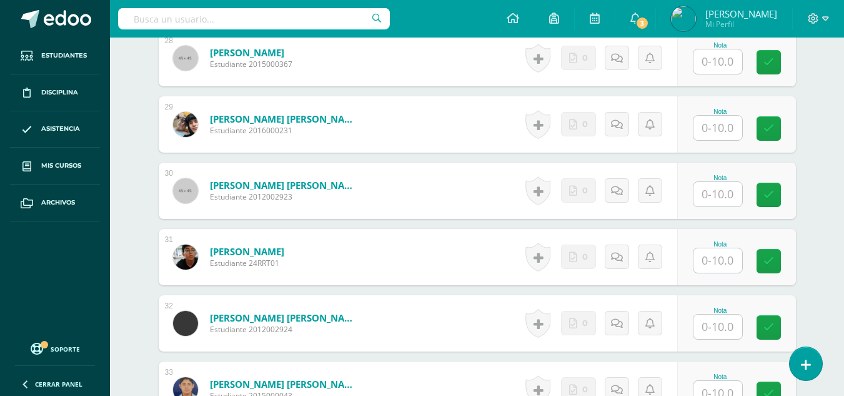
scroll to position [1853, 0]
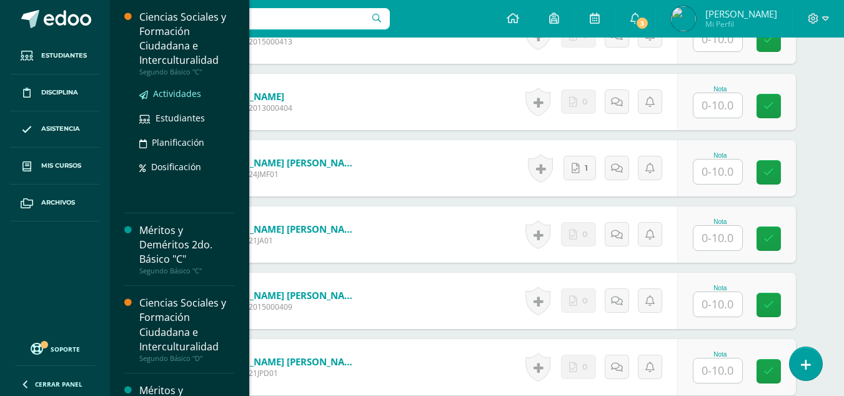
click at [186, 94] on span "Actividades" at bounding box center [177, 93] width 48 height 12
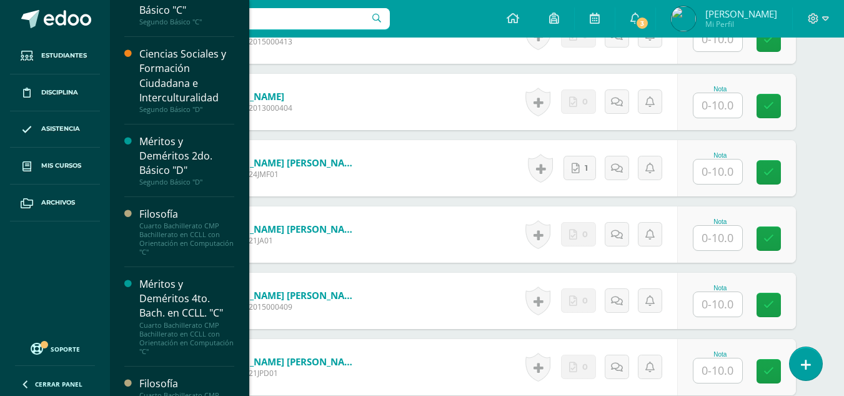
scroll to position [220, 0]
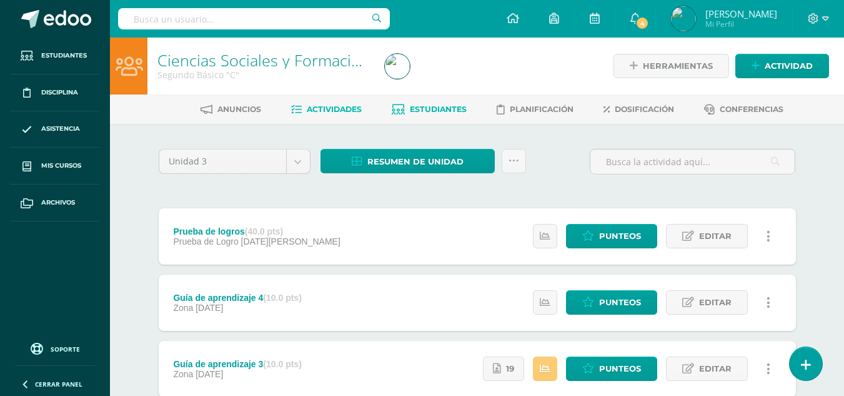
click at [434, 109] on span "Estudiantes" at bounding box center [438, 108] width 57 height 9
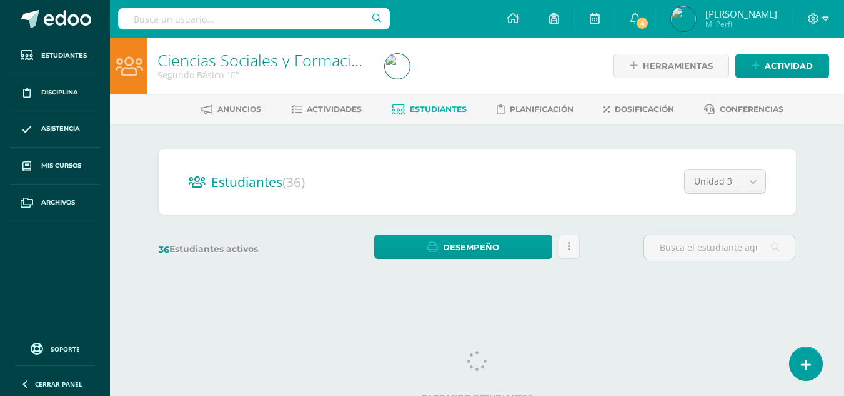
click at [438, 142] on div "Estudiantes (36) Unidad 3 Unidad 2 Unidad 3 Unidad 4 Unidad 1 36 Estudiantes ac…" at bounding box center [477, 210] width 687 height 173
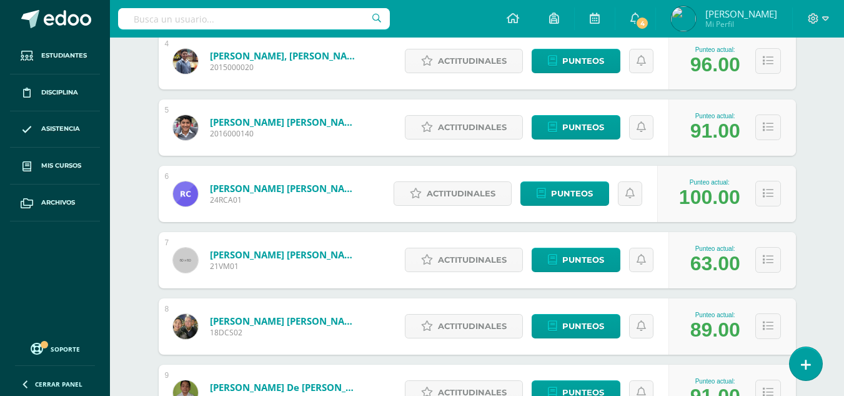
scroll to position [500, 0]
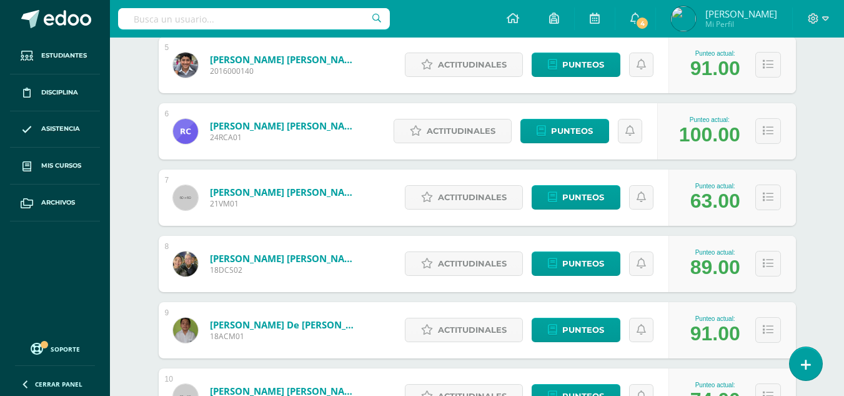
click at [781, 198] on div "Punteo actual: 63.00" at bounding box center [732, 197] width 127 height 56
click at [769, 200] on icon at bounding box center [768, 197] width 11 height 11
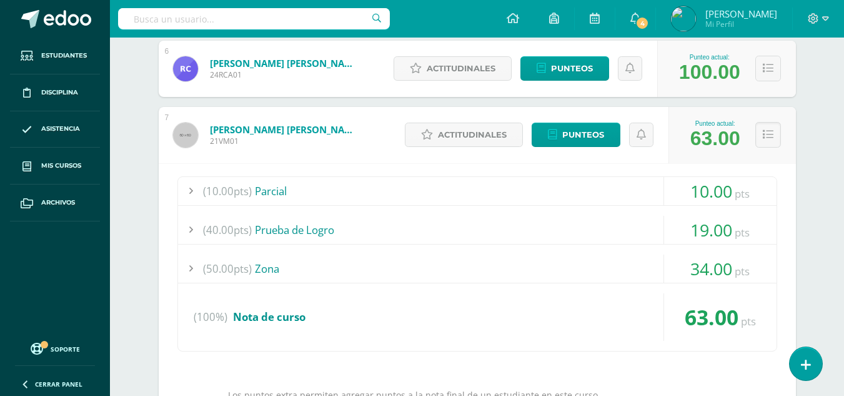
scroll to position [625, 0]
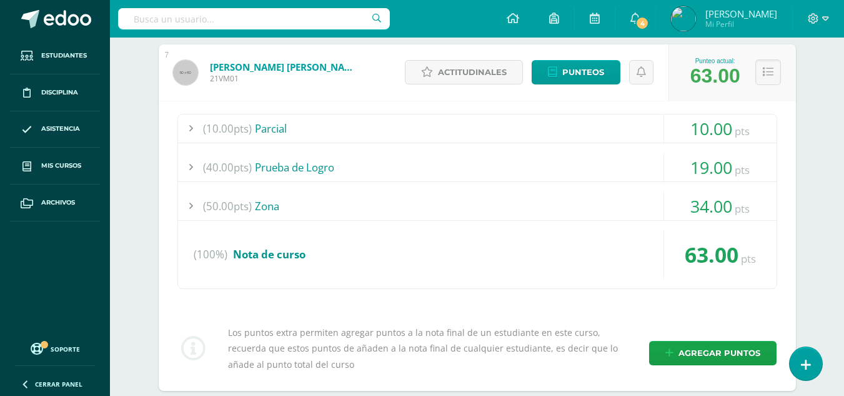
click at [189, 208] on div at bounding box center [190, 206] width 25 height 28
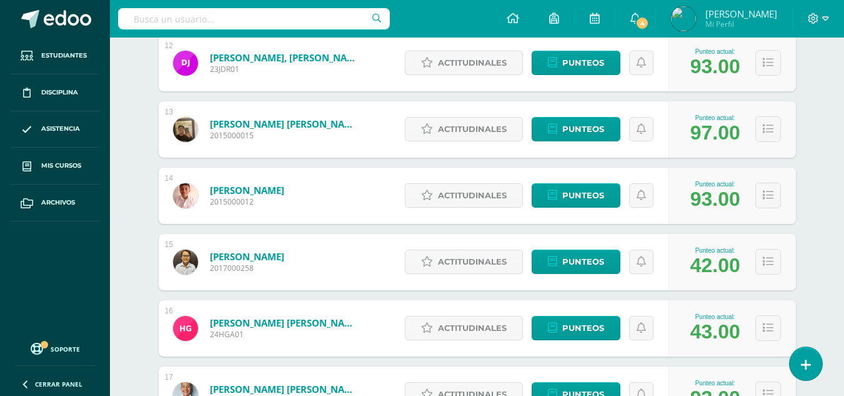
scroll to position [1437, 0]
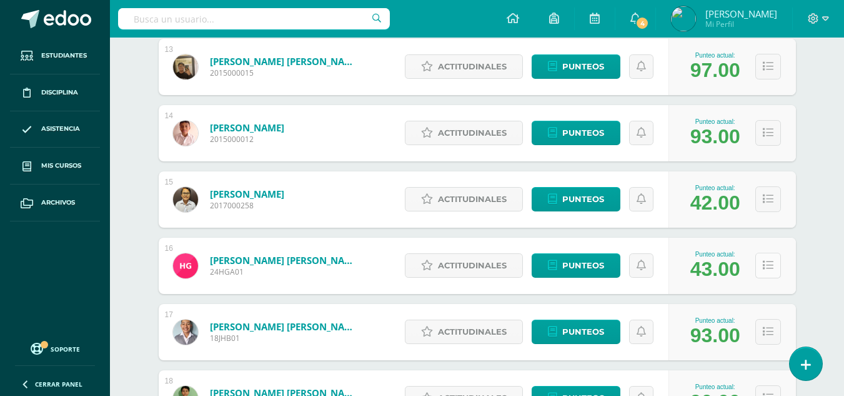
click at [772, 265] on icon at bounding box center [768, 265] width 11 height 11
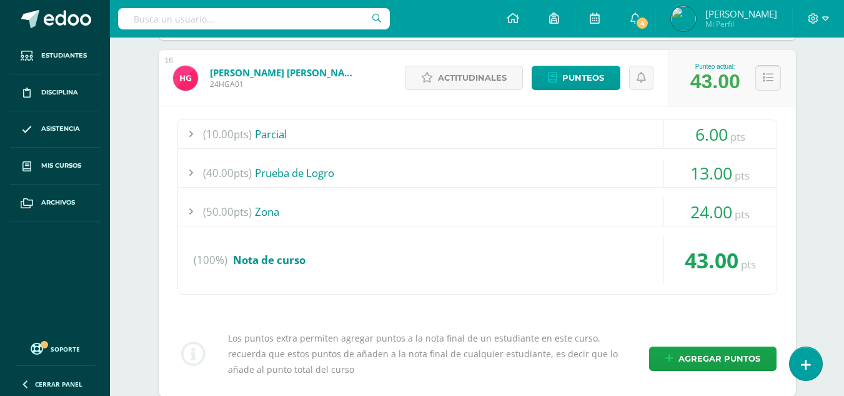
scroll to position [1687, 0]
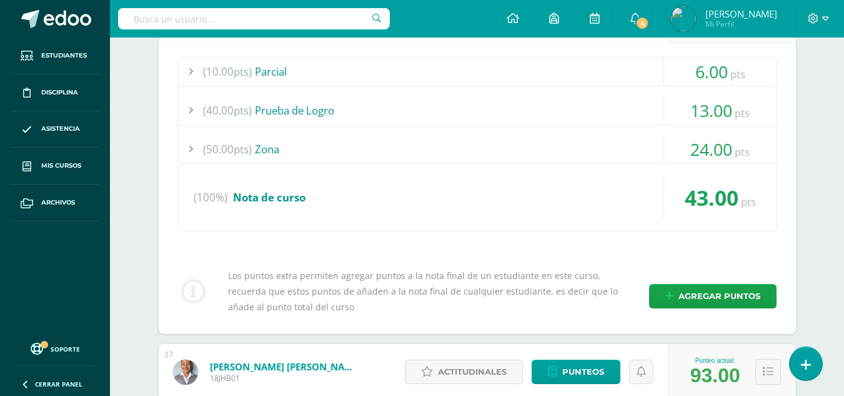
click at [189, 147] on div at bounding box center [190, 149] width 25 height 28
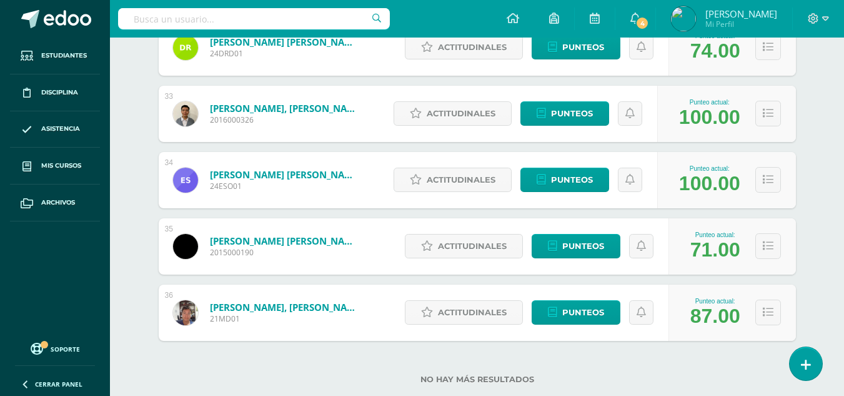
scroll to position [3153, 0]
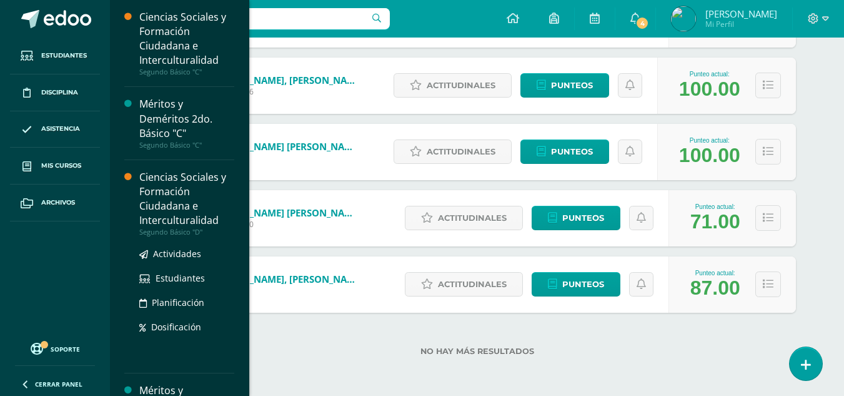
click at [171, 186] on div "Ciencias Sociales y Formación Ciudadana e Interculturalidad" at bounding box center [186, 198] width 95 height 57
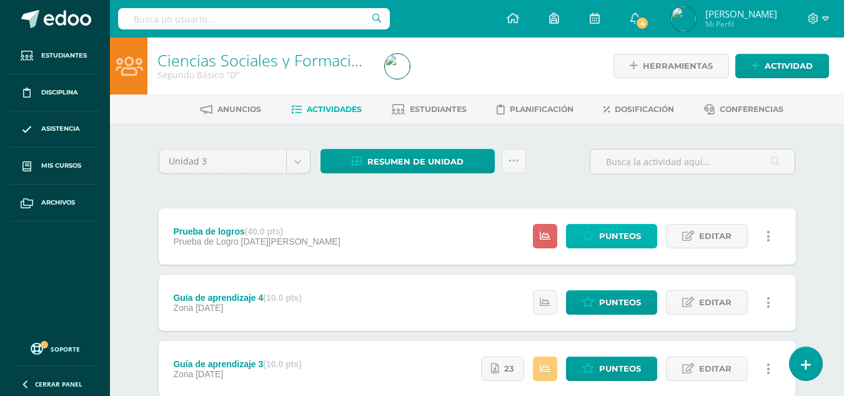
click at [611, 243] on span "Punteos" at bounding box center [620, 235] width 42 height 23
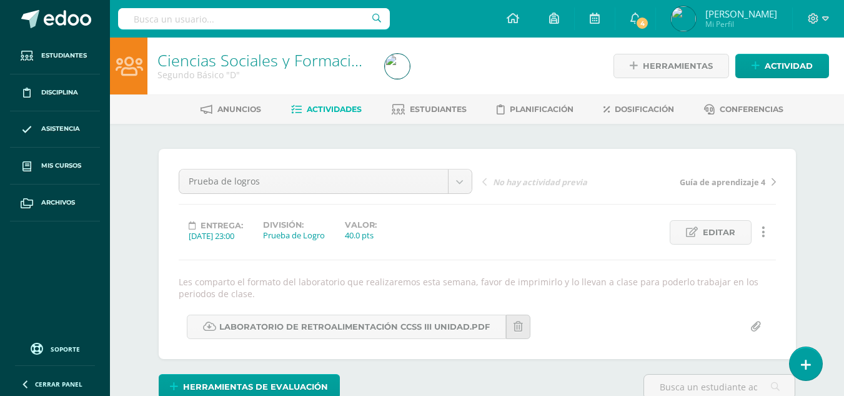
scroll to position [9, 0]
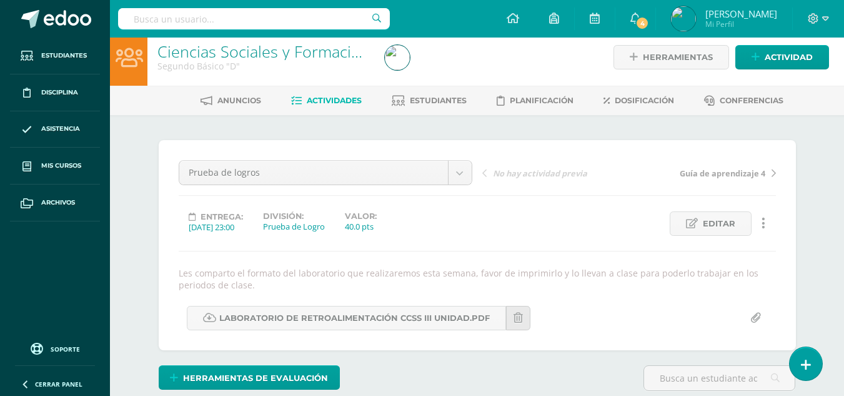
click at [432, 132] on div "¿Estás seguro que quieres eliminar esta actividad? Esto borrará la actividad y …" at bounding box center [477, 312] width 687 height 395
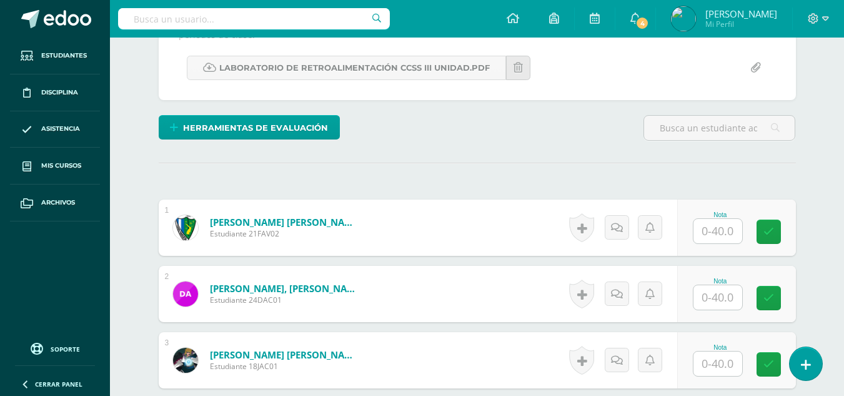
scroll to position [321, 0]
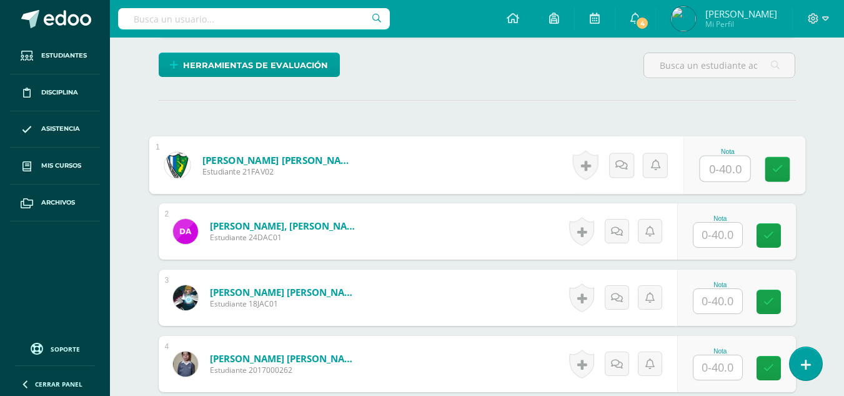
click at [722, 171] on input "text" at bounding box center [725, 168] width 50 height 25
type input "24"
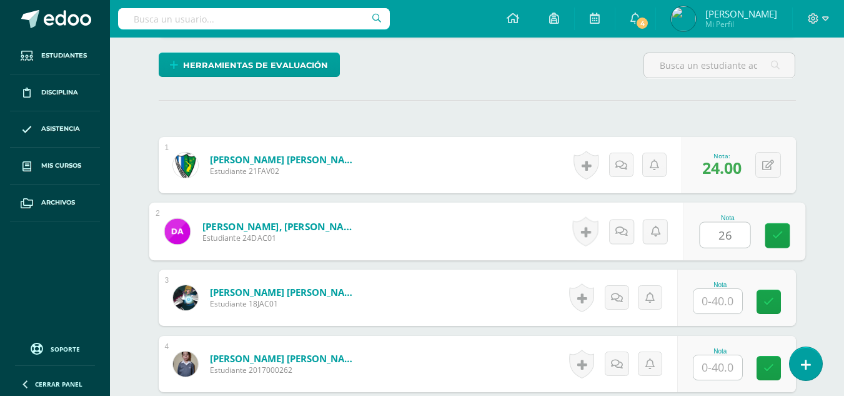
type input "26"
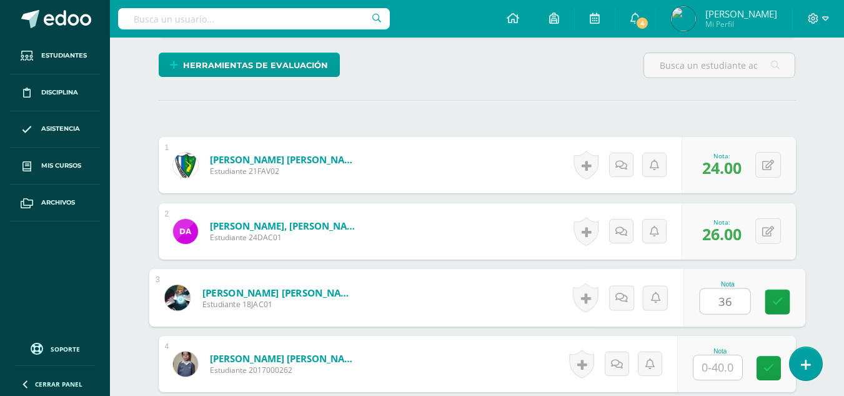
type input "36"
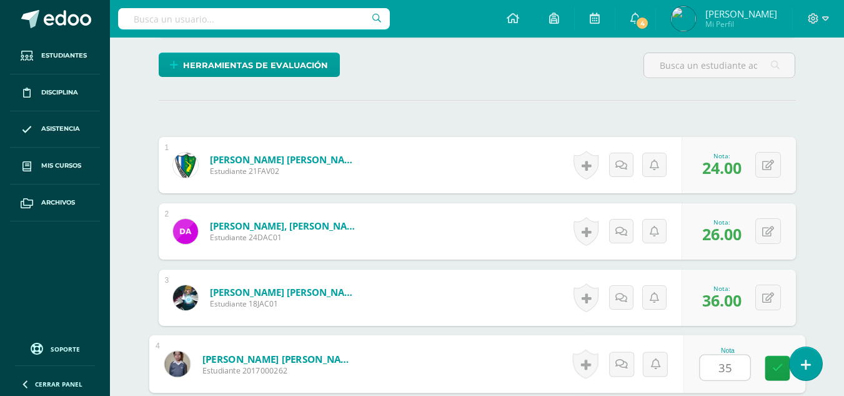
type input "35"
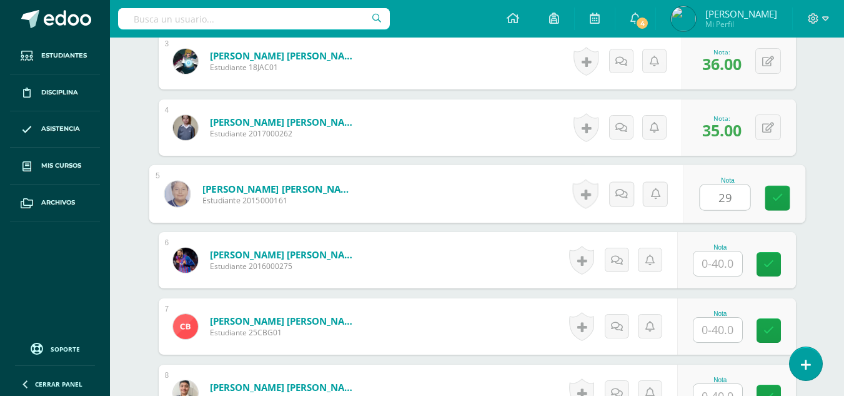
type input "29"
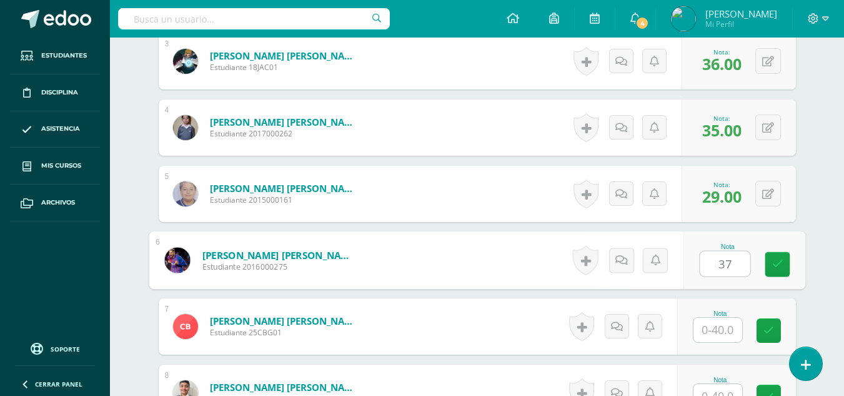
type input "37"
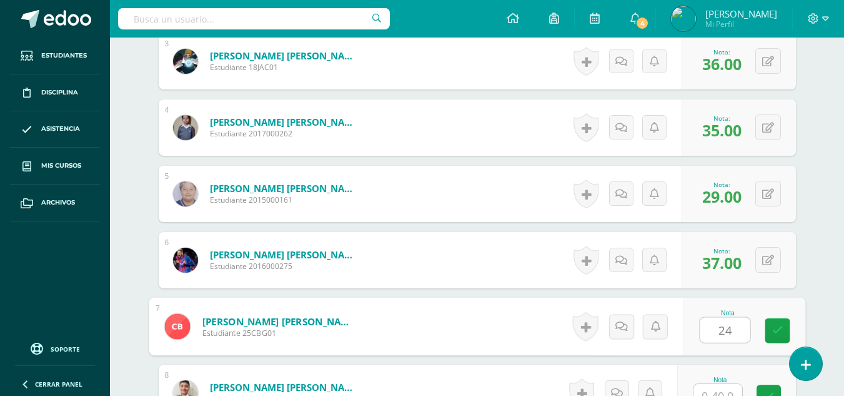
type input "24"
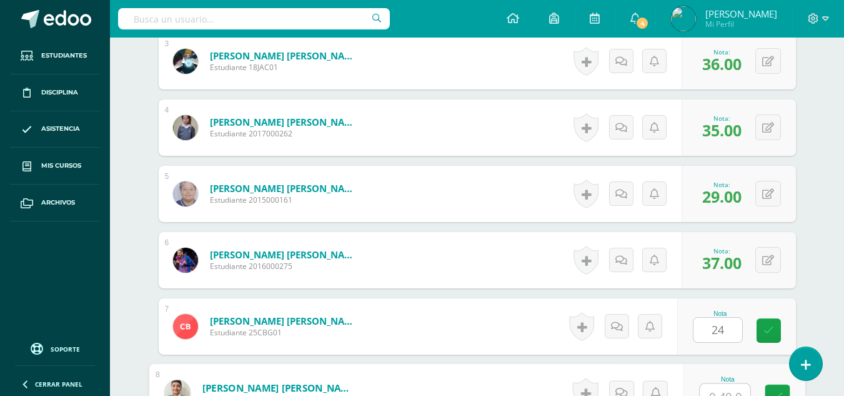
scroll to position [570, 0]
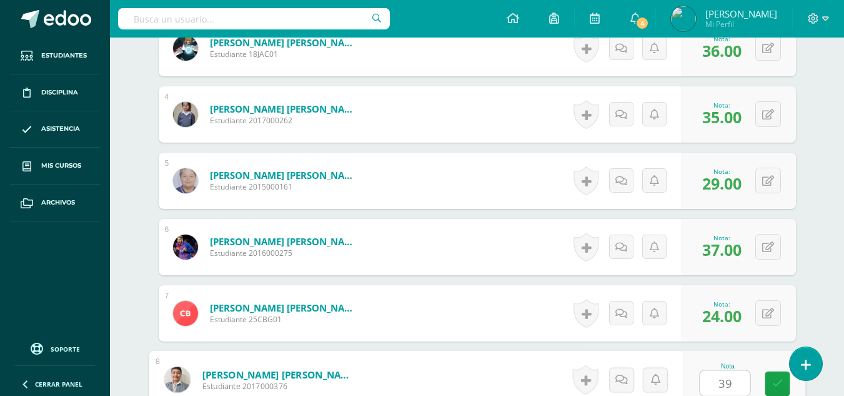
type input "39"
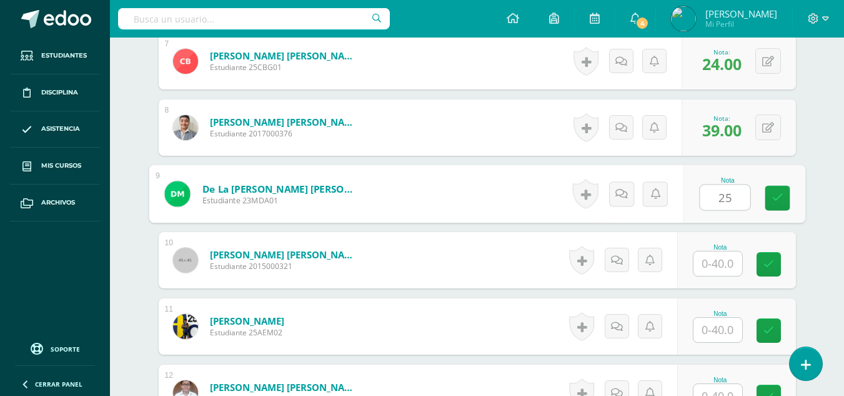
type input "25"
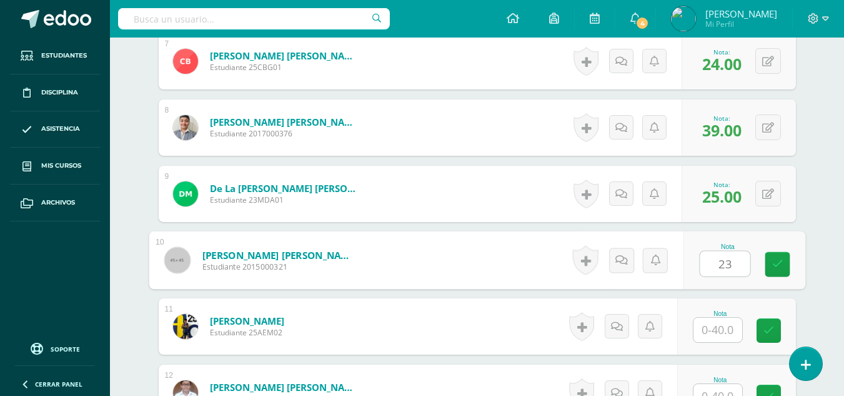
type input "23"
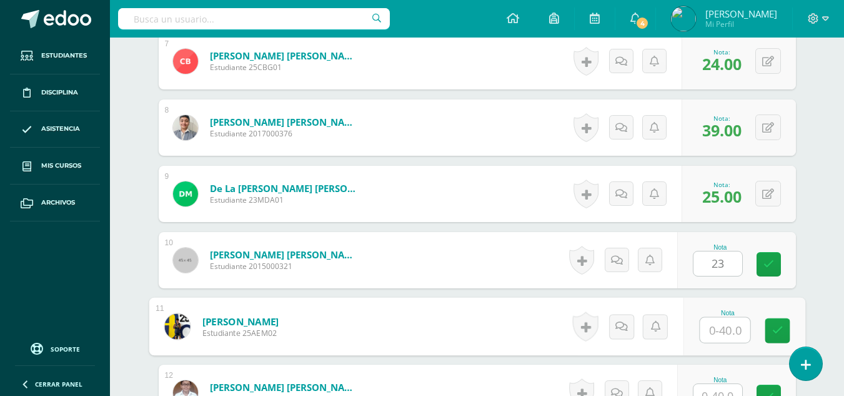
scroll to position [0, 0]
type input "29"
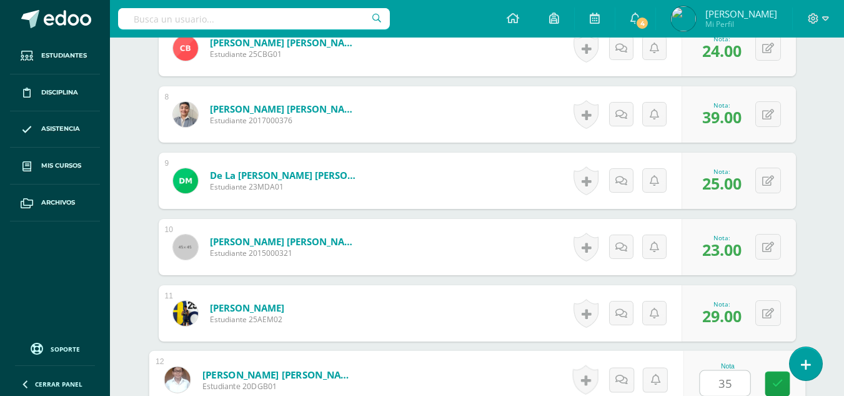
type input "35"
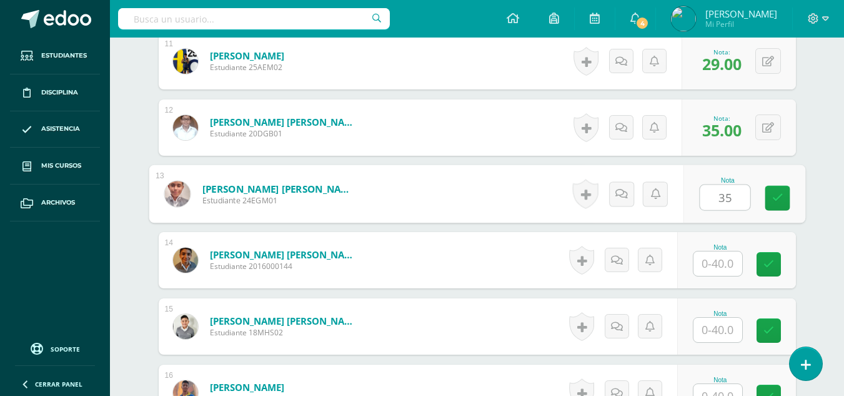
type input "35"
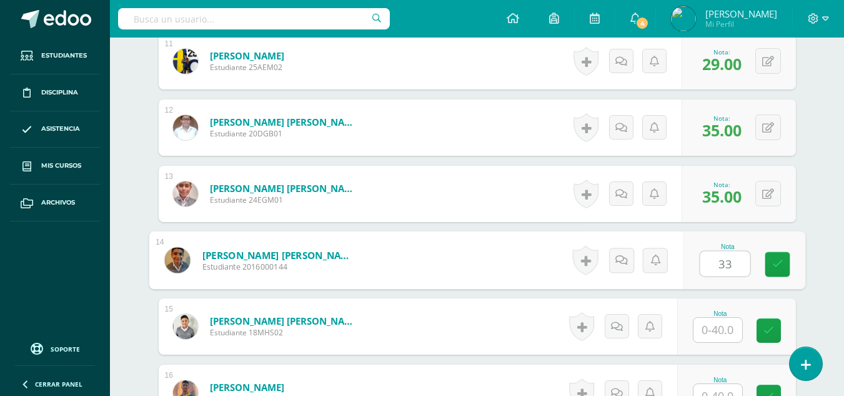
type input "33"
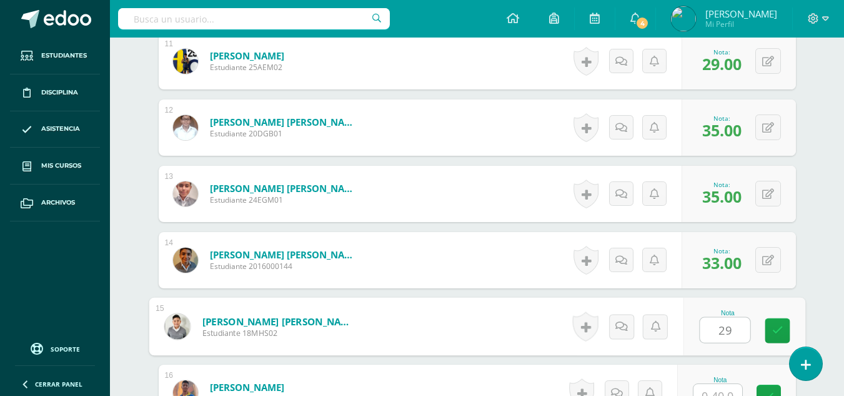
type input "29"
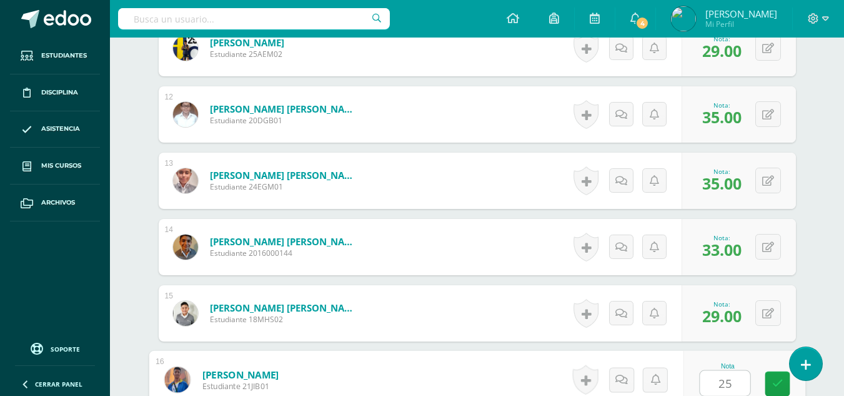
type input "25"
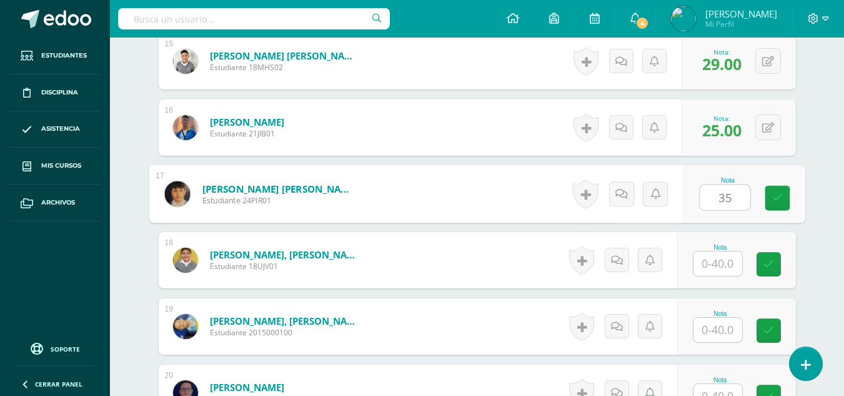
type input "35"
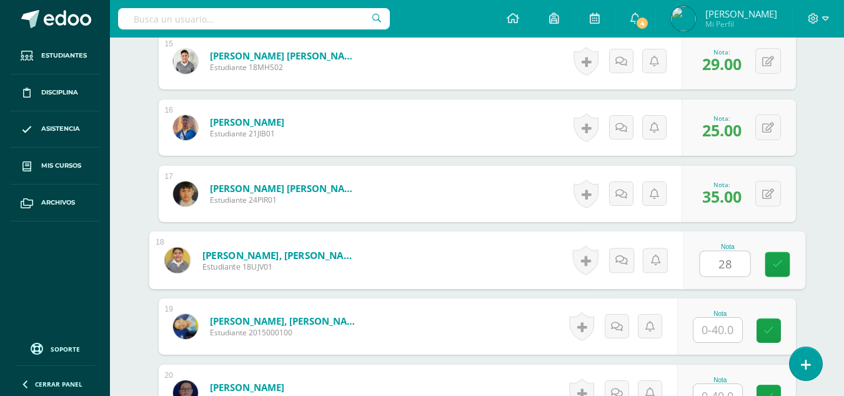
type input "28"
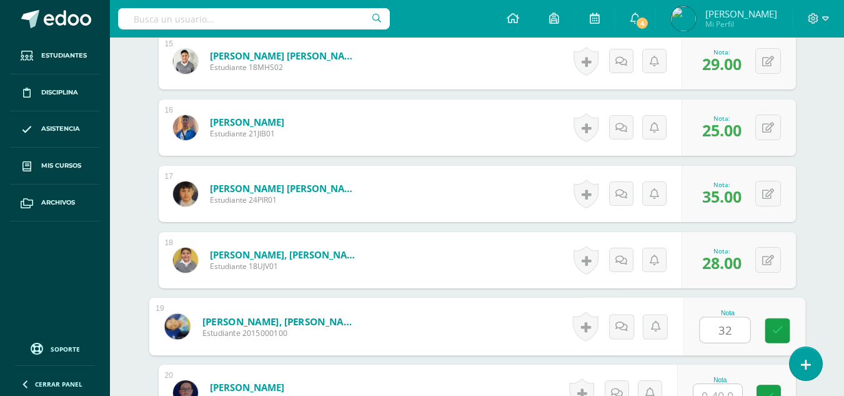
type input "32"
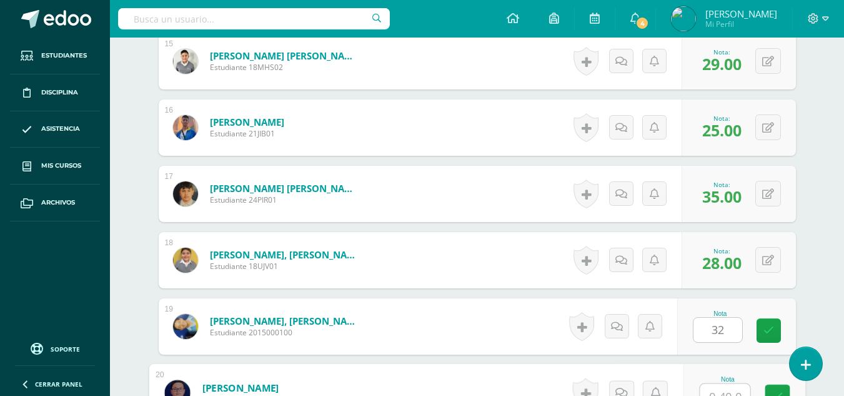
scroll to position [1365, 0]
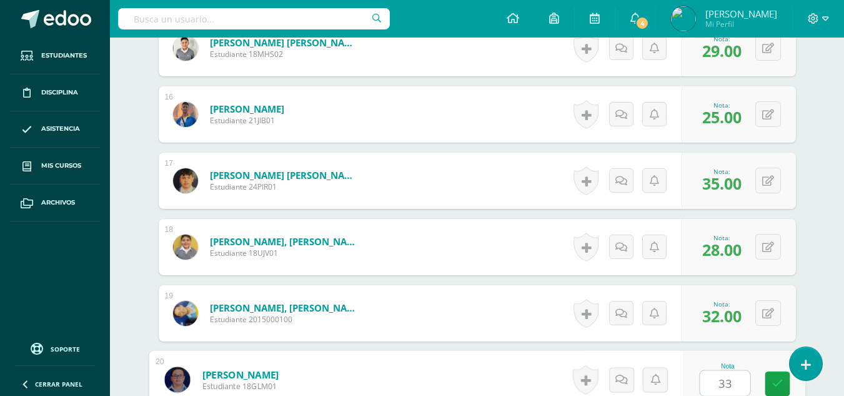
type input "33"
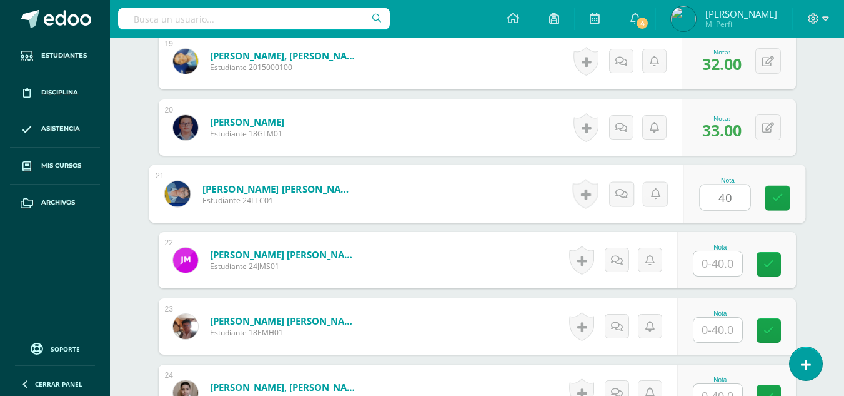
type input "40"
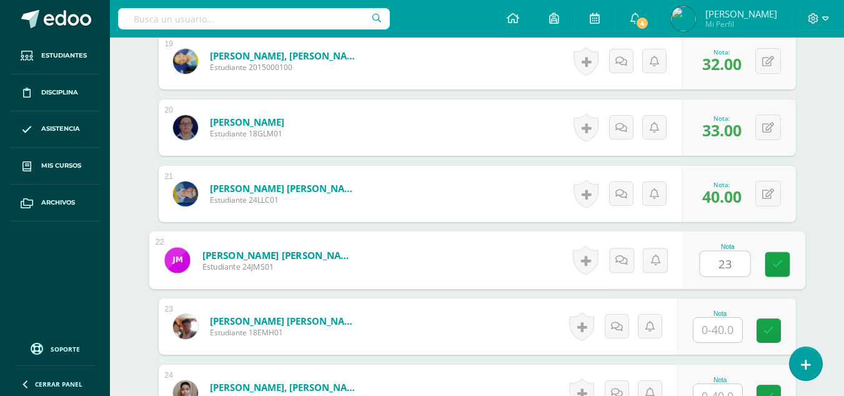
type input "23"
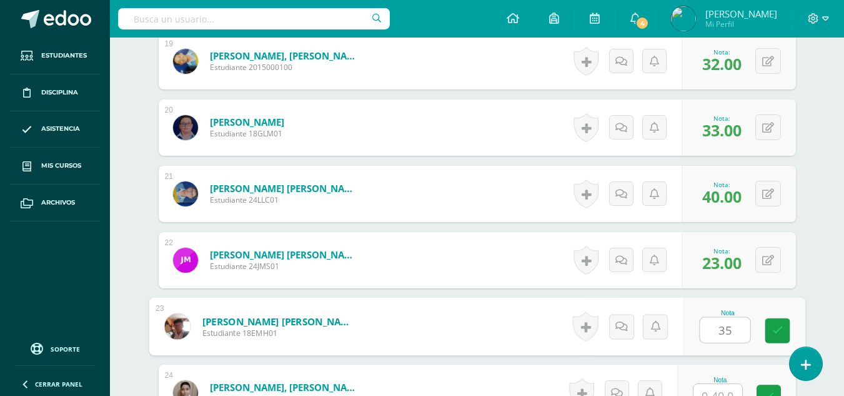
type input "35"
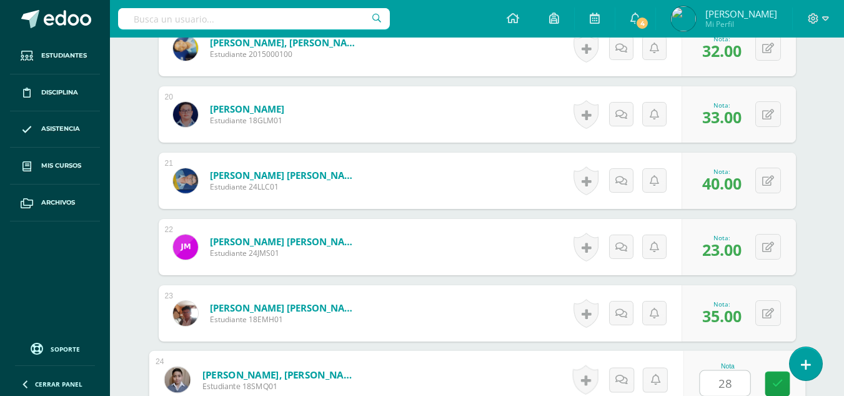
type input "28"
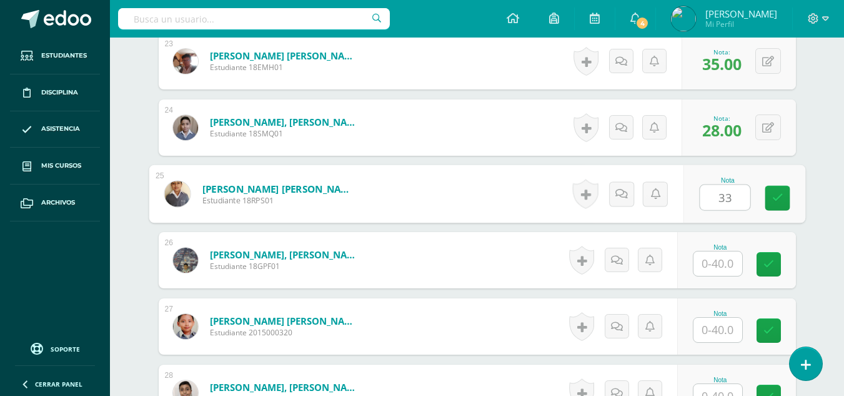
type input "33"
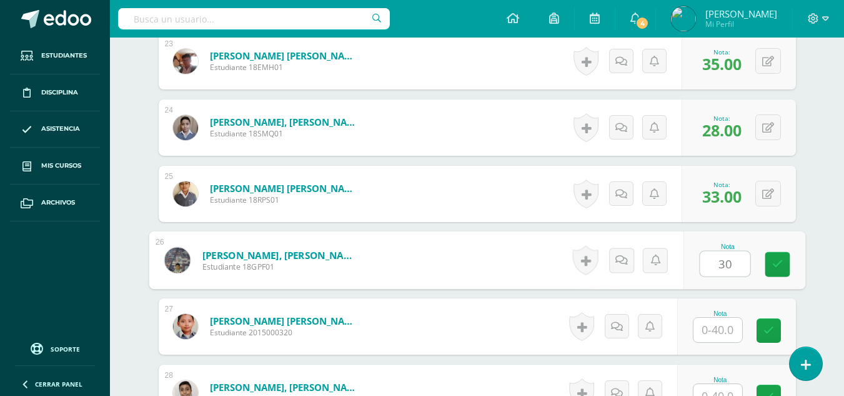
type input "30"
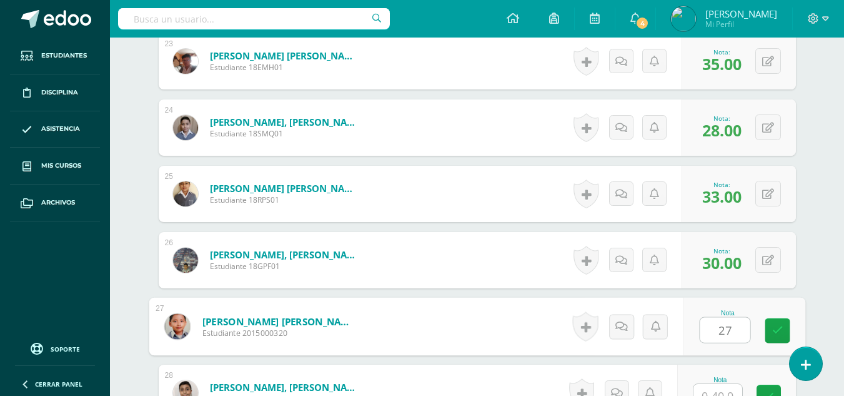
type input "27"
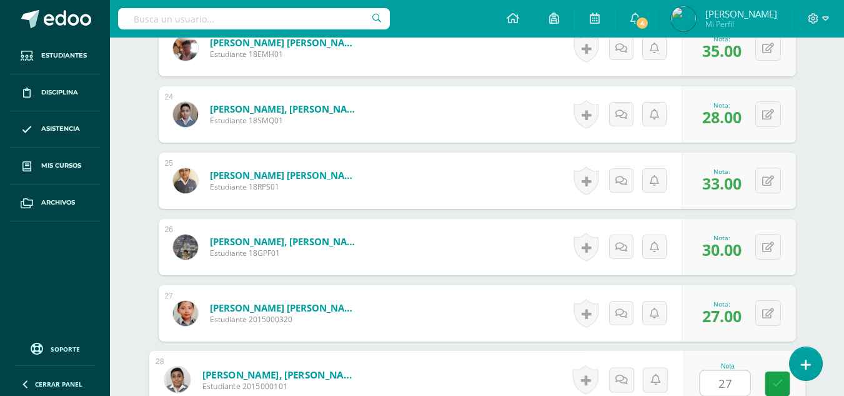
type input "27"
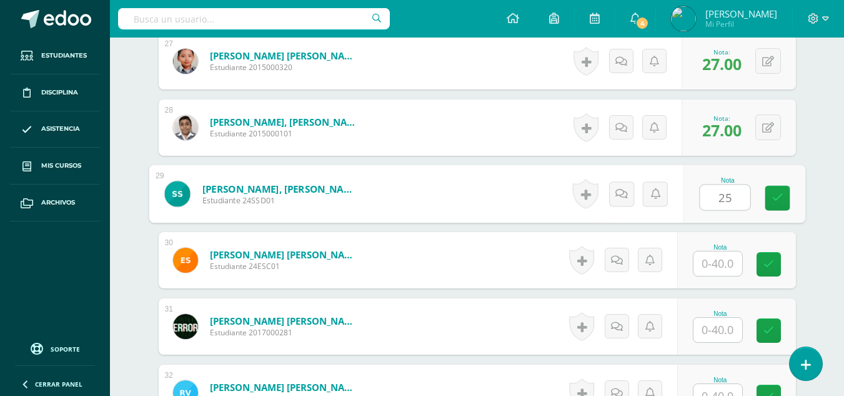
type input "25"
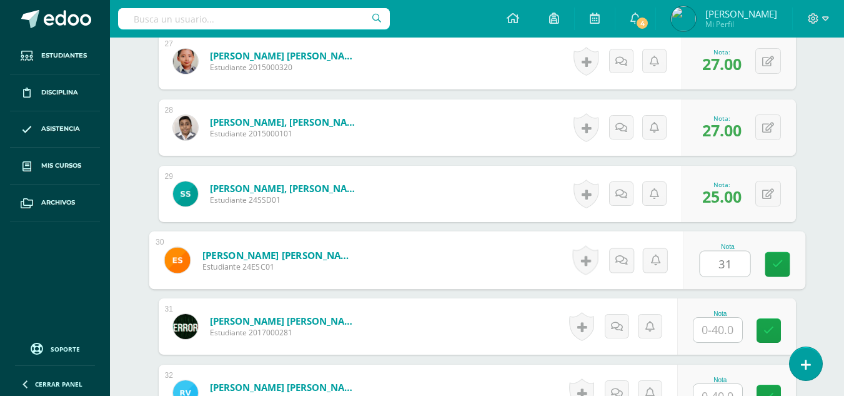
type input "31"
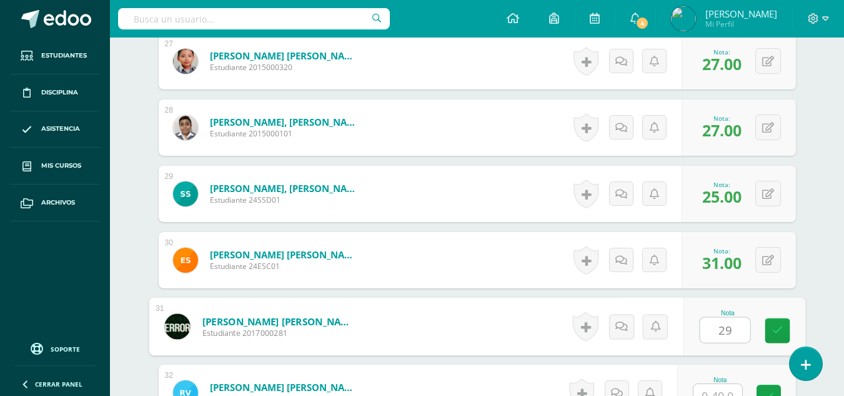
type input "29"
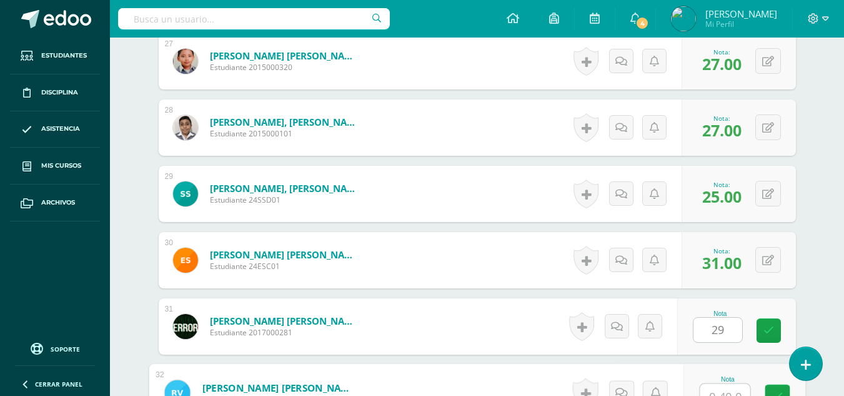
scroll to position [2160, 0]
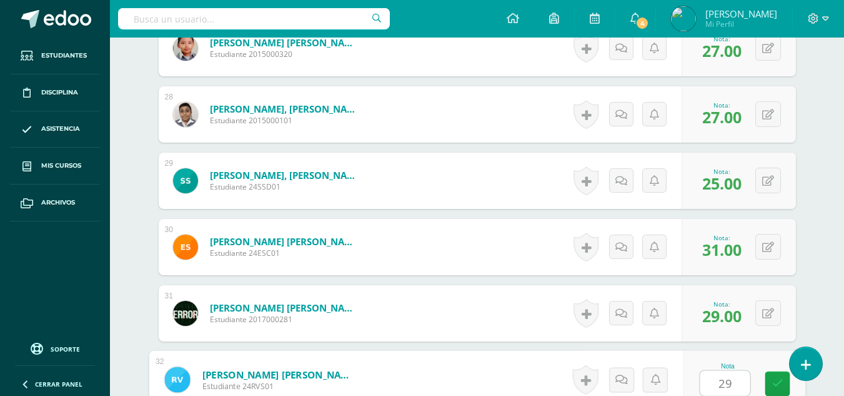
type input "29"
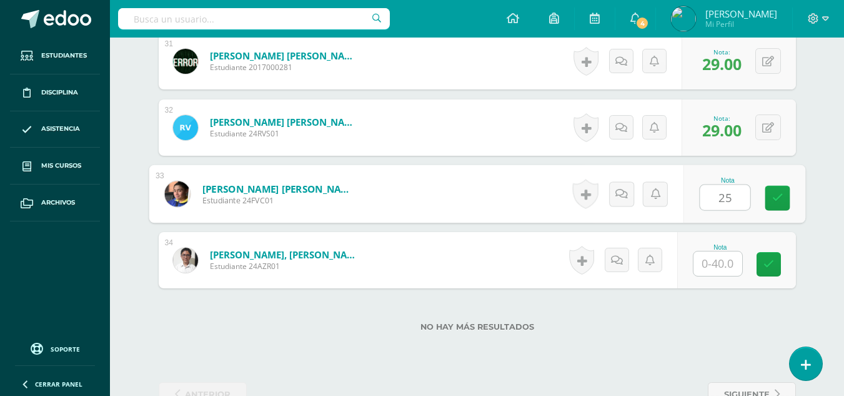
type input "25"
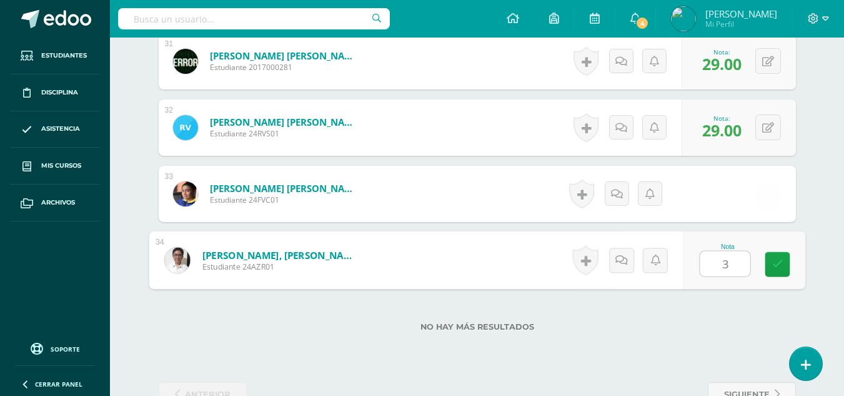
type input "39"
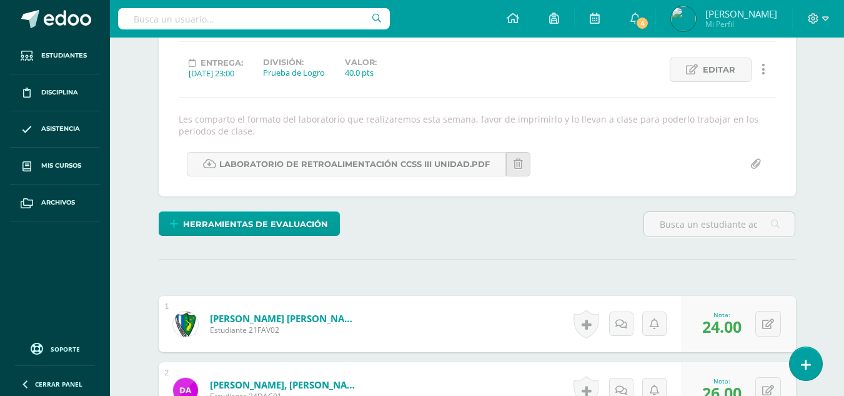
scroll to position [0, 0]
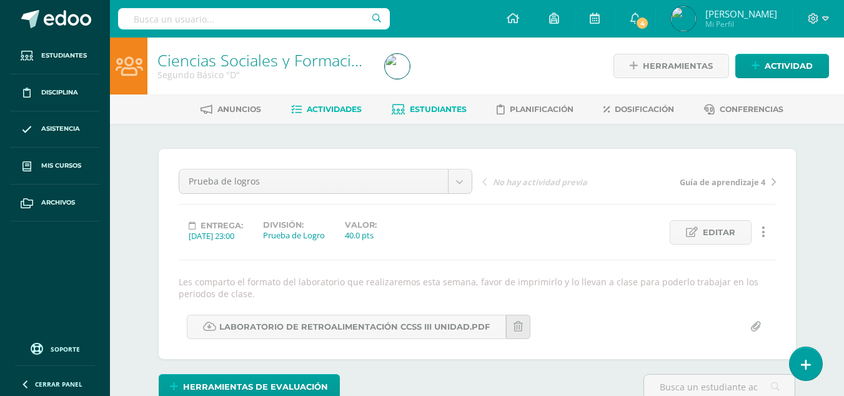
click at [437, 107] on span "Estudiantes" at bounding box center [438, 108] width 57 height 9
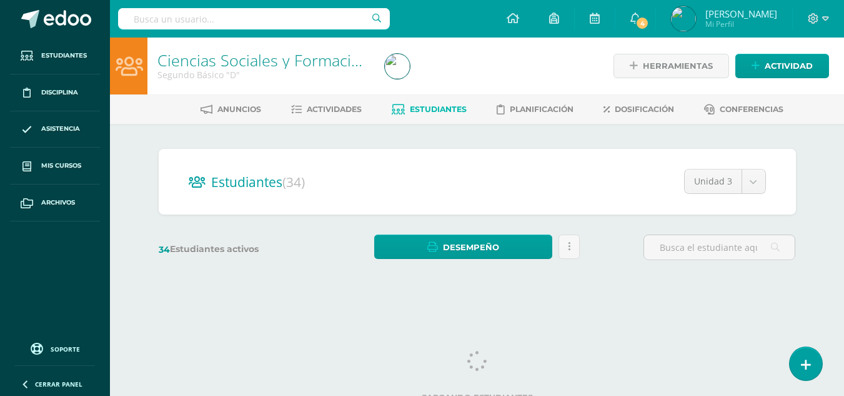
click at [426, 131] on div "Estudiantes (34) Unidad 3 Unidad 4 Unidad 3 Unidad 2 Unidad 1 34 Estudiantes ac…" at bounding box center [477, 210] width 687 height 173
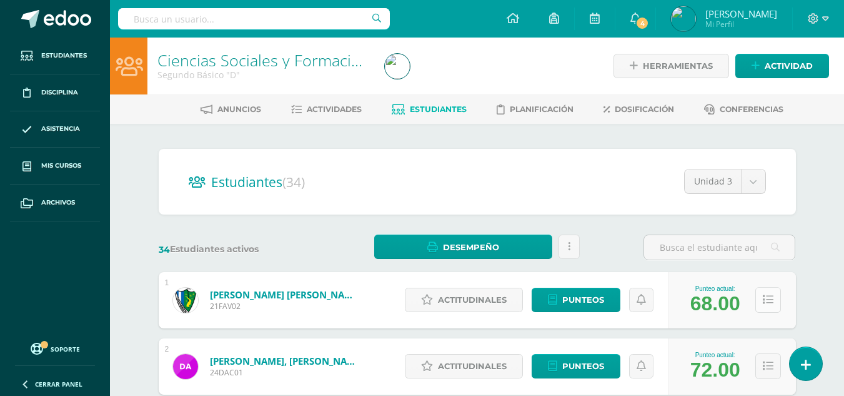
click at [765, 293] on button at bounding box center [768, 300] width 26 height 26
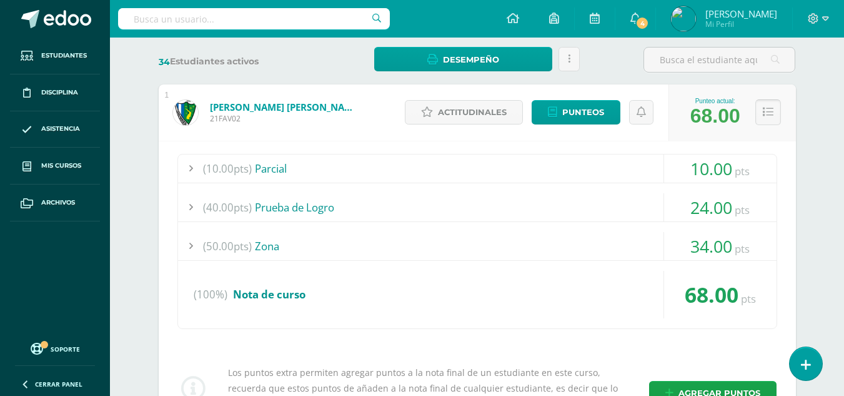
scroll to position [250, 0]
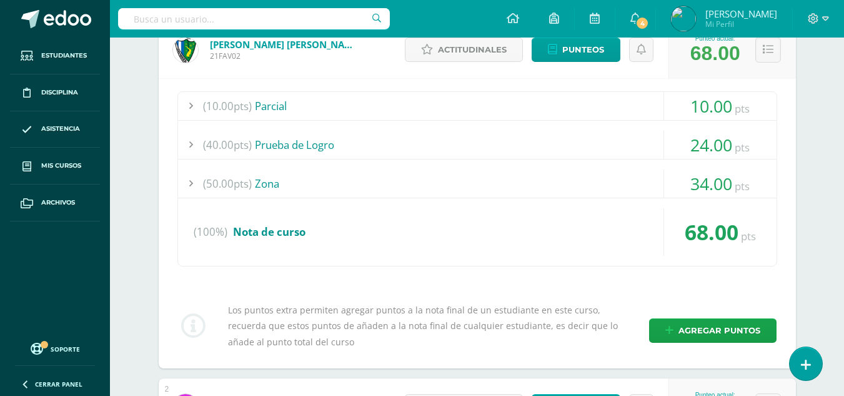
click at [192, 183] on div at bounding box center [190, 183] width 25 height 28
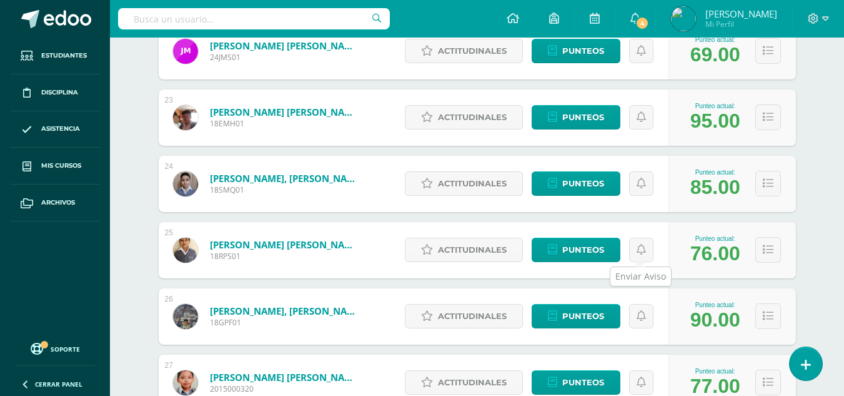
scroll to position [1986, 0]
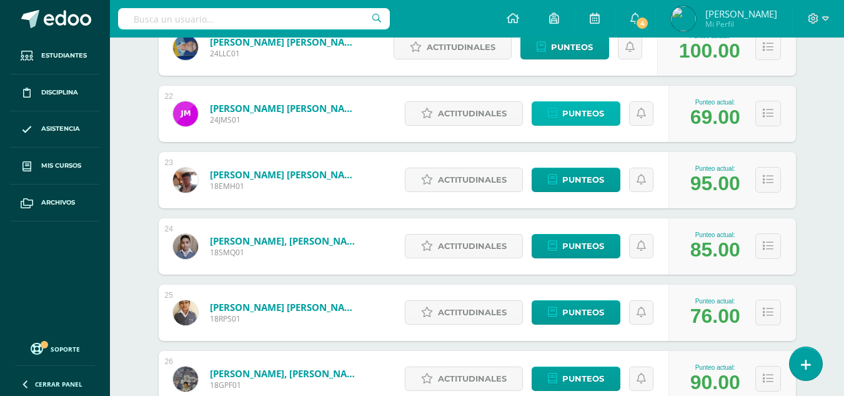
click at [591, 105] on span "Punteos" at bounding box center [583, 113] width 42 height 23
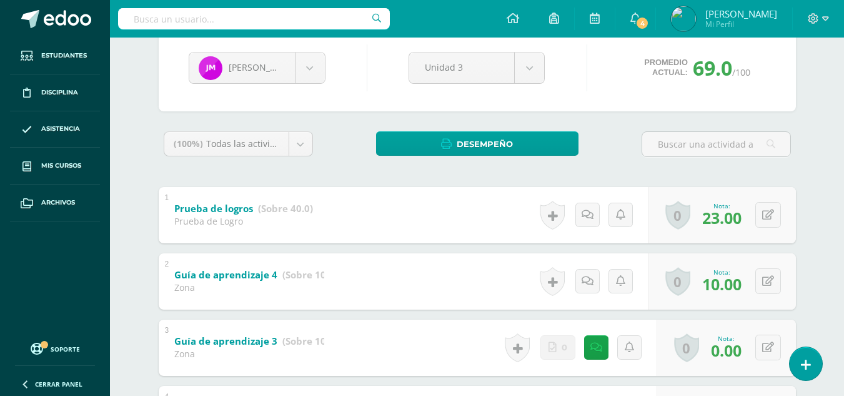
scroll to position [187, 0]
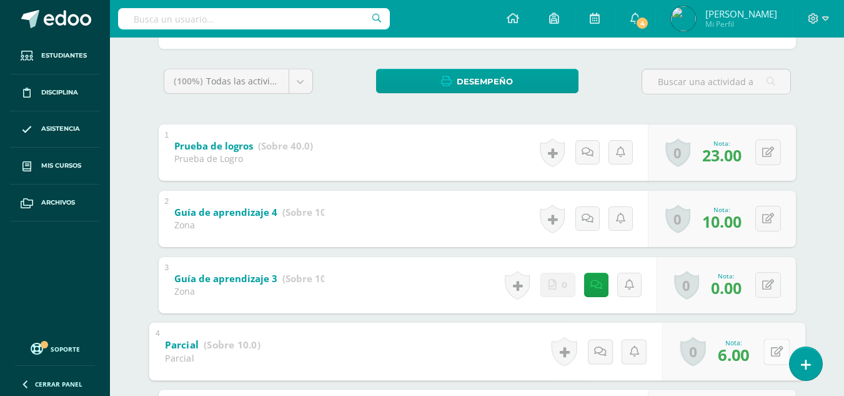
click at [773, 351] on icon at bounding box center [776, 351] width 12 height 11
type input "7"
click at [572, 115] on div "(100%) Todas las actividades de esta unidad Todas las actividades de esta unida…" at bounding box center [477, 319] width 637 height 501
click at [573, 114] on div "(100%) Todas las actividades de esta unidad Todas las actividades de esta unida…" at bounding box center [477, 319] width 637 height 501
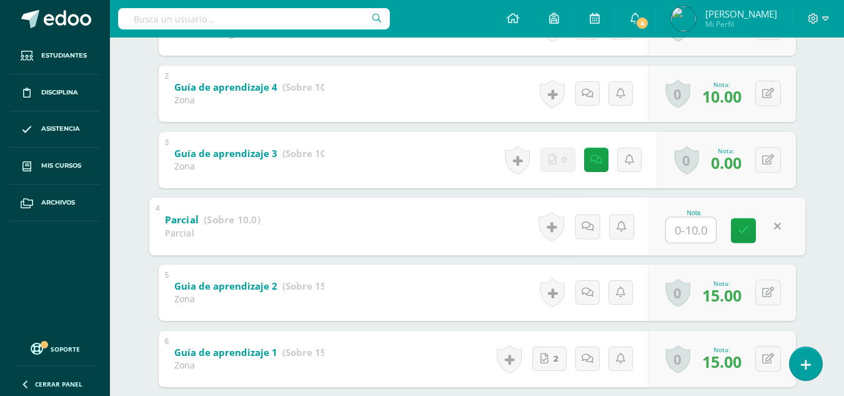
click at [696, 231] on input "text" at bounding box center [691, 229] width 50 height 25
type input "6"
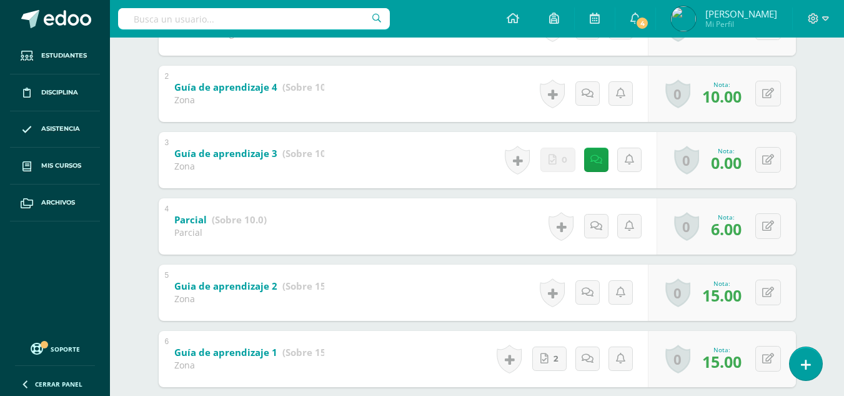
click at [814, 164] on div "Jorge Marroquin Fernando Agreda Diego Alvarado Juan Avendaño Jose Avila Joaquín…" at bounding box center [477, 140] width 687 height 659
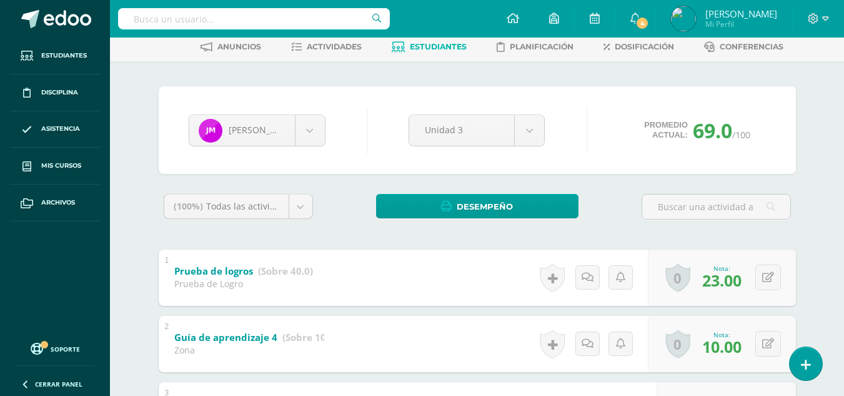
scroll to position [0, 0]
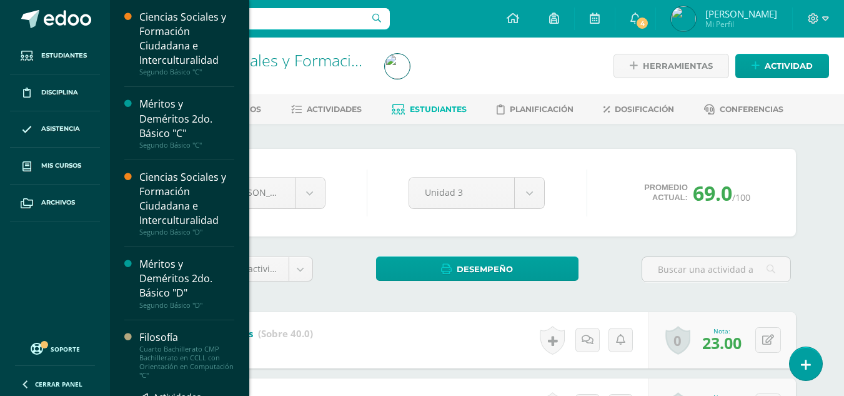
click at [173, 345] on div "Cuarto Bachillerato CMP Bachillerato en CCLL con Orientación en Computación "C"" at bounding box center [186, 361] width 95 height 35
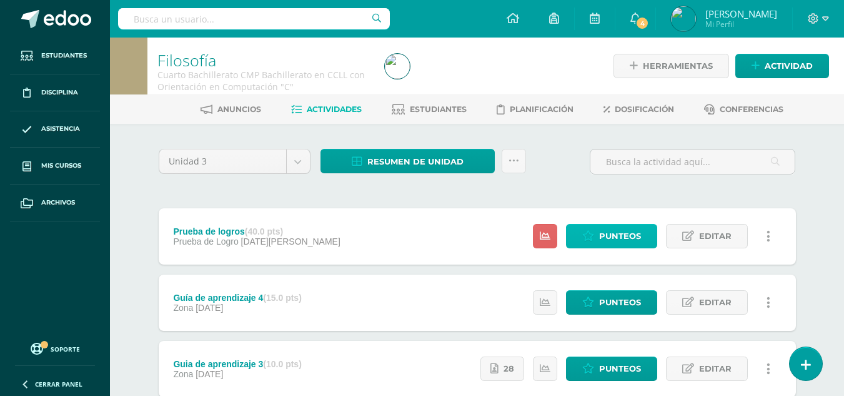
click at [606, 239] on span "Punteos" at bounding box center [620, 235] width 42 height 23
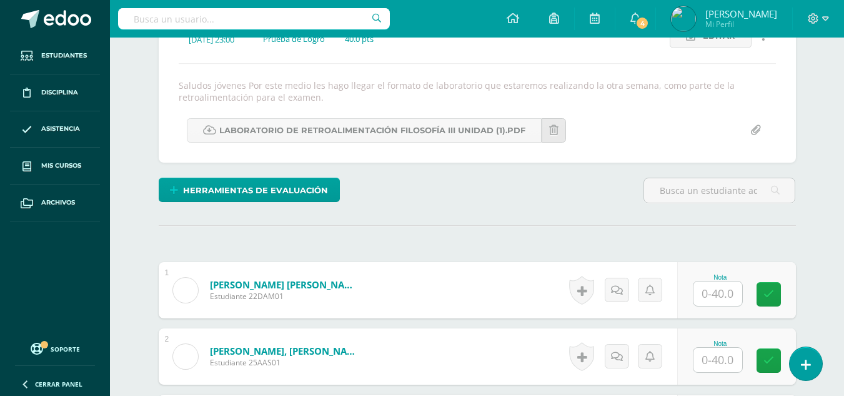
scroll to position [259, 0]
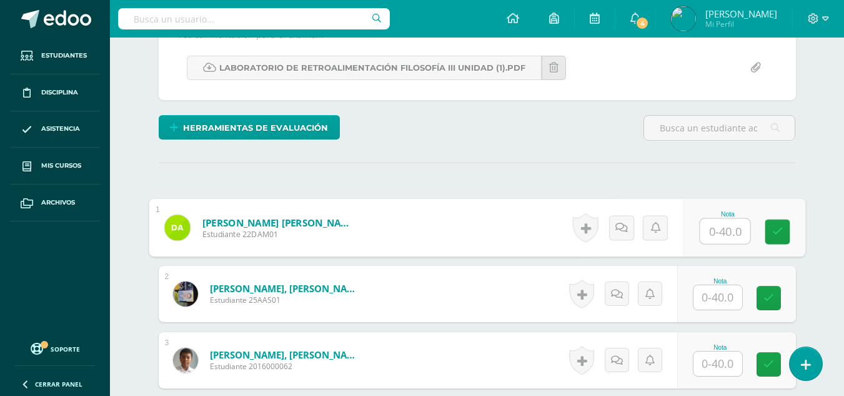
click at [726, 236] on input "text" at bounding box center [725, 231] width 50 height 25
type input "36"
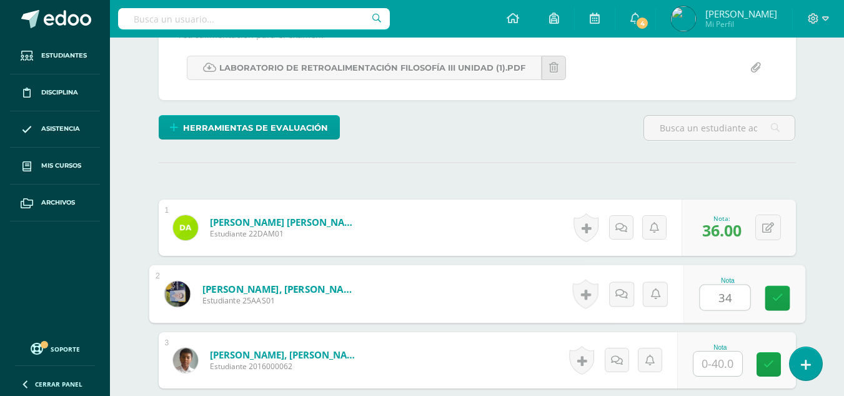
type input "34"
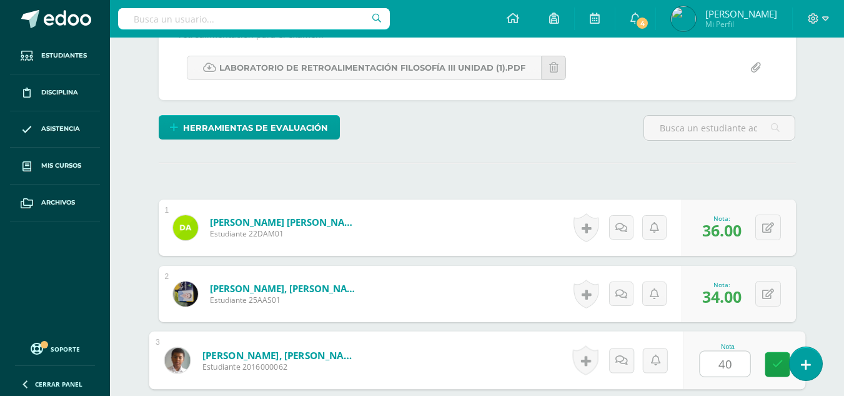
type input "40"
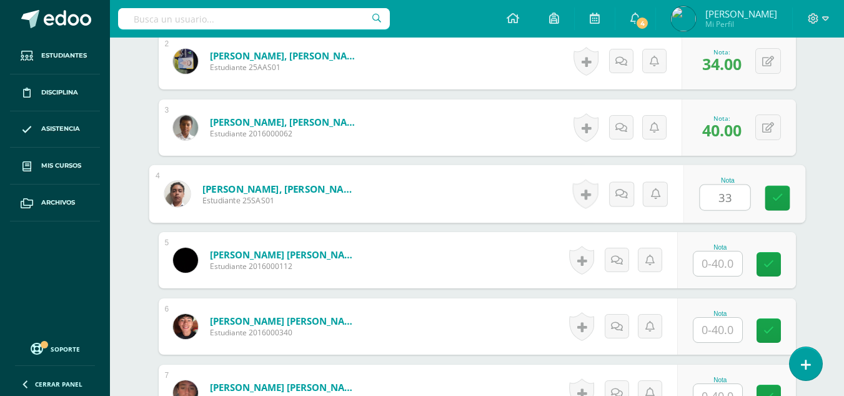
type input "33"
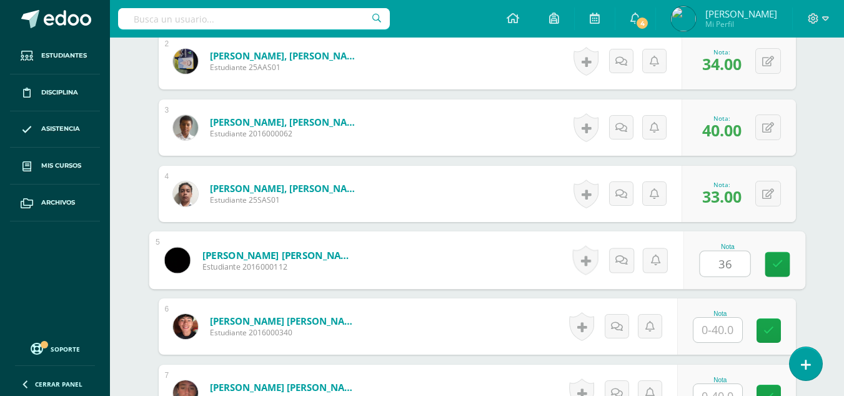
type input "36"
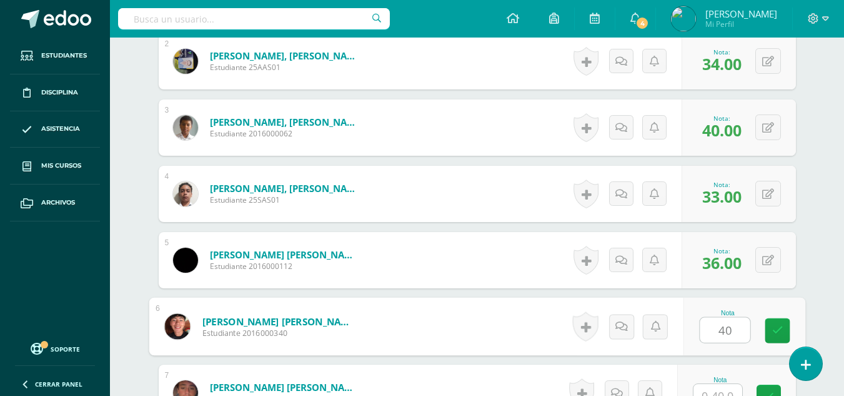
type input "40"
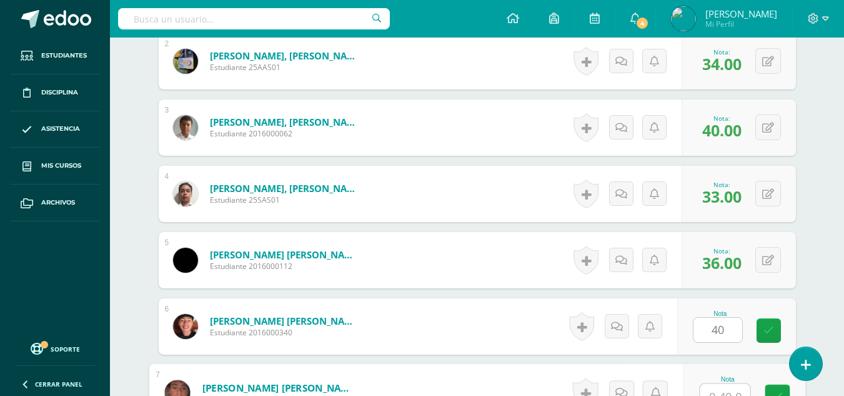
scroll to position [504, 0]
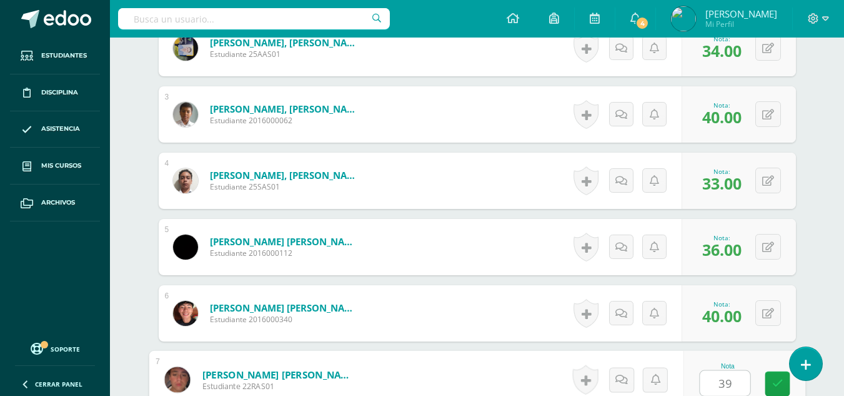
type input "39"
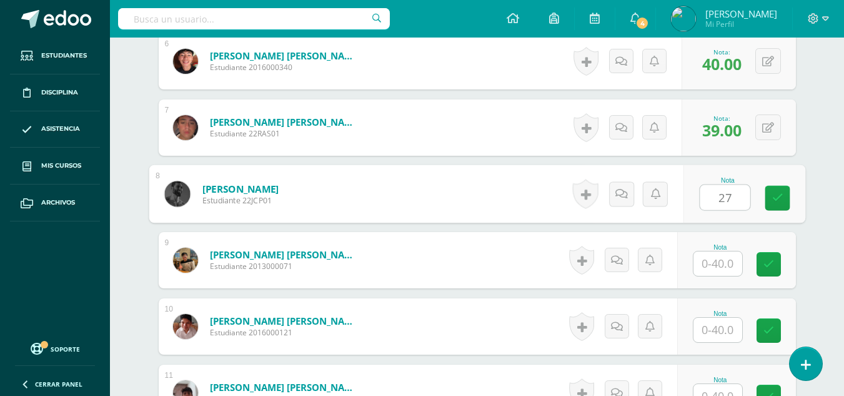
type input "27"
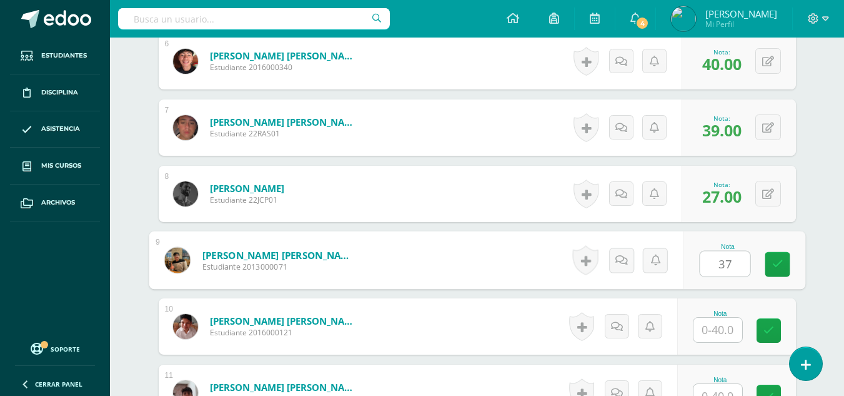
type input "37"
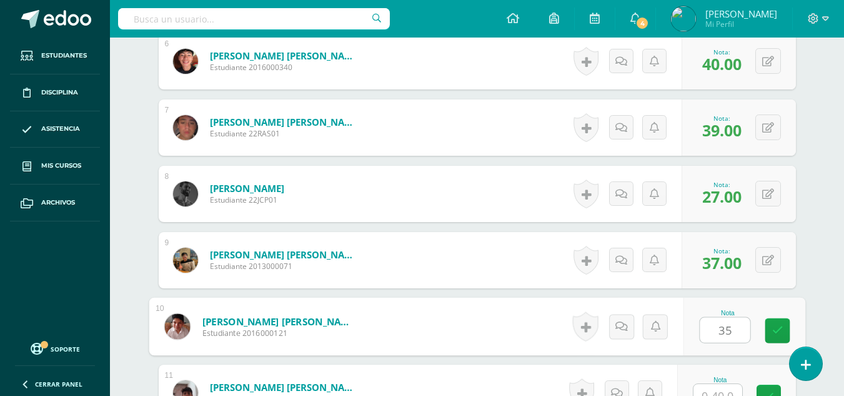
type input "35"
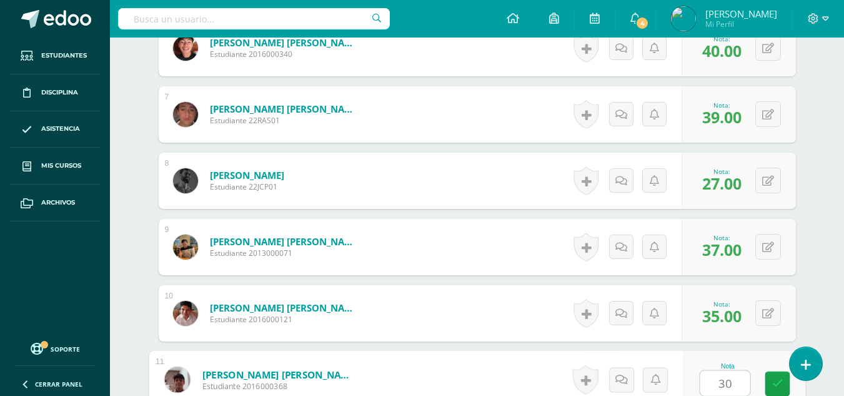
type input "30"
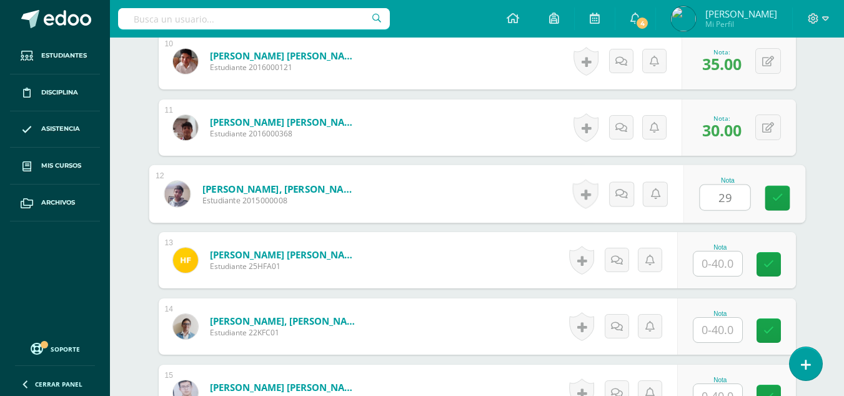
type input "29"
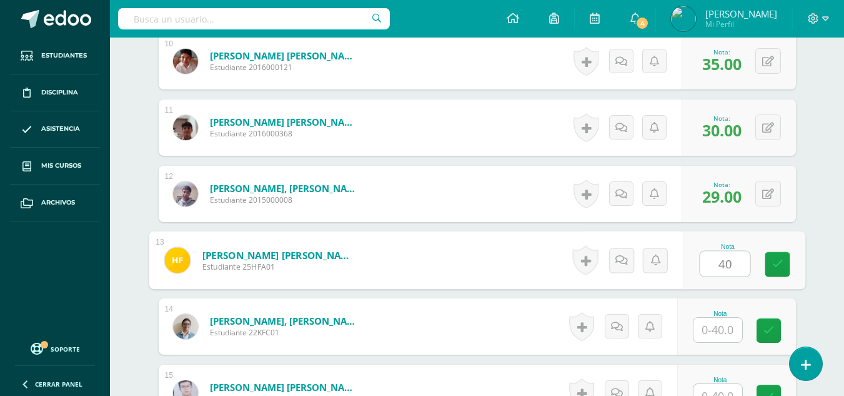
type input "40"
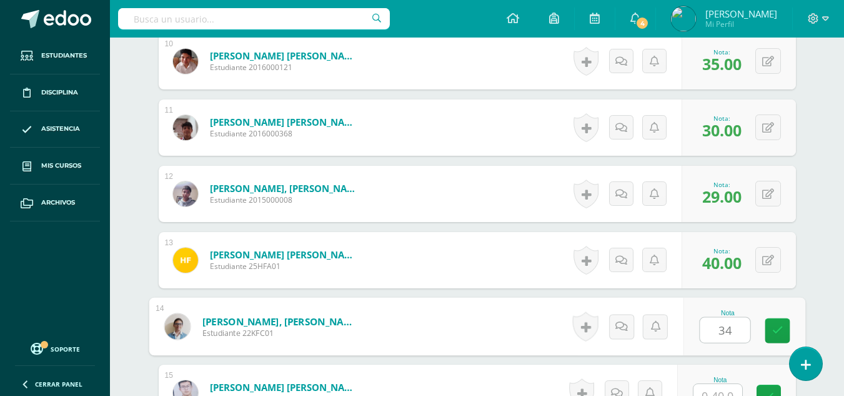
type input "34"
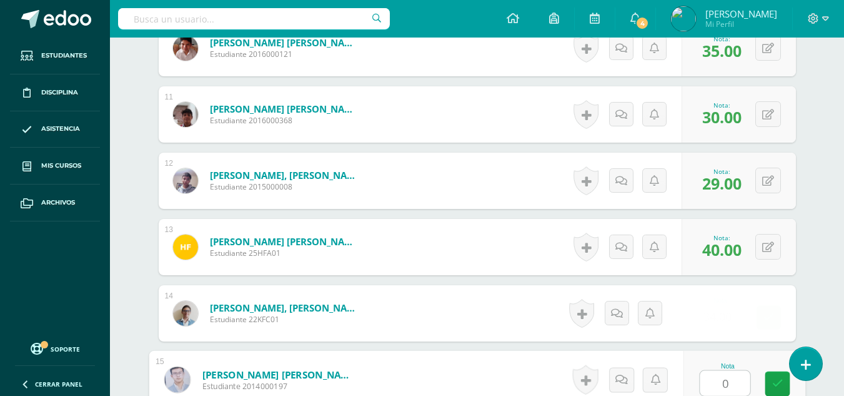
type input "0"
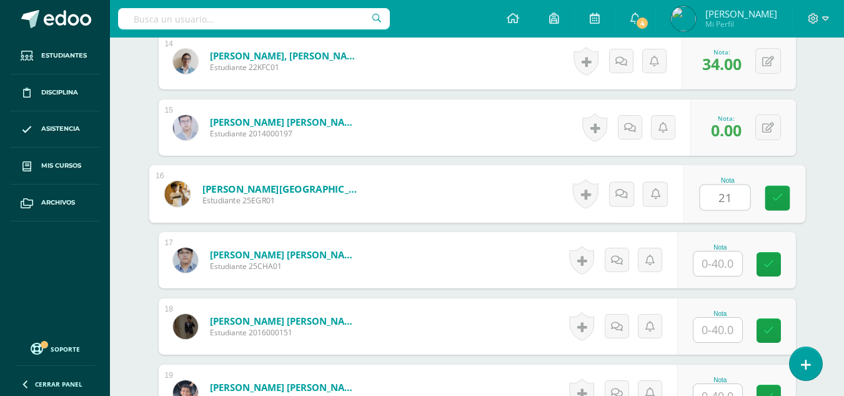
type input "21"
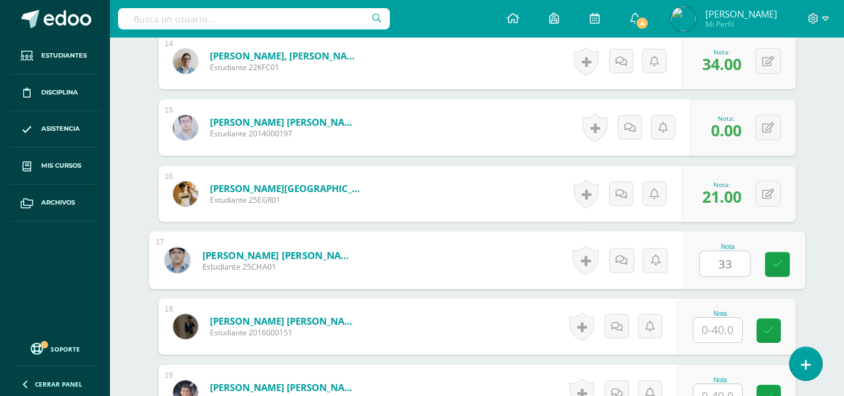
type input "33"
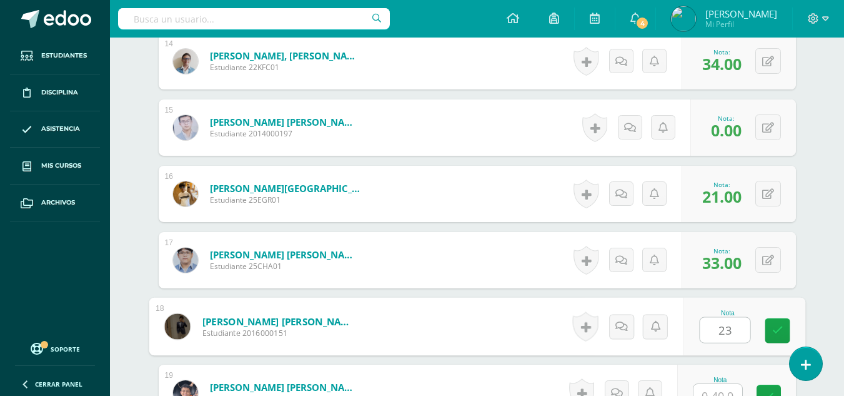
type input "23"
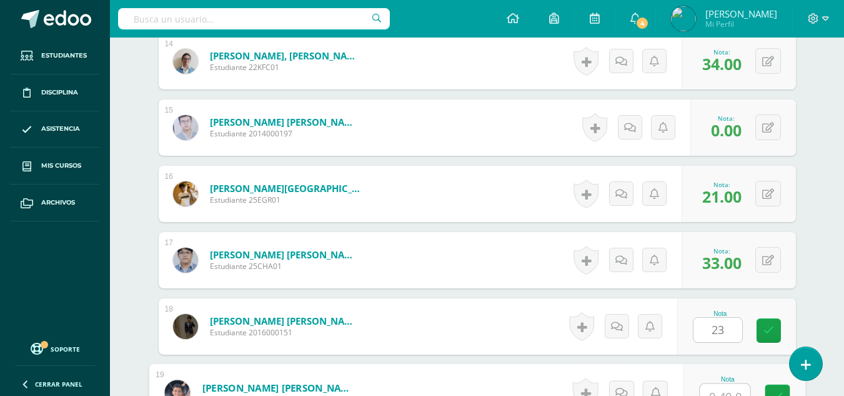
scroll to position [1299, 0]
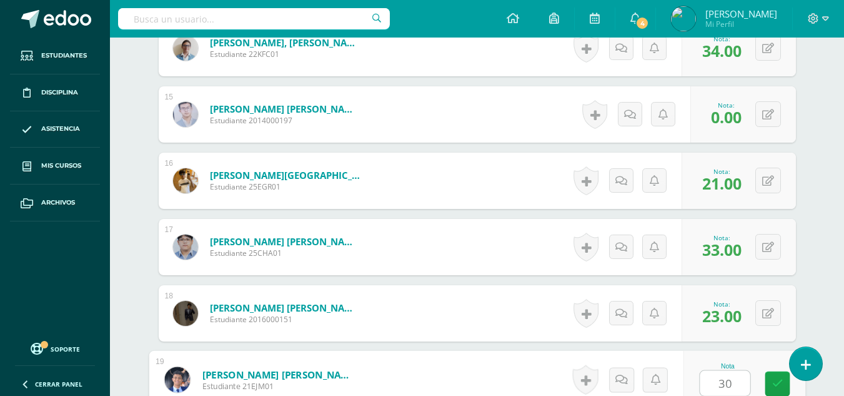
type input "30"
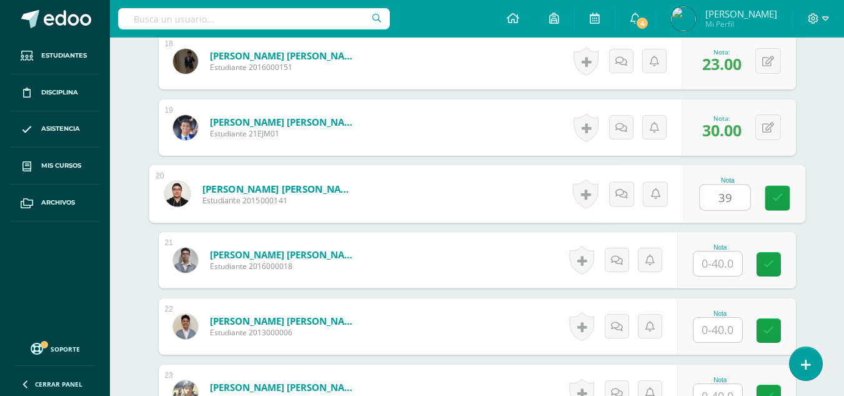
type input "39"
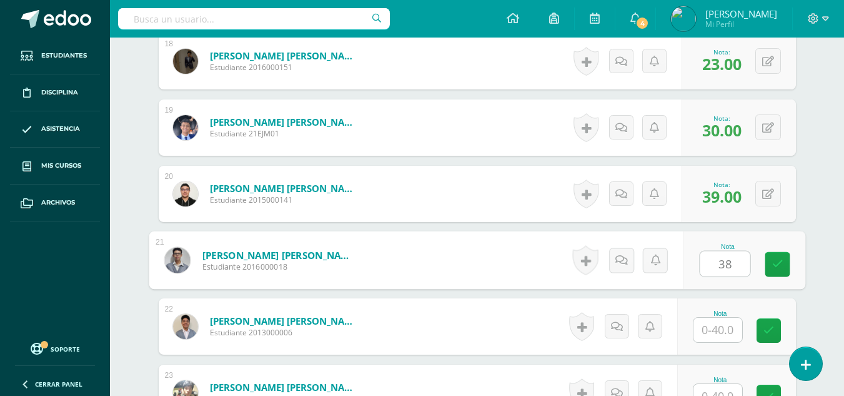
type input "38"
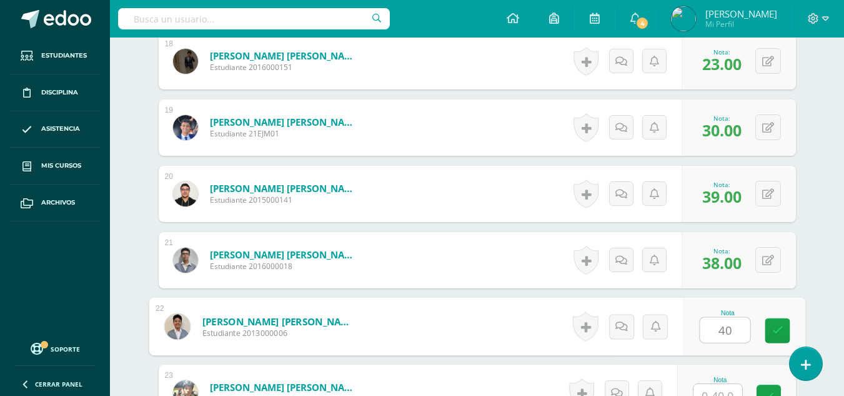
type input "40"
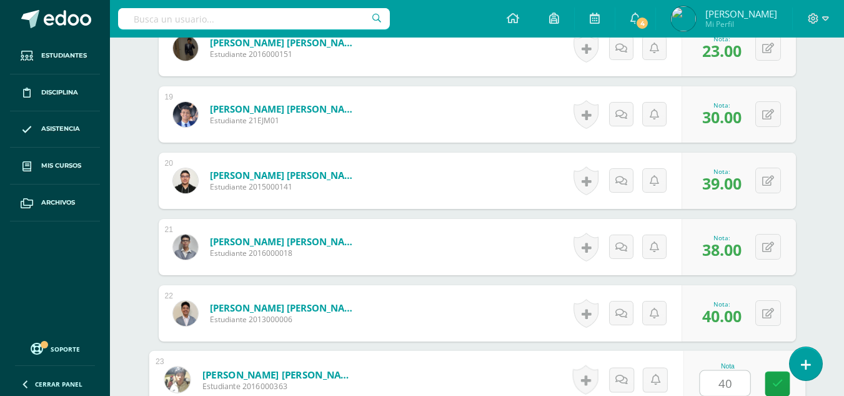
type input "40"
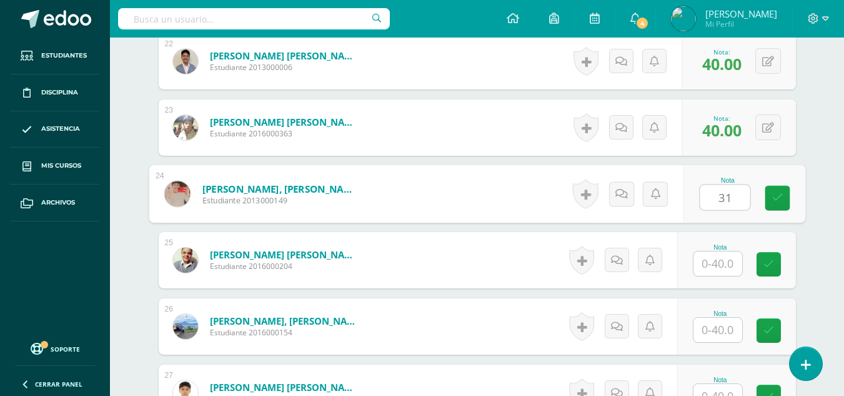
type input "31"
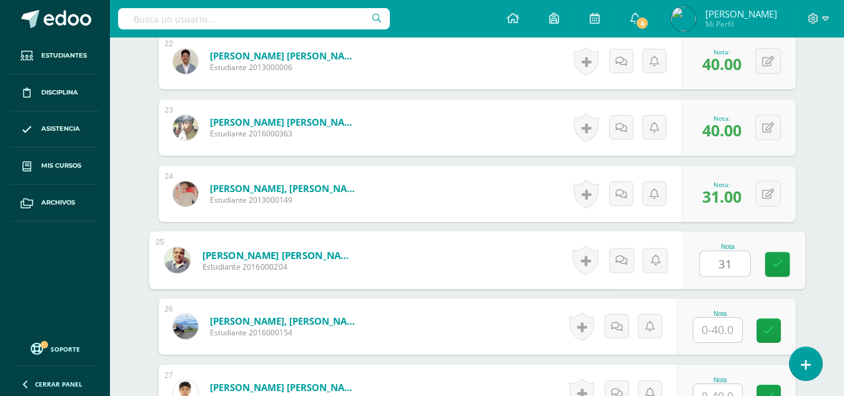
type input "31"
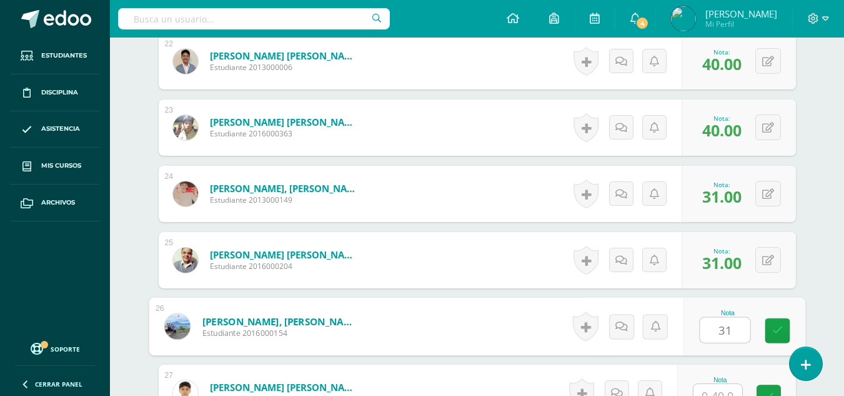
type input "31"
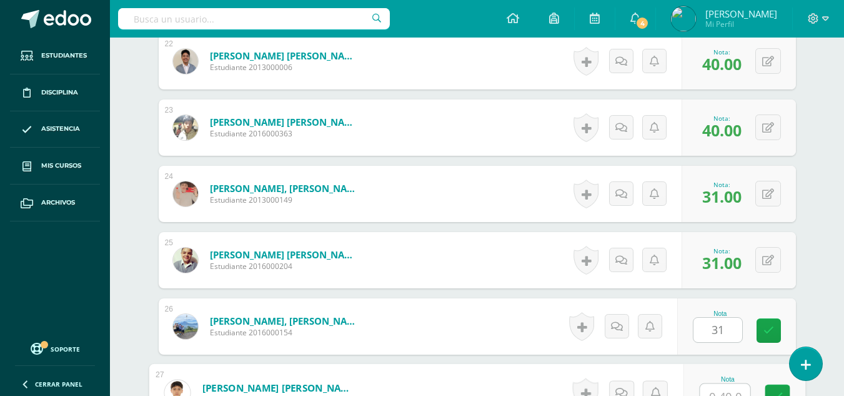
scroll to position [1829, 0]
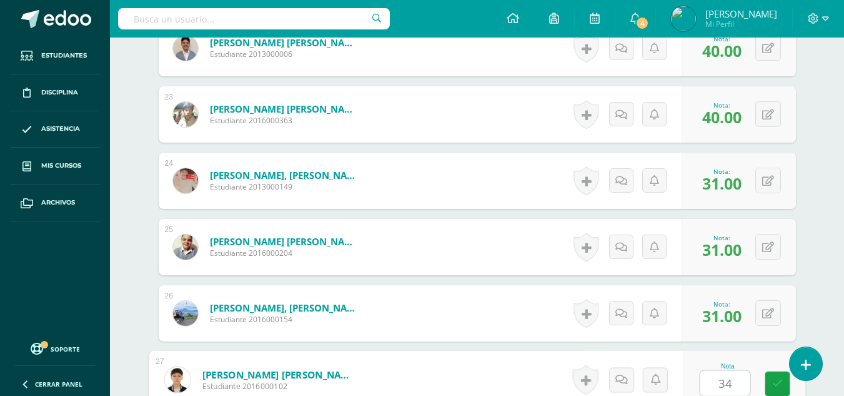
type input "34"
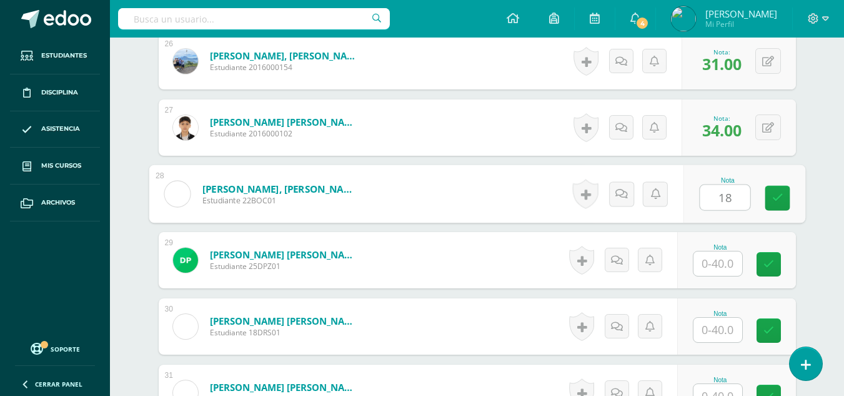
type input "18"
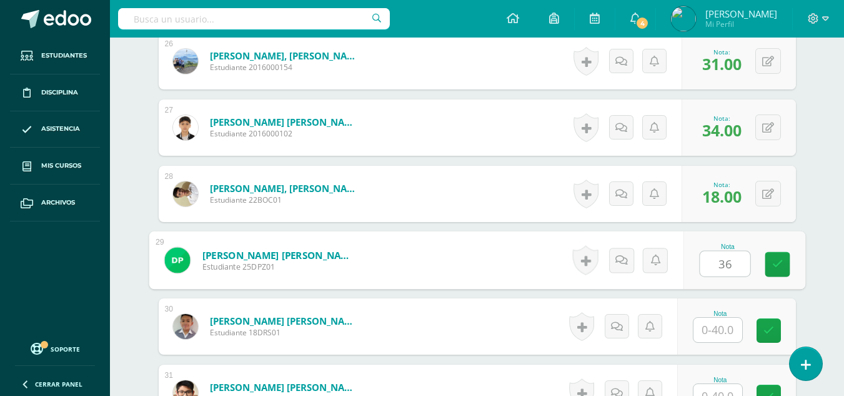
type input "36"
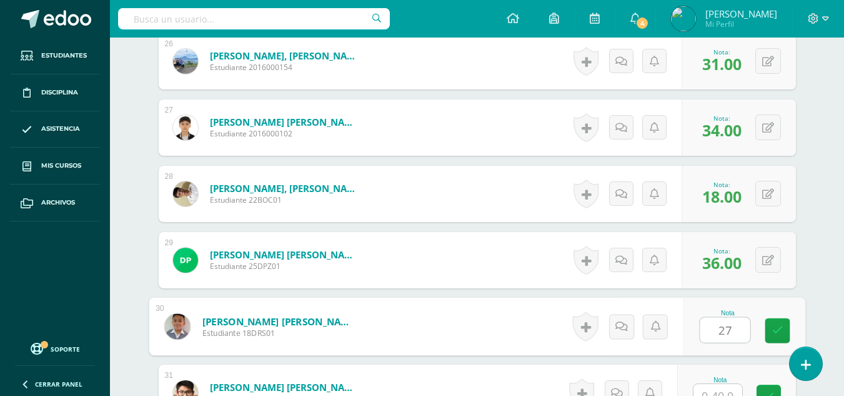
type input "27"
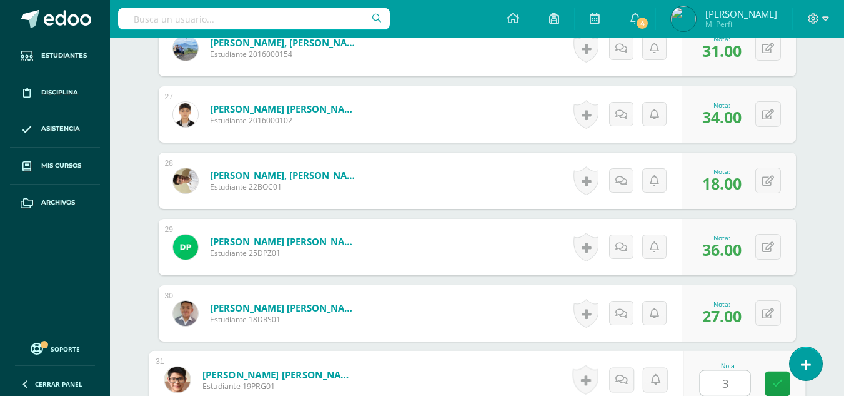
type input "38"
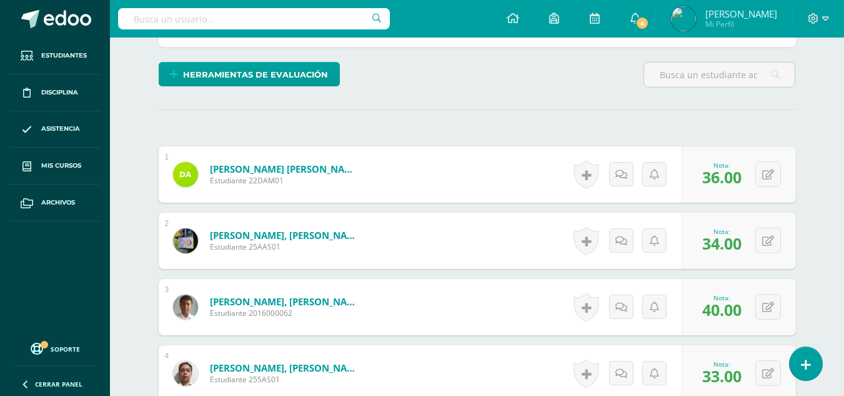
scroll to position [0, 0]
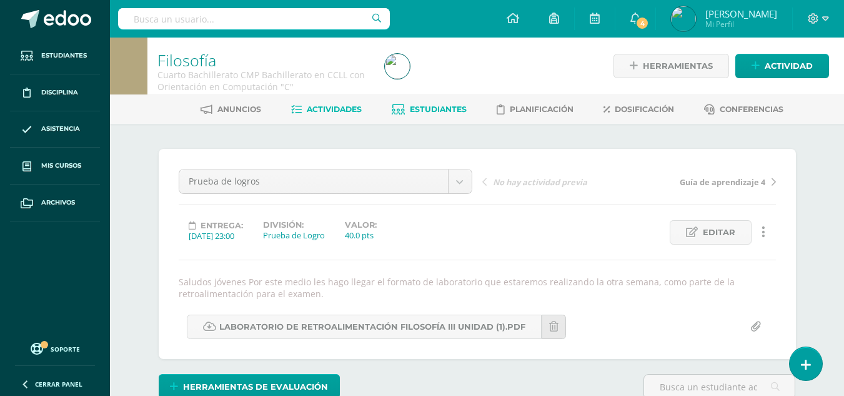
click at [444, 110] on span "Estudiantes" at bounding box center [438, 108] width 57 height 9
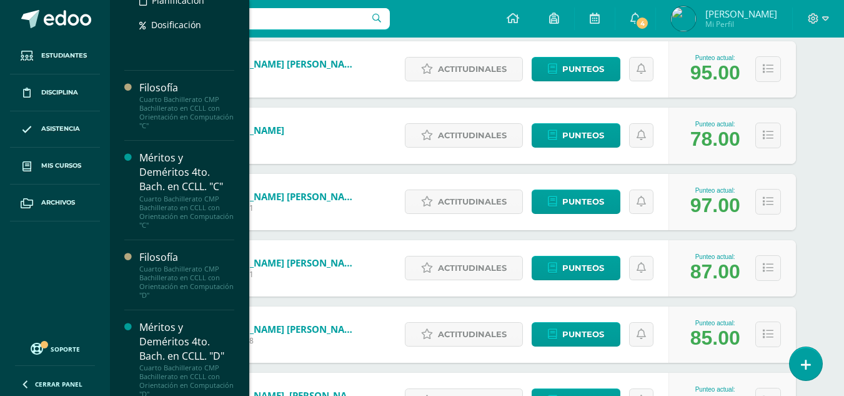
scroll to position [437, 0]
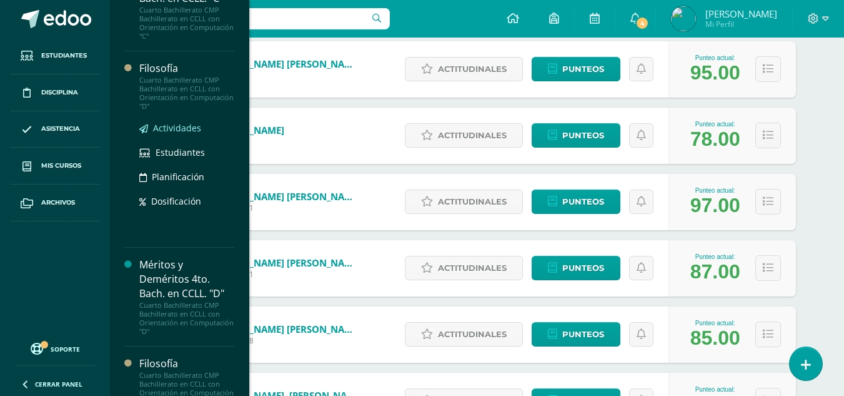
click at [169, 124] on span "Actividades" at bounding box center [177, 128] width 48 height 12
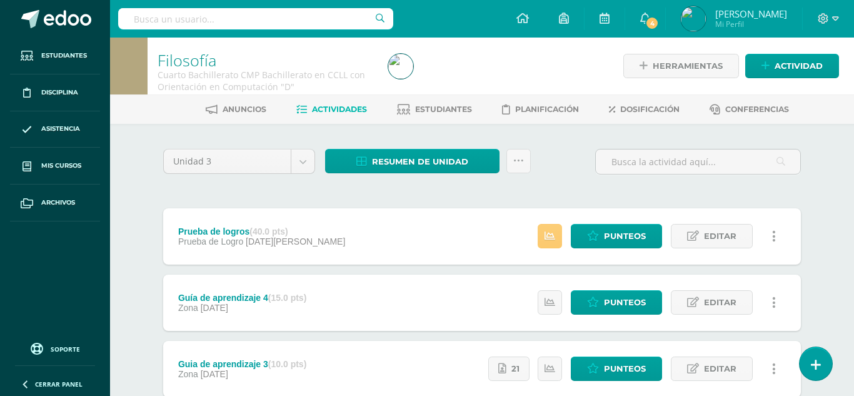
click at [207, 134] on div "Unidad 3 Unidad 1 Unidad 2 Unidad 3 Unidad 4 Resumen de unidad Descargar como H…" at bounding box center [481, 401] width 687 height 555
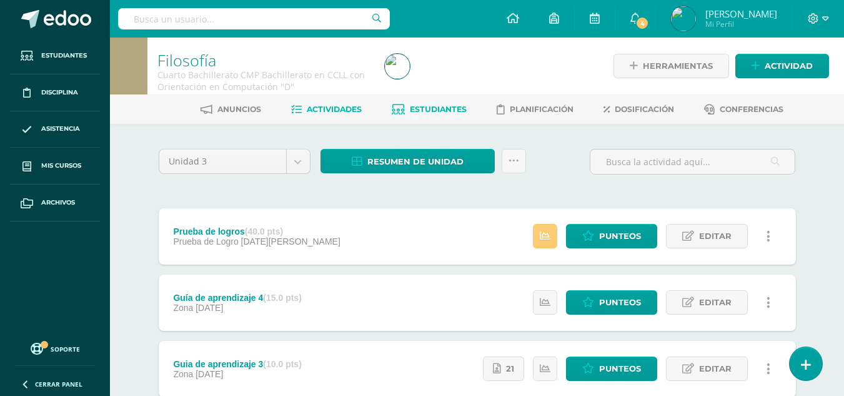
click at [444, 112] on span "Estudiantes" at bounding box center [438, 108] width 57 height 9
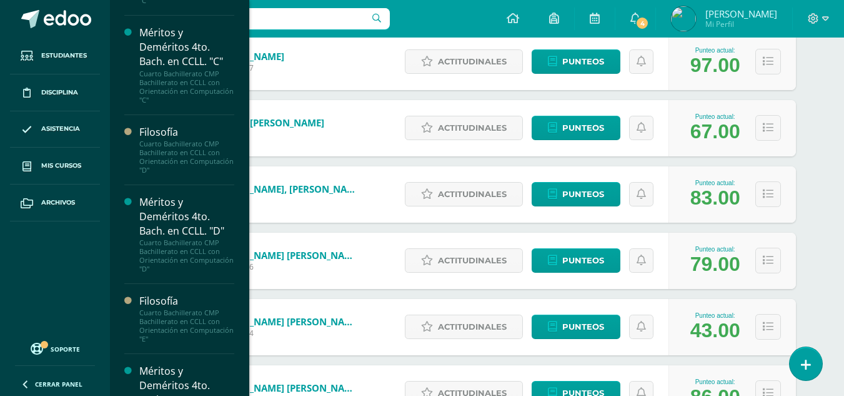
scroll to position [562, 0]
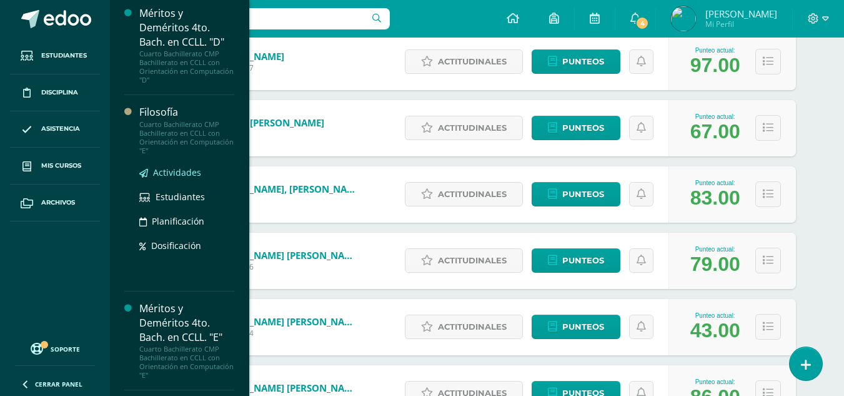
click at [169, 170] on span "Actividades" at bounding box center [177, 172] width 48 height 12
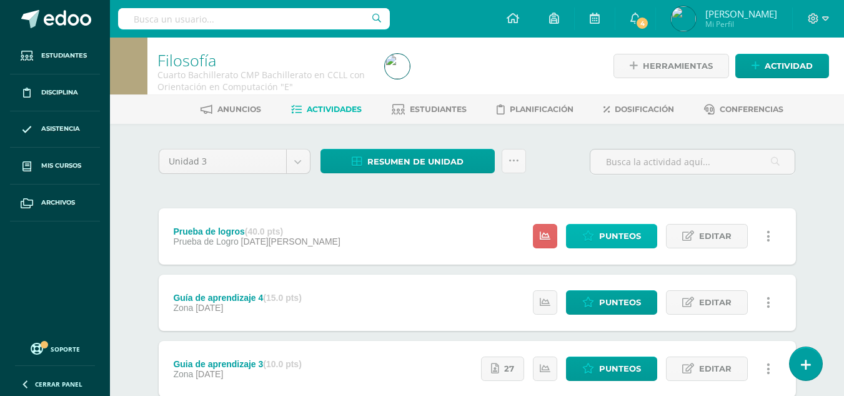
click at [615, 241] on span "Punteos" at bounding box center [620, 235] width 42 height 23
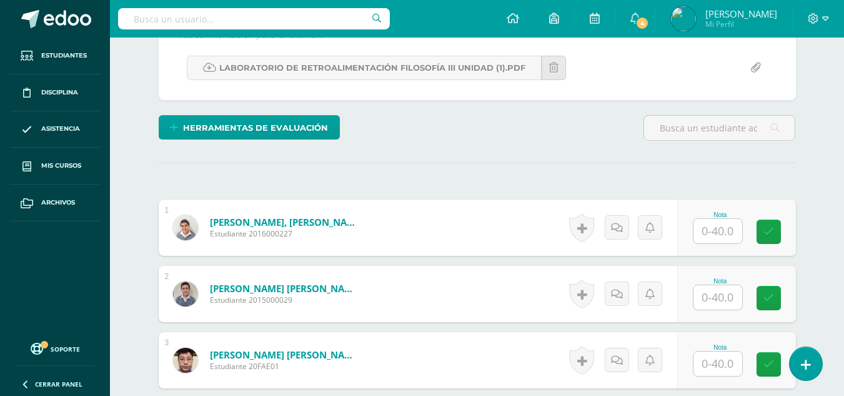
scroll to position [321, 0]
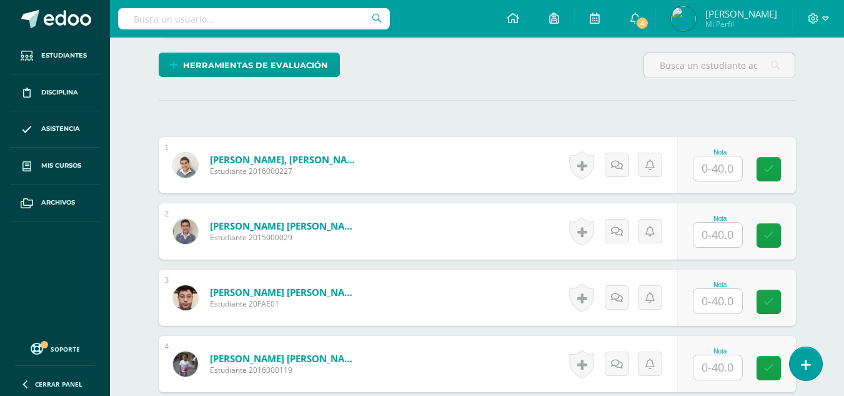
click at [724, 164] on input "text" at bounding box center [718, 168] width 49 height 24
type input "37"
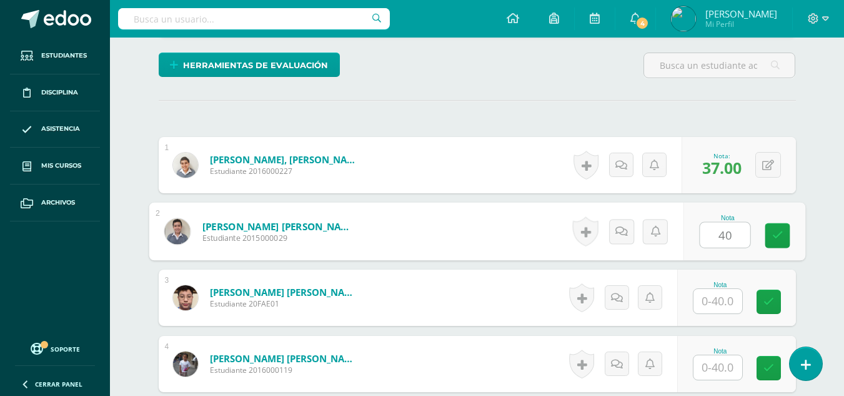
type input "40"
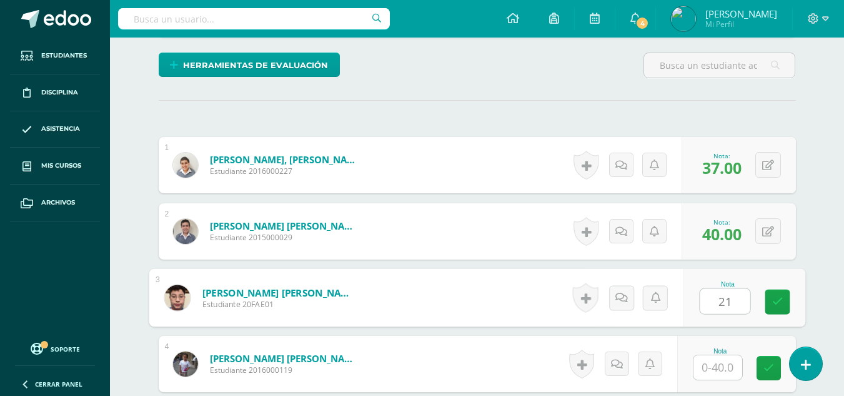
type input "21"
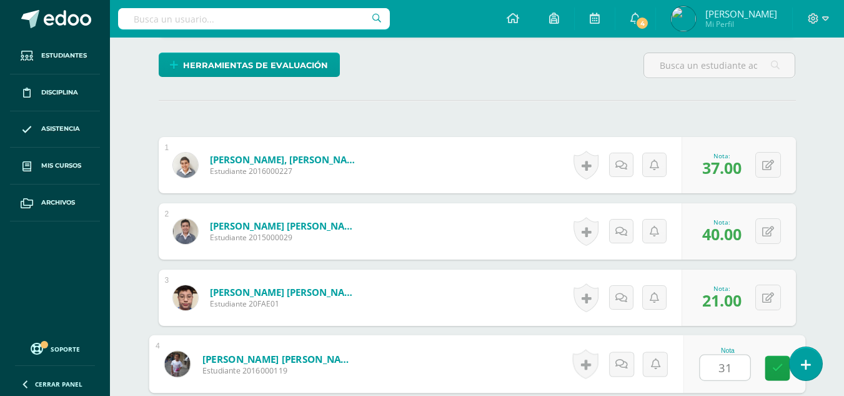
type input "31"
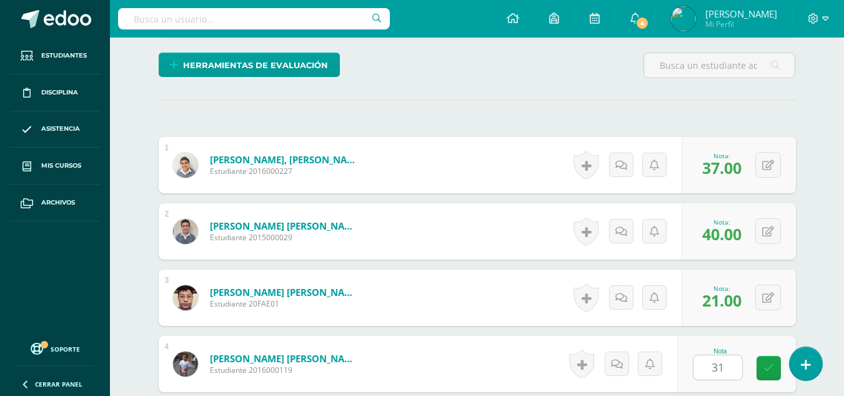
scroll to position [557, 0]
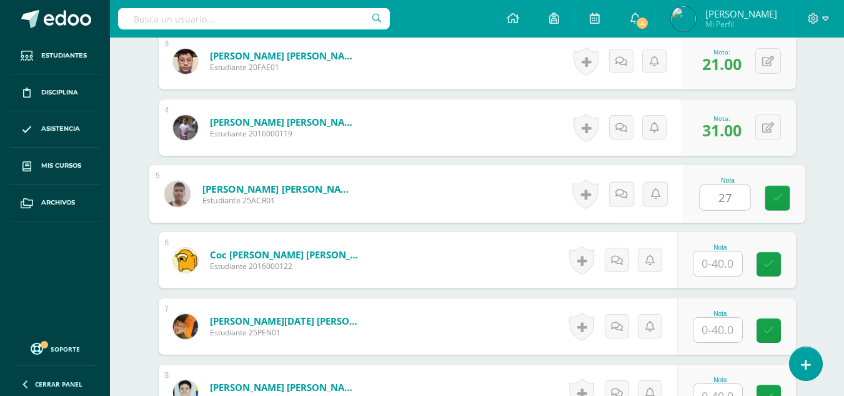
type input "27"
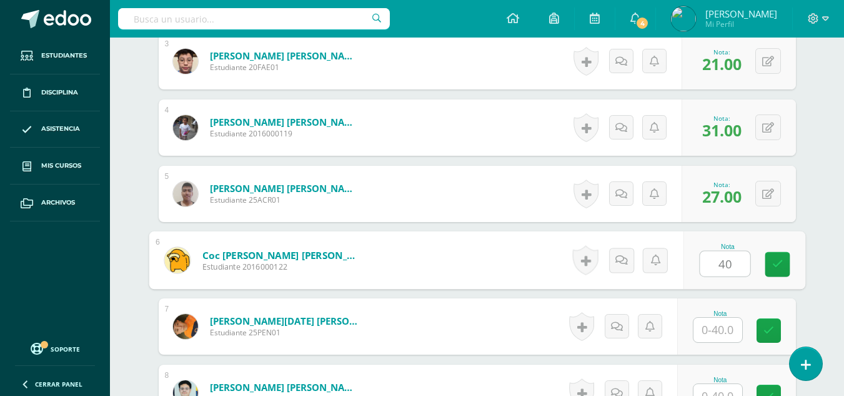
type input "40"
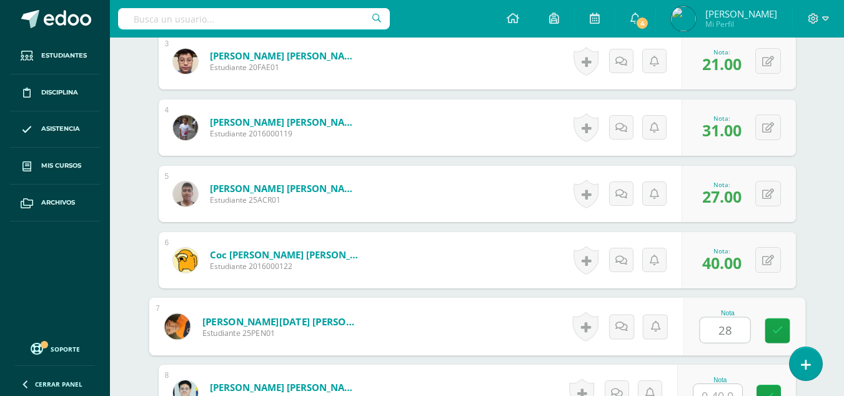
type input "28"
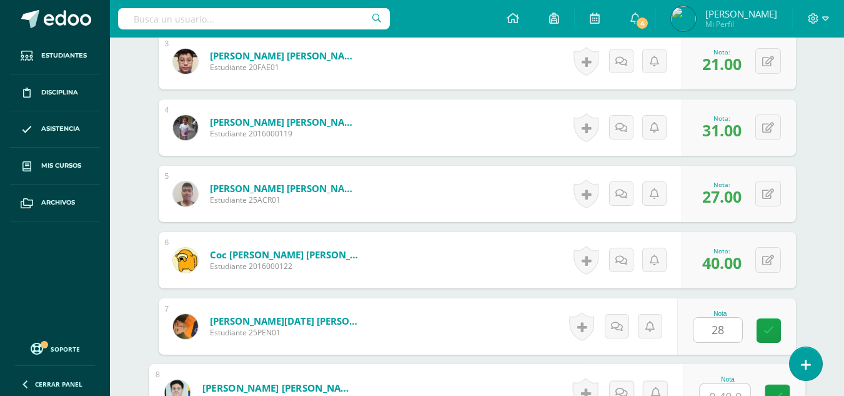
scroll to position [570, 0]
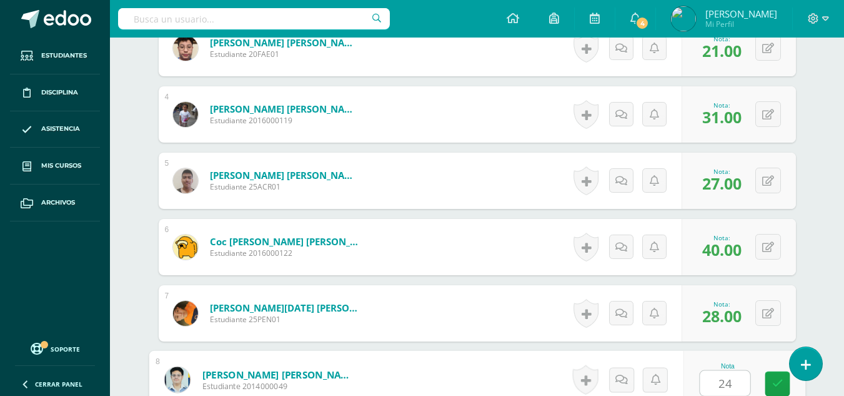
type input "24"
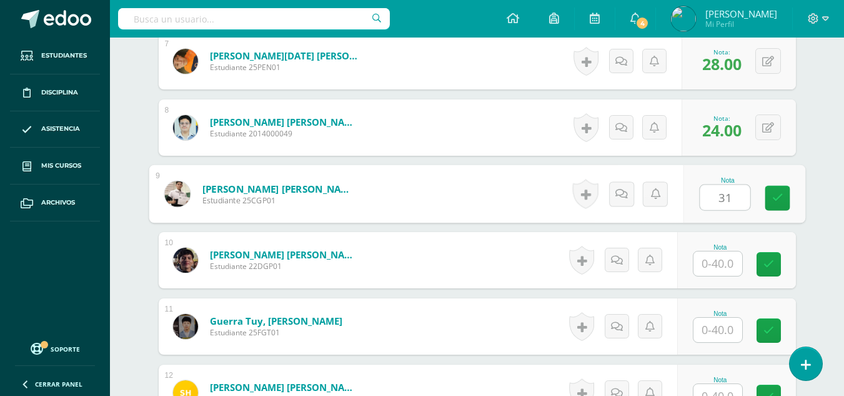
type input "31"
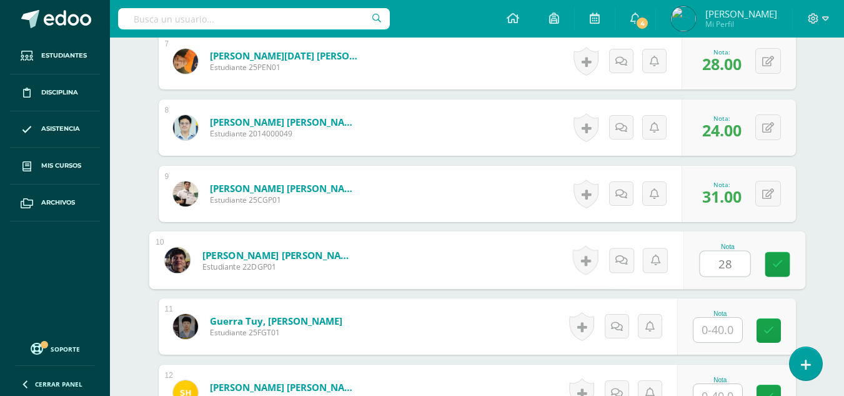
type input "28"
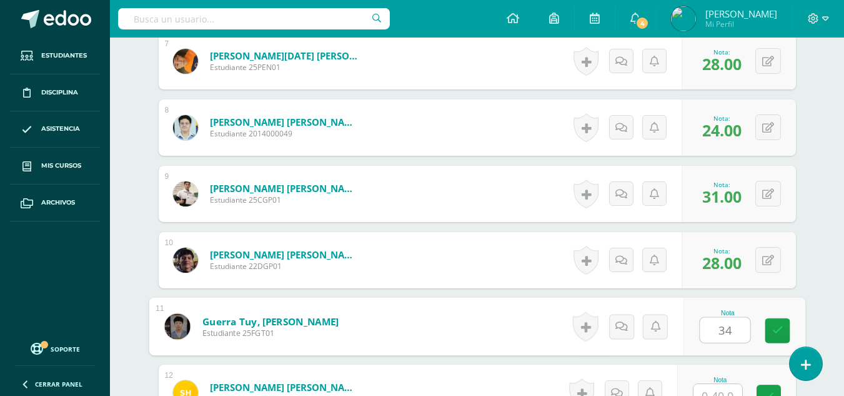
type input "34"
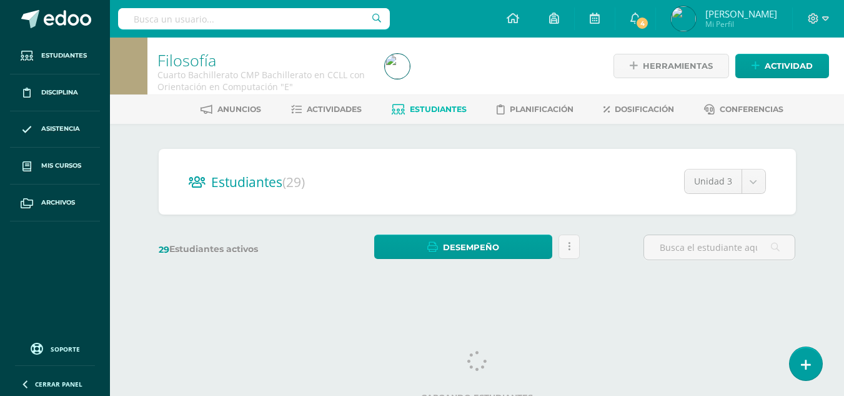
click at [384, 134] on div "Estudiantes (29) Unidad 3 Unidad 4 Unidad 3 Unidad 1 Unidad 2 29 Estudiantes ac…" at bounding box center [477, 210] width 687 height 173
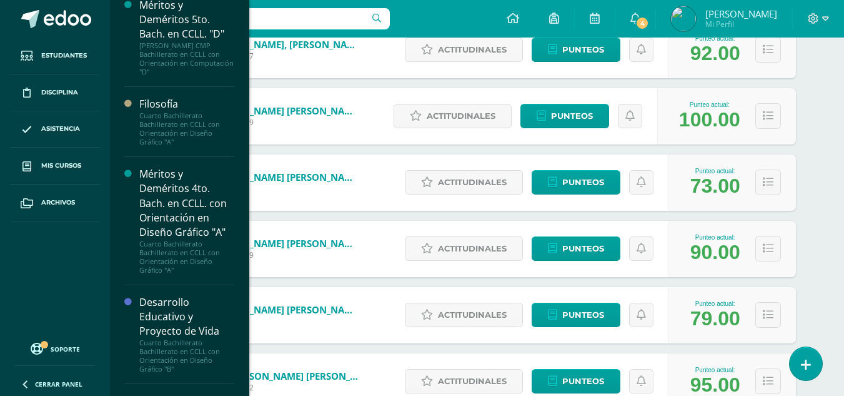
scroll to position [1728, 0]
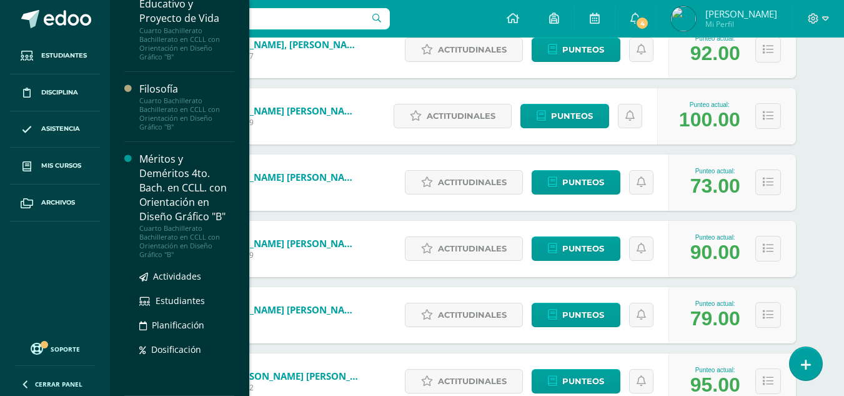
click at [182, 204] on div "Méritos y Deméritos 4to. Bach. en CCLL. con Orientación en Diseño Gráfico "B"" at bounding box center [186, 188] width 95 height 72
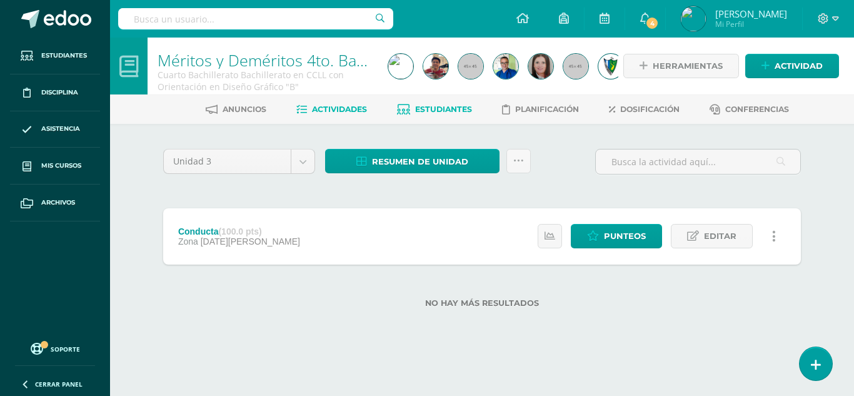
click at [445, 107] on span "Estudiantes" at bounding box center [443, 108] width 57 height 9
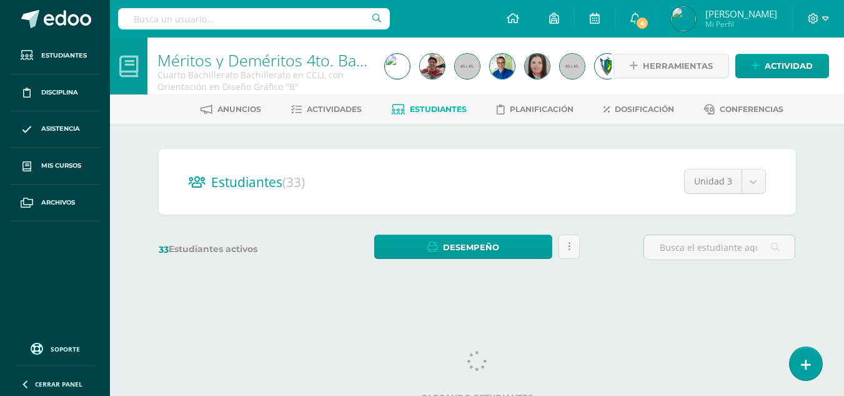
click at [478, 136] on div "Estudiantes (33) Unidad 3 Unidad 3 Unidad 2 Unidad 4 Unidad 1 33 Estudiantes ac…" at bounding box center [477, 210] width 687 height 173
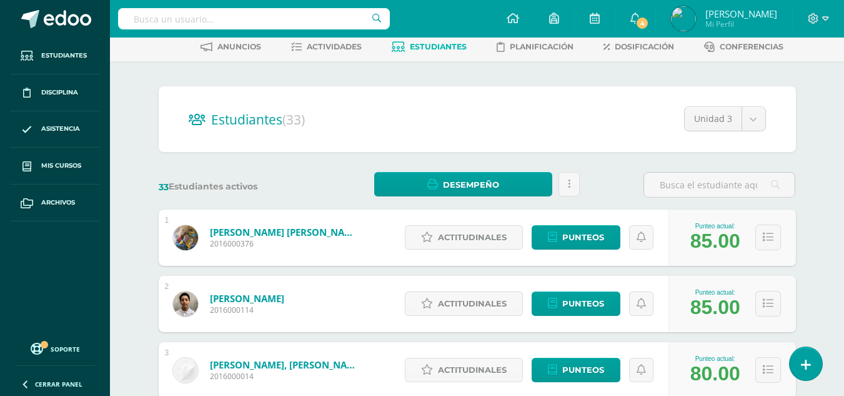
scroll to position [125, 0]
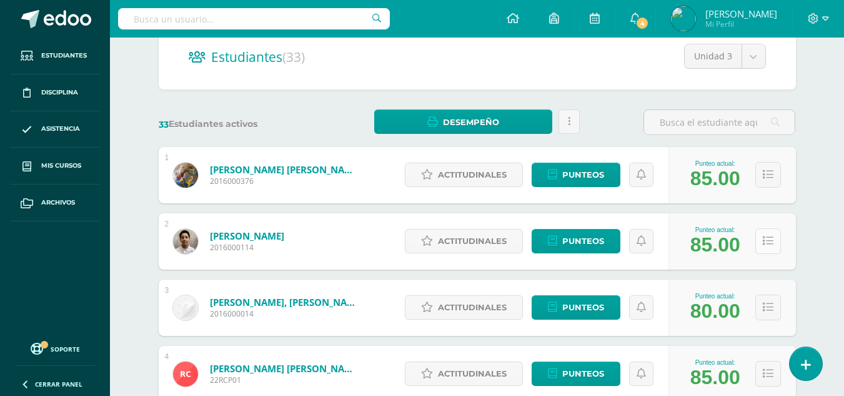
click at [765, 239] on icon at bounding box center [768, 241] width 11 height 11
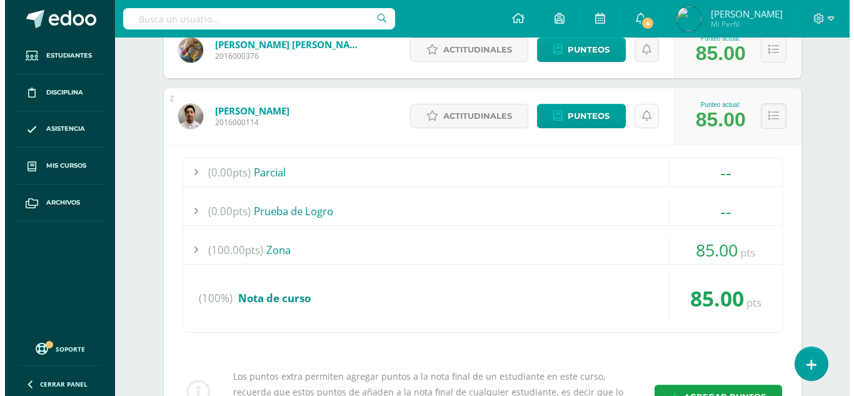
scroll to position [312, 0]
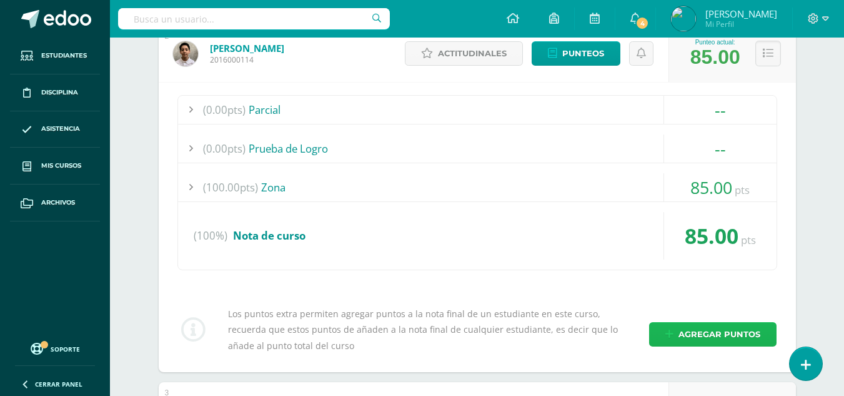
click at [720, 332] on span "Agregar puntos" at bounding box center [720, 333] width 82 height 23
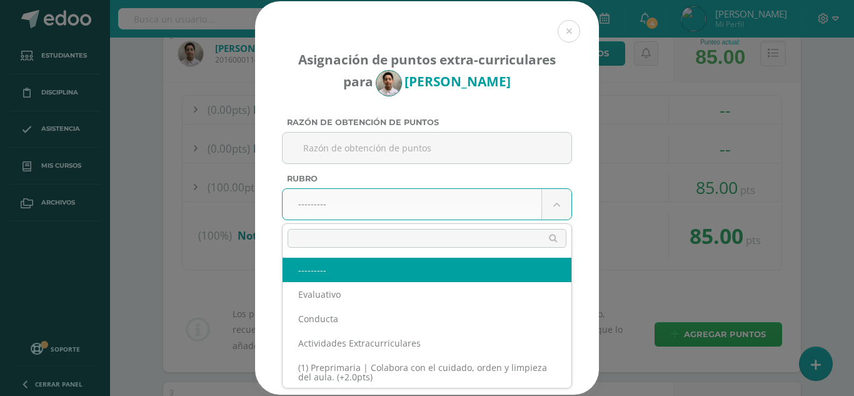
type input "l"
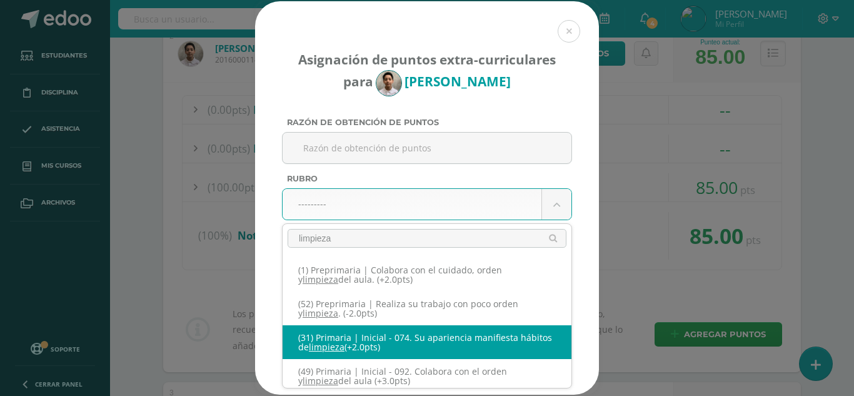
scroll to position [179, 0]
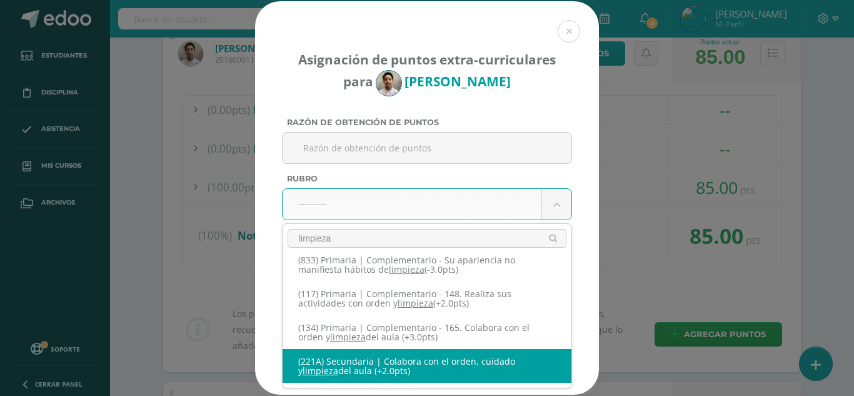
type input "limpieza"
select select "252"
type input "2"
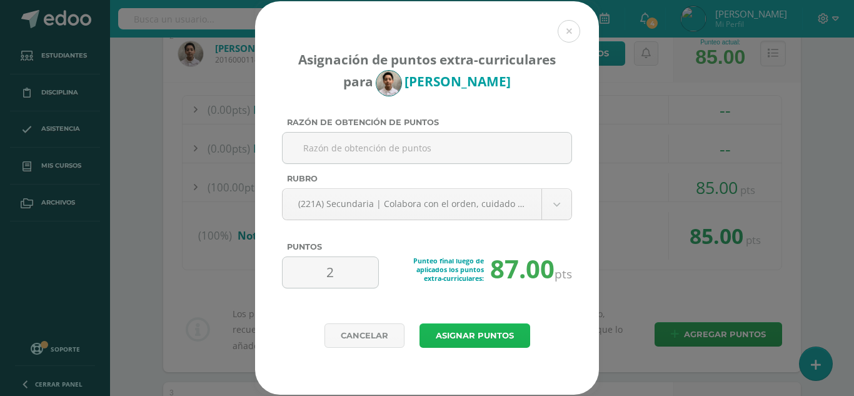
click at [480, 341] on button "Asignar puntos" at bounding box center [474, 335] width 111 height 24
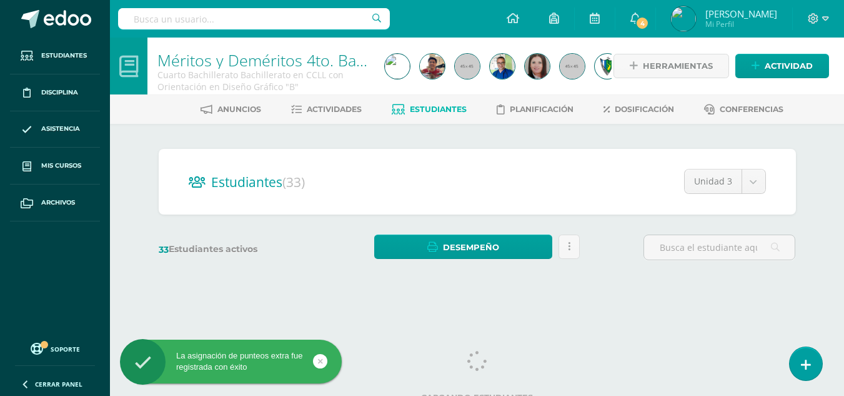
click at [347, 134] on div "Estudiantes (33) Unidad 3 Unidad 3 Unidad 2 Unidad 4 Unidad 1 33 Estudiantes ac…" at bounding box center [477, 210] width 687 height 173
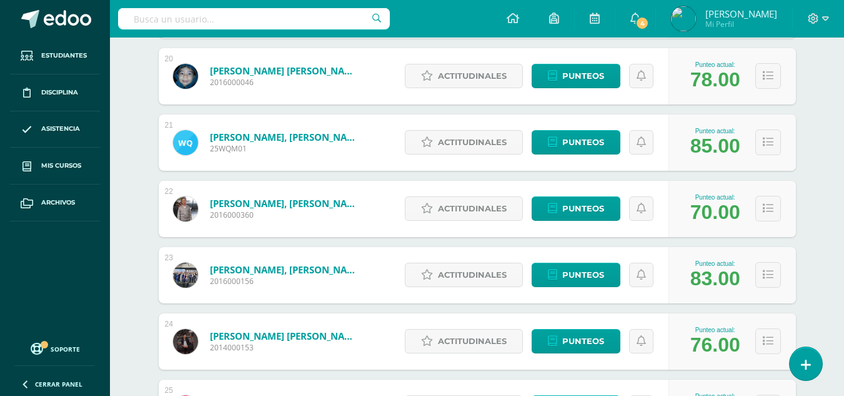
scroll to position [1420, 0]
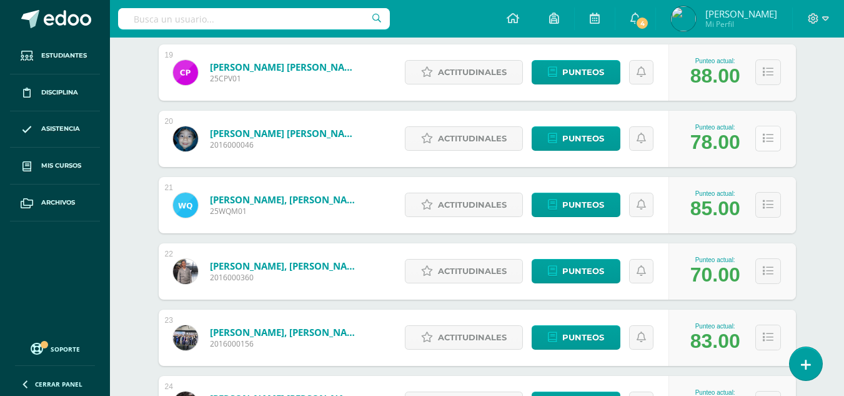
click at [767, 136] on icon at bounding box center [768, 138] width 11 height 11
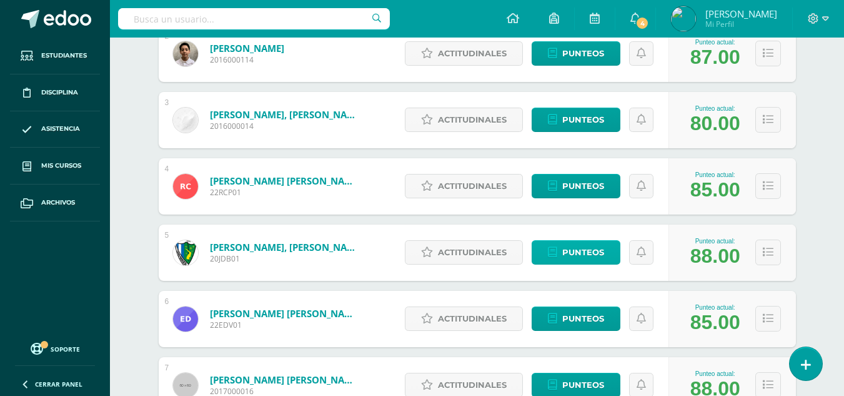
scroll to position [125, 0]
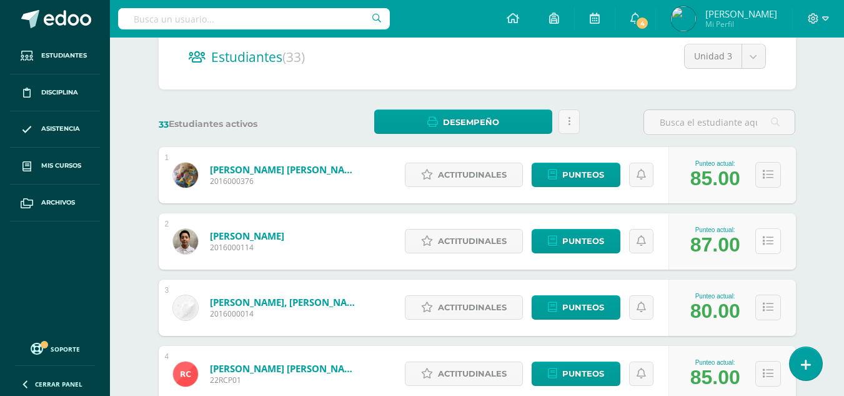
click at [773, 244] on button at bounding box center [768, 241] width 26 height 26
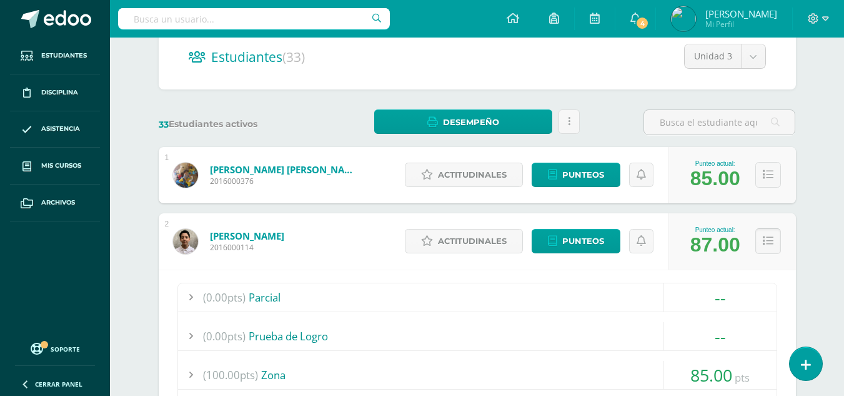
scroll to position [0, 0]
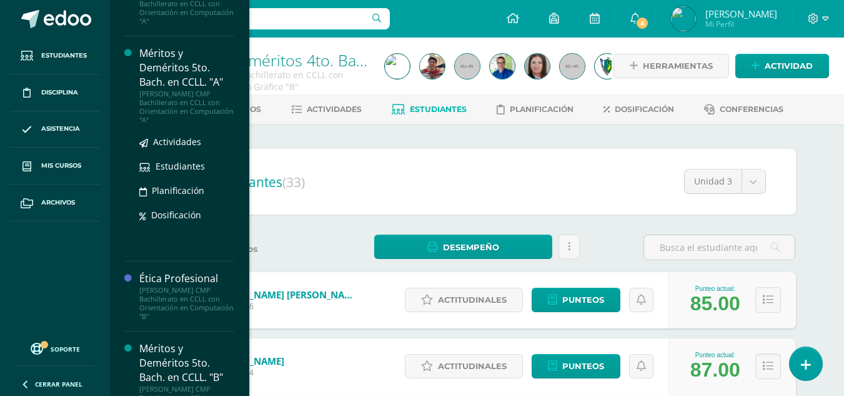
scroll to position [735, 0]
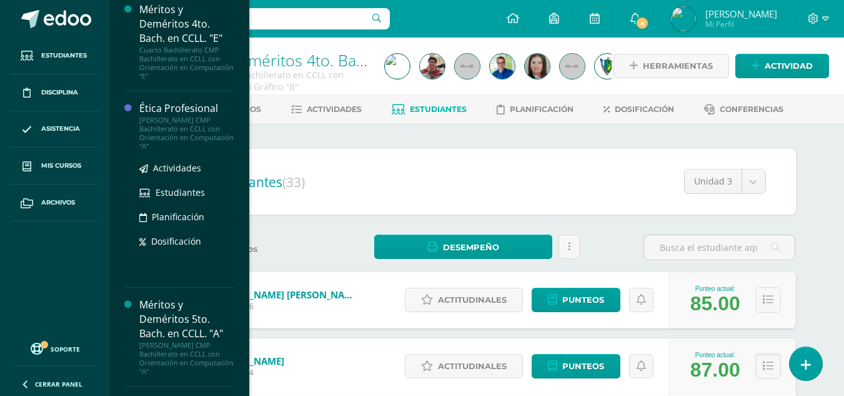
click at [173, 116] on div "[PERSON_NAME] CMP Bachillerato en CCLL con Orientación en Computación "A"" at bounding box center [186, 133] width 95 height 35
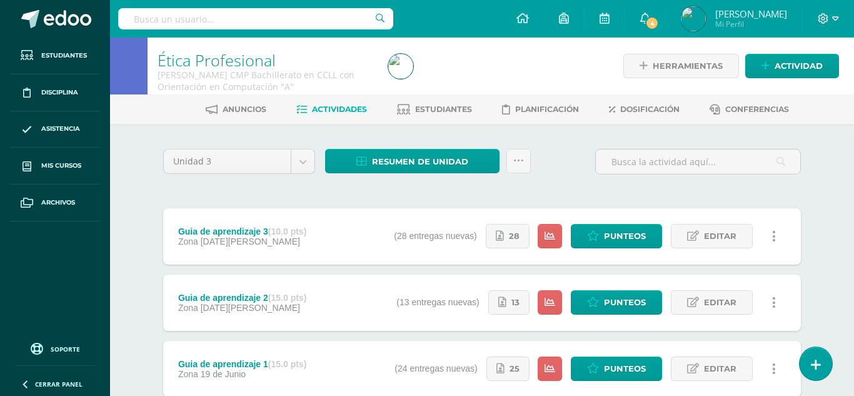
click at [550, 137] on div "Unidad 3 Unidad 1 Unidad 2 Unidad 3 Unidad 4 Resumen de unidad Descargar como H…" at bounding box center [481, 302] width 687 height 356
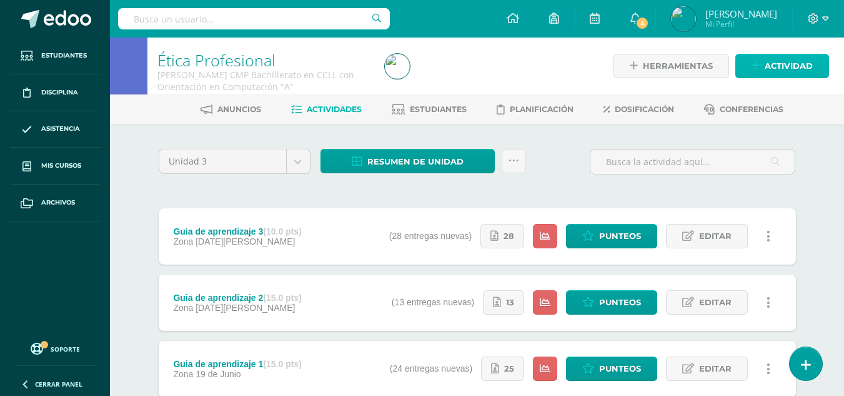
click at [772, 65] on span "Actividad" at bounding box center [789, 65] width 48 height 23
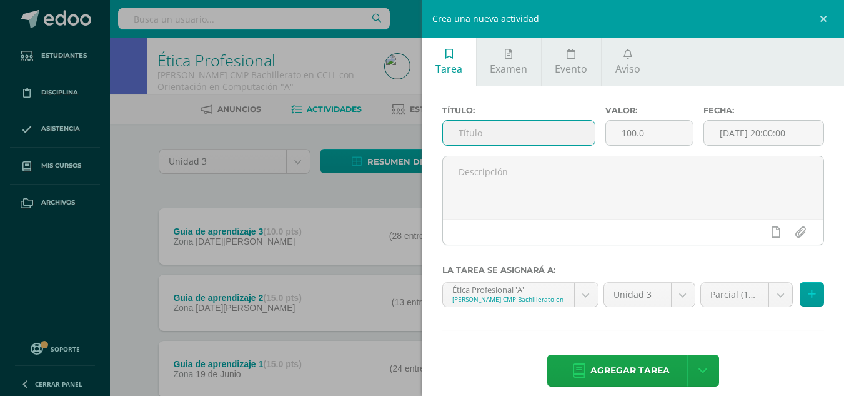
click at [506, 132] on input "text" at bounding box center [519, 133] width 152 height 24
type input "parcial"
drag, startPoint x: 661, startPoint y: 132, endPoint x: 512, endPoint y: 147, distance: 149.4
click at [512, 147] on div "Título: parcial Valor: 100.0 Fecha: [DATE] 20:00:00" at bounding box center [633, 131] width 392 height 50
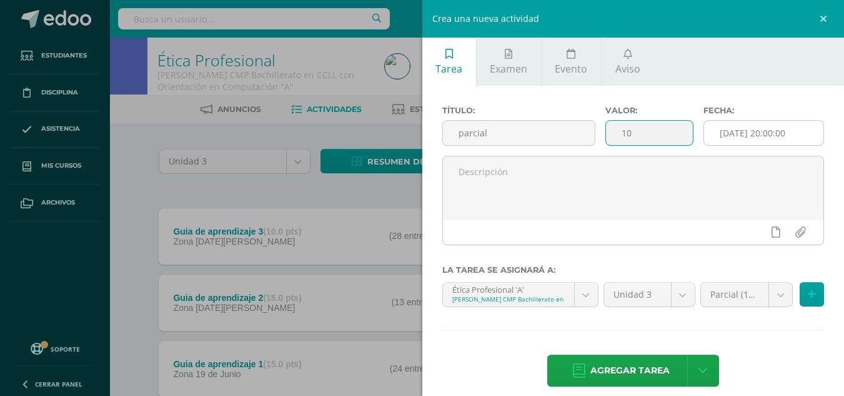
type input "10"
click at [770, 128] on input "[DATE] 20:00:00" at bounding box center [763, 133] width 119 height 24
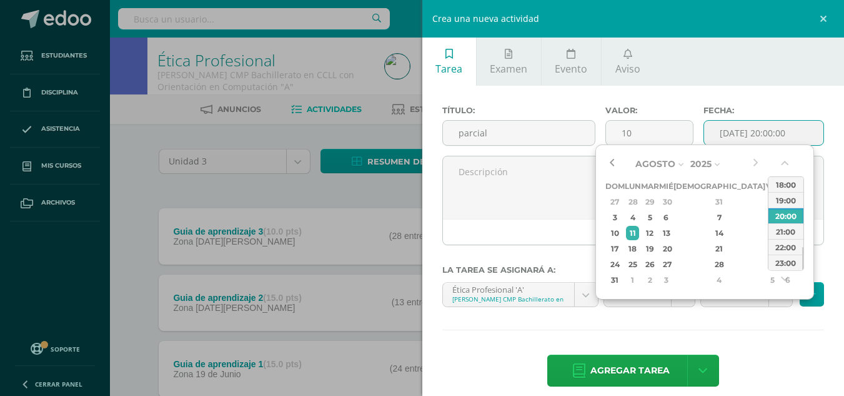
click at [612, 162] on button "button" at bounding box center [611, 163] width 12 height 19
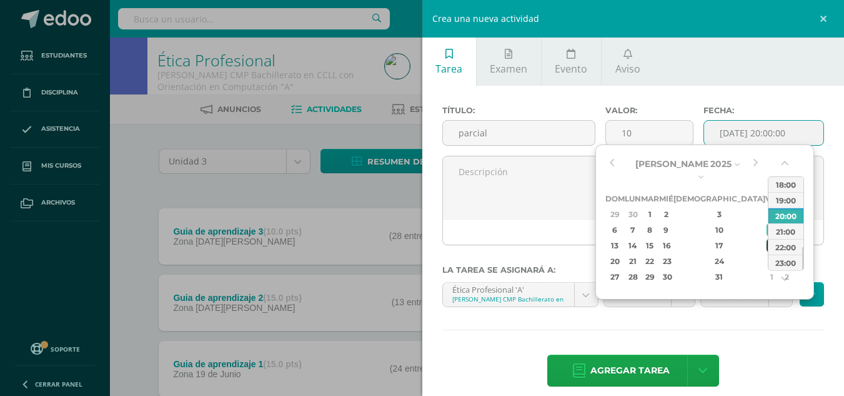
click at [767, 238] on div "18" at bounding box center [772, 245] width 11 height 14
click at [789, 261] on div "23:00" at bounding box center [786, 262] width 35 height 16
type input "[DATE] 23:00"
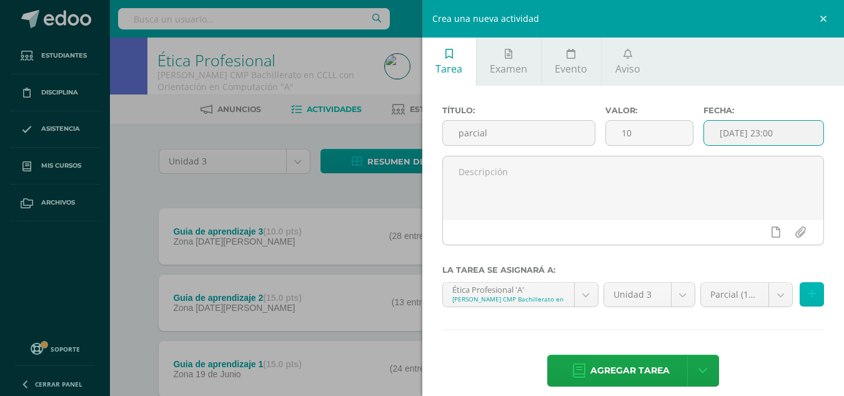
click at [808, 296] on icon at bounding box center [812, 294] width 8 height 11
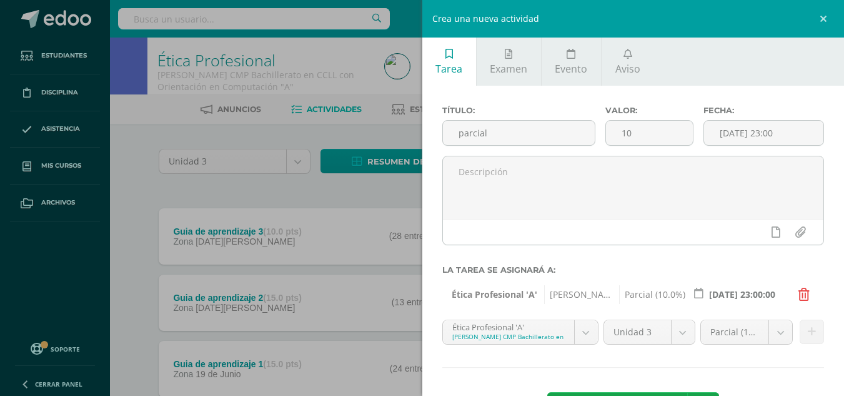
scroll to position [51, 0]
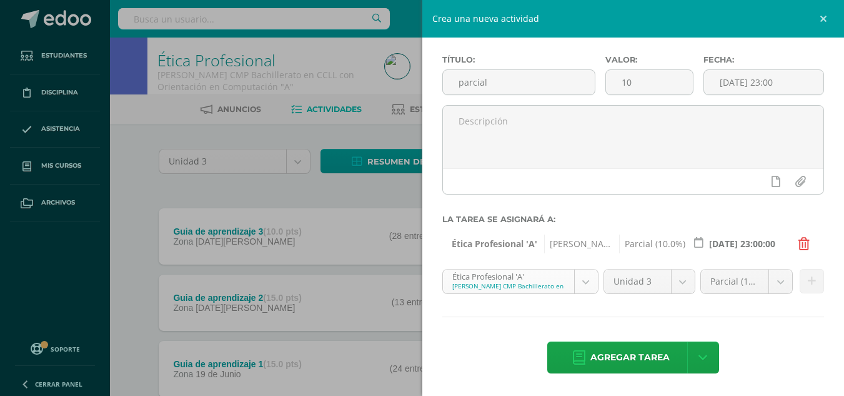
click at [584, 285] on body "Estudiantes Disciplina Asistencia Mis cursos Archivos Soporte Centro de ayuda Ú…" at bounding box center [422, 240] width 844 height 480
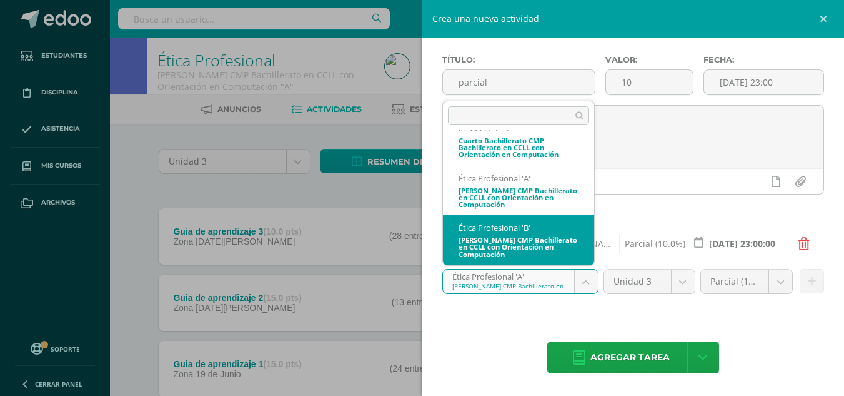
scroll to position [568, 0]
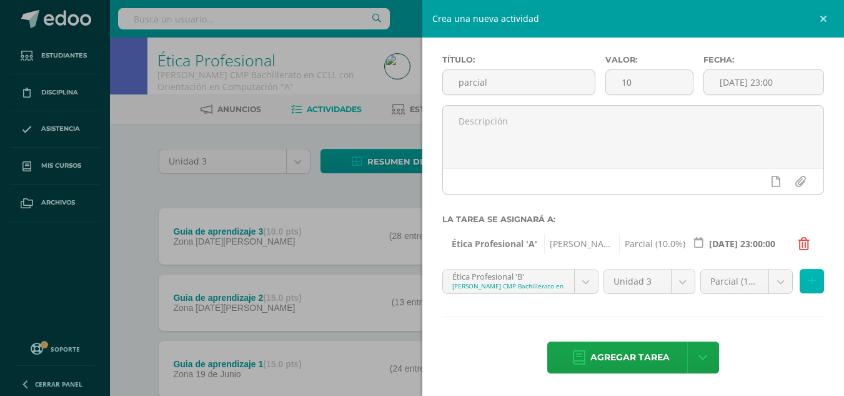
click at [808, 283] on icon at bounding box center [812, 281] width 8 height 11
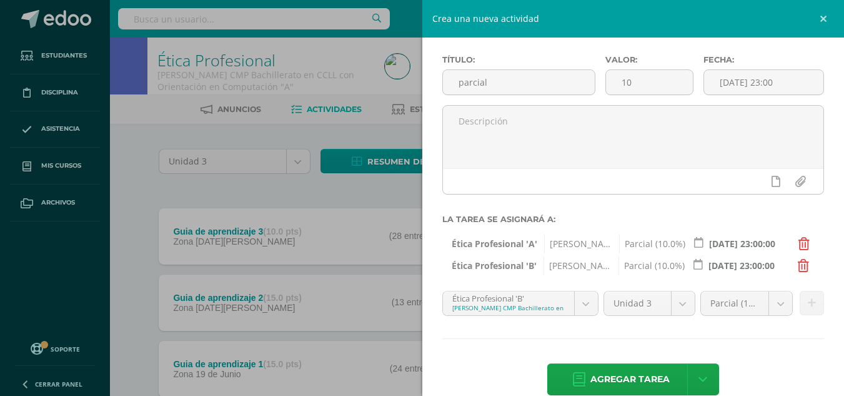
scroll to position [72, 0]
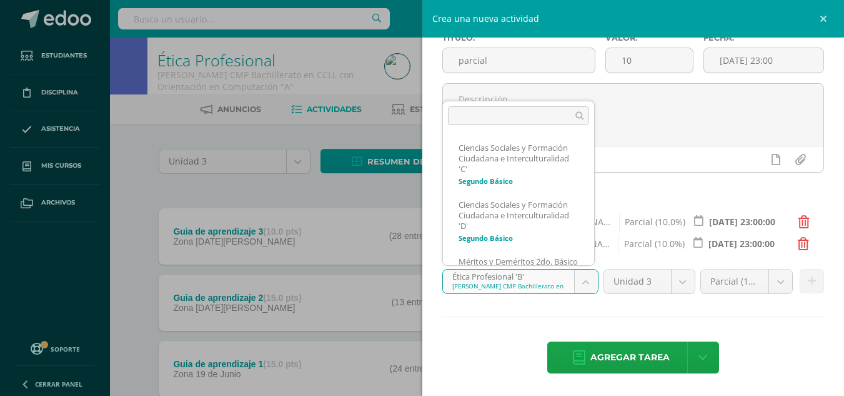
click at [577, 279] on body "Estudiantes Disciplina Asistencia Mis cursos Archivos Soporte Centro de ayuda Ú…" at bounding box center [422, 240] width 844 height 480
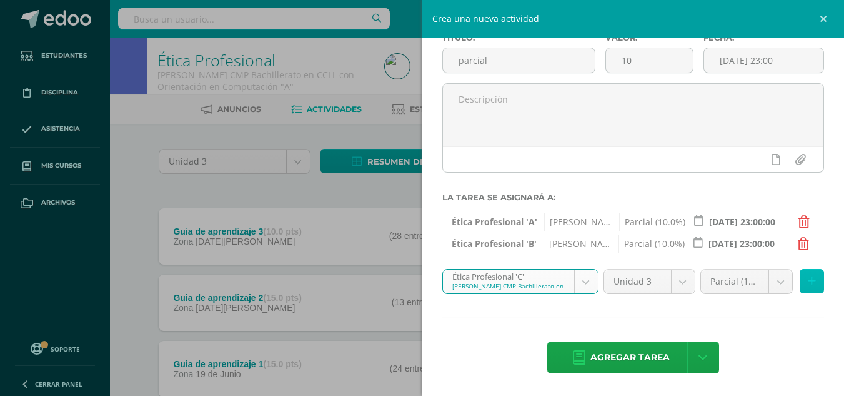
click at [808, 284] on icon at bounding box center [812, 281] width 8 height 11
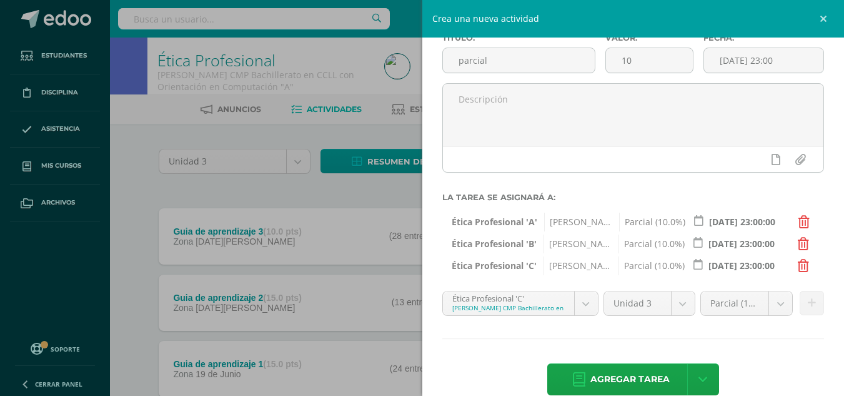
scroll to position [94, 0]
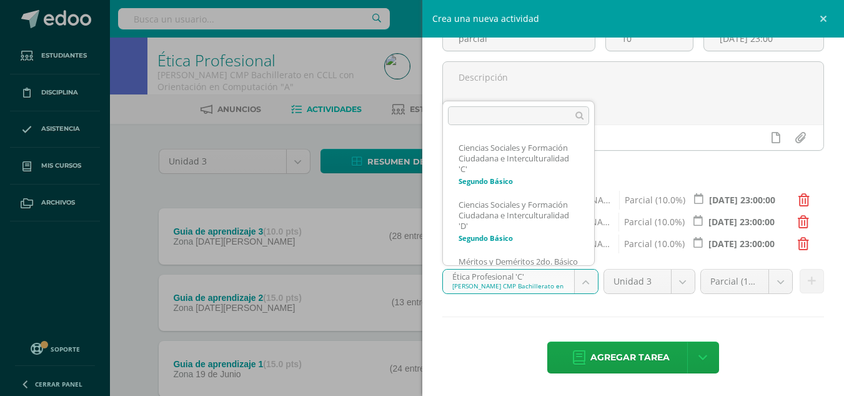
click at [578, 282] on body "Estudiantes Disciplina Asistencia Mis cursos Archivos Soporte Centro de ayuda Ú…" at bounding box center [422, 240] width 844 height 480
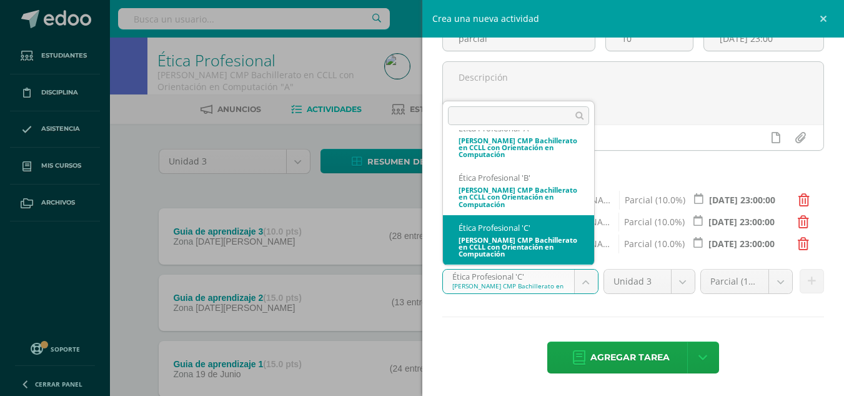
scroll to position [618, 0]
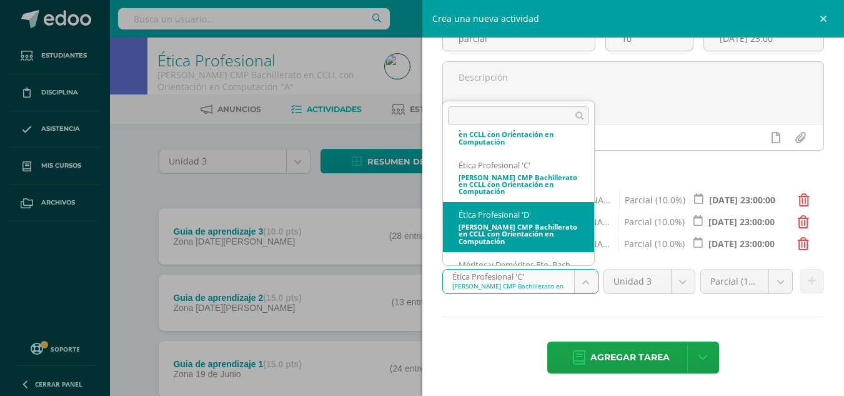
select select "162311"
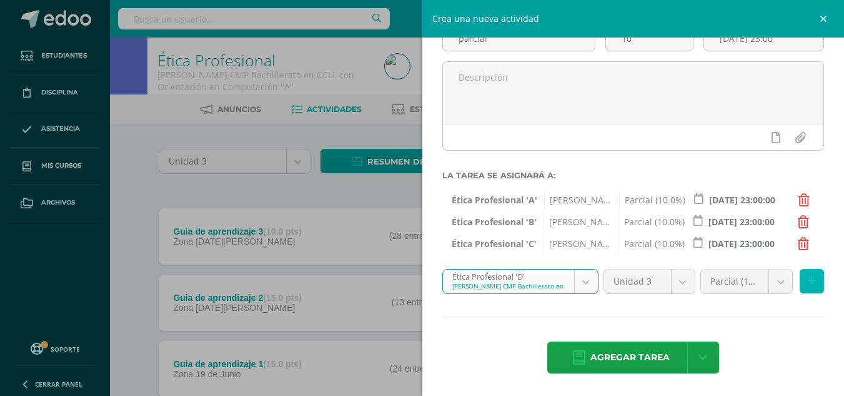
click at [808, 278] on icon at bounding box center [812, 281] width 8 height 11
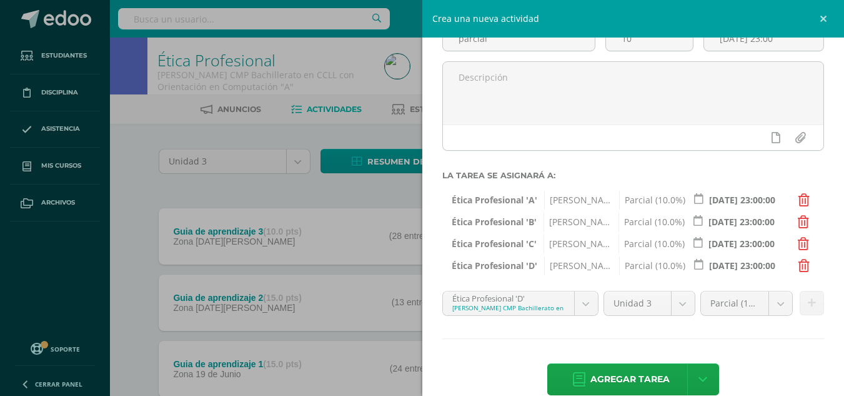
click at [613, 332] on div "Título: parcial Valor: 10 Fecha: [DATE] 23:00 La tarea se asignará a: Ética Pro…" at bounding box center [633, 204] width 422 height 426
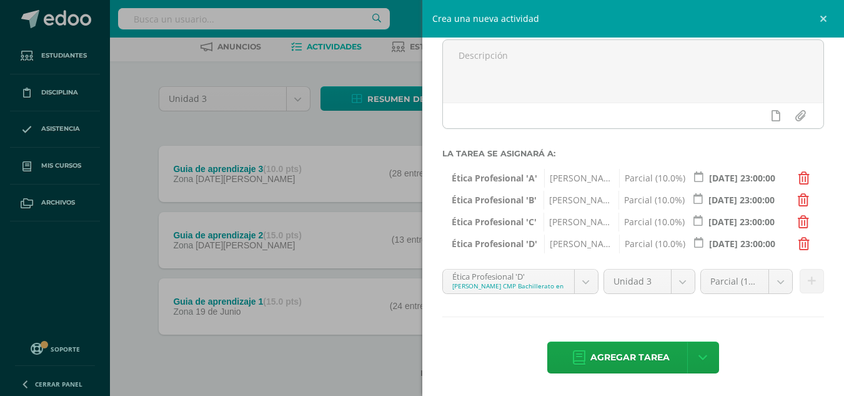
scroll to position [84, 0]
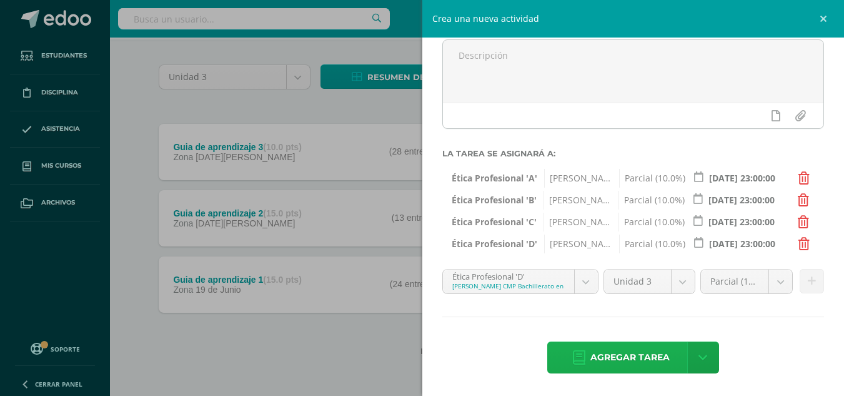
click at [631, 356] on span "Agregar tarea" at bounding box center [629, 357] width 79 height 31
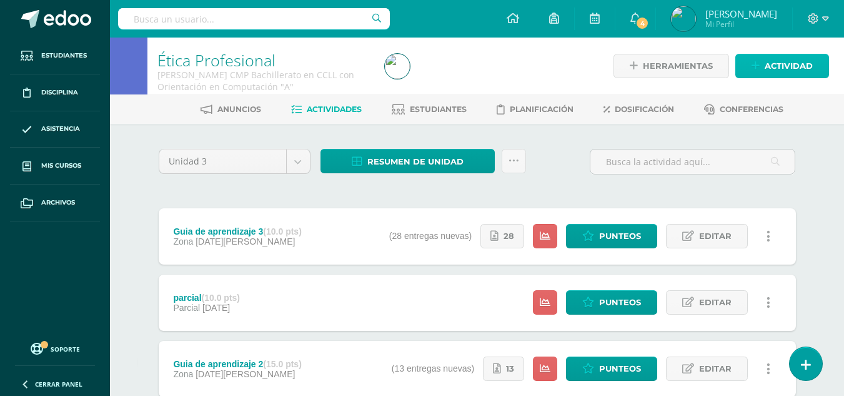
click at [774, 66] on span "Actividad" at bounding box center [789, 65] width 48 height 23
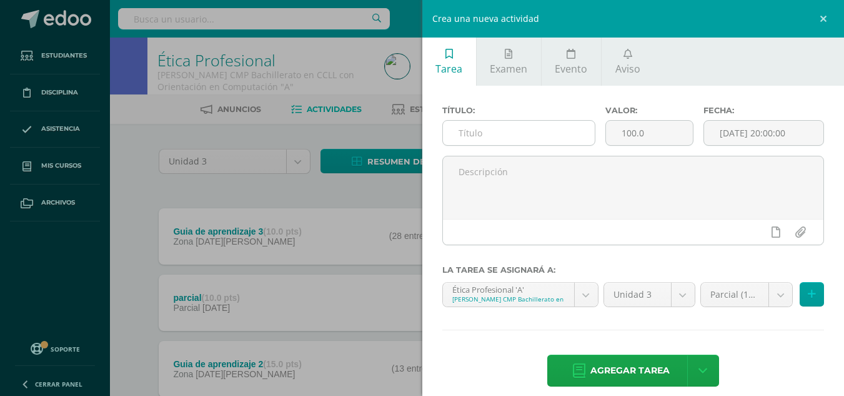
click at [535, 139] on input "text" at bounding box center [519, 133] width 152 height 24
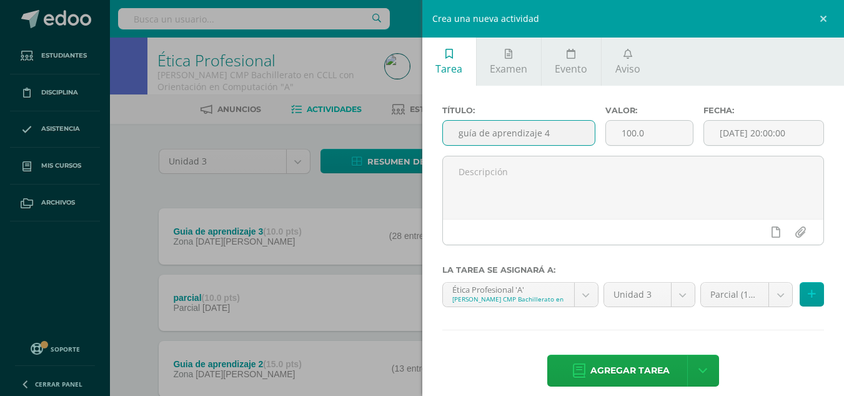
type input "guía de aprendizaje 4"
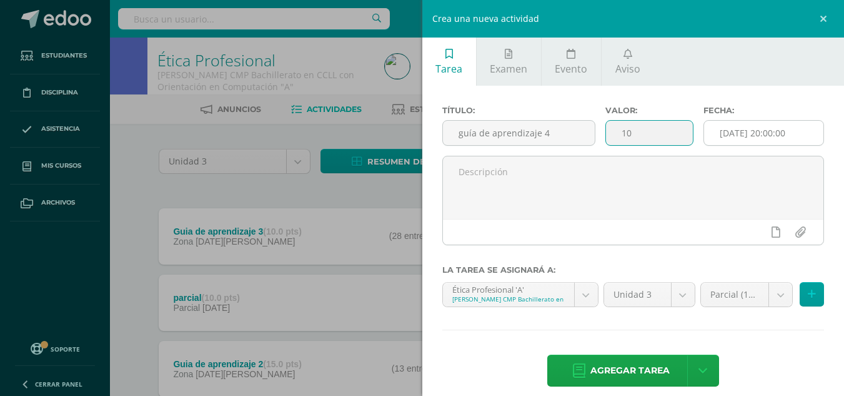
type input "10"
click at [769, 132] on input "[DATE] 20:00:00" at bounding box center [763, 133] width 119 height 24
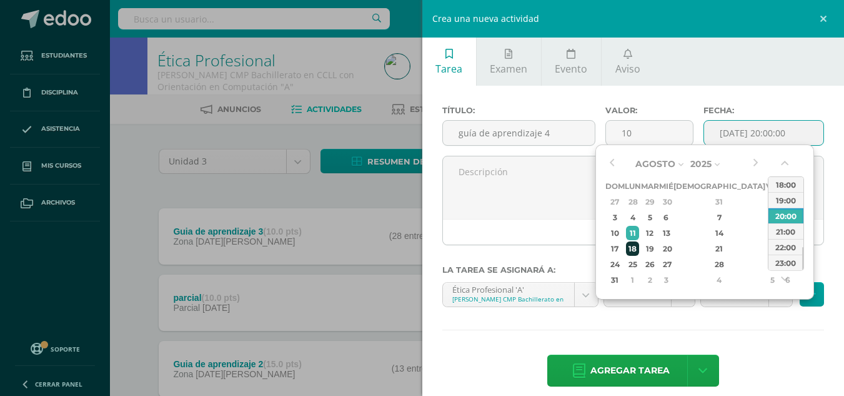
click at [636, 251] on div "18" at bounding box center [632, 248] width 13 height 14
click at [787, 244] on div "22:00" at bounding box center [786, 247] width 35 height 16
type input "2025-08-18 22:00"
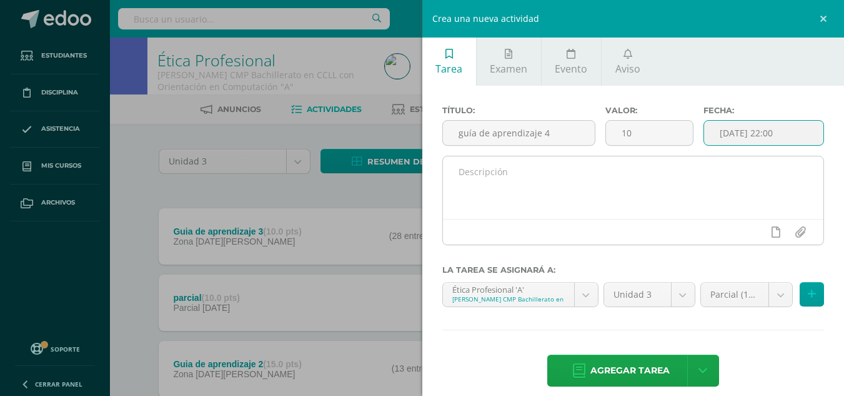
click at [537, 182] on textarea at bounding box center [633, 187] width 381 height 62
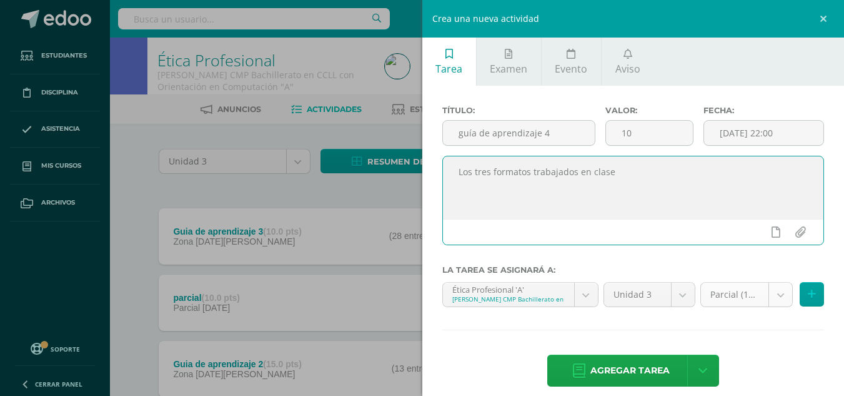
type textarea "Los tres formatos trabajados en clase"
click at [772, 292] on body "Tarea asignada exitosamente Estudiantes Disciplina Asistencia Mis cursos Archiv…" at bounding box center [422, 273] width 844 height 546
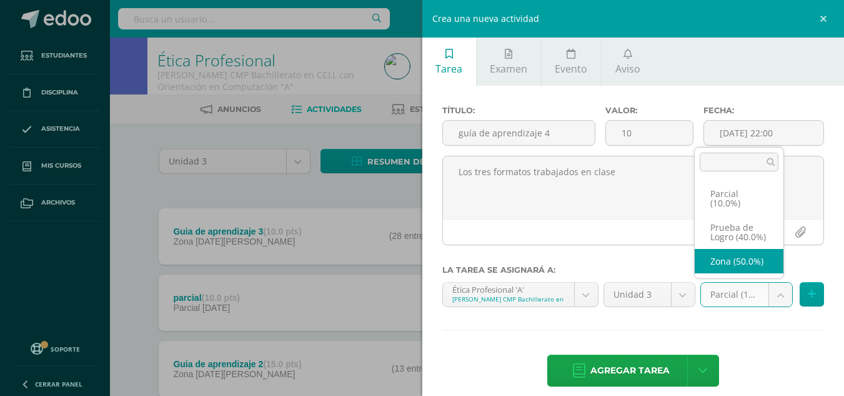
select select "162705"
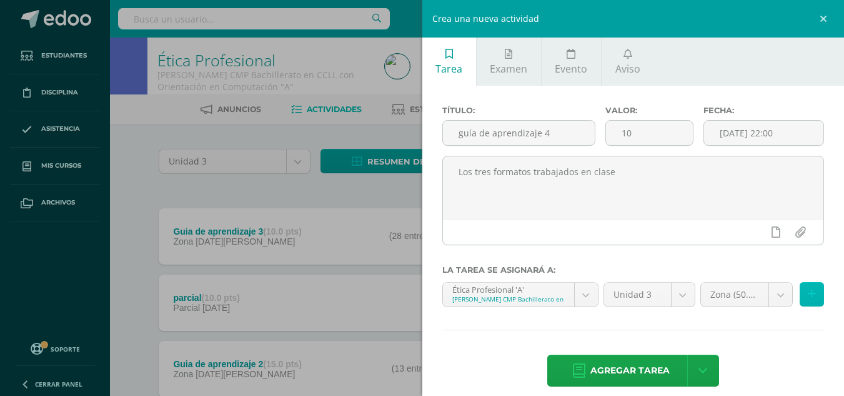
click at [808, 294] on icon at bounding box center [812, 294] width 8 height 11
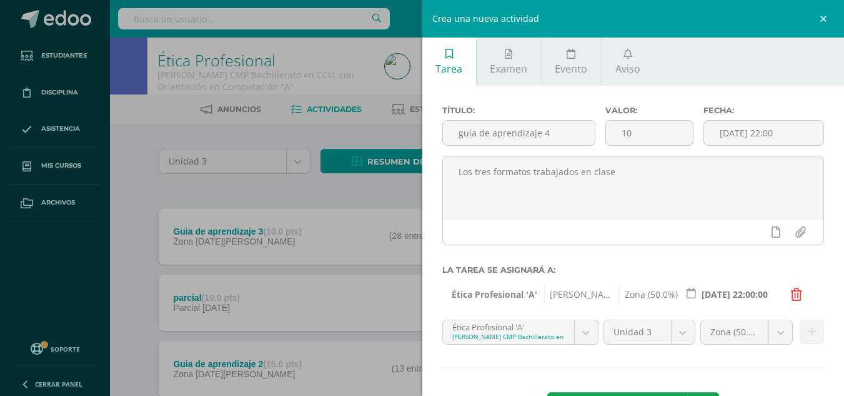
scroll to position [51, 0]
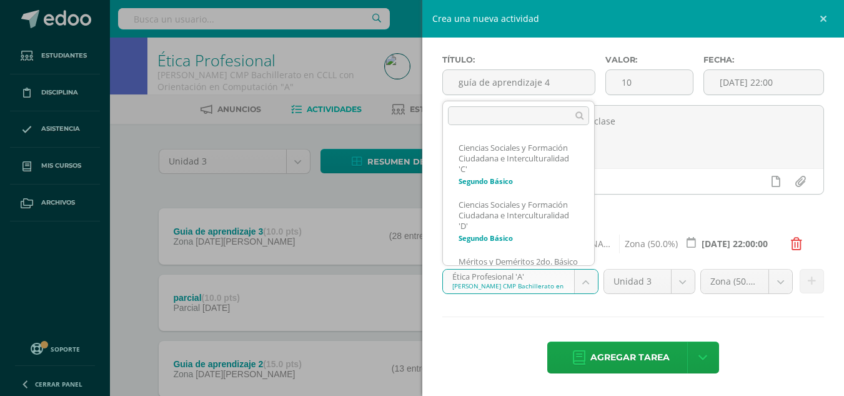
click at [585, 281] on body "Tarea asignada exitosamente Estudiantes Disciplina Asistencia Mis cursos Archiv…" at bounding box center [422, 273] width 844 height 546
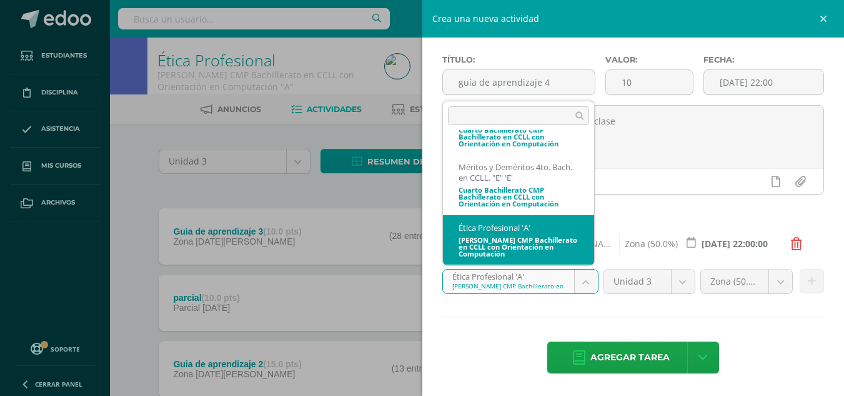
scroll to position [505, 0]
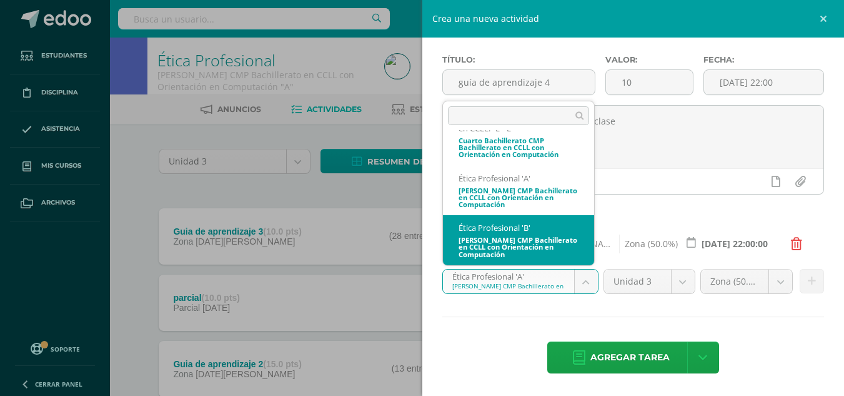
select select "163031"
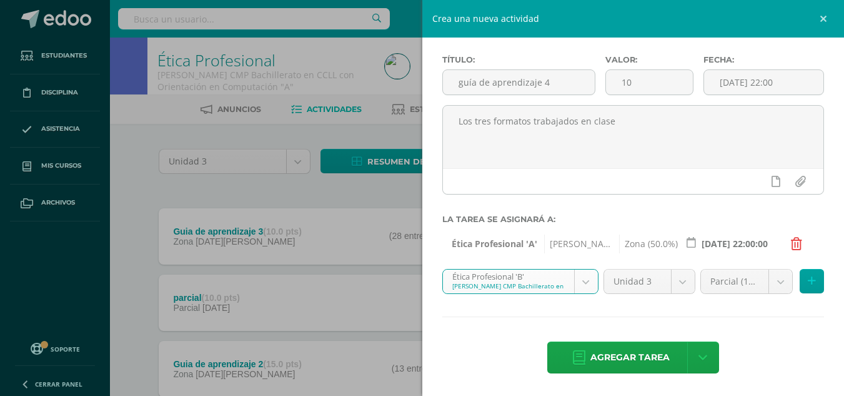
click at [770, 282] on body "Tarea asignada exitosamente Estudiantes Disciplina Asistencia Mis cursos Archiv…" at bounding box center [422, 273] width 844 height 546
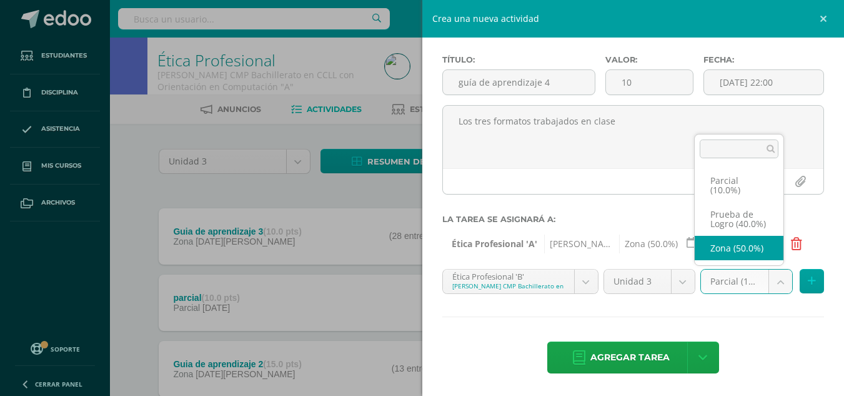
select select "163045"
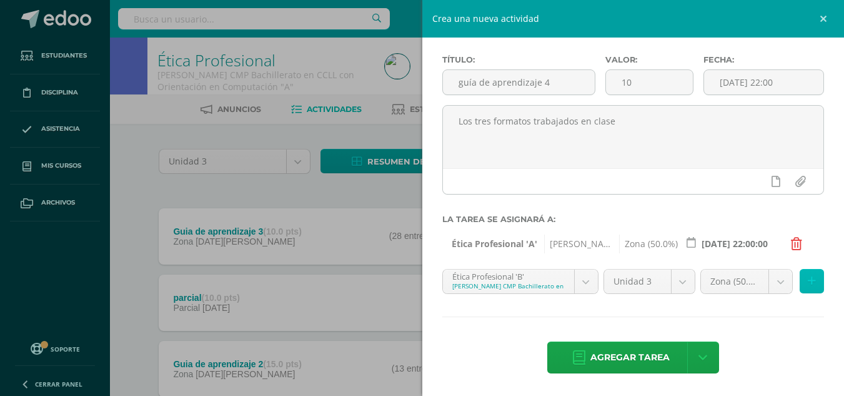
click at [808, 277] on icon at bounding box center [812, 281] width 8 height 11
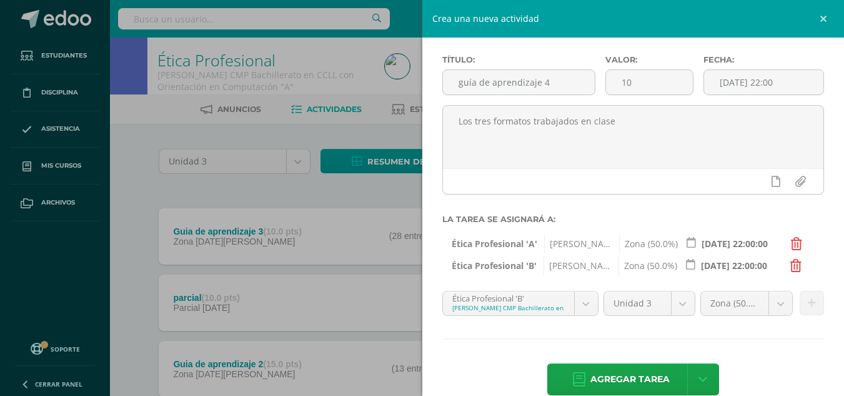
scroll to position [72, 0]
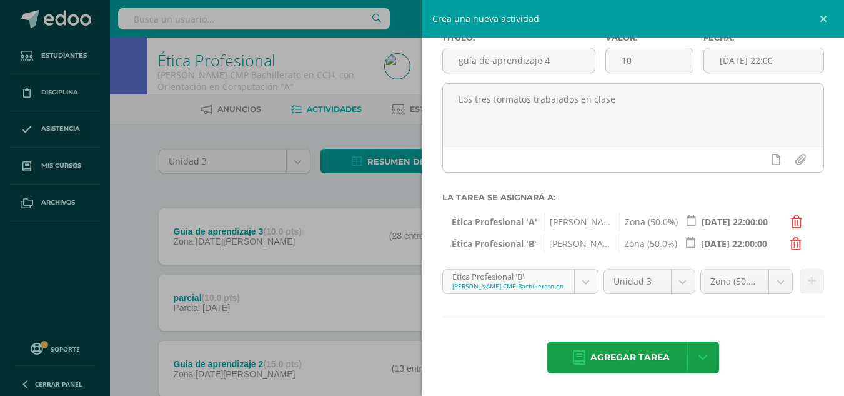
click at [584, 283] on body "Tarea asignada exitosamente Estudiantes Disciplina Asistencia Mis cursos Archiv…" at bounding box center [422, 273] width 844 height 546
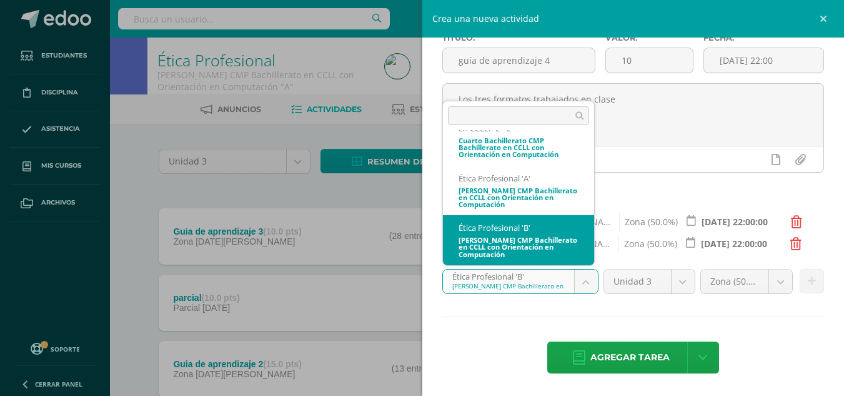
scroll to position [568, 0]
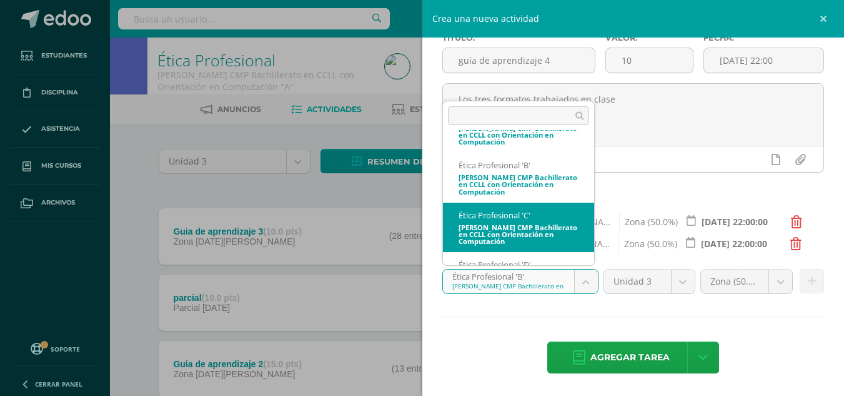
select select "163411"
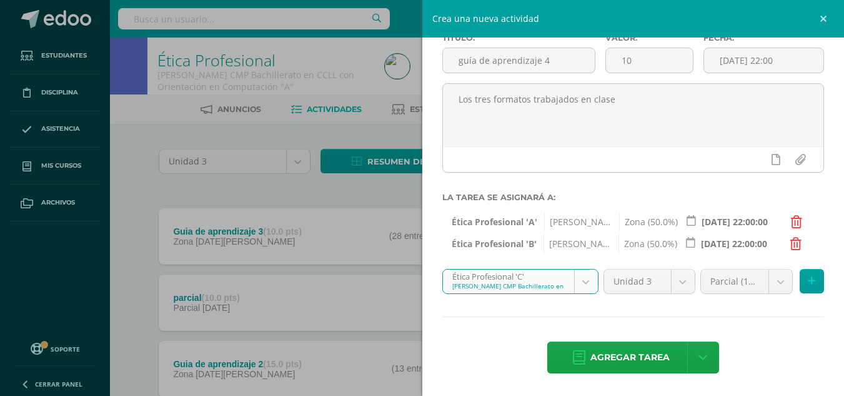
click at [774, 284] on body "Tarea asignada exitosamente Estudiantes Disciplina Asistencia Mis cursos Archiv…" at bounding box center [422, 273] width 844 height 546
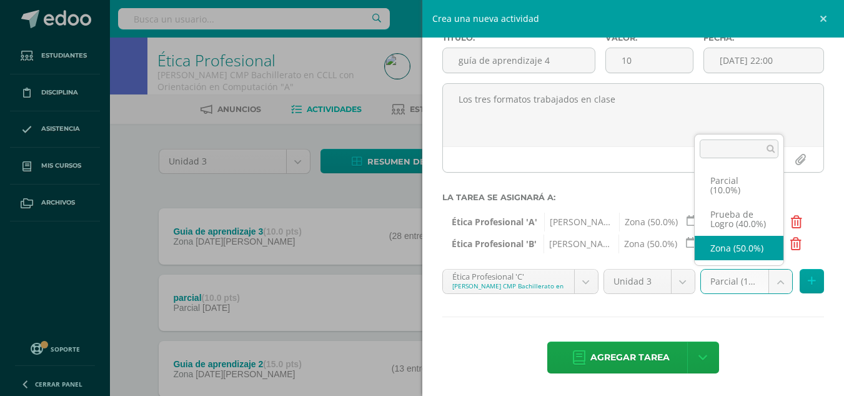
select select "163425"
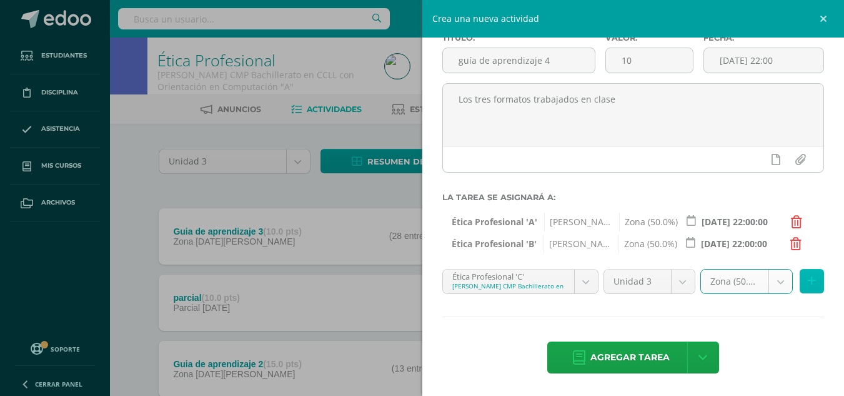
click at [802, 286] on button at bounding box center [812, 281] width 24 height 24
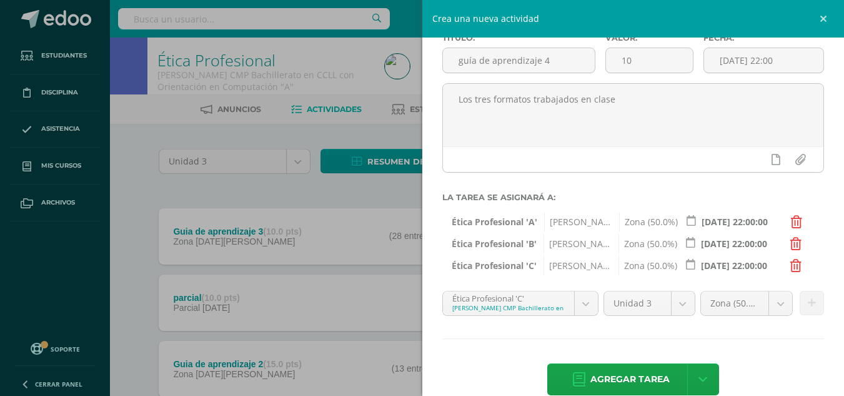
scroll to position [94, 0]
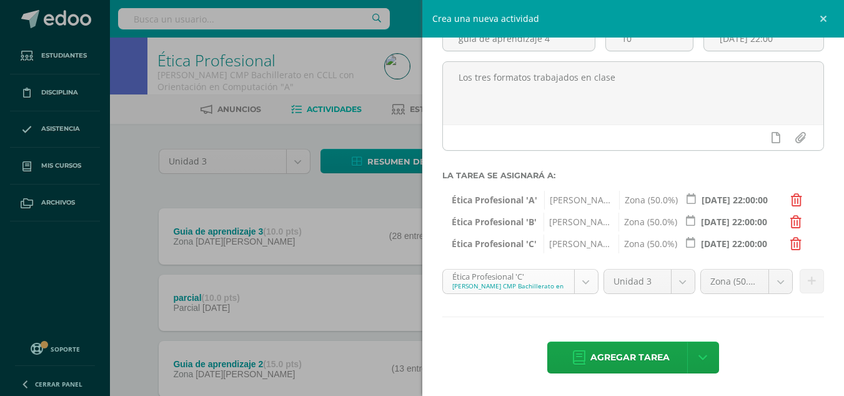
click at [583, 282] on body "Tarea asignada exitosamente Estudiantes Disciplina Asistencia Mis cursos Archiv…" at bounding box center [422, 273] width 844 height 546
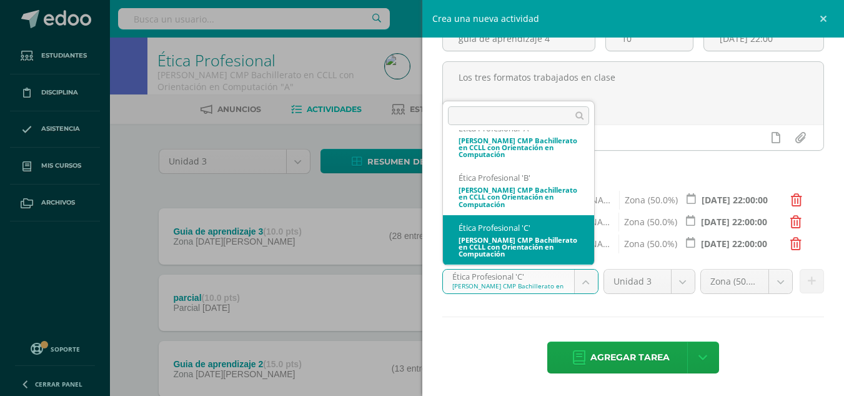
scroll to position [605, 0]
select select "162311"
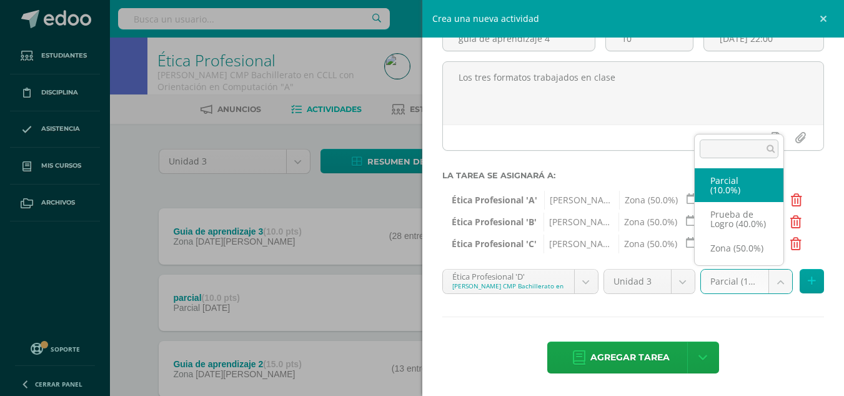
click at [767, 286] on body "Tarea asignada exitosamente Estudiantes Disciplina Asistencia Mis cursos Archiv…" at bounding box center [422, 273] width 844 height 546
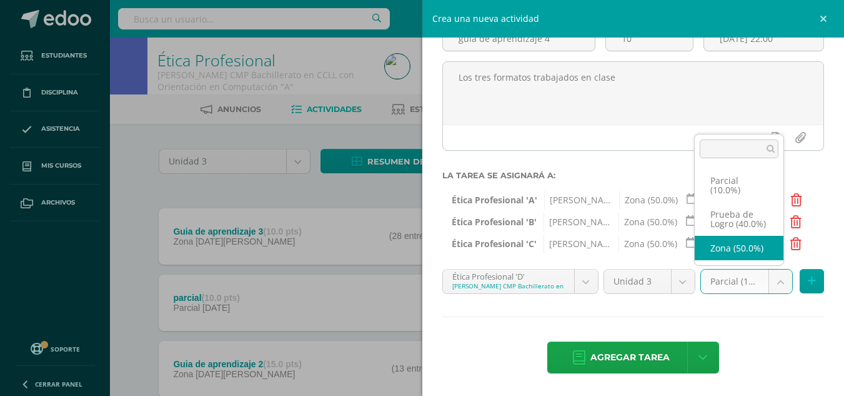
select select "162325"
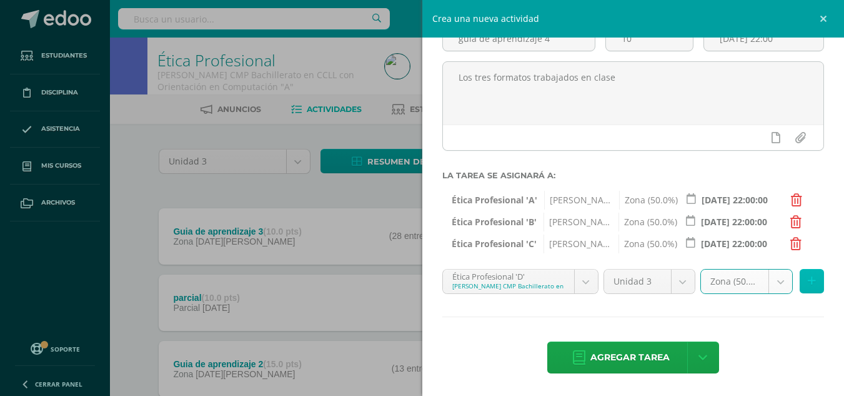
click at [808, 285] on icon at bounding box center [812, 281] width 8 height 11
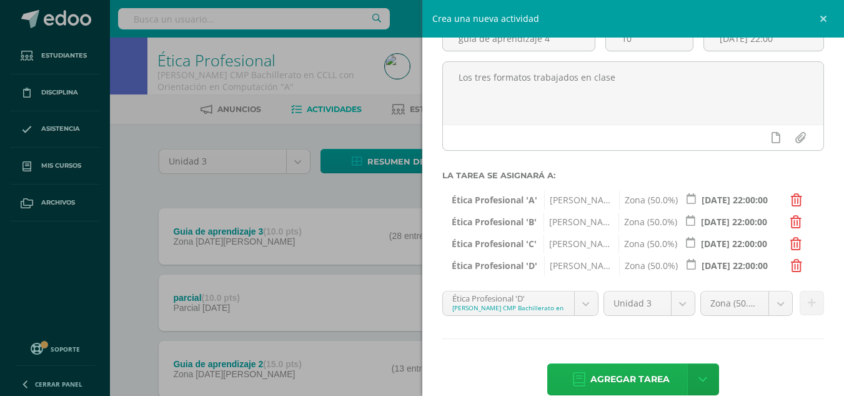
scroll to position [116, 0]
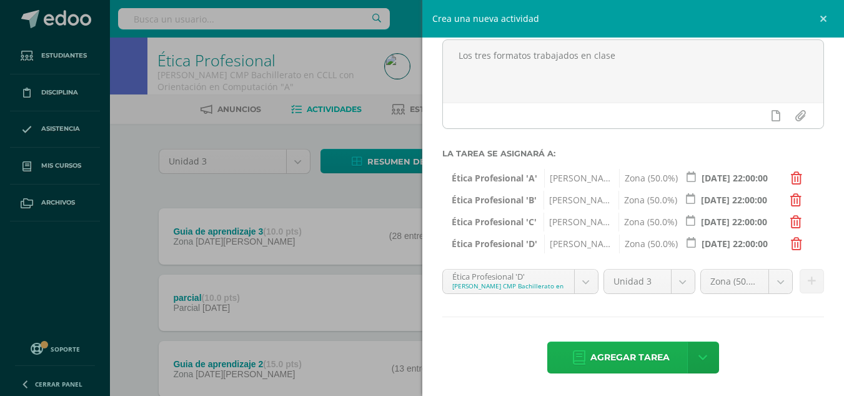
click at [627, 360] on span "Agregar tarea" at bounding box center [629, 357] width 79 height 31
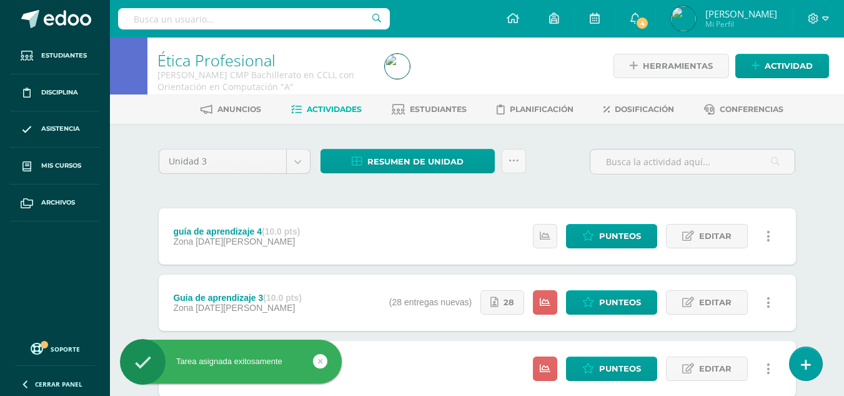
click at [568, 178] on div "Unidad 3 Unidad 1 Unidad 2 Unidad 3 Unidad 4 Resumen de unidad Descargar como H…" at bounding box center [477, 167] width 647 height 36
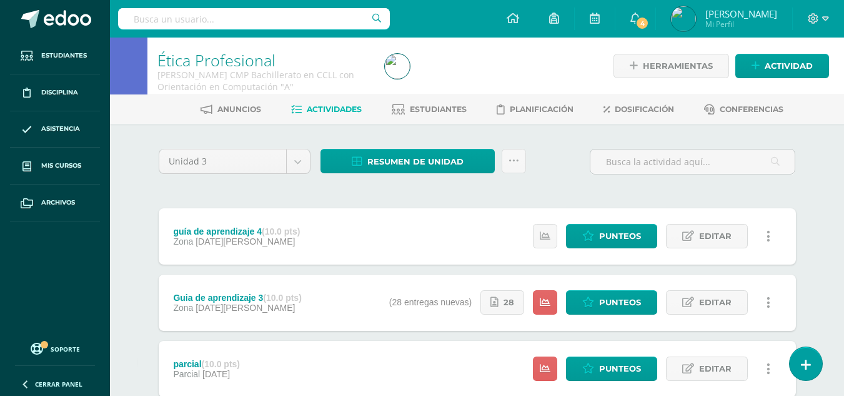
scroll to position [217, 0]
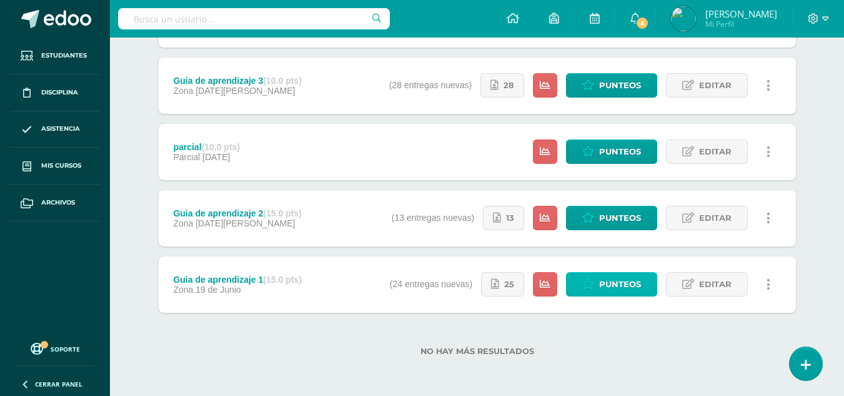
click at [610, 281] on span "Punteos" at bounding box center [620, 283] width 42 height 23
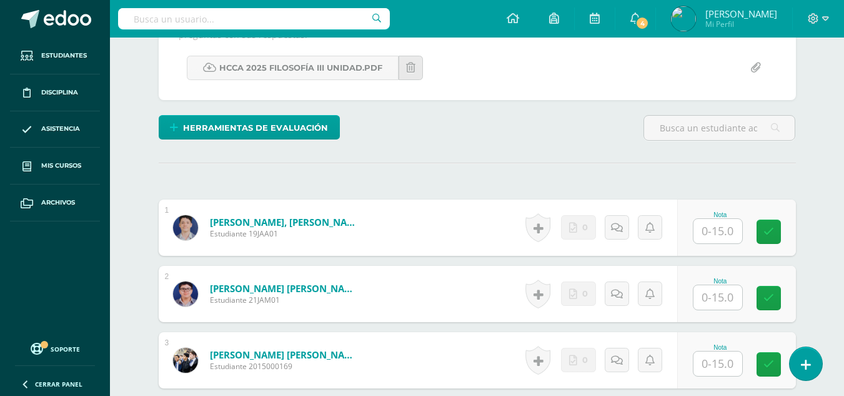
scroll to position [384, 0]
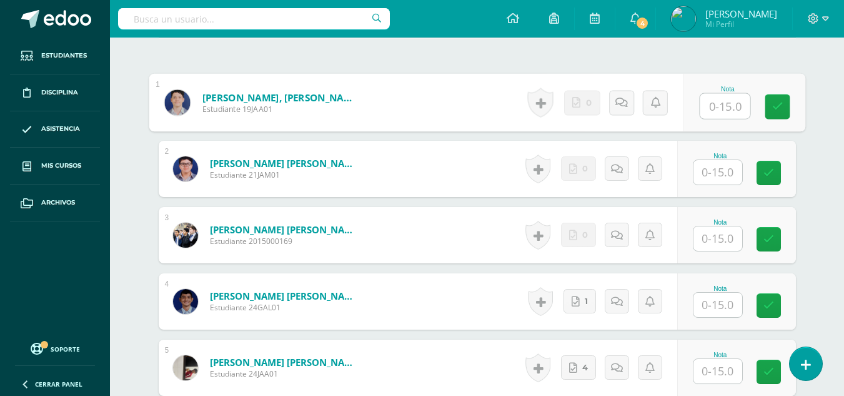
click at [712, 110] on input "text" at bounding box center [725, 106] width 50 height 25
type input "15"
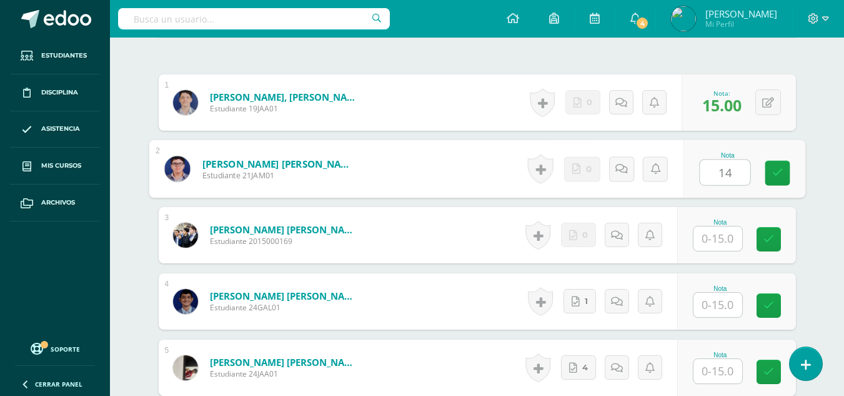
type input "14"
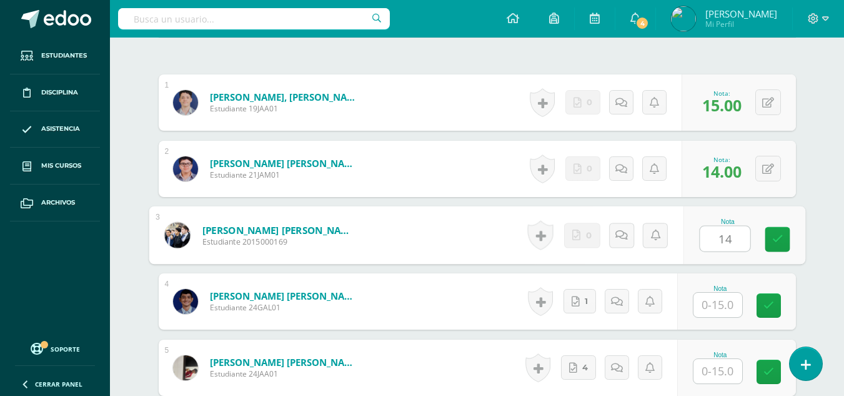
type input "14"
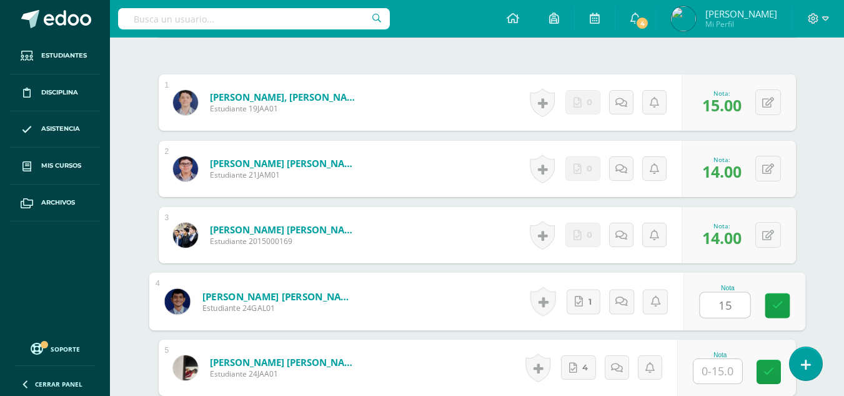
type input "15"
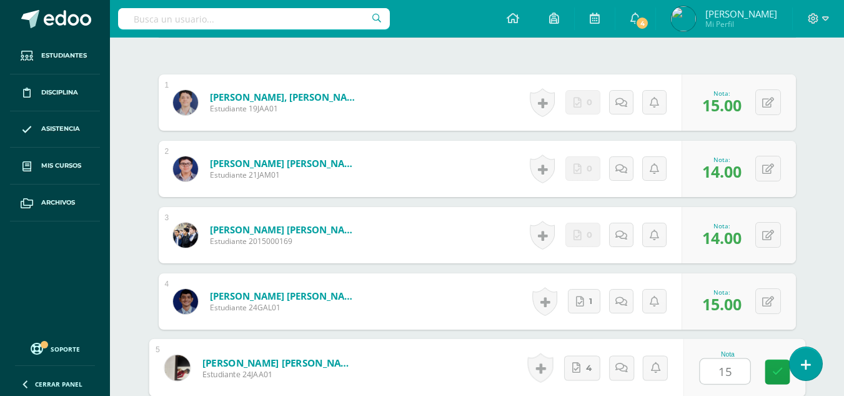
type input "15"
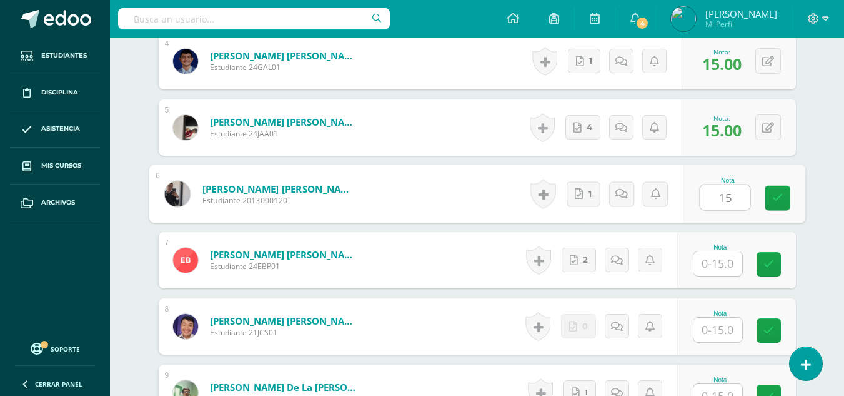
type input "15"
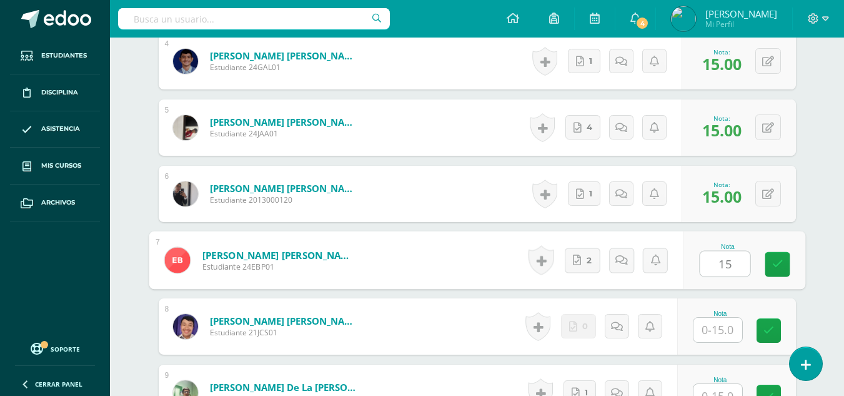
type input "15"
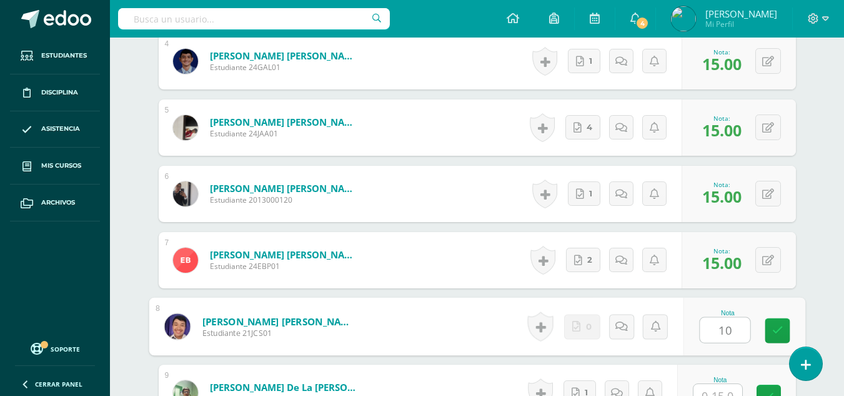
type input "10"
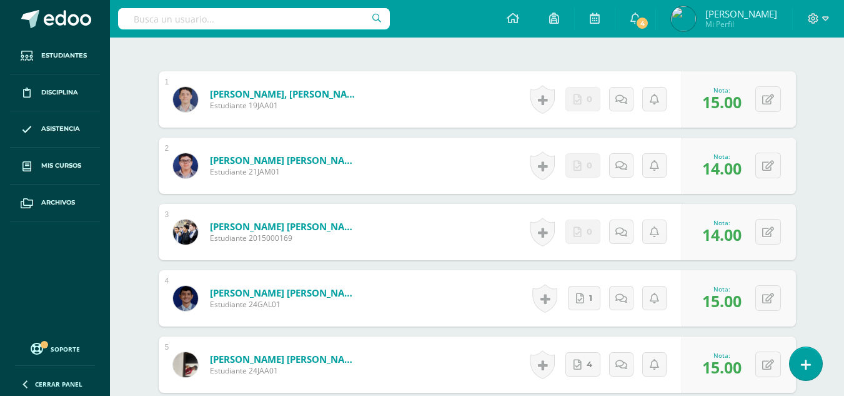
scroll to position [449, 0]
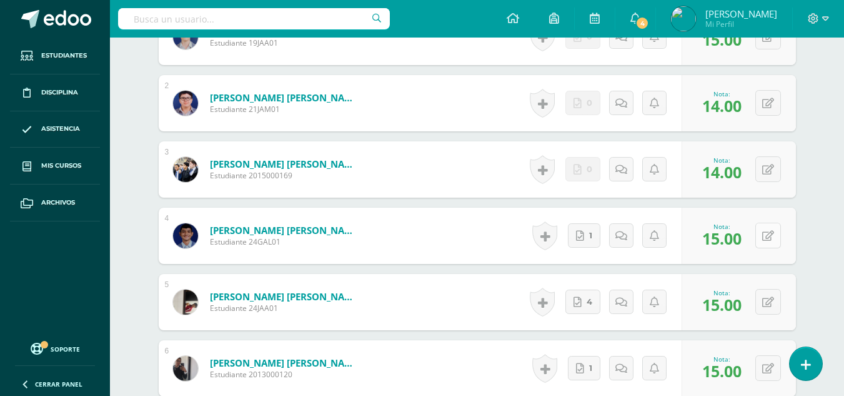
type input "9"
click at [767, 238] on button at bounding box center [768, 235] width 26 height 26
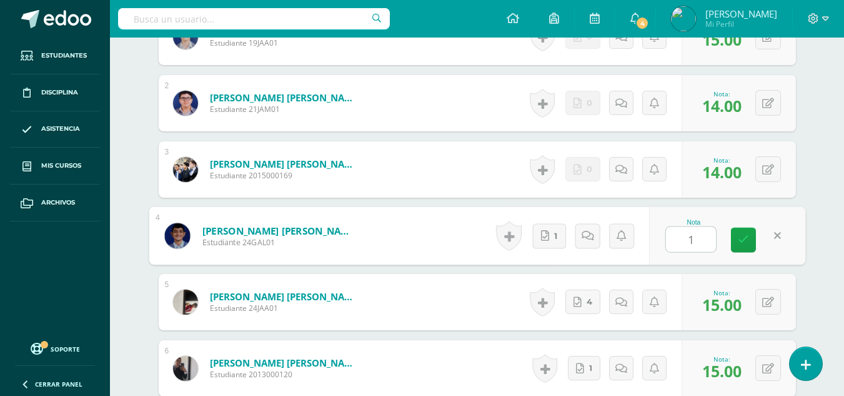
type input "14"
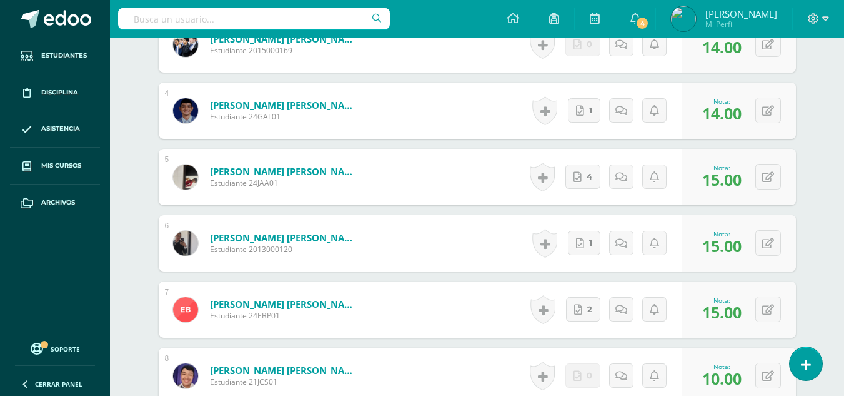
scroll to position [637, 0]
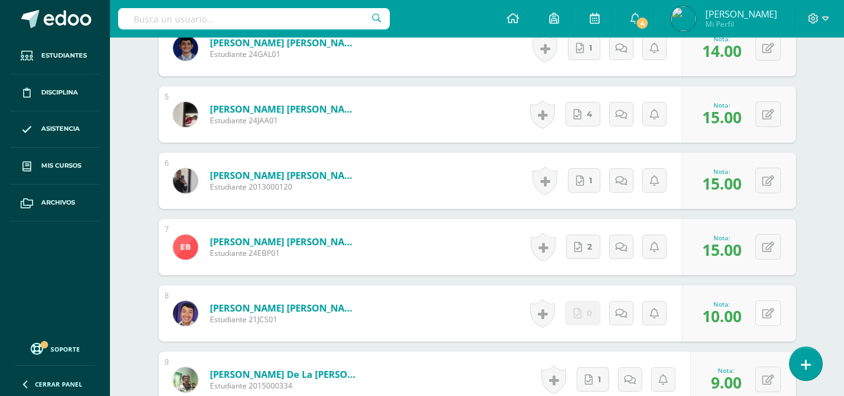
click at [769, 316] on icon at bounding box center [768, 313] width 12 height 11
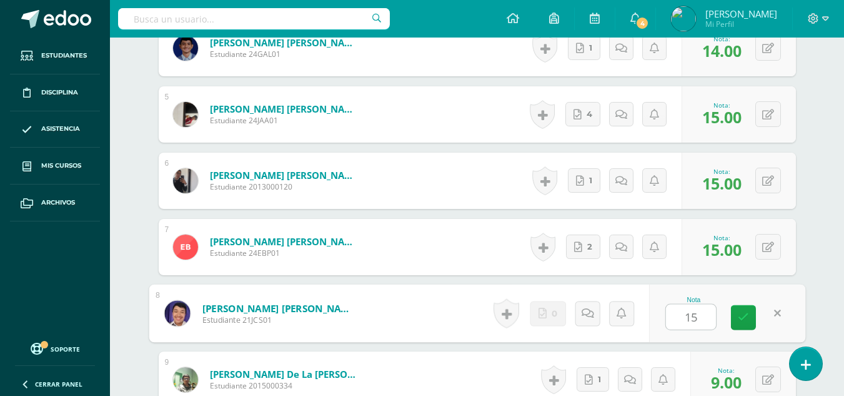
type input "151"
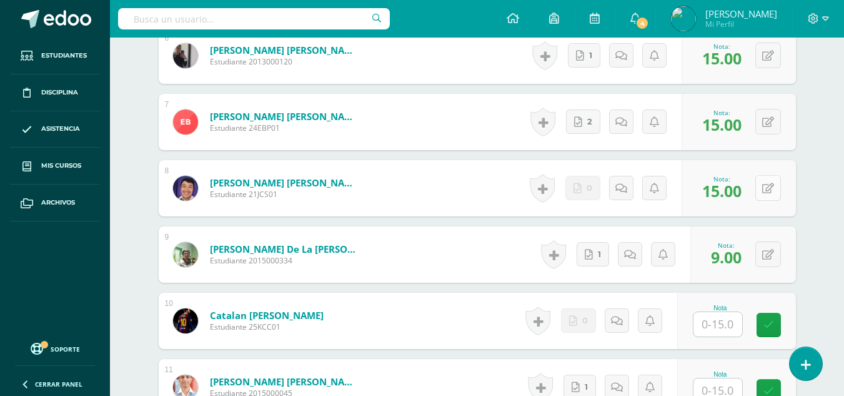
scroll to position [824, 0]
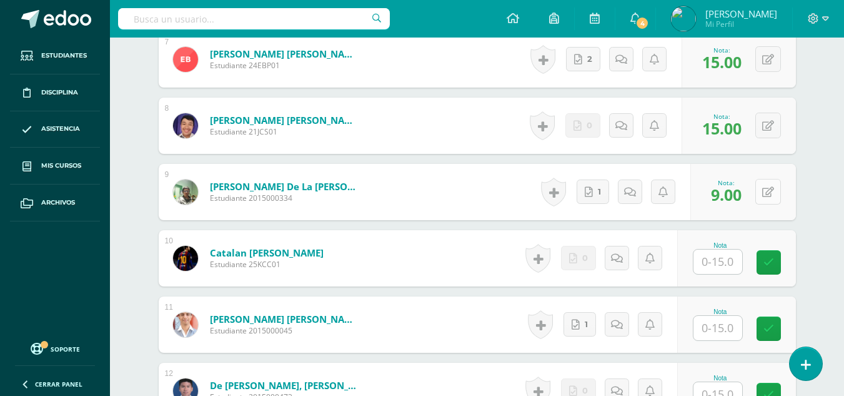
click at [765, 193] on button at bounding box center [768, 192] width 26 height 26
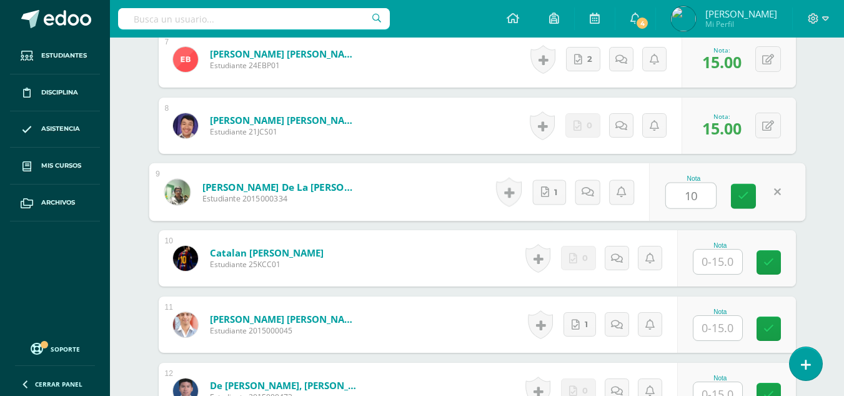
type input "10"
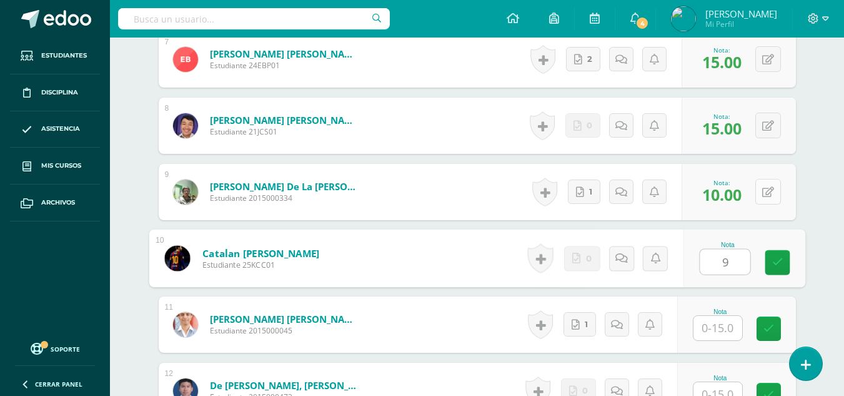
type input "9"
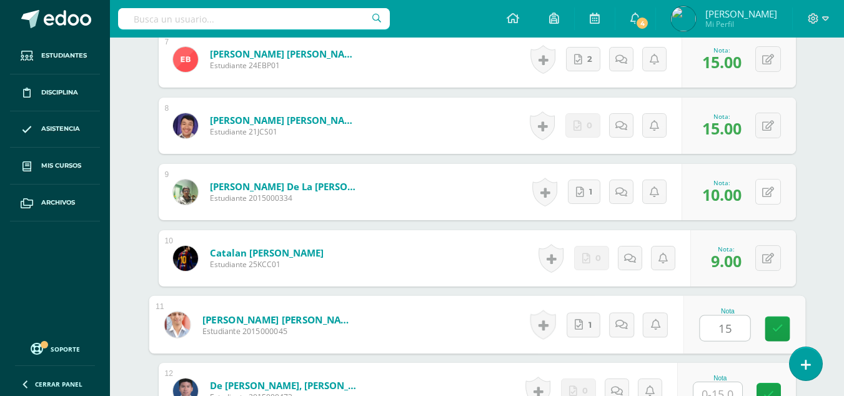
type input "15"
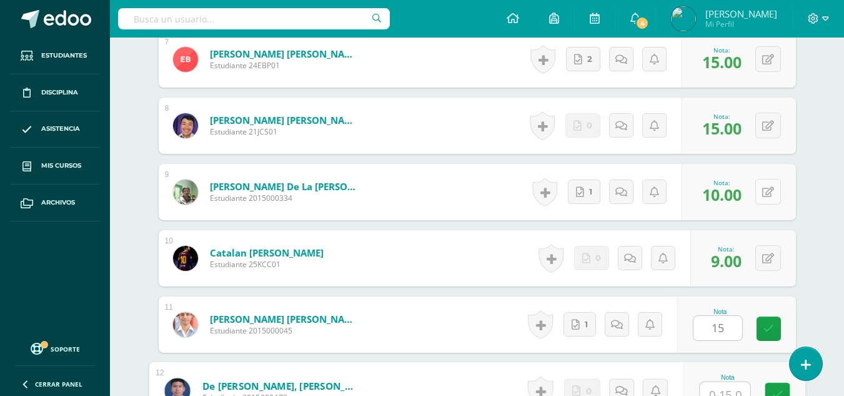
scroll to position [835, 0]
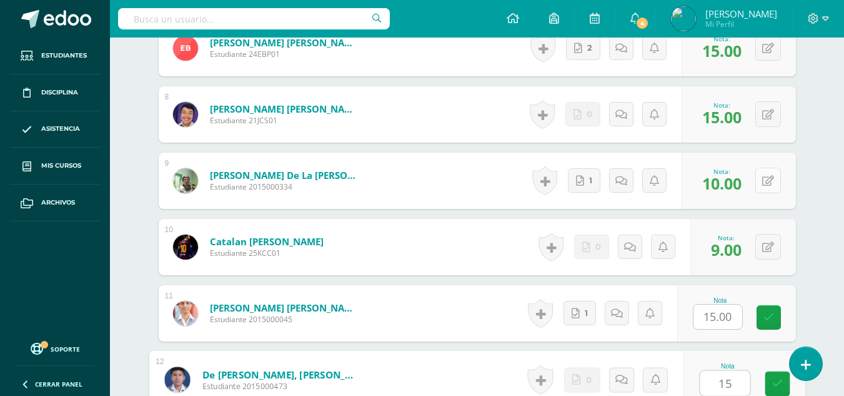
type input "15"
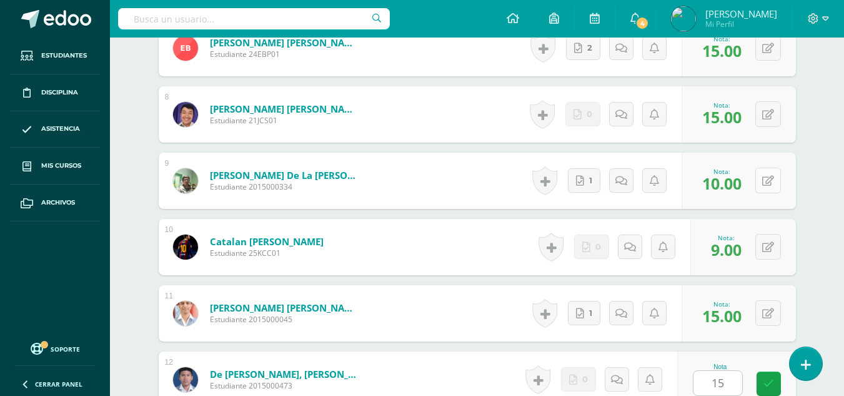
scroll to position [1087, 0]
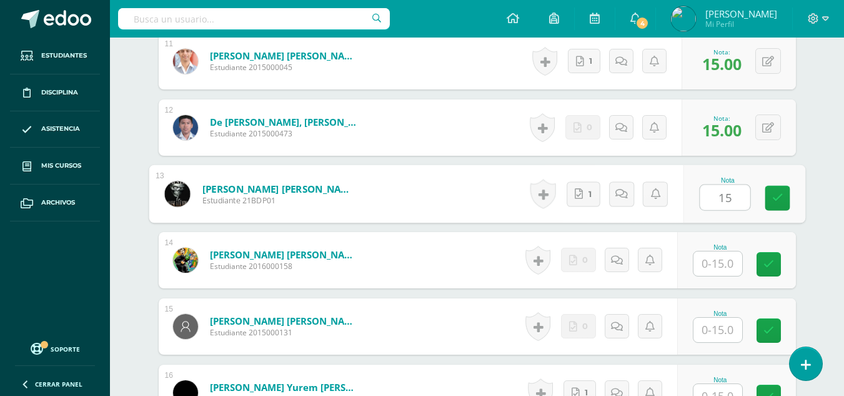
type input "15"
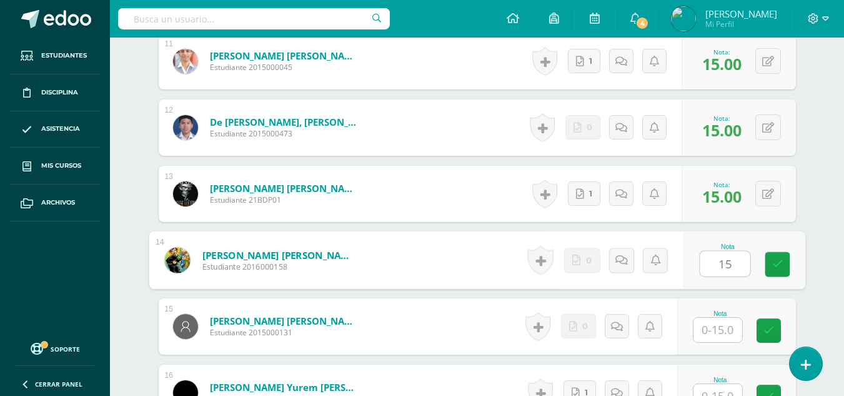
type input "15"
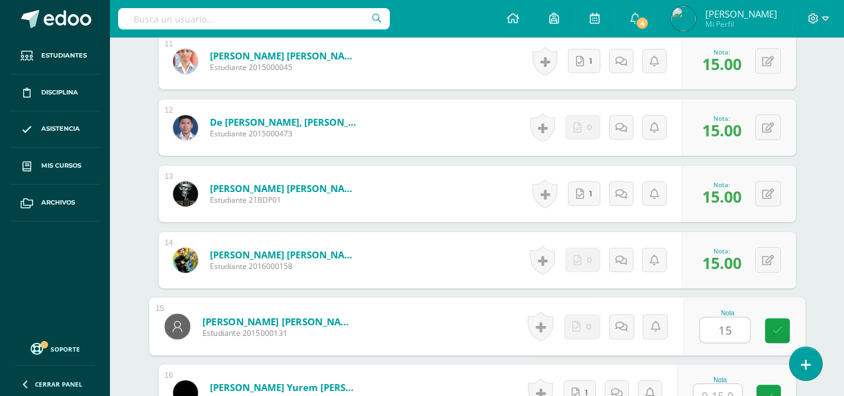
type input "15"
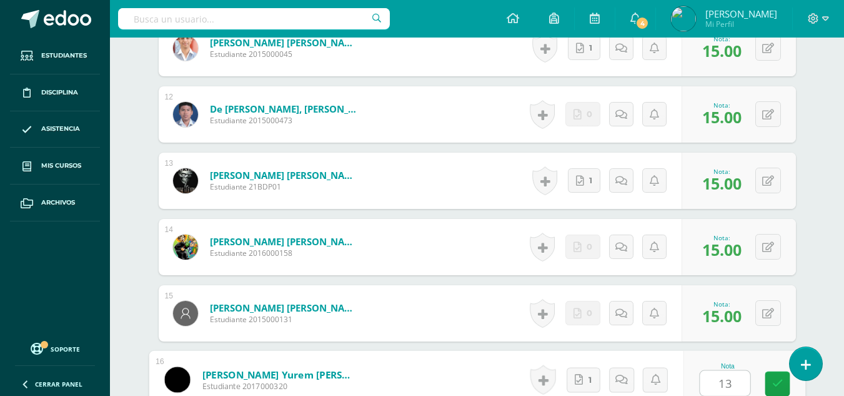
type input "13"
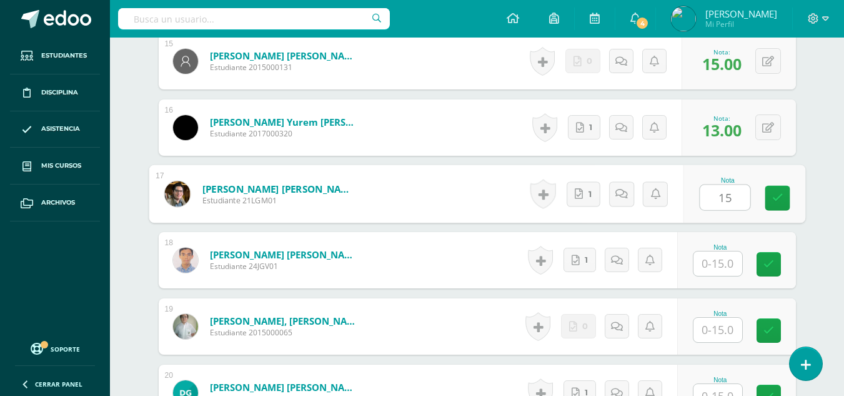
type input "15"
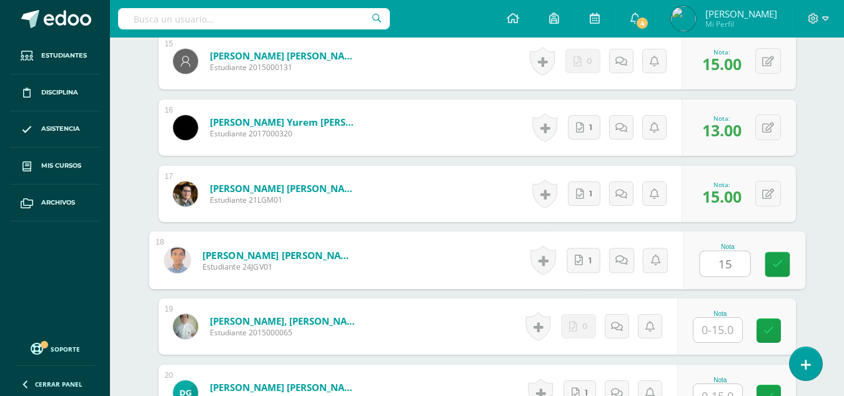
type input "15"
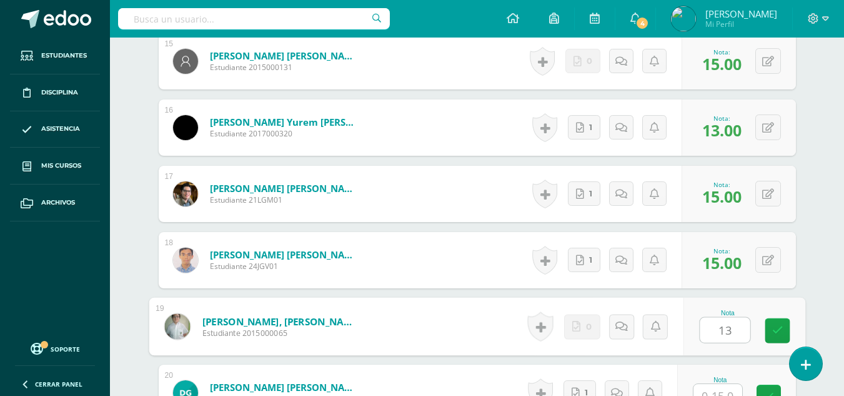
type input "13"
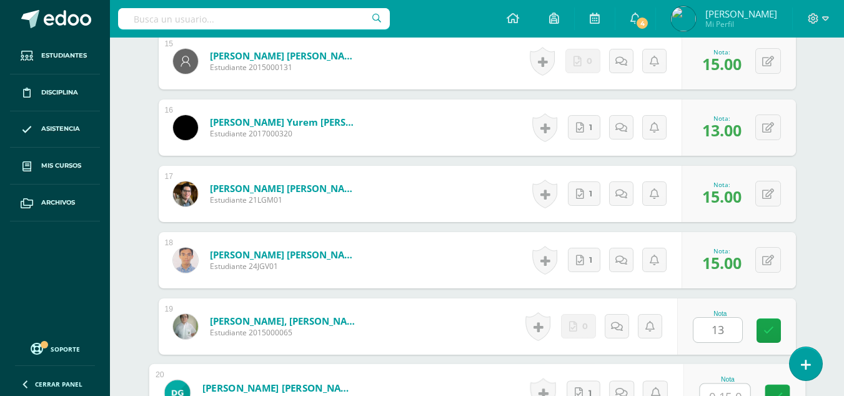
scroll to position [1365, 0]
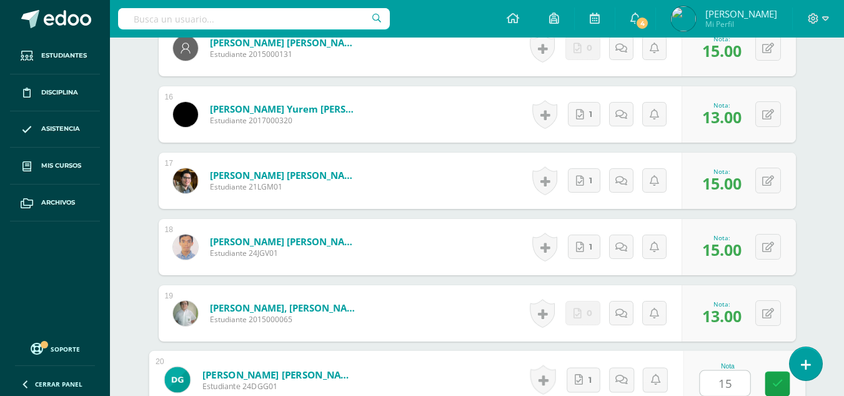
type input "15"
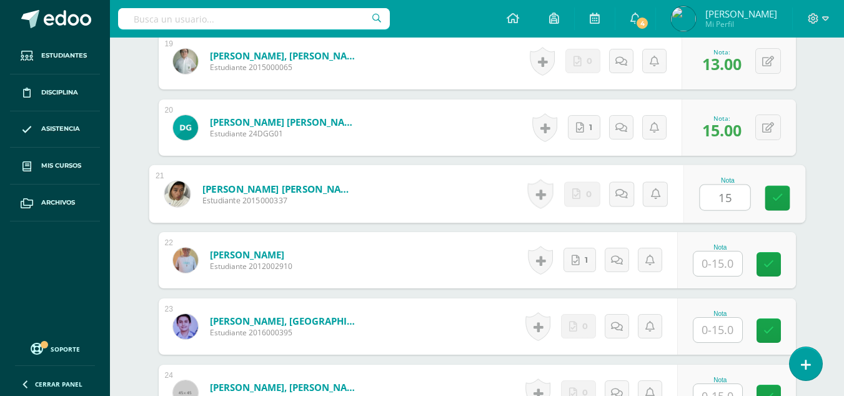
type input "15"
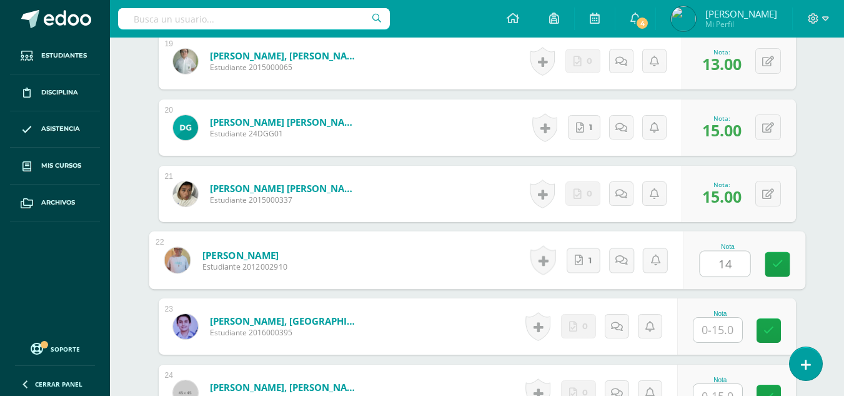
type input "14"
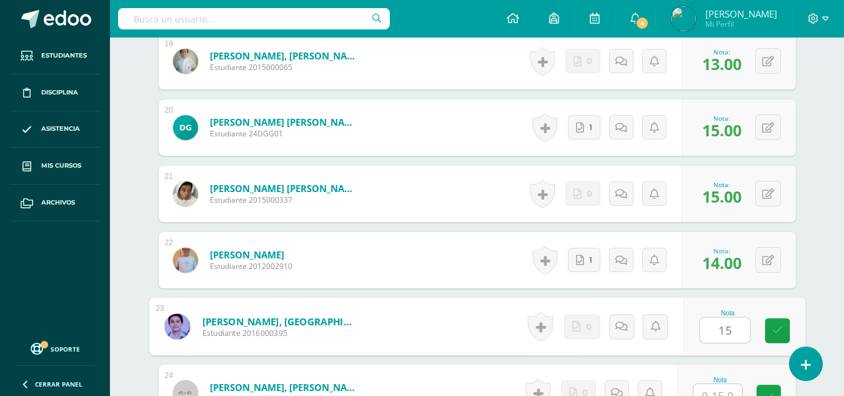
type input "15"
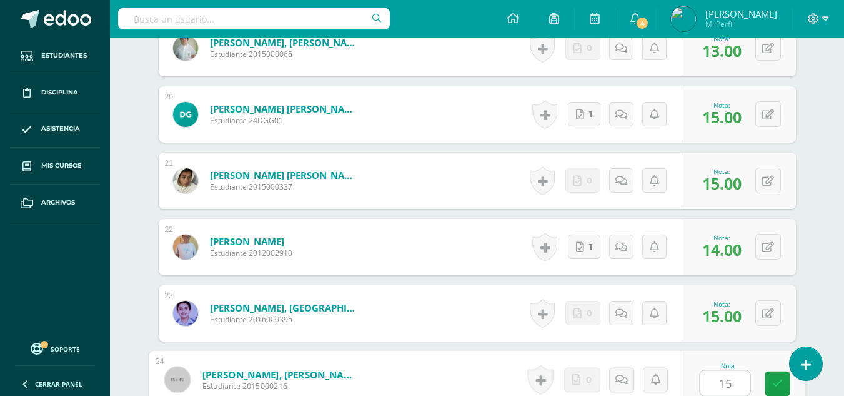
type input "15"
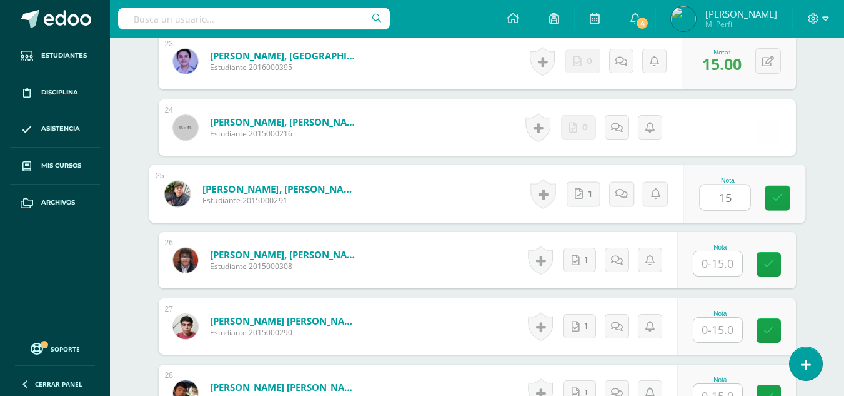
type input "15"
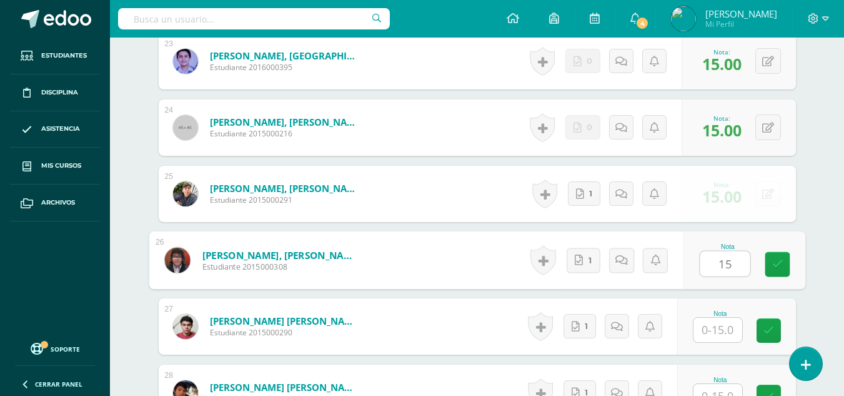
type input "15"
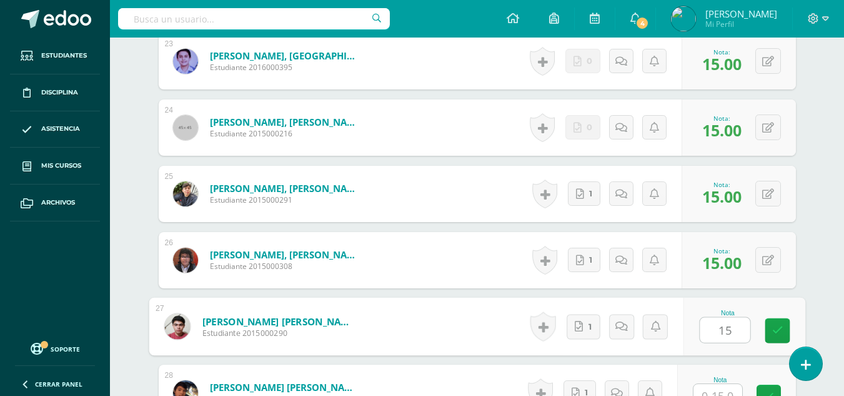
type input "15"
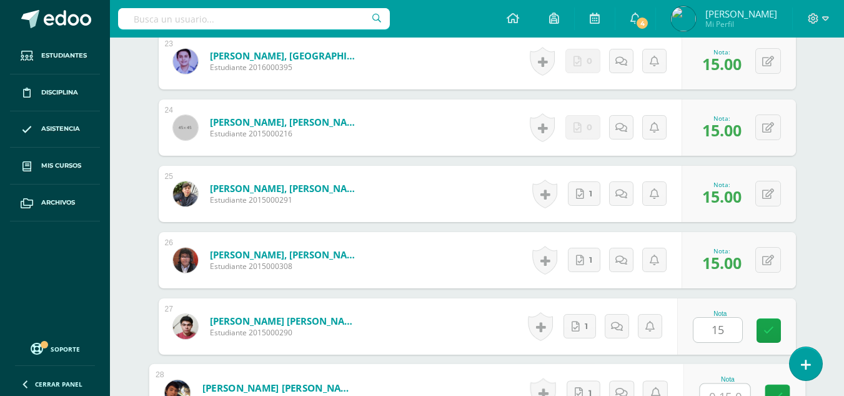
scroll to position [1895, 0]
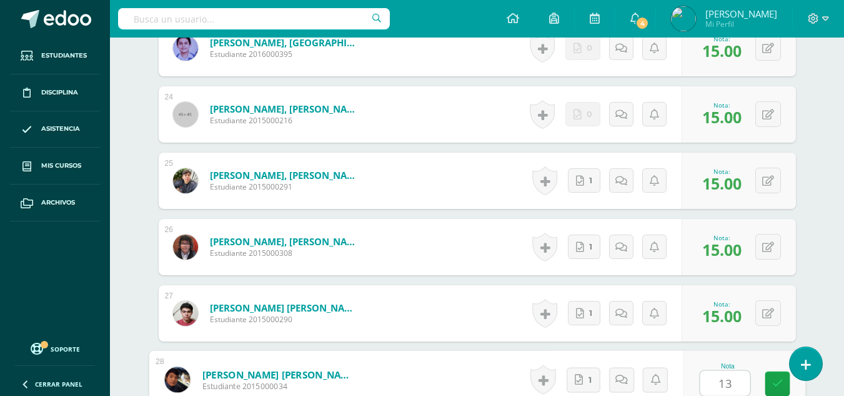
type input "13"
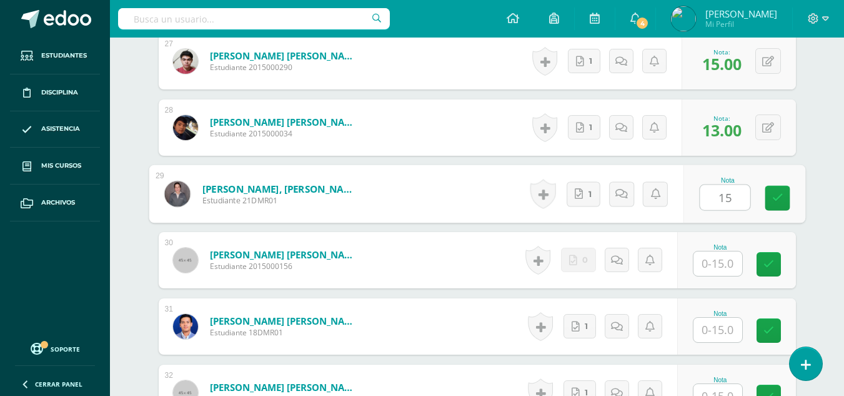
type input "15"
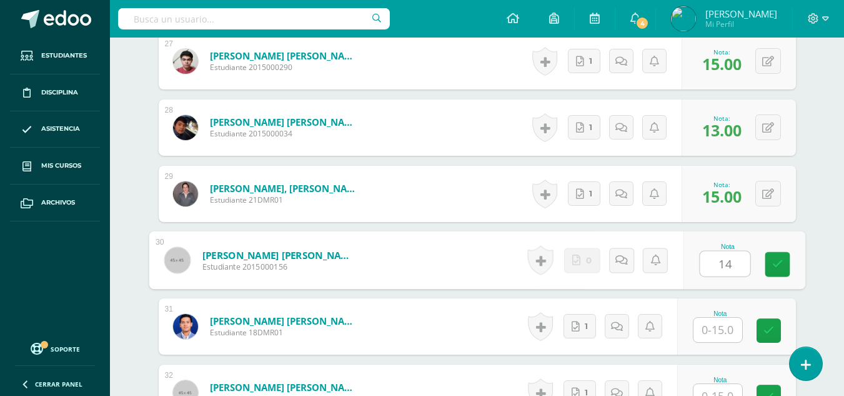
type input "14"
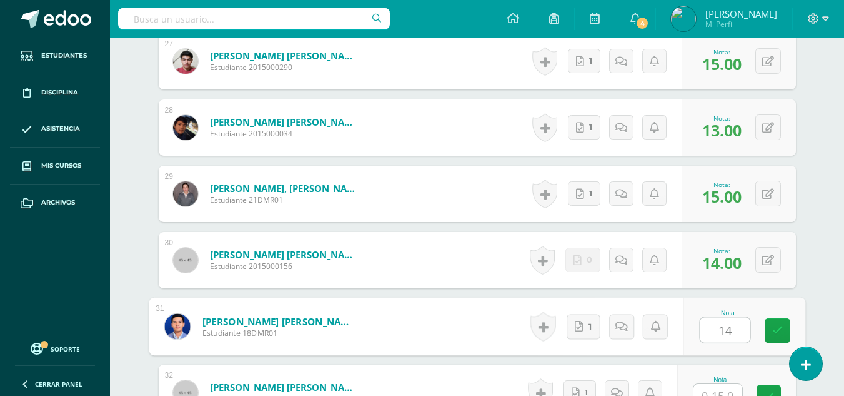
type input "14"
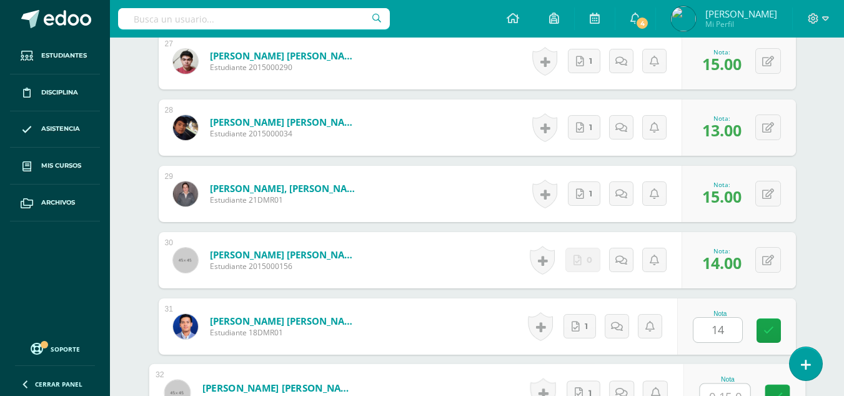
scroll to position [2160, 0]
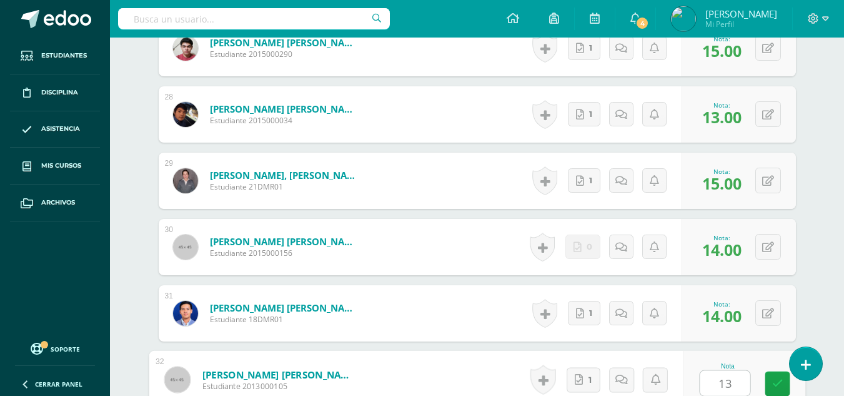
type input "13"
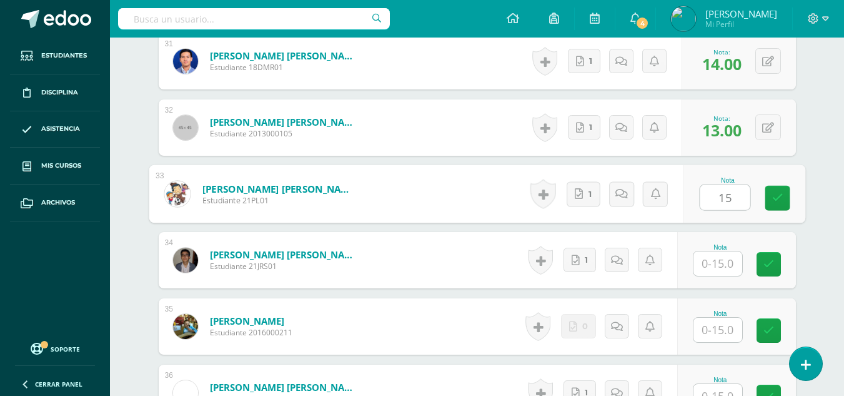
type input "15"
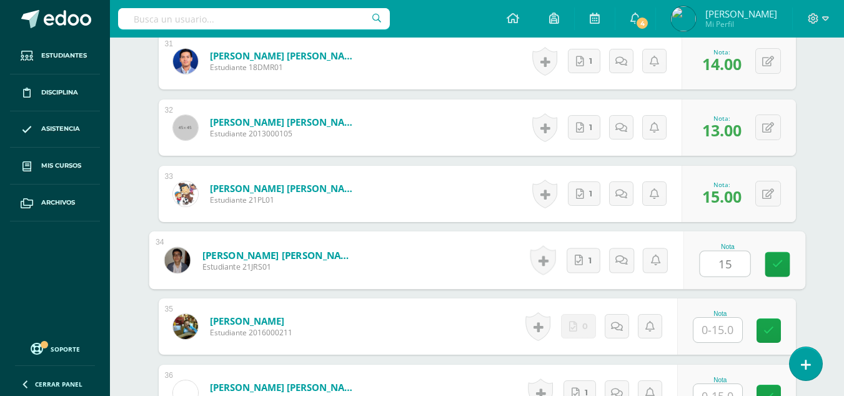
type input "15"
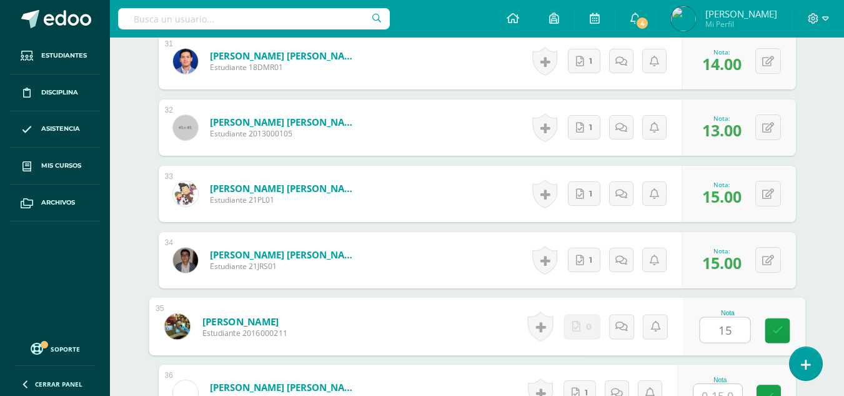
type input "15"
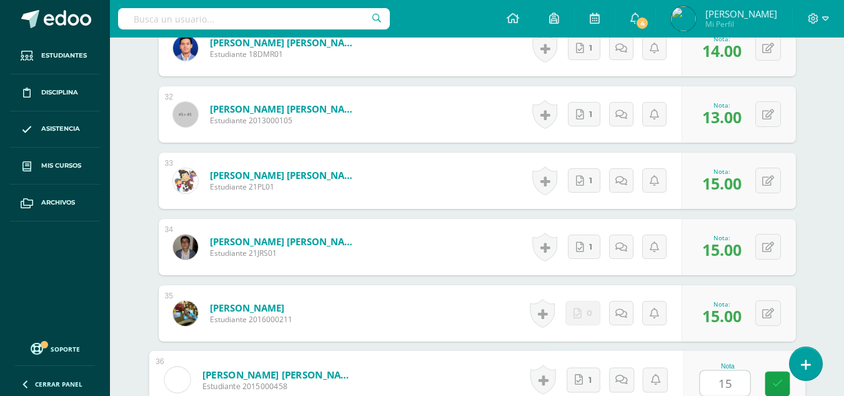
type input "15"
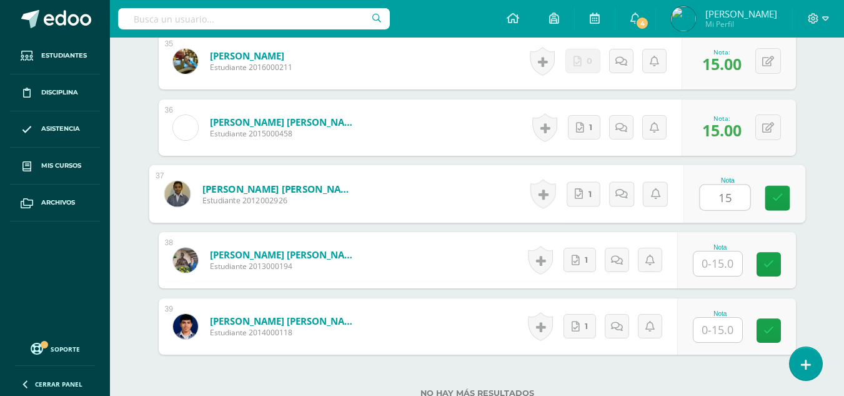
type input "15"
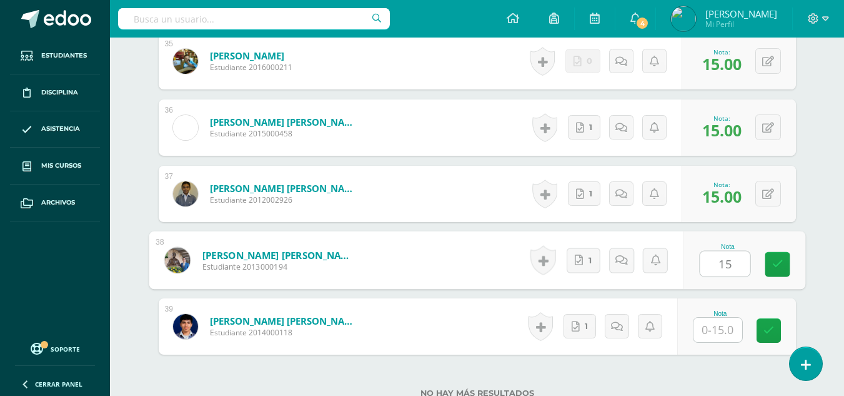
type input "15"
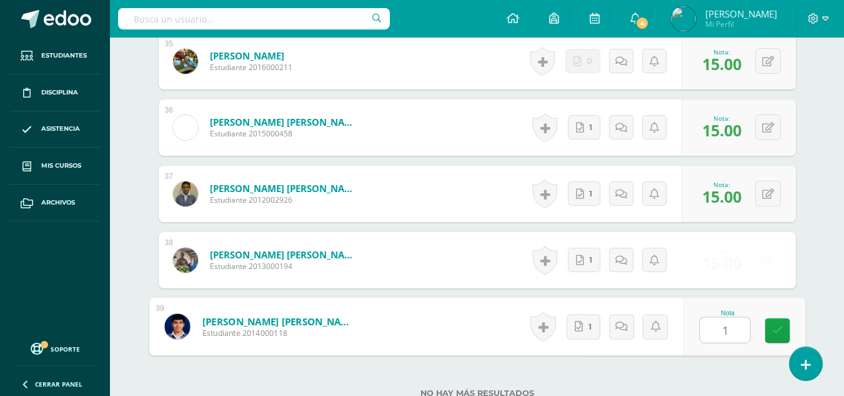
type input "15"
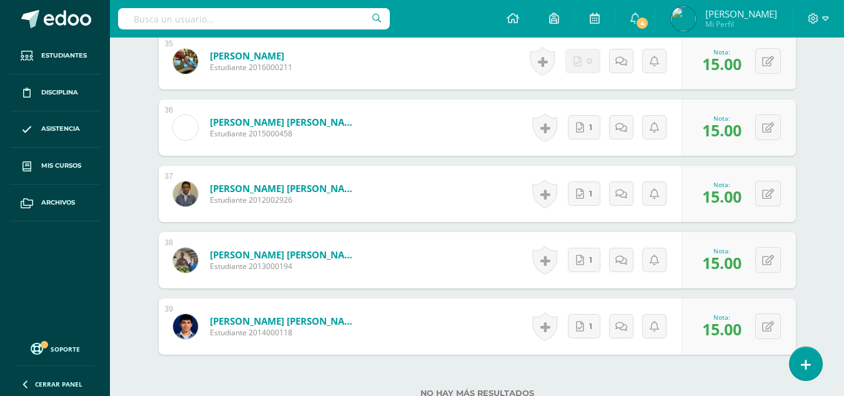
scroll to position [2779, 0]
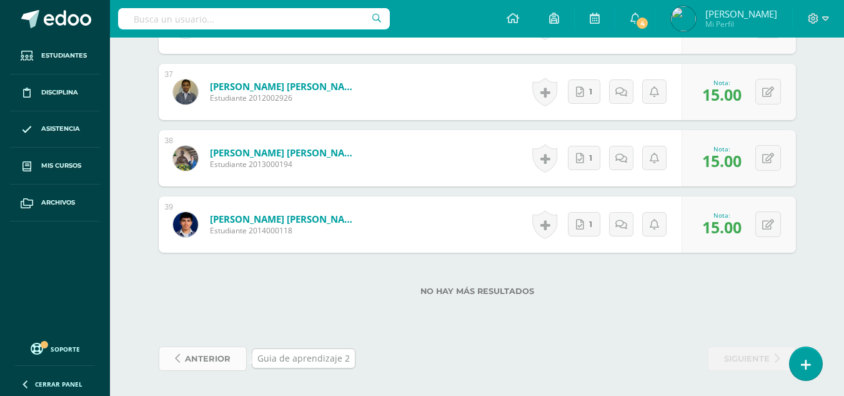
click at [209, 357] on span "anterior" at bounding box center [208, 358] width 46 height 23
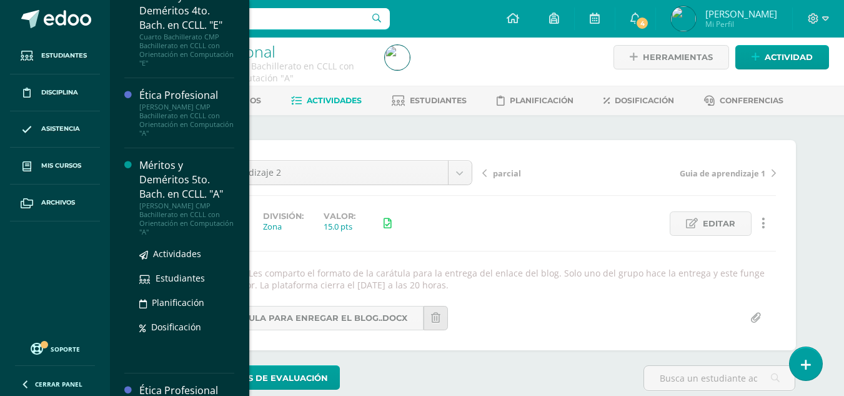
scroll to position [811, 0]
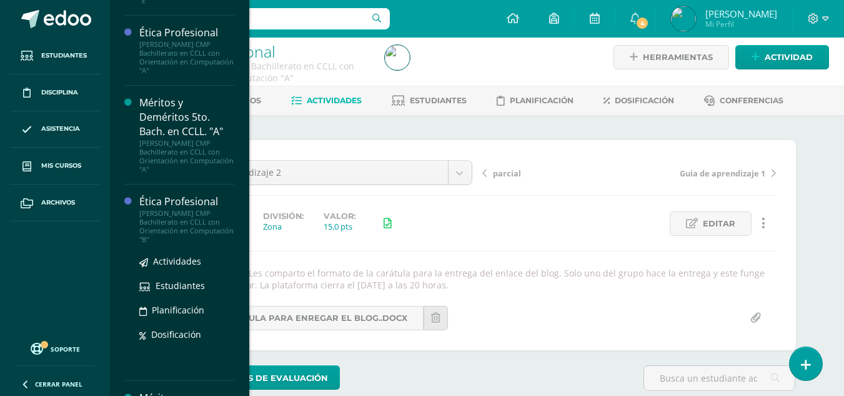
click at [163, 207] on div "Ética Profesional" at bounding box center [186, 201] width 95 height 14
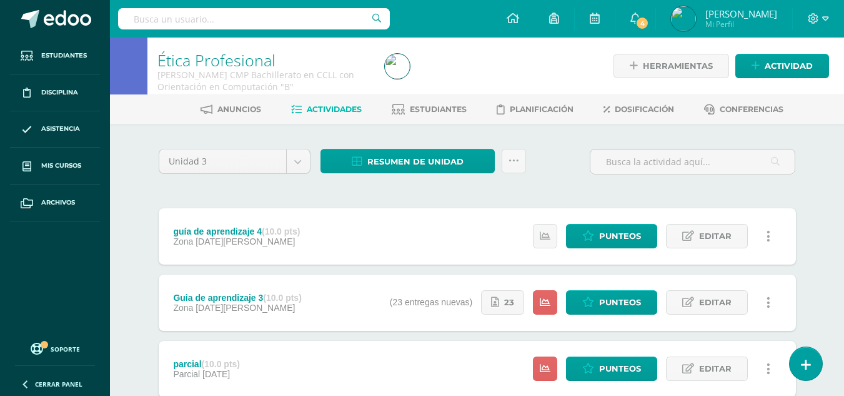
scroll to position [217, 0]
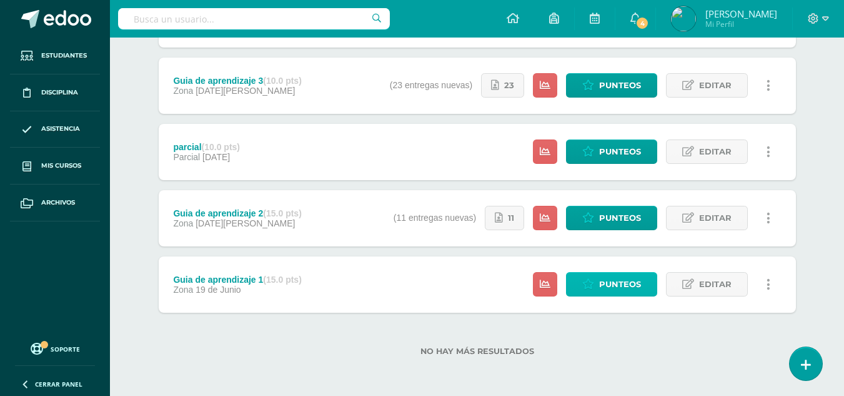
click at [599, 277] on link "Punteos" at bounding box center [611, 284] width 91 height 24
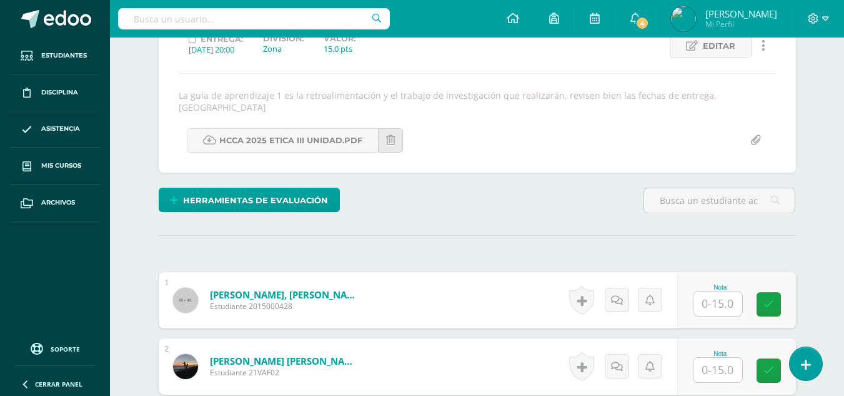
scroll to position [249, 0]
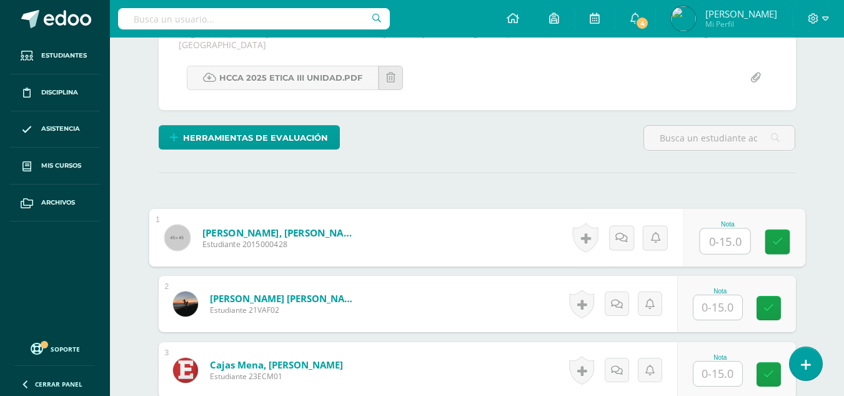
click at [714, 229] on input "text" at bounding box center [725, 241] width 50 height 25
type input "15"
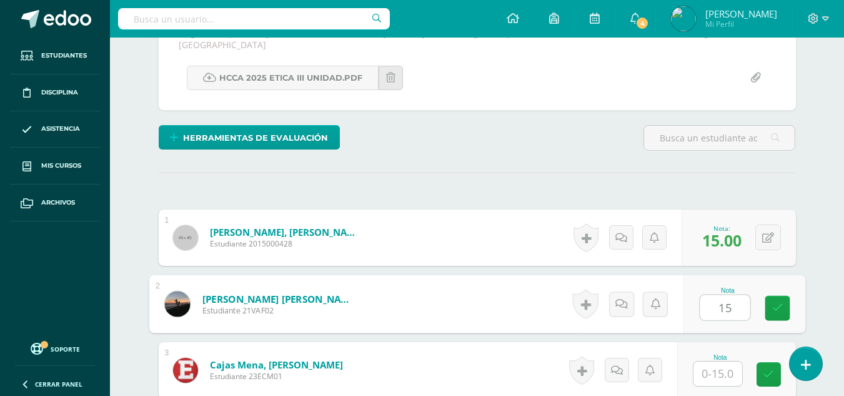
type input "15"
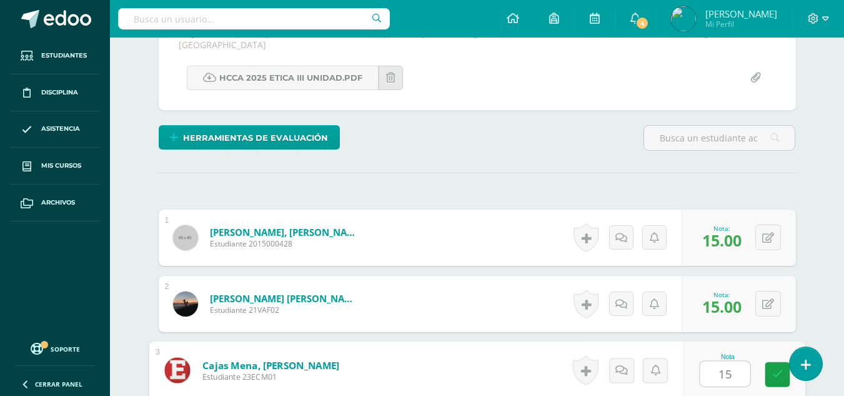
type input "15"
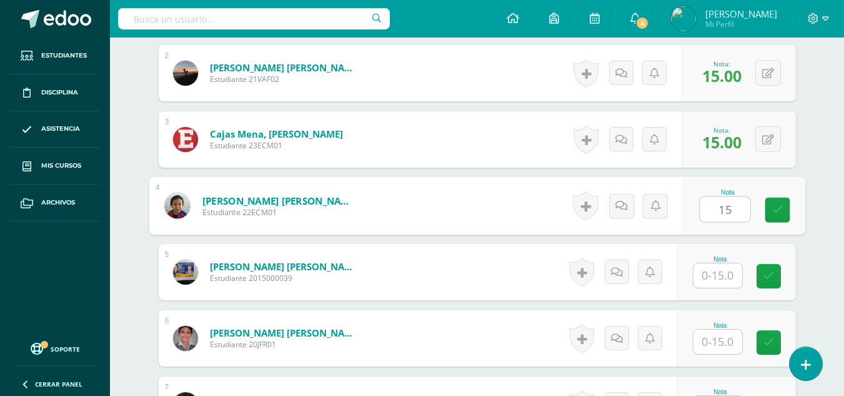
type input "15"
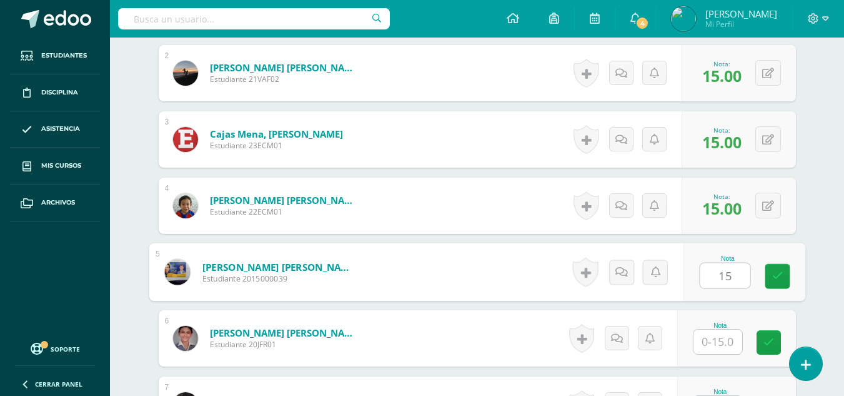
type input "15"
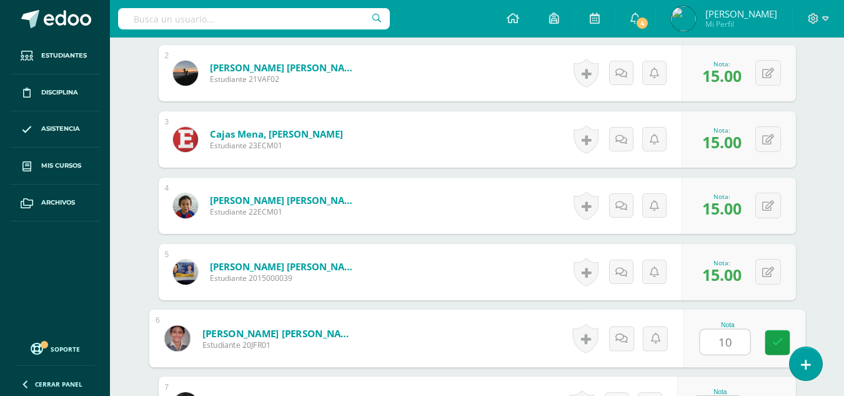
type input "10"
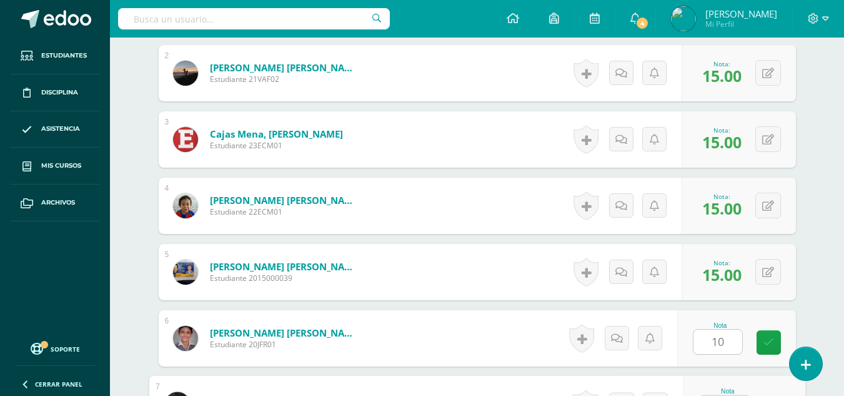
scroll to position [492, 0]
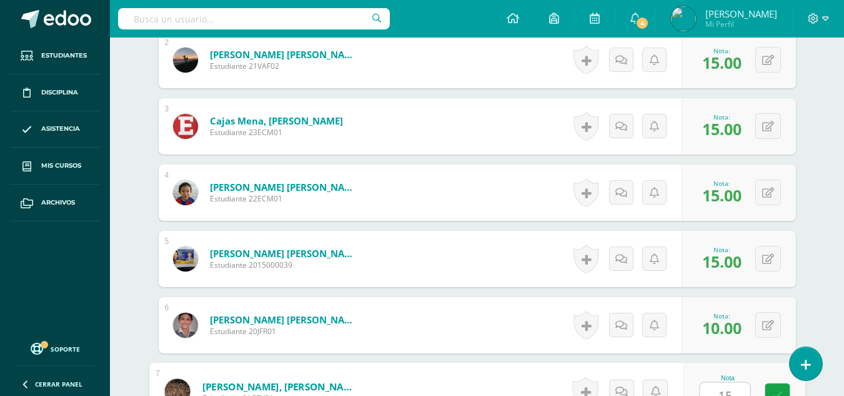
type input "15"
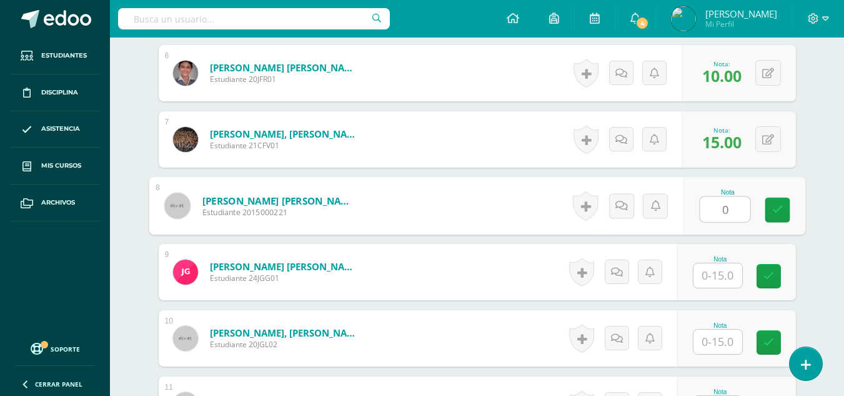
type input "0"
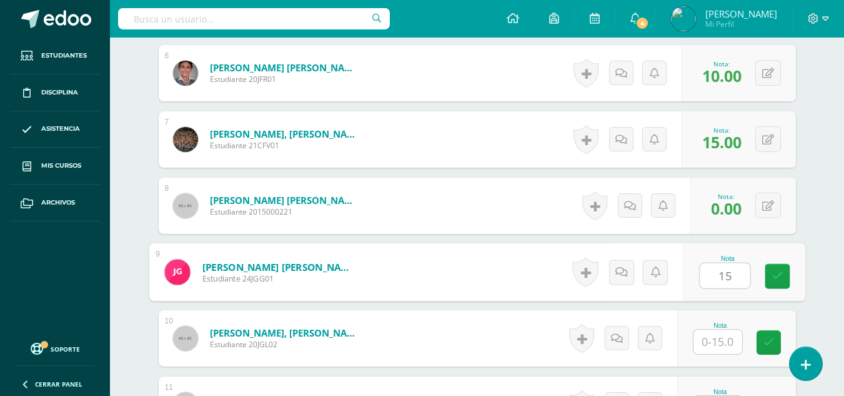
type input "15"
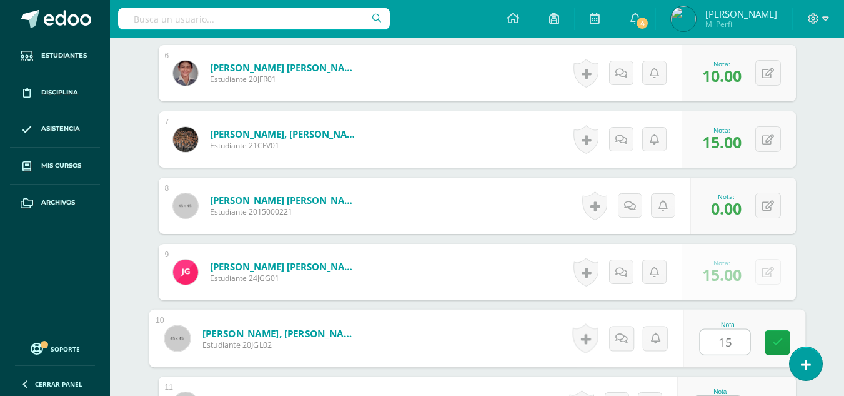
type input "15"
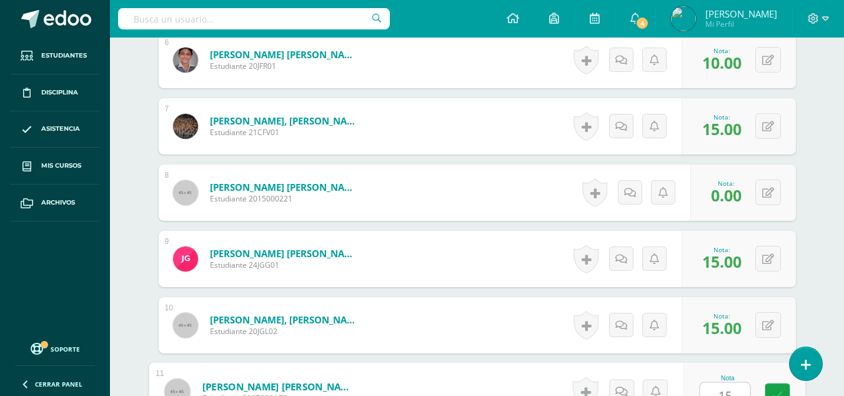
type input "15"
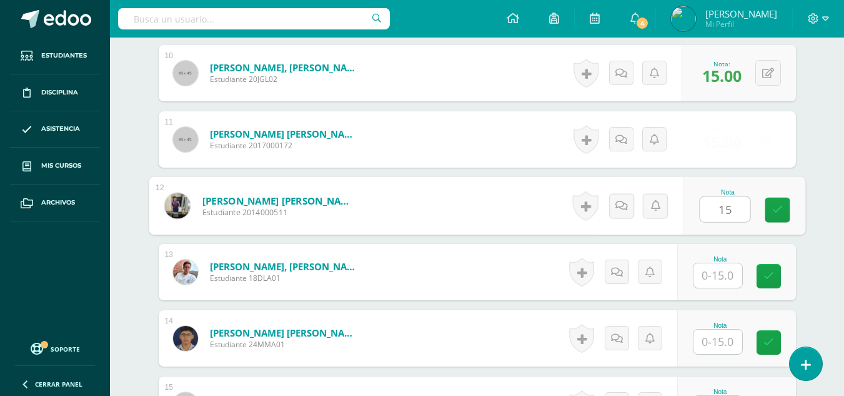
type input "15"
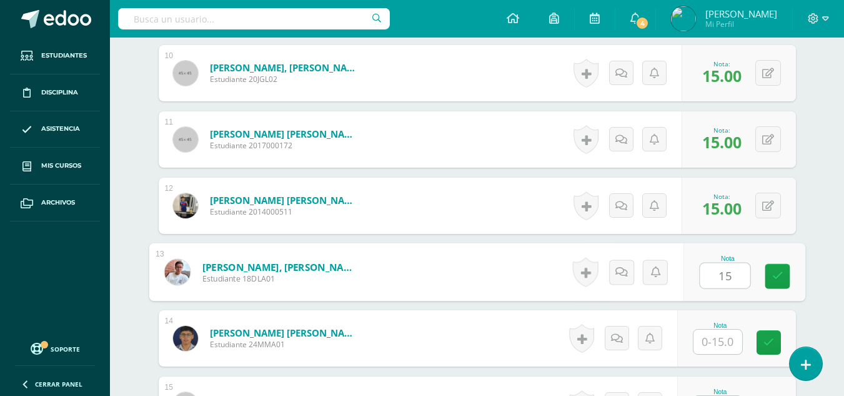
type input "15"
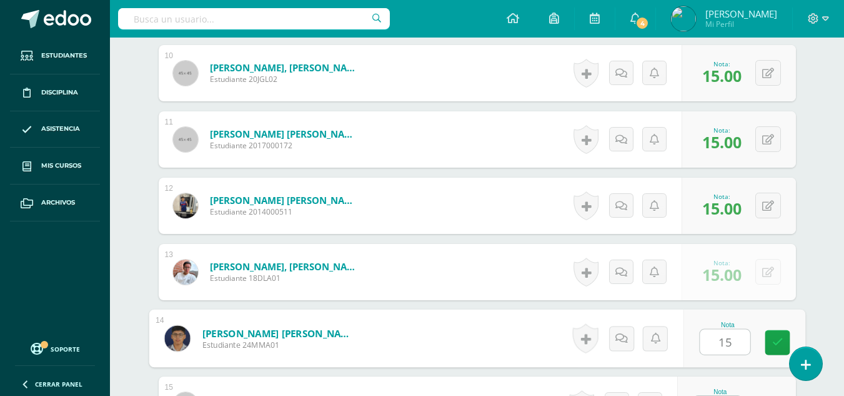
type input "15"
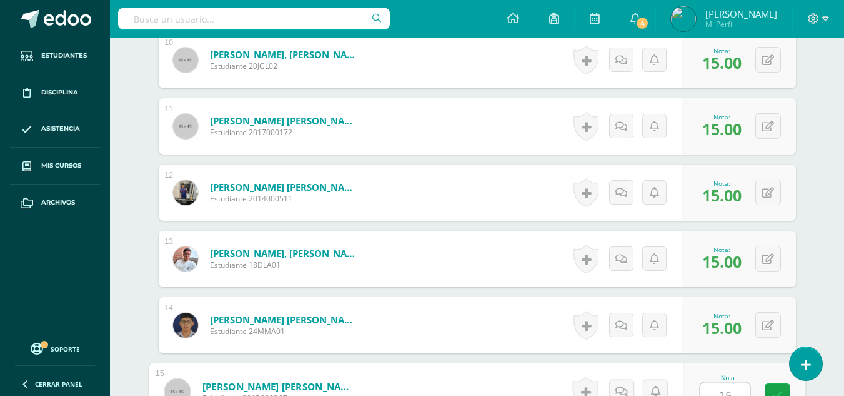
type input "15"
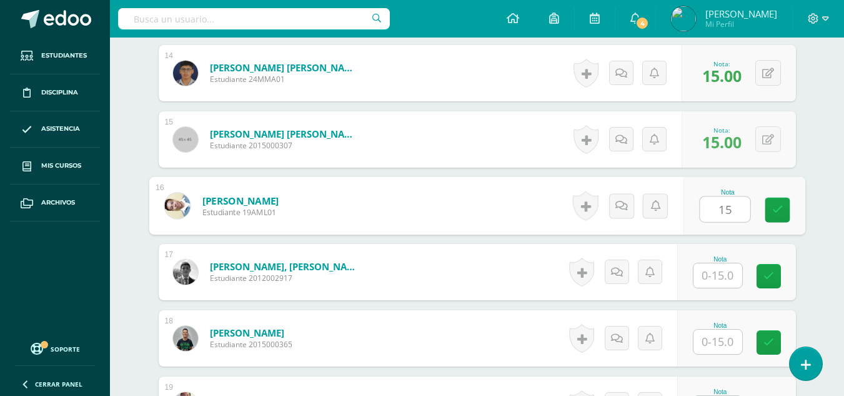
type input "15"
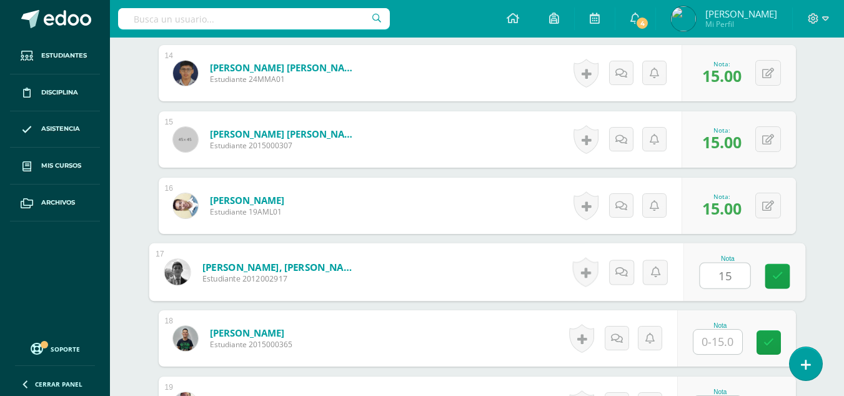
type input "15"
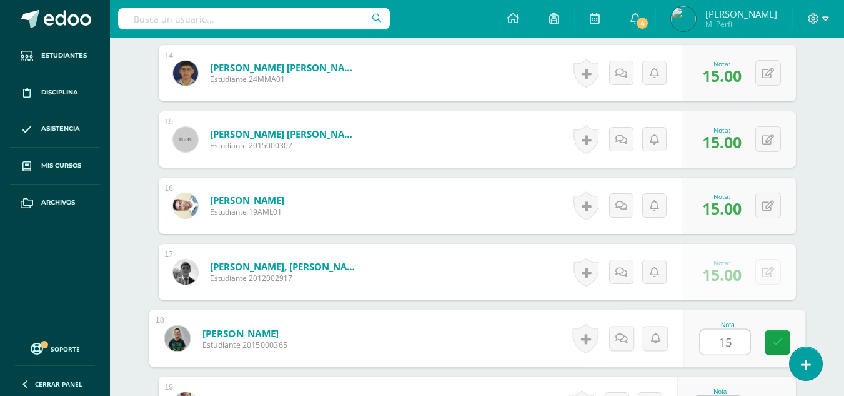
type input "15"
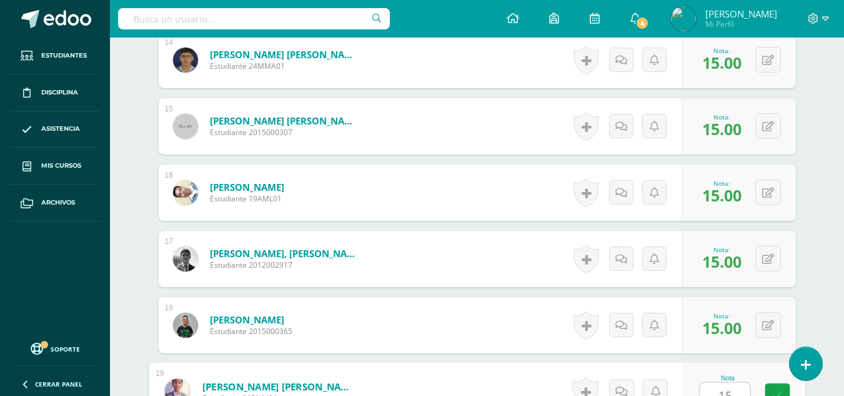
type input "15"
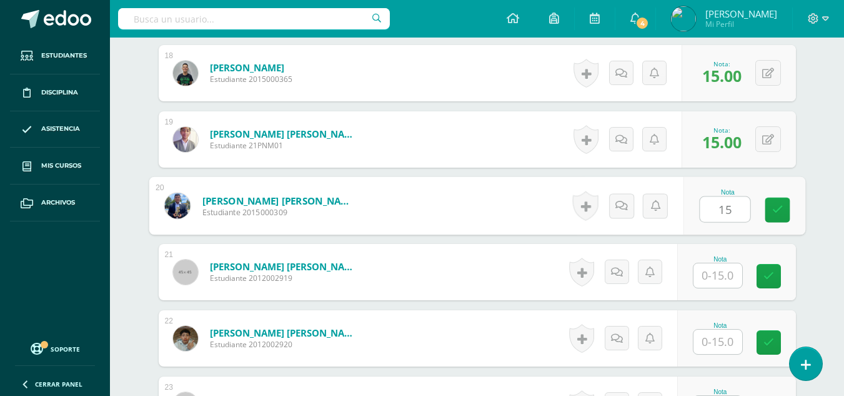
type input "15"
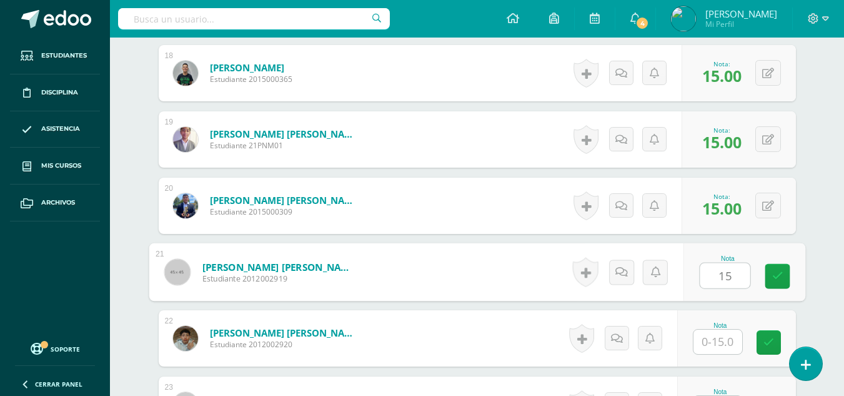
type input "15"
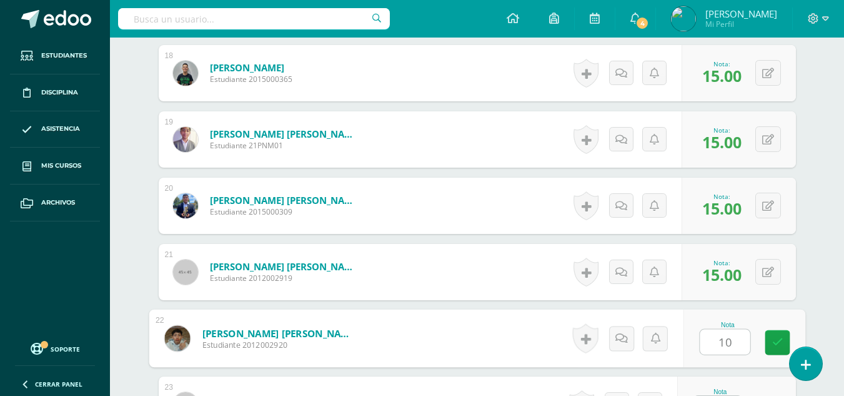
type input "10"
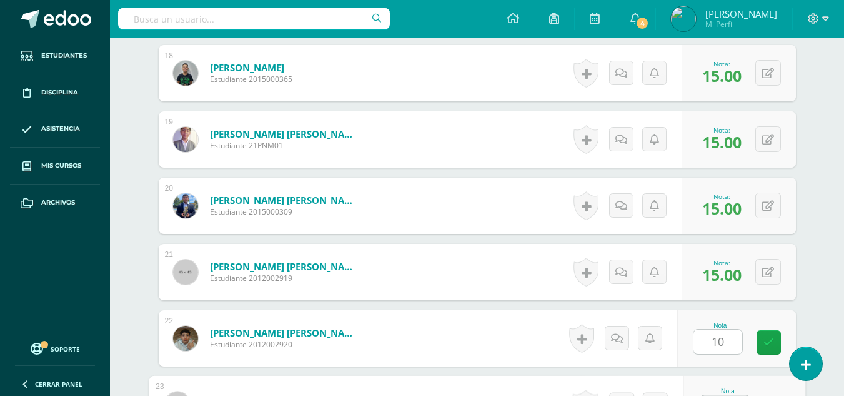
scroll to position [1552, 0]
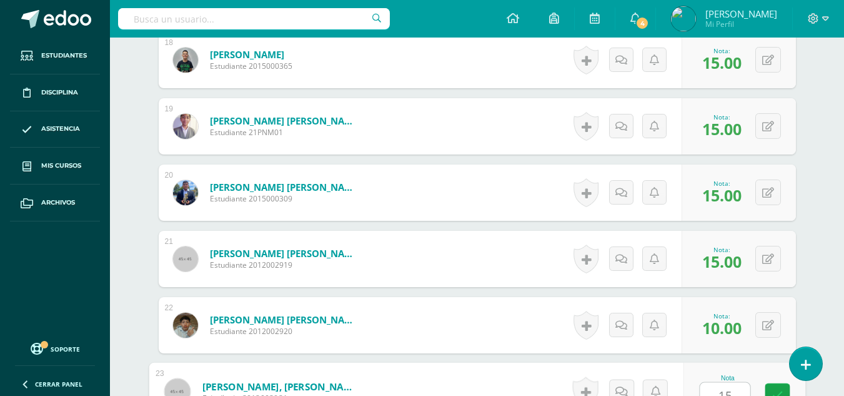
type input "15"
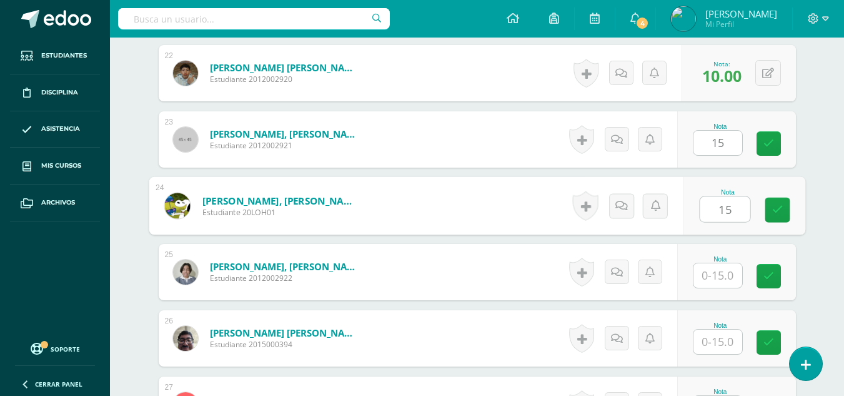
type input "15"
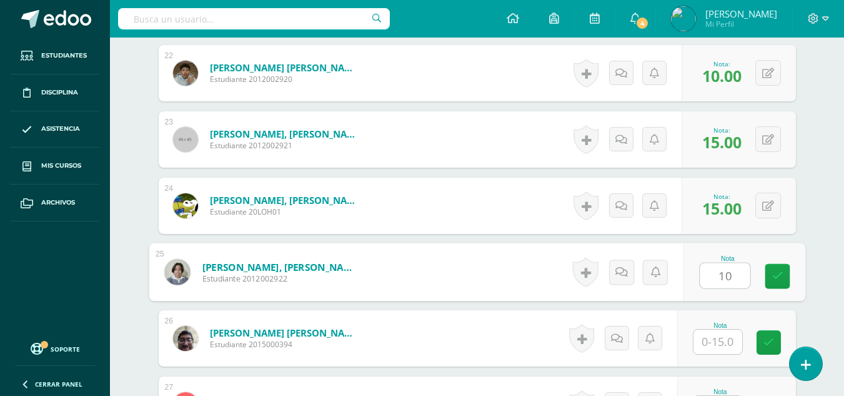
type input "10"
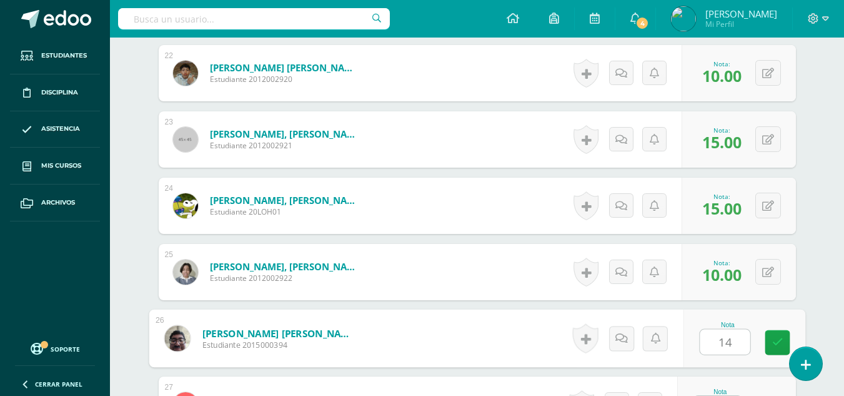
type input "14"
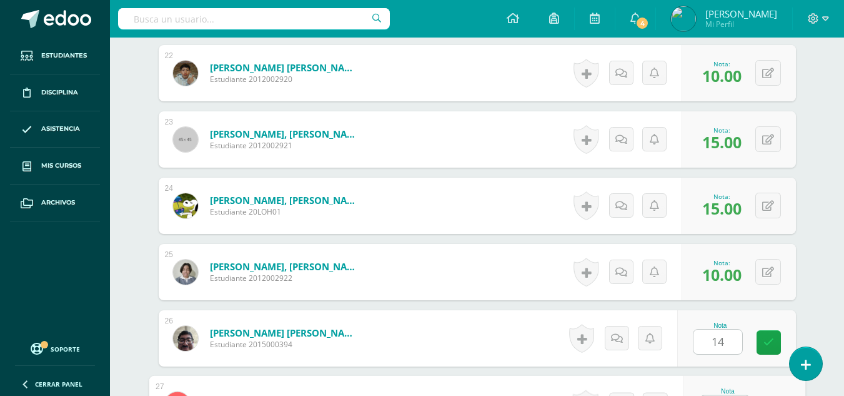
scroll to position [1817, 0]
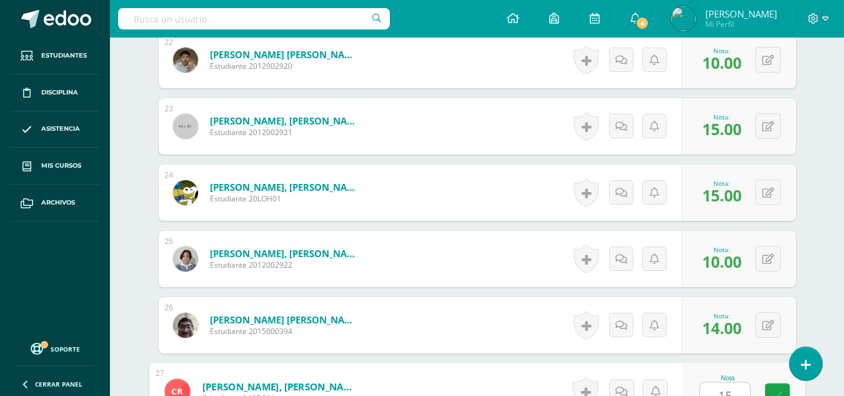
type input "15"
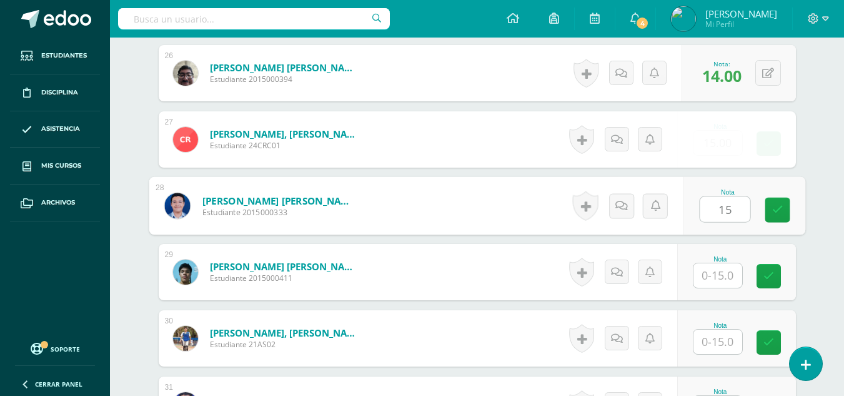
type input "15"
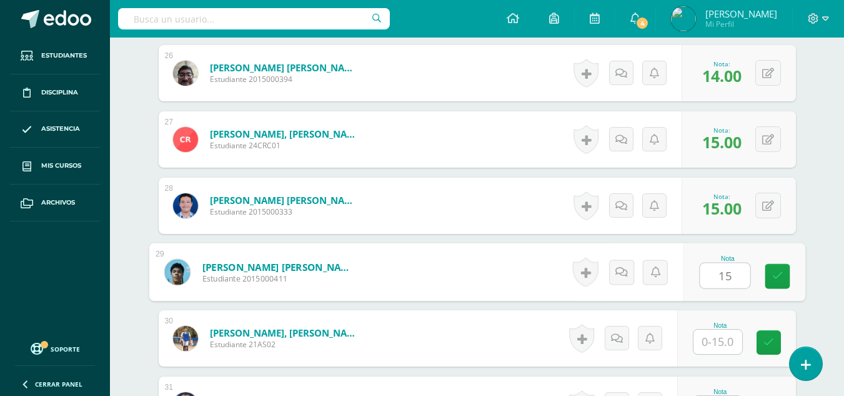
type input "15"
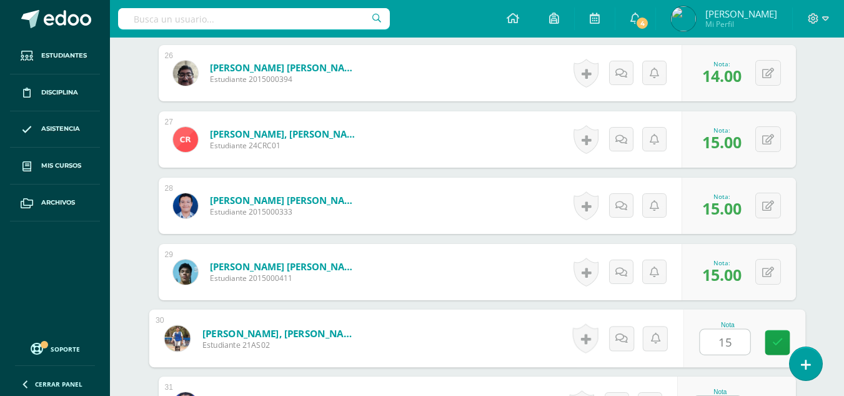
type input "15"
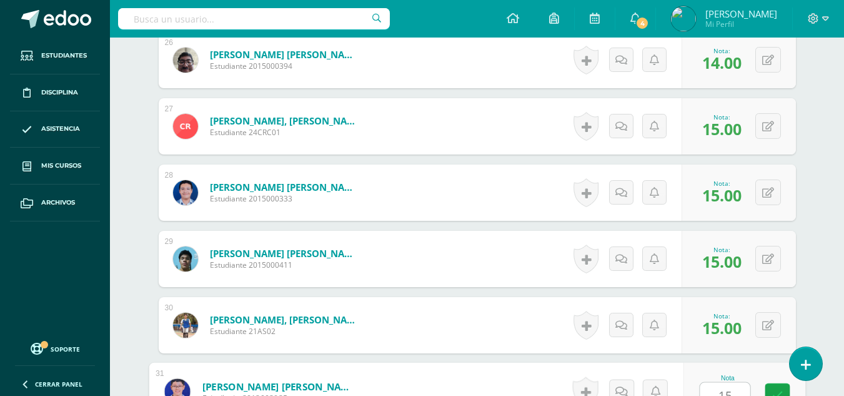
type input "15"
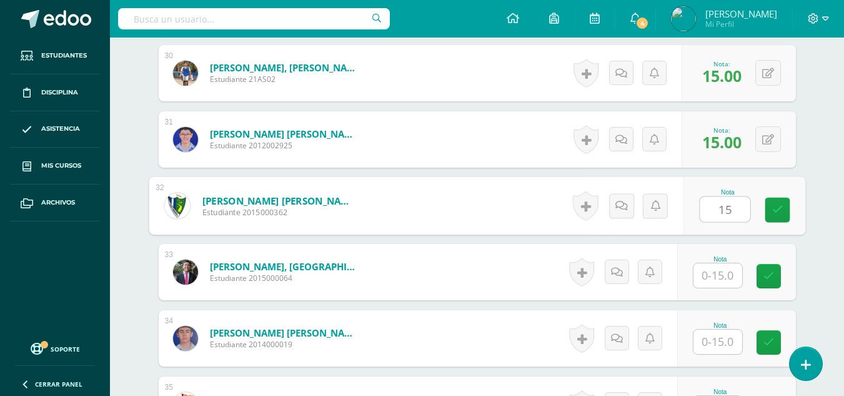
type input "15"
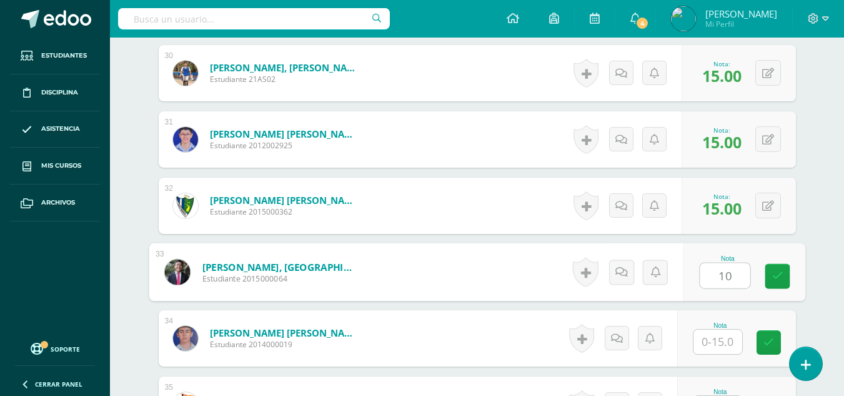
type input "10"
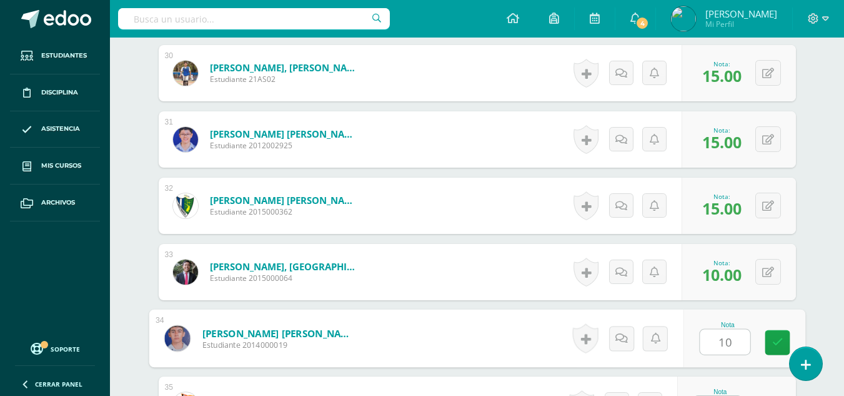
type input "10"
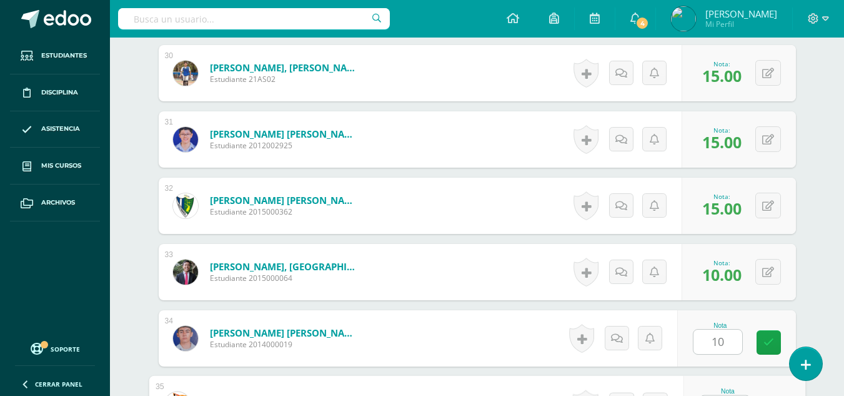
scroll to position [2347, 0]
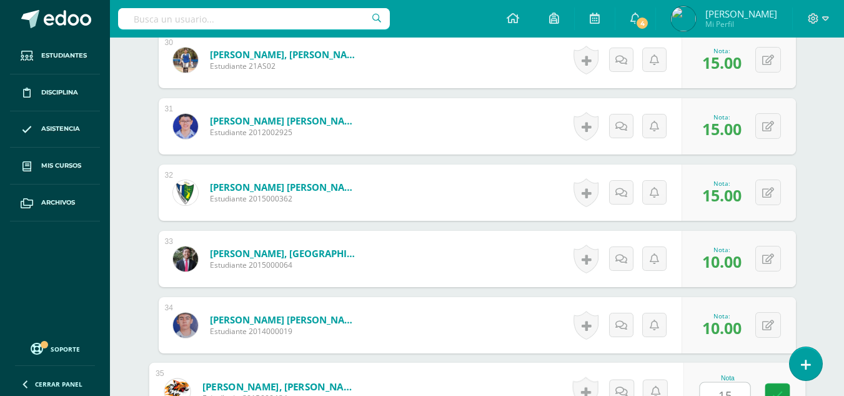
type input "15"
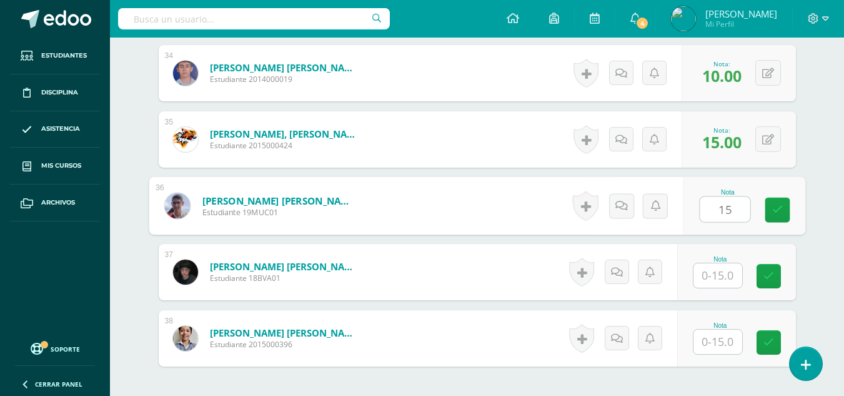
type input "15"
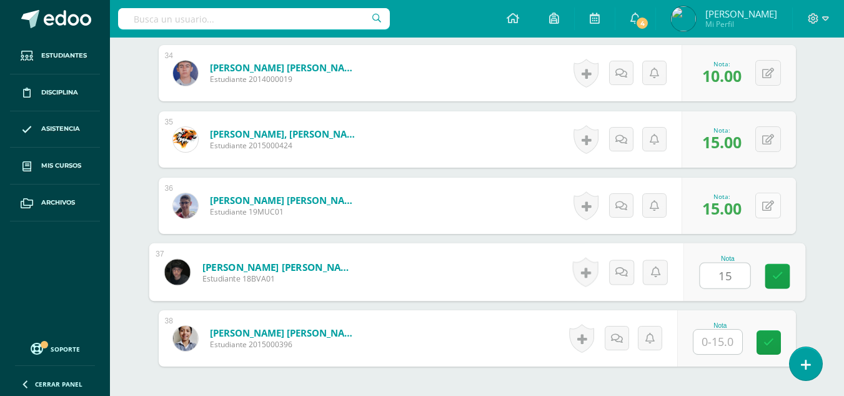
scroll to position [2474, 0]
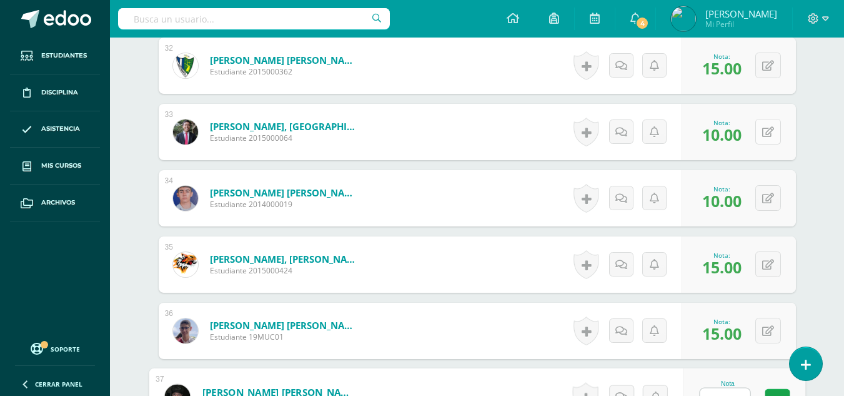
type input "15"
click at [772, 127] on icon at bounding box center [768, 132] width 12 height 11
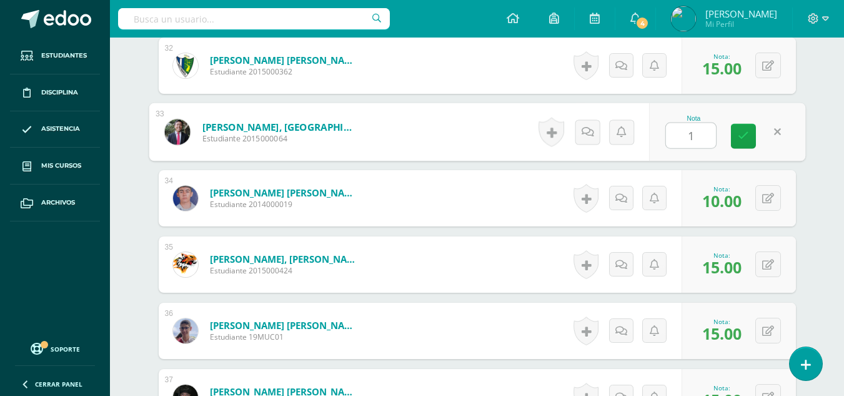
type input "15"
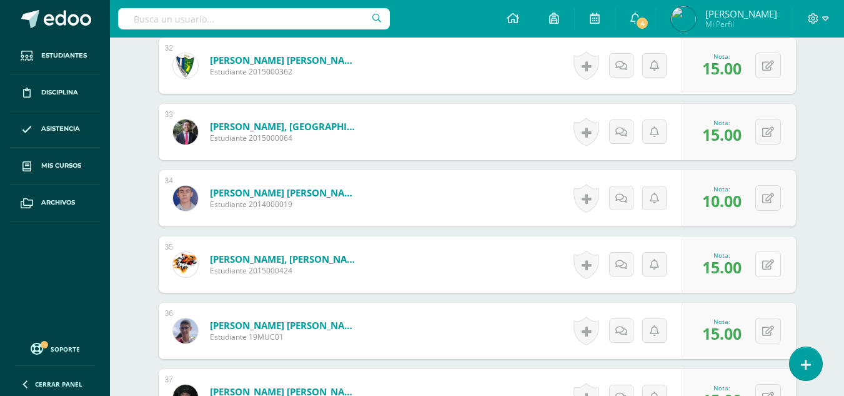
click at [764, 264] on button at bounding box center [768, 264] width 26 height 26
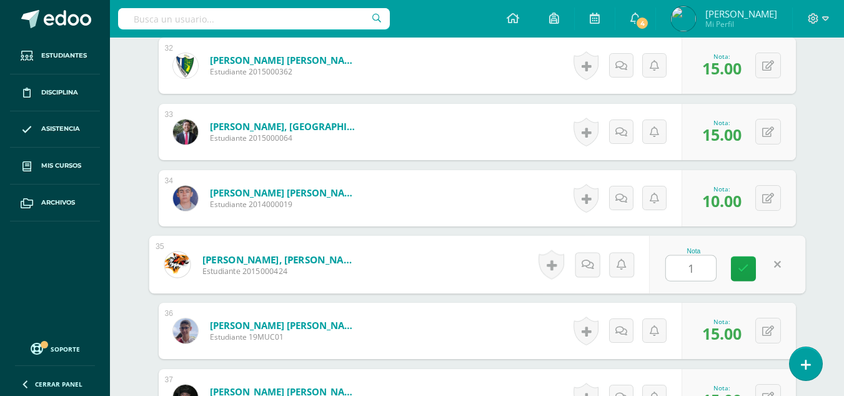
type input "10"
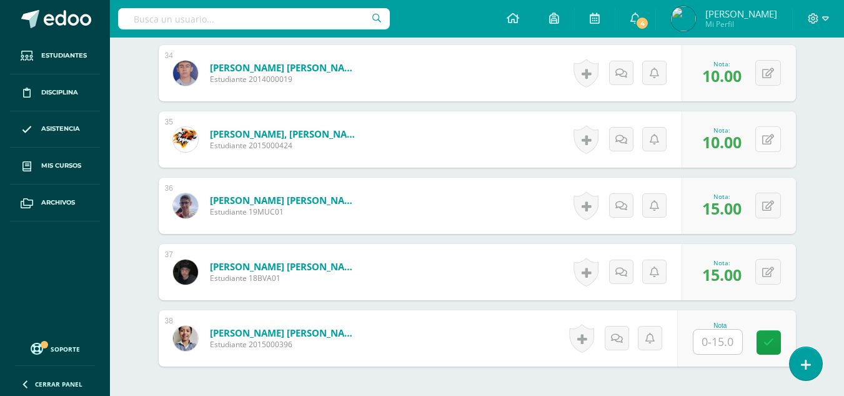
scroll to position [2700, 0]
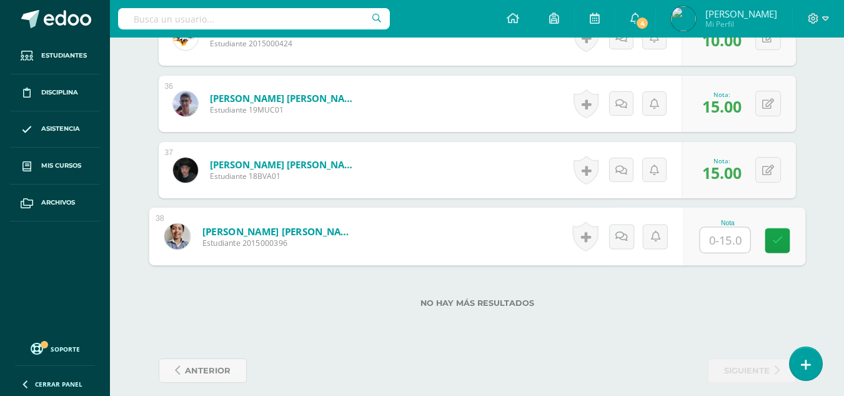
click at [713, 227] on input "text" at bounding box center [725, 239] width 50 height 25
click at [768, 224] on button at bounding box center [777, 236] width 26 height 26
type input "15"
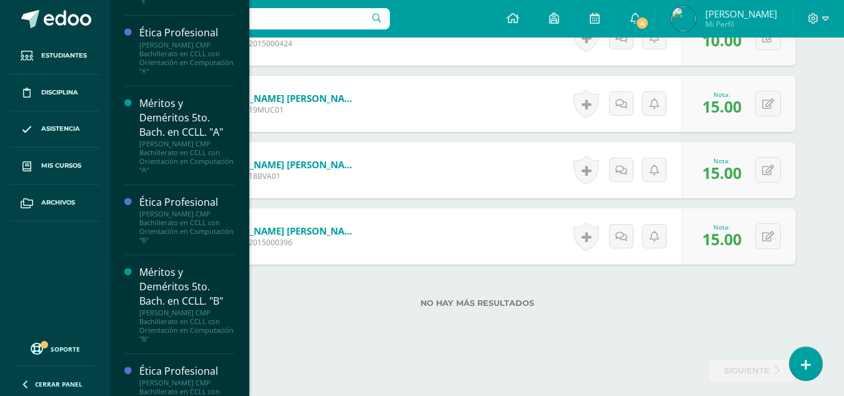
scroll to position [999, 0]
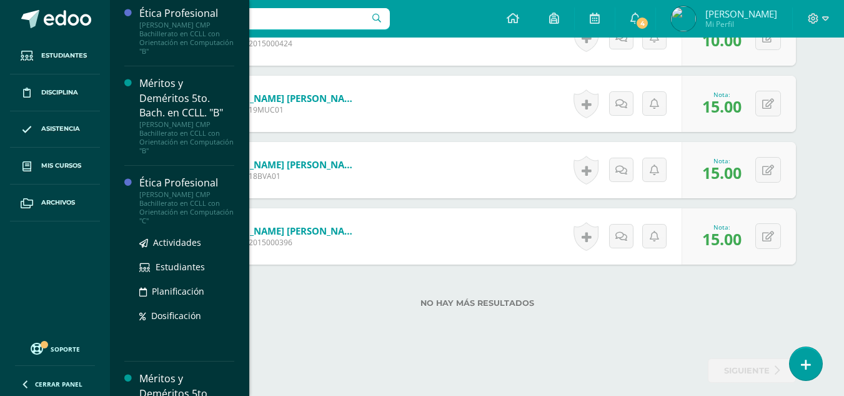
click at [183, 211] on div "[PERSON_NAME] CMP Bachillerato en CCLL con Orientación en Computación "C"" at bounding box center [186, 207] width 95 height 35
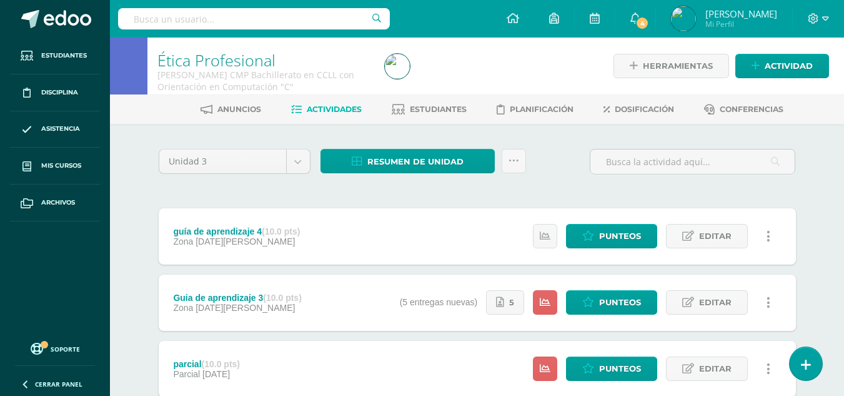
scroll to position [217, 0]
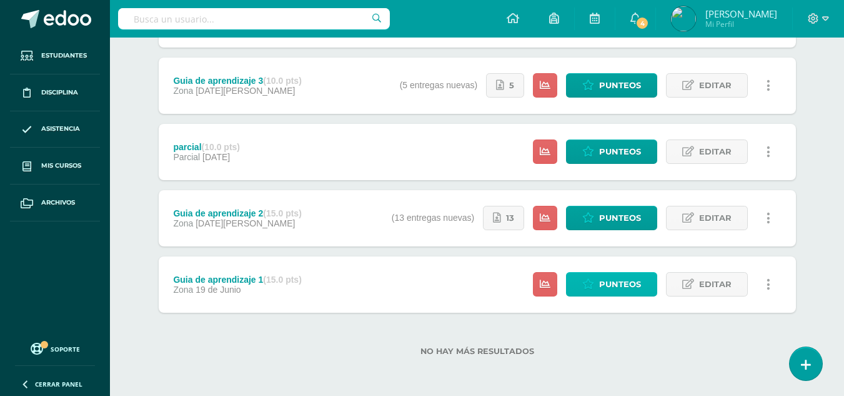
click at [612, 286] on span "Punteos" at bounding box center [620, 283] width 42 height 23
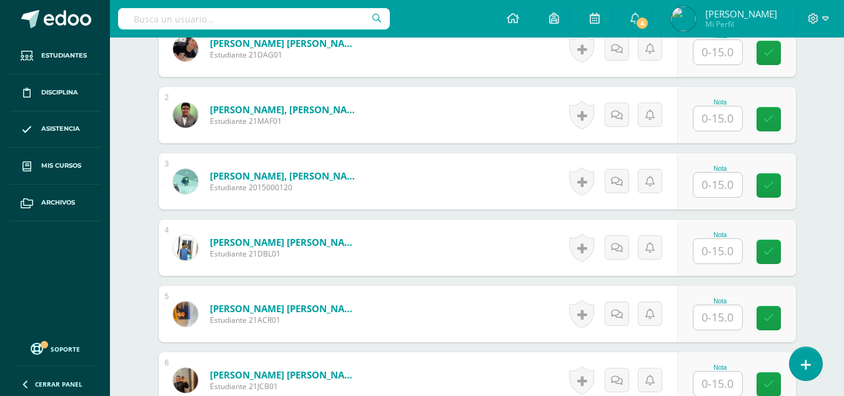
scroll to position [375, 0]
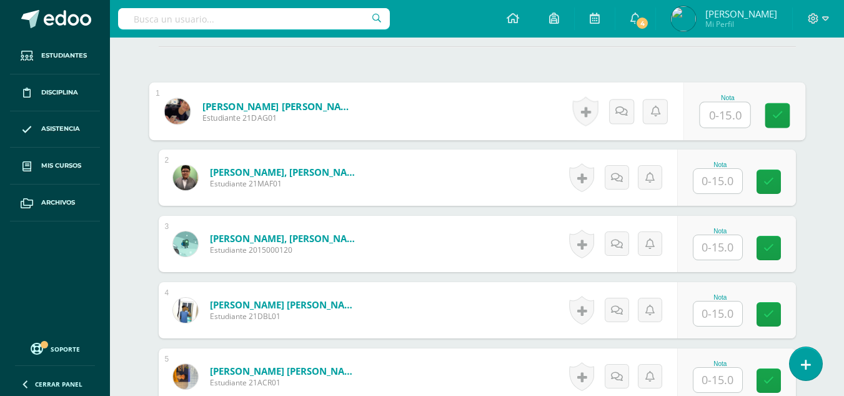
click at [723, 102] on input "text" at bounding box center [725, 114] width 50 height 25
type input "15"
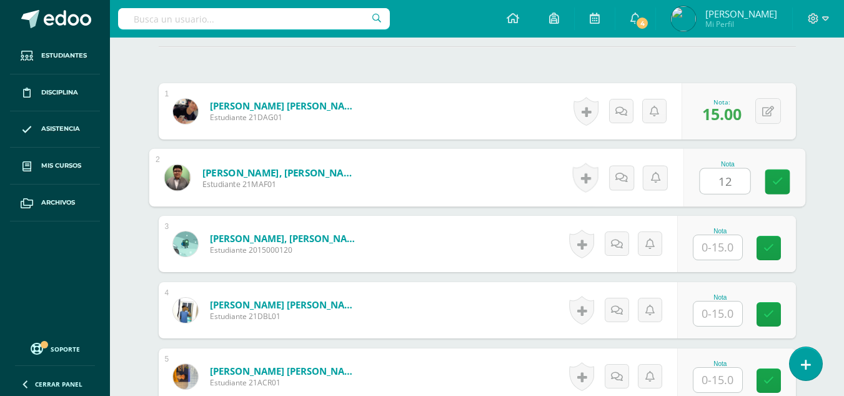
type input "12"
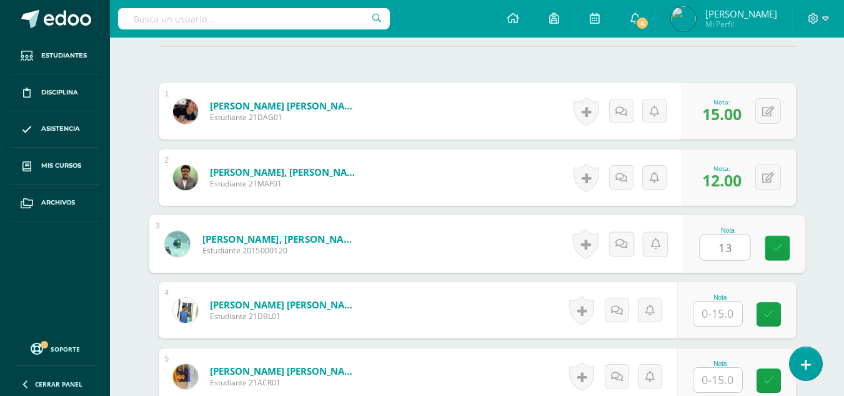
type input "13"
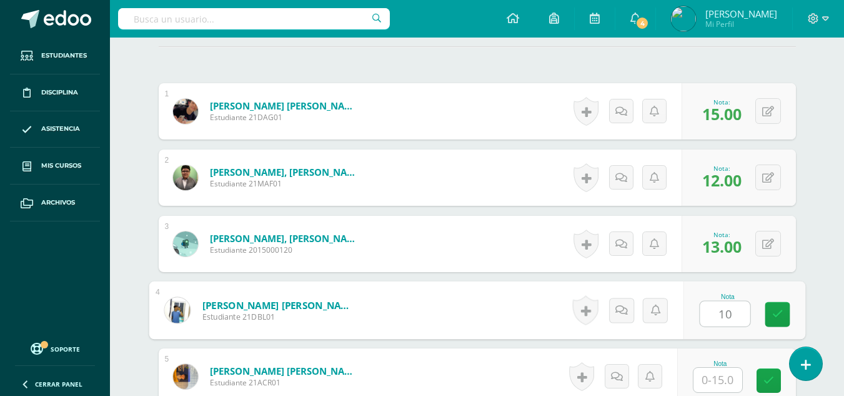
type input "10"
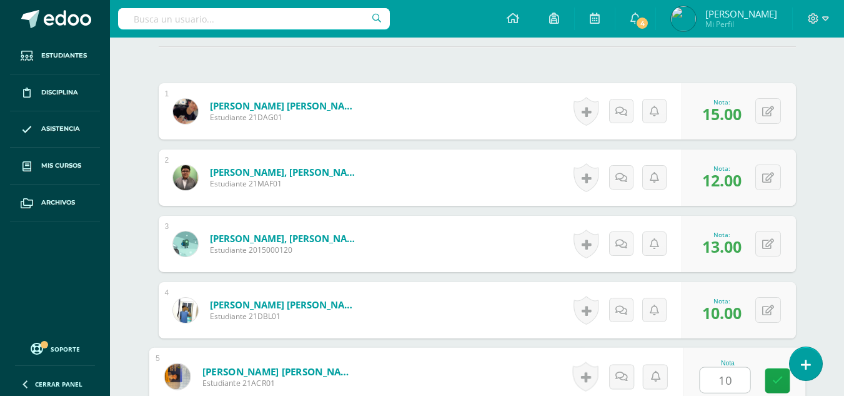
type input "10"
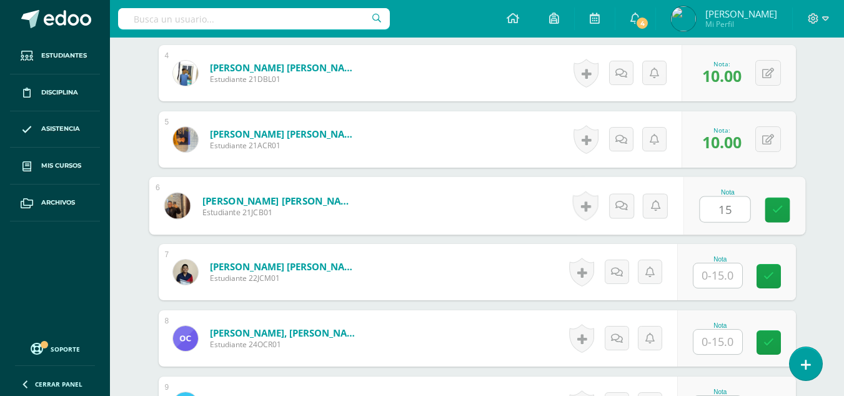
type input "15"
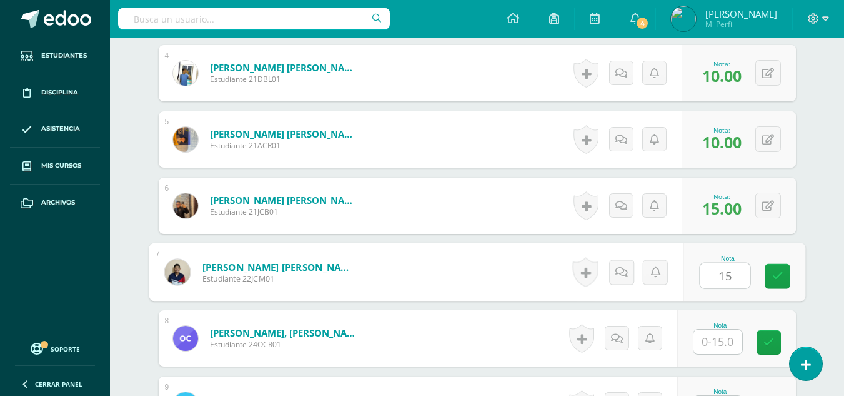
type input "15"
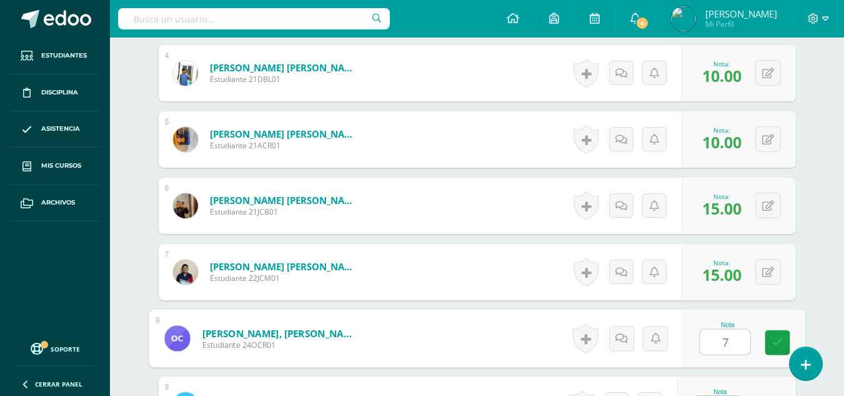
type input "7"
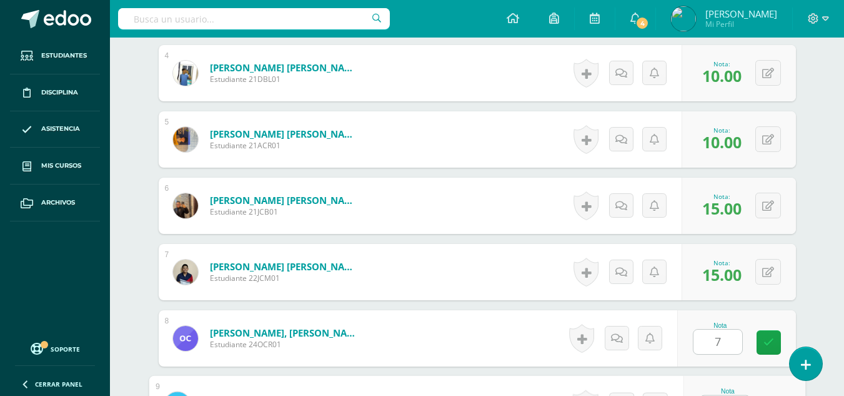
scroll to position [625, 0]
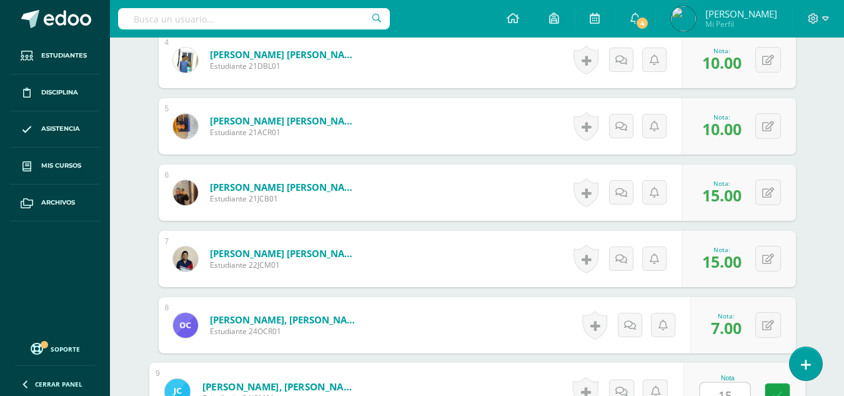
type input "15"
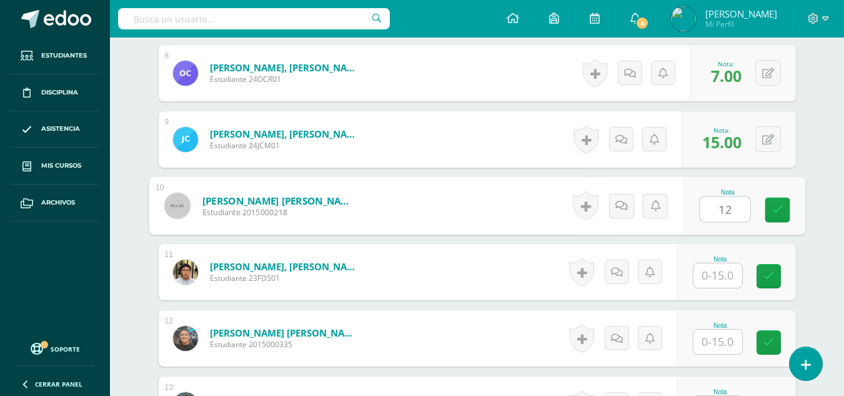
type input "12"
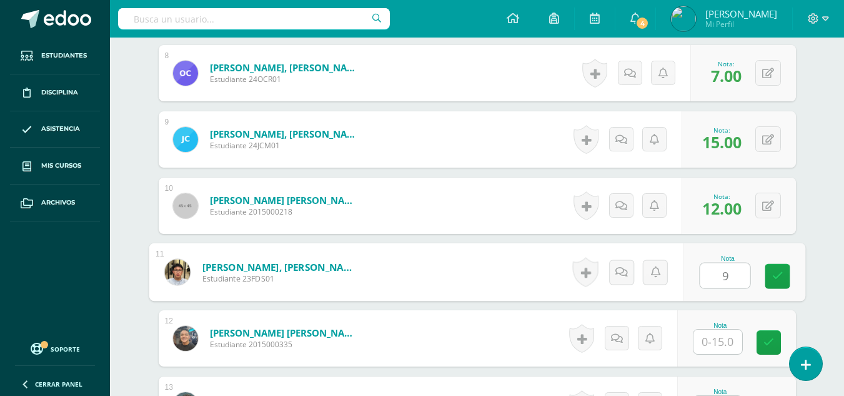
type input "9"
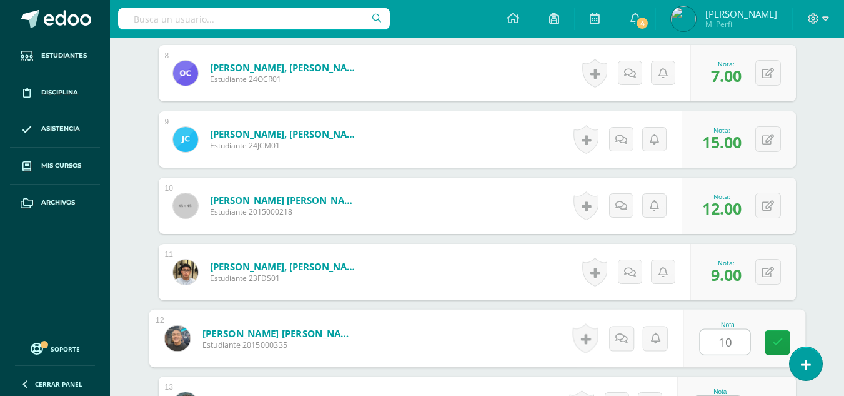
type input "10"
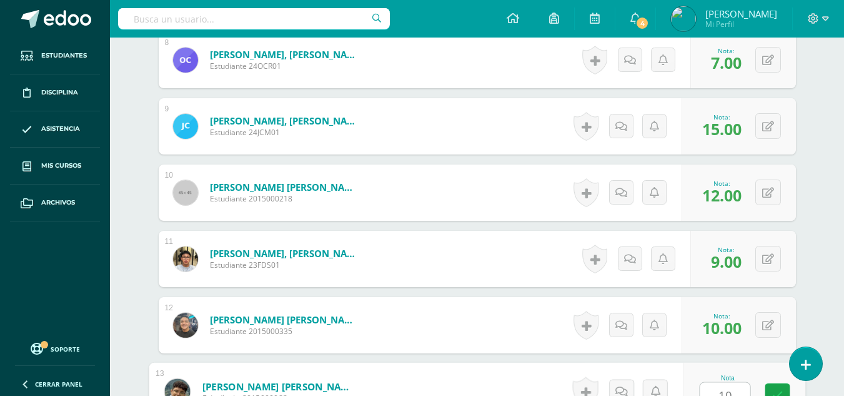
type input "10"
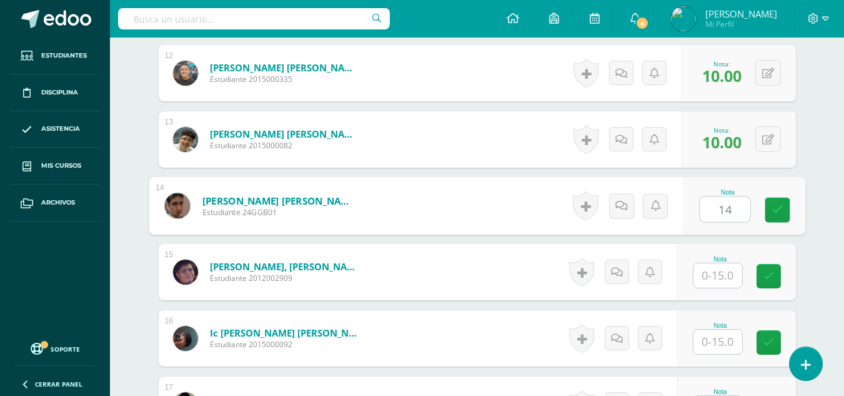
type input "14"
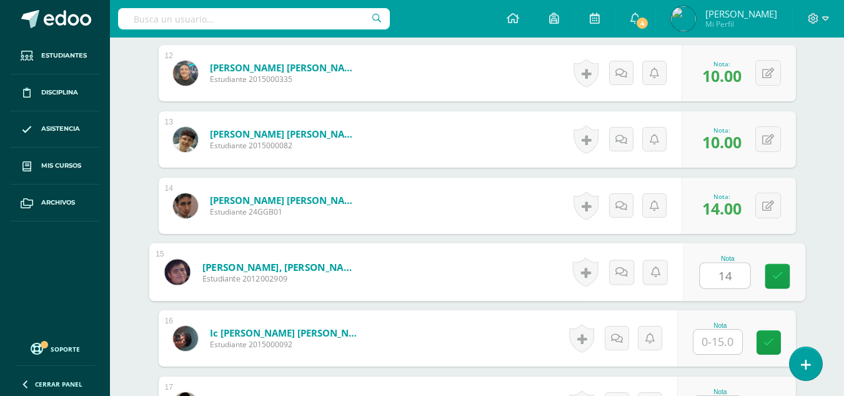
type input "14"
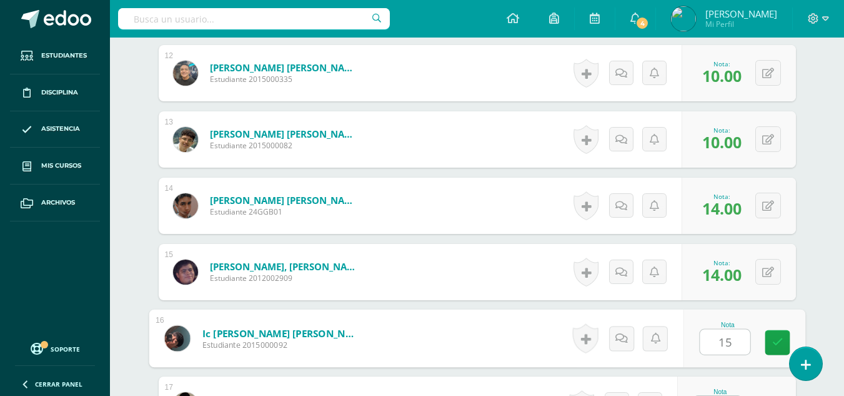
type input "15"
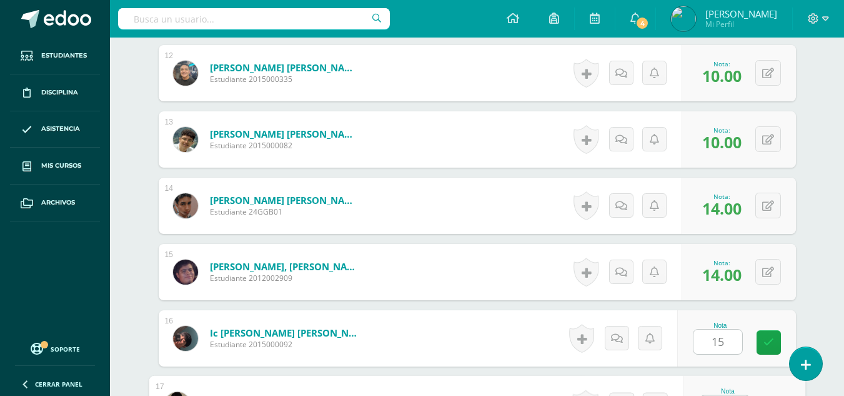
scroll to position [1155, 0]
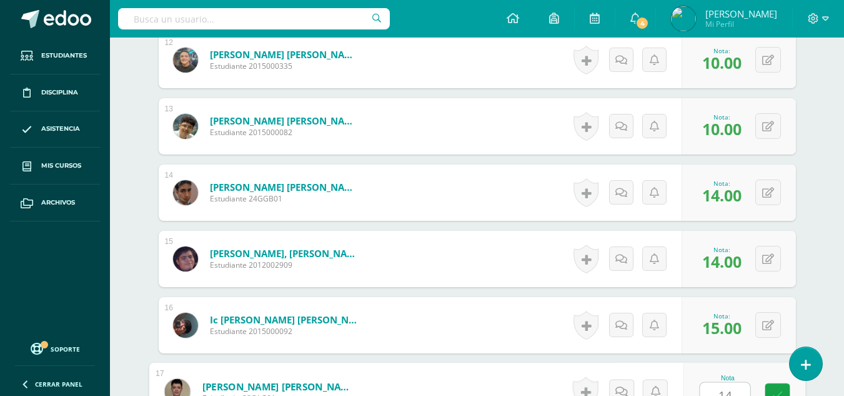
type input "14"
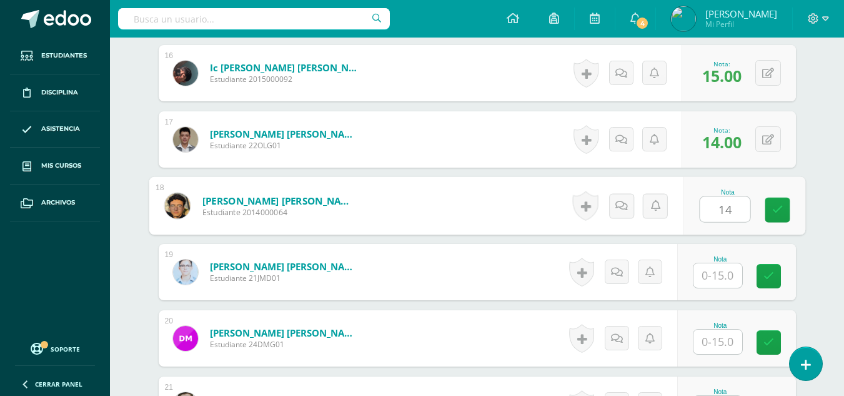
type input "14"
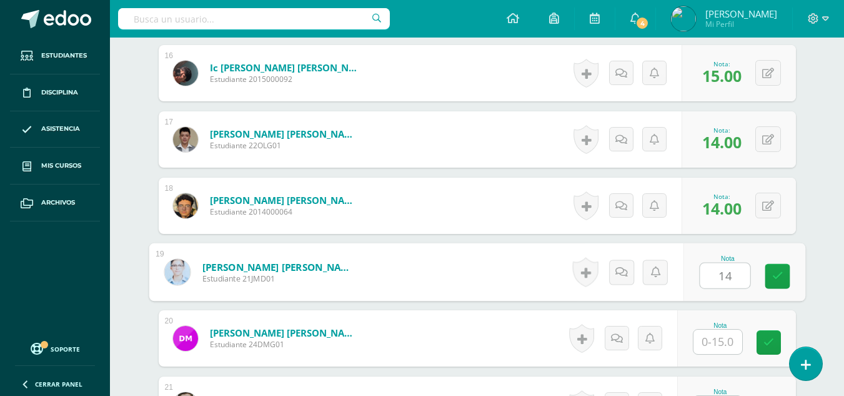
type input "14"
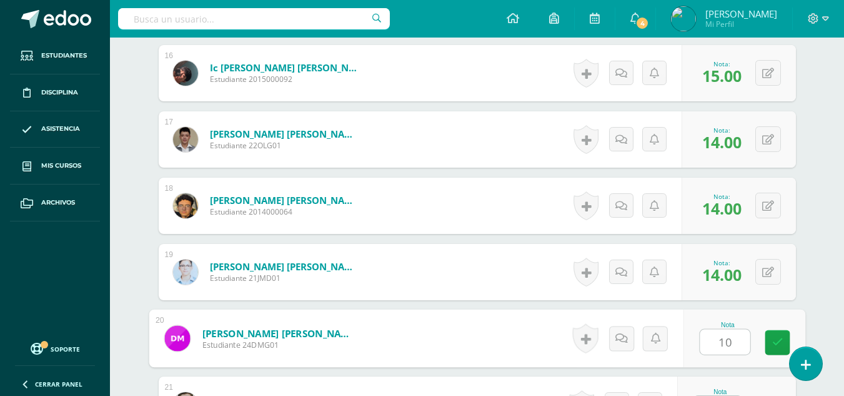
type input "10"
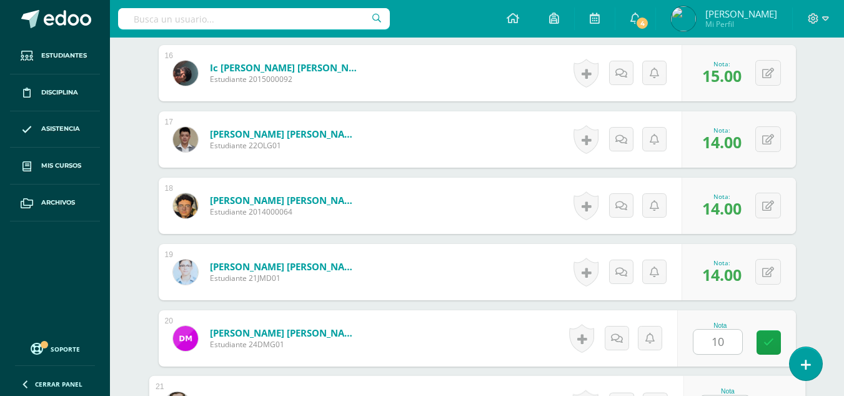
scroll to position [1420, 0]
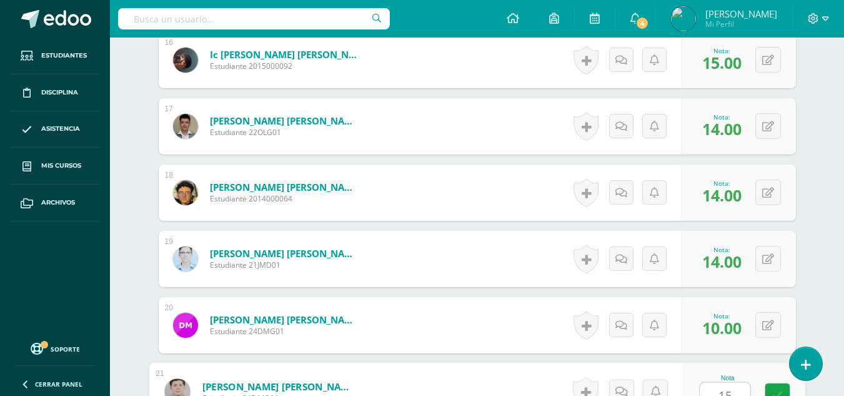
type input "15"
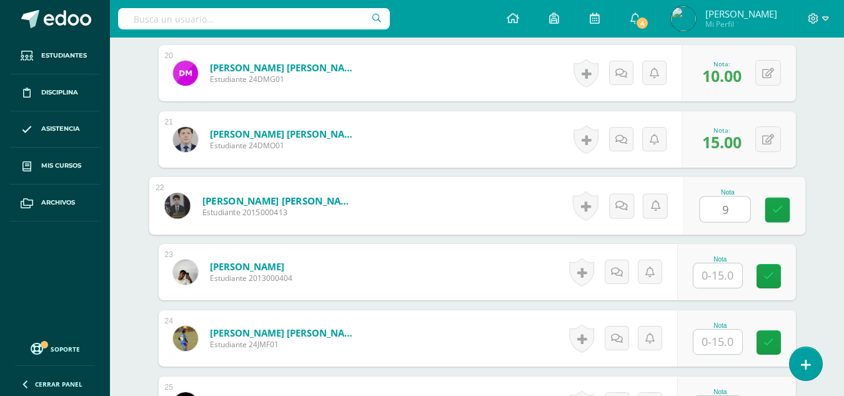
type input "9"
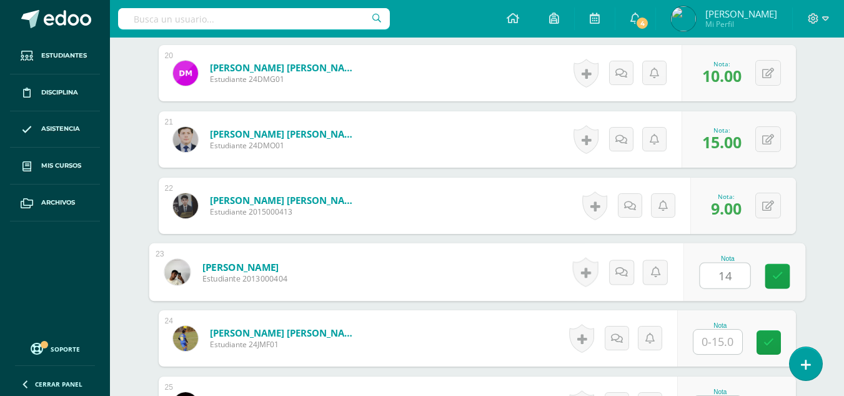
type input "14"
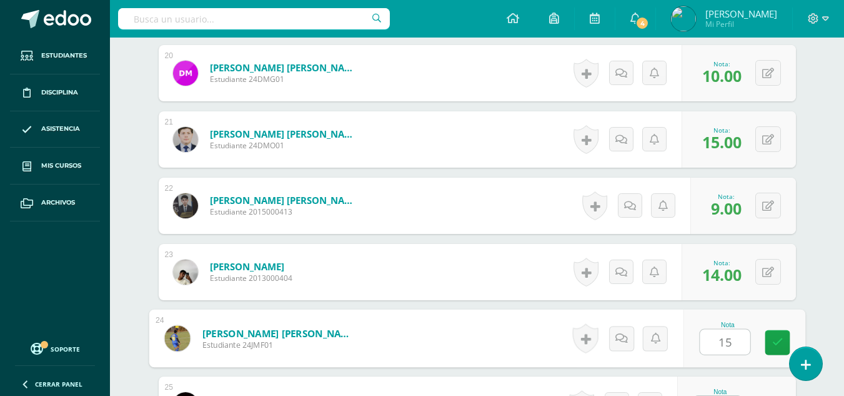
type input "15"
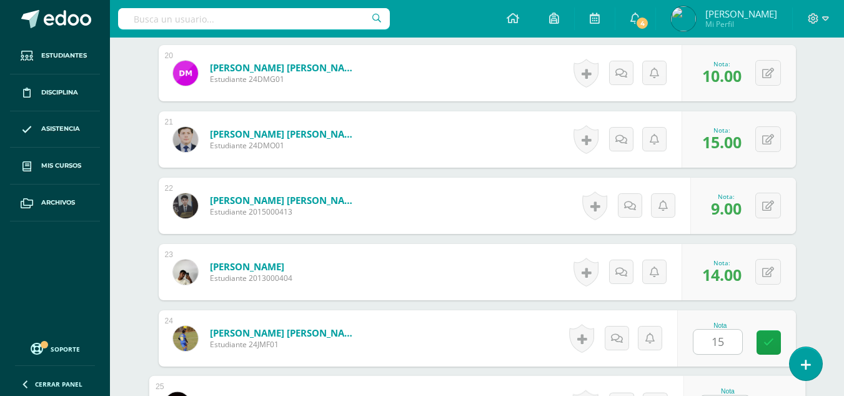
scroll to position [1685, 0]
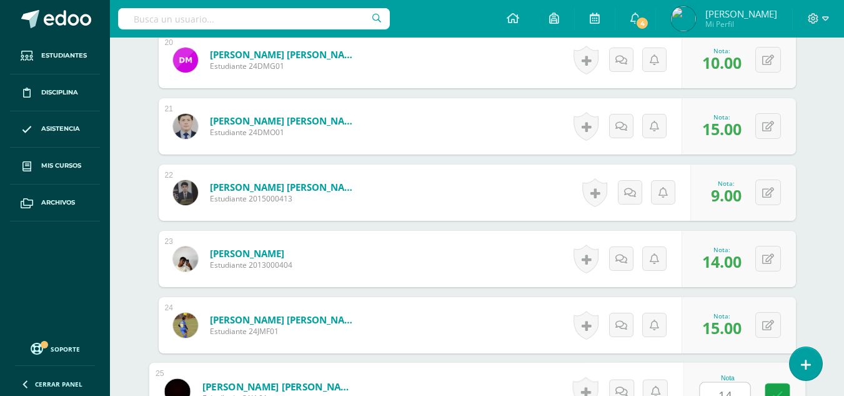
type input "14"
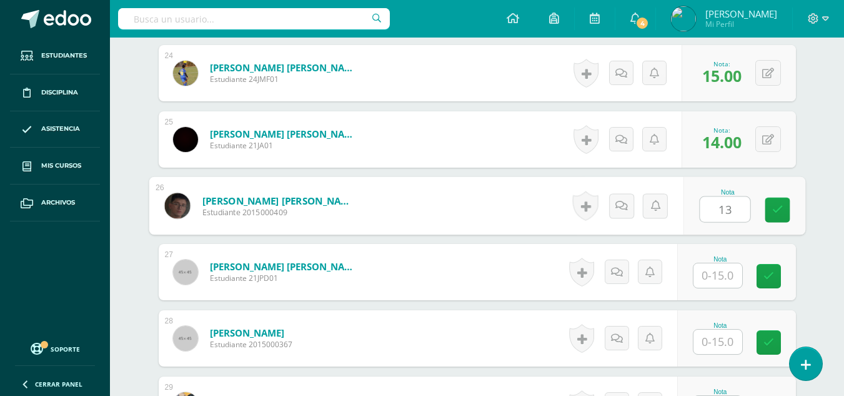
type input "13"
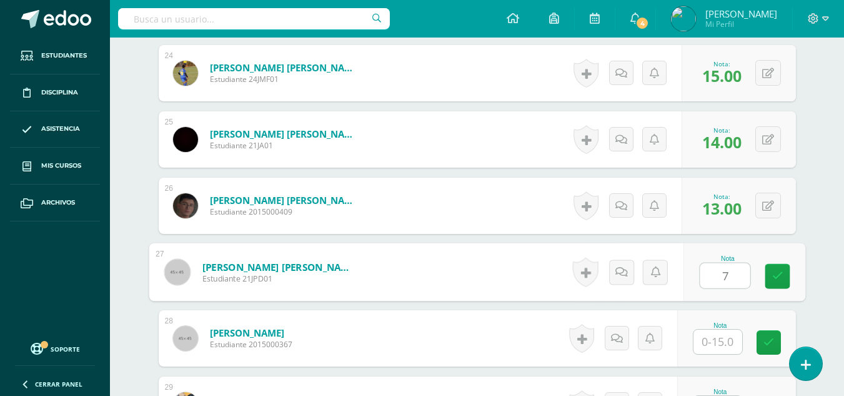
type input "7"
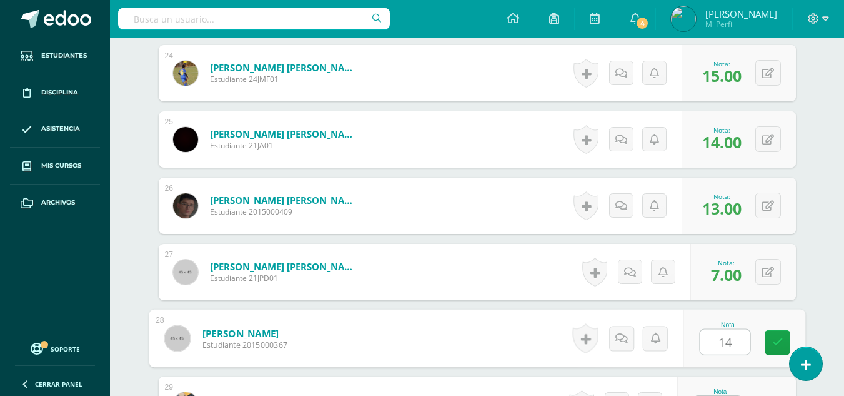
type input "14"
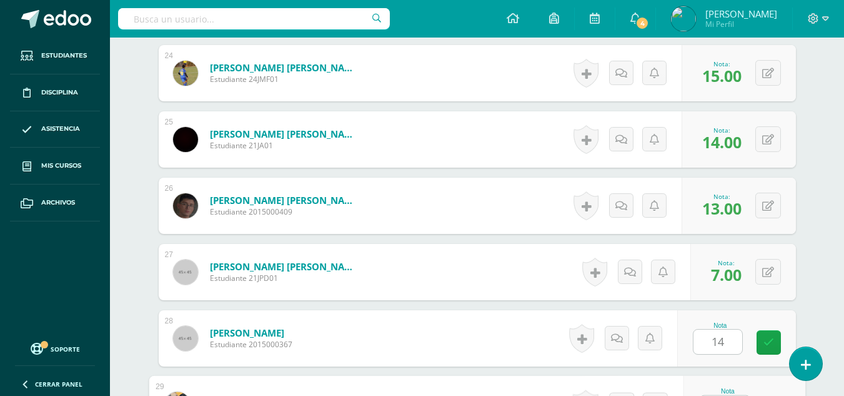
scroll to position [1949, 0]
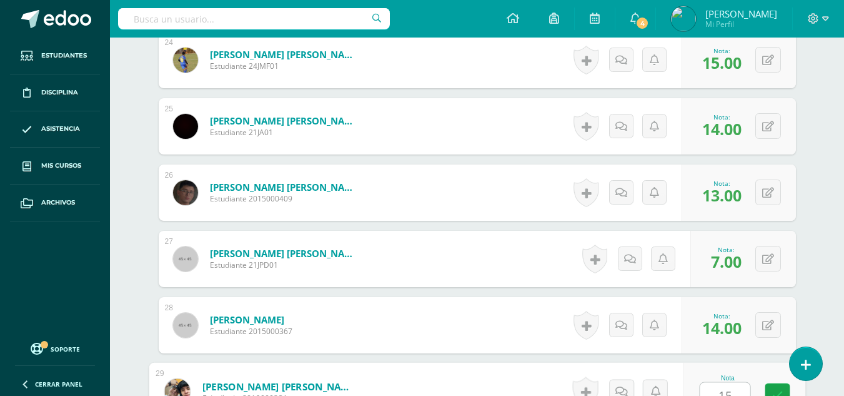
type input "15"
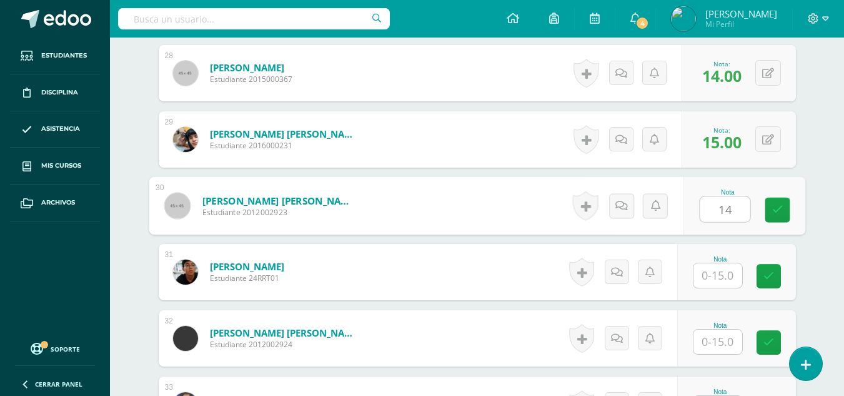
type input "14"
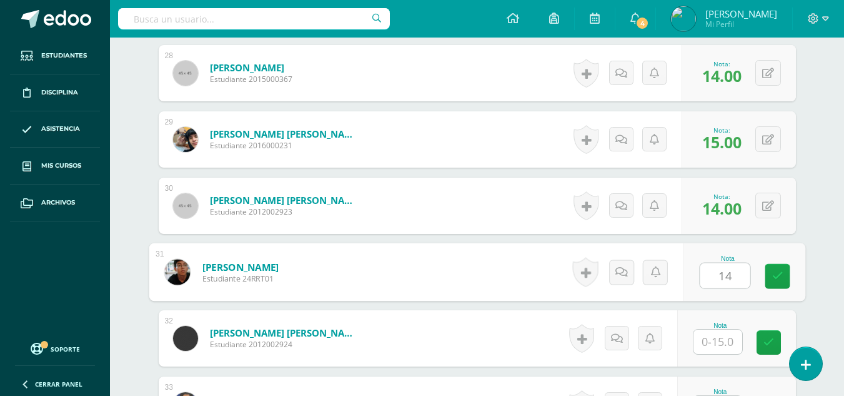
type input "14"
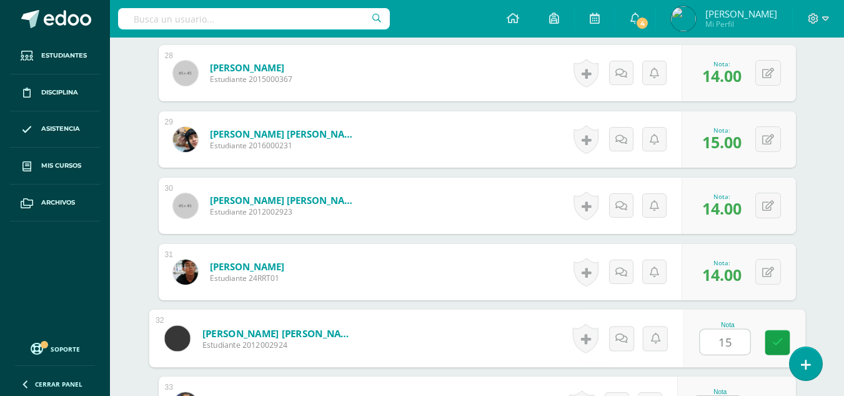
type input "15"
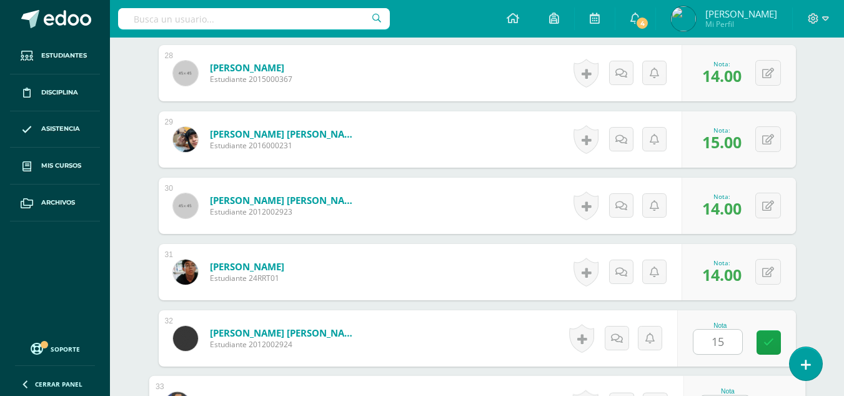
scroll to position [2214, 0]
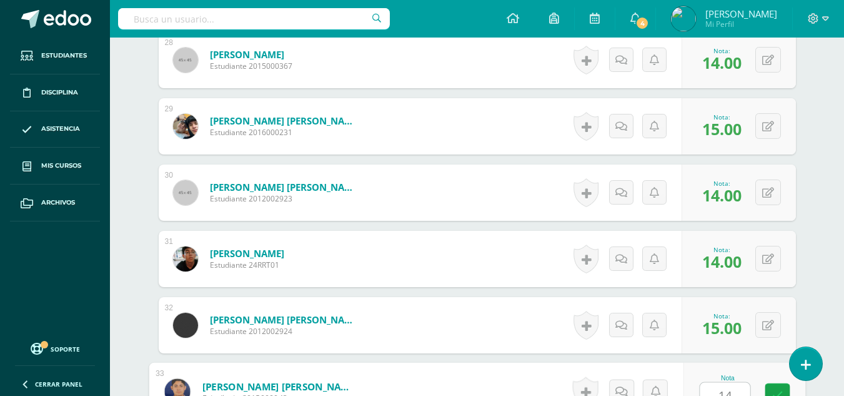
type input "14"
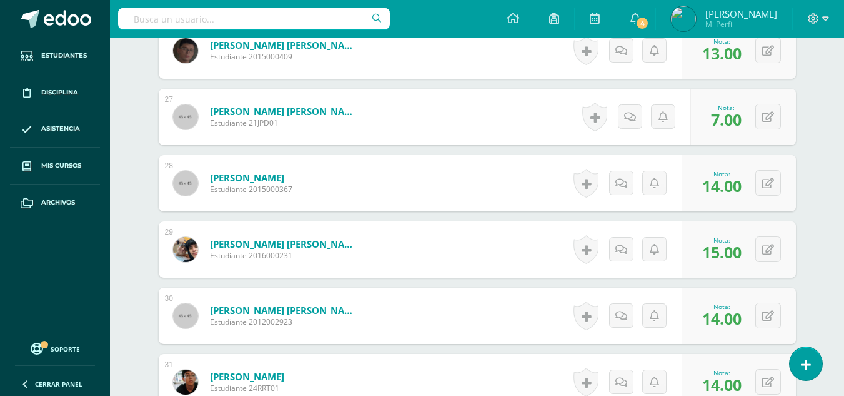
scroll to position [2154, 0]
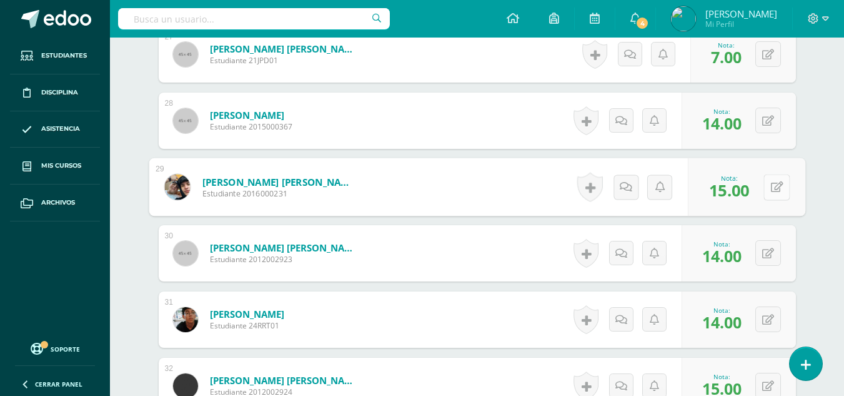
click at [771, 181] on icon at bounding box center [776, 186] width 12 height 11
click at [769, 116] on icon at bounding box center [768, 121] width 12 height 11
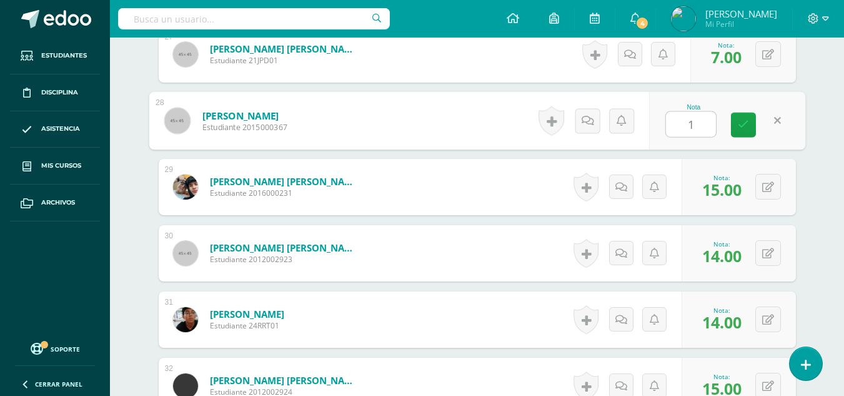
type input "15"
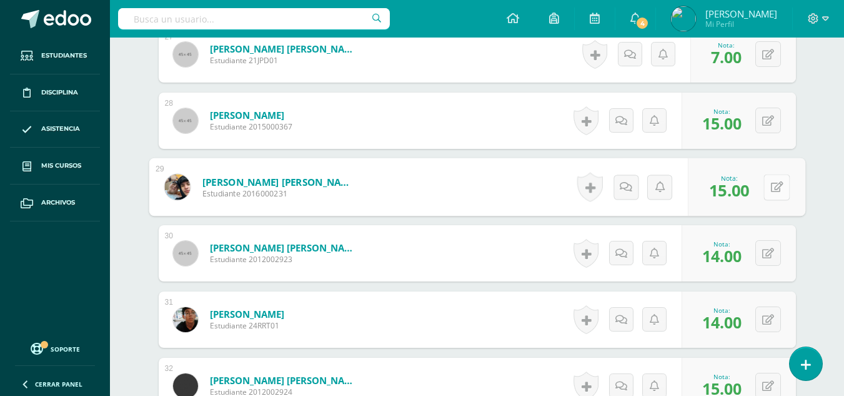
click at [775, 174] on button at bounding box center [777, 187] width 26 height 26
type input "14"
click at [771, 314] on icon at bounding box center [768, 319] width 12 height 11
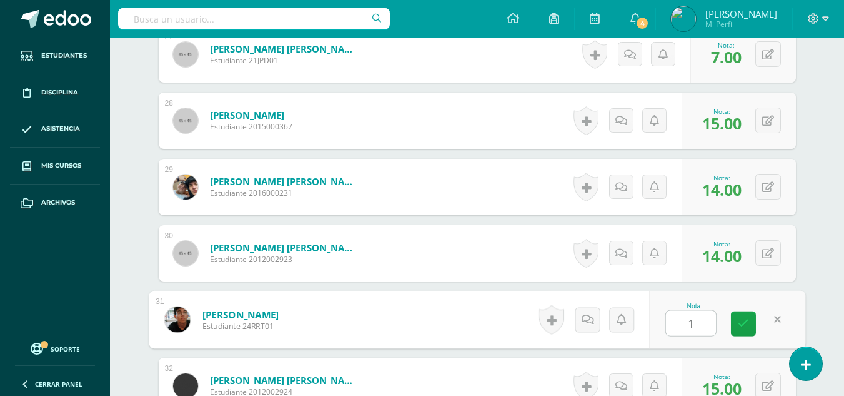
type input "15"
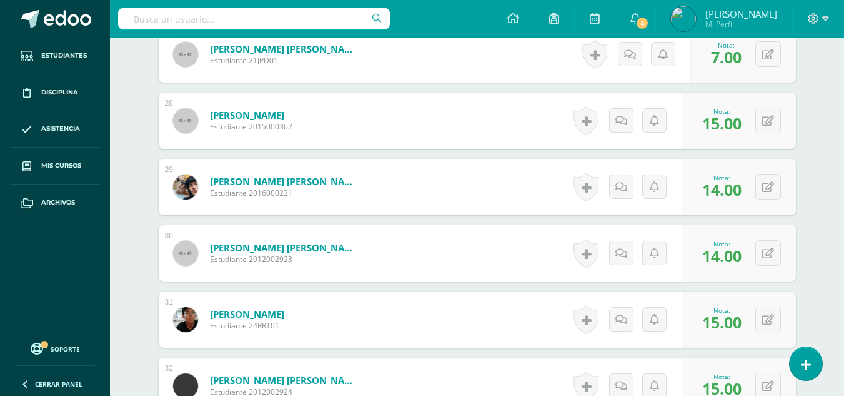
scroll to position [2279, 0]
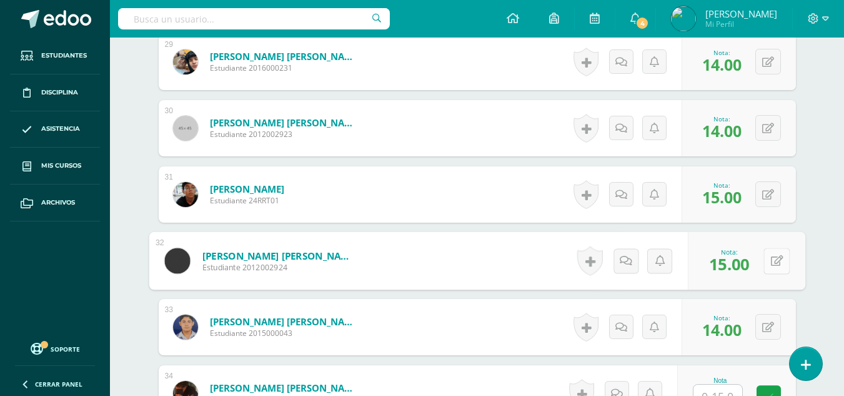
click at [771, 255] on icon at bounding box center [776, 260] width 12 height 11
type input "14"
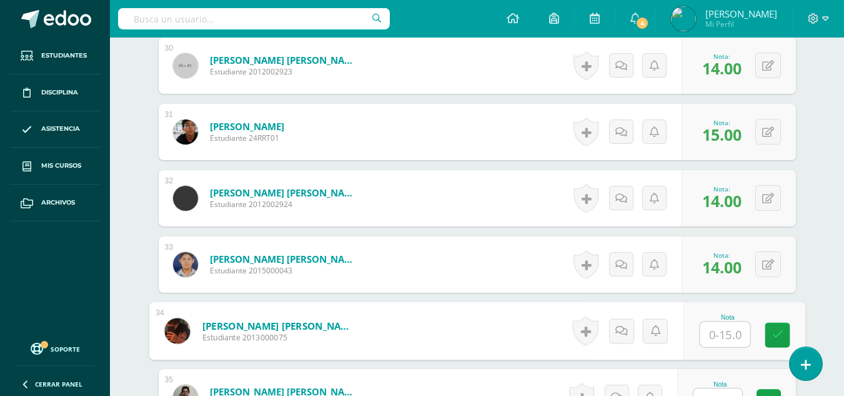
click at [718, 326] on input "text" at bounding box center [725, 334] width 50 height 25
type input "14"
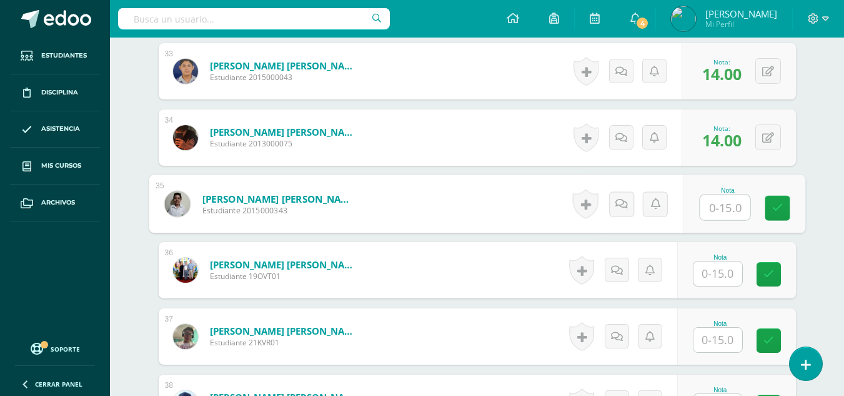
scroll to position [2597, 0]
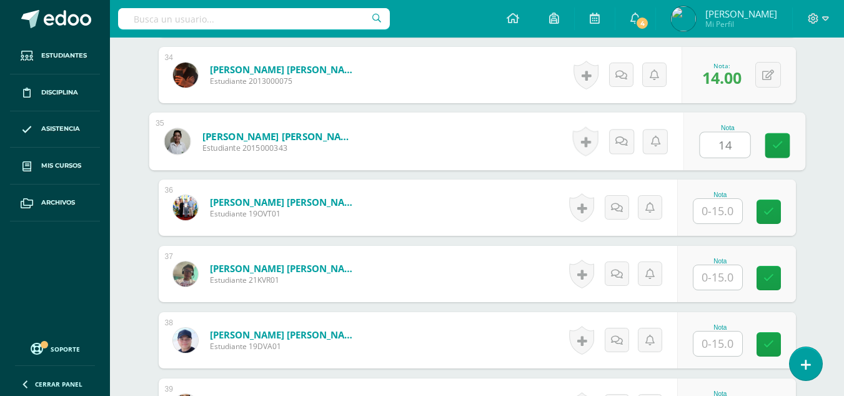
type input "14"
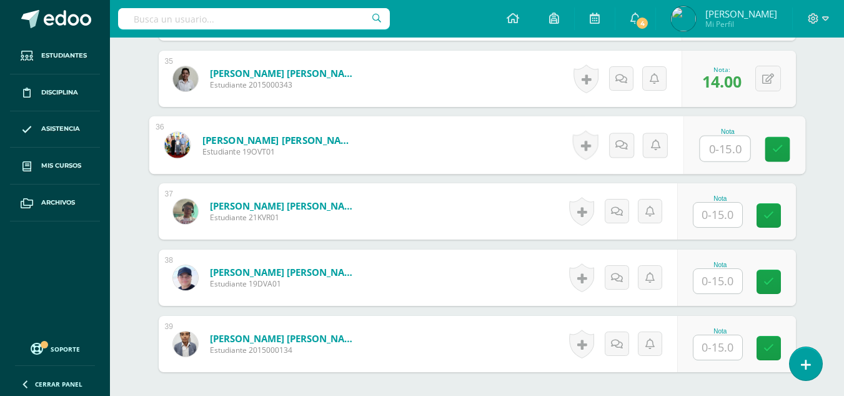
scroll to position [2722, 0]
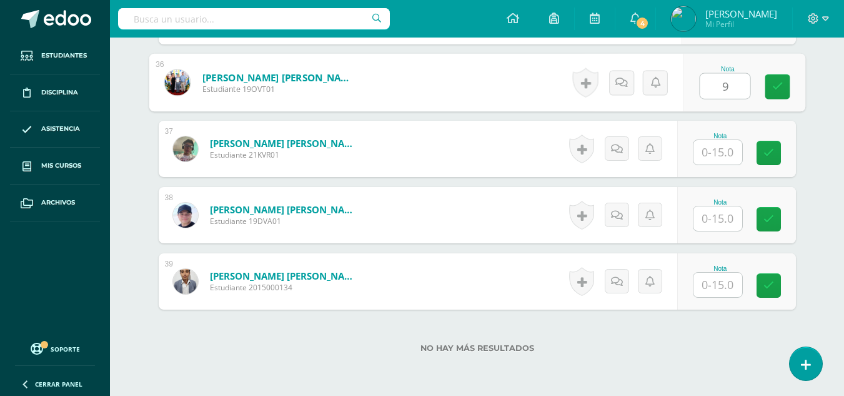
type input "9"
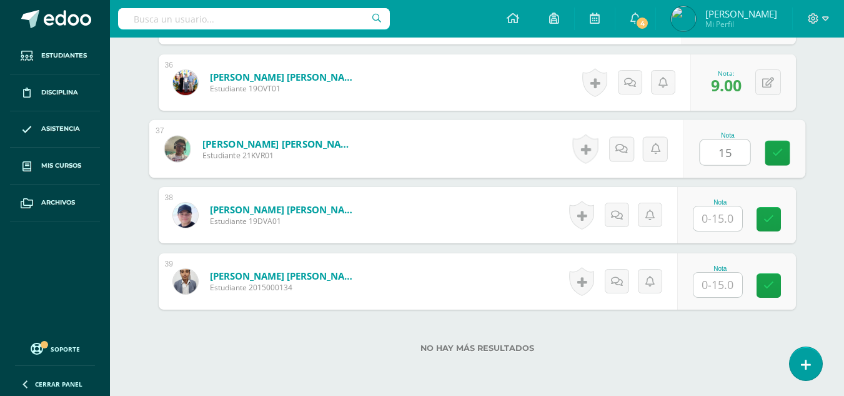
type input "15"
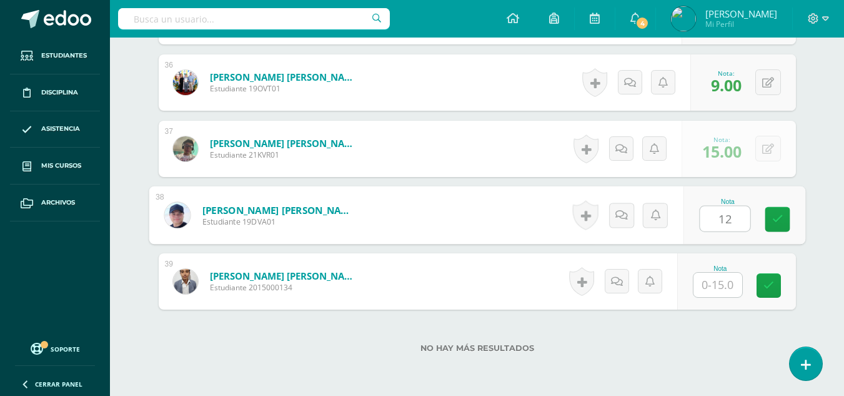
type input "12"
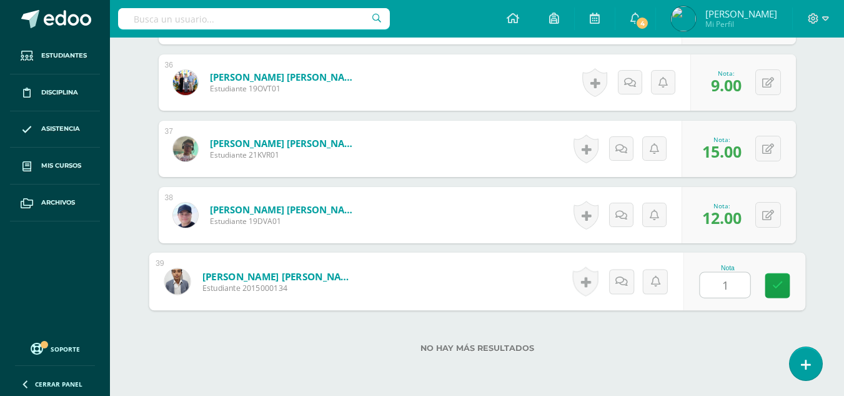
type input "15"
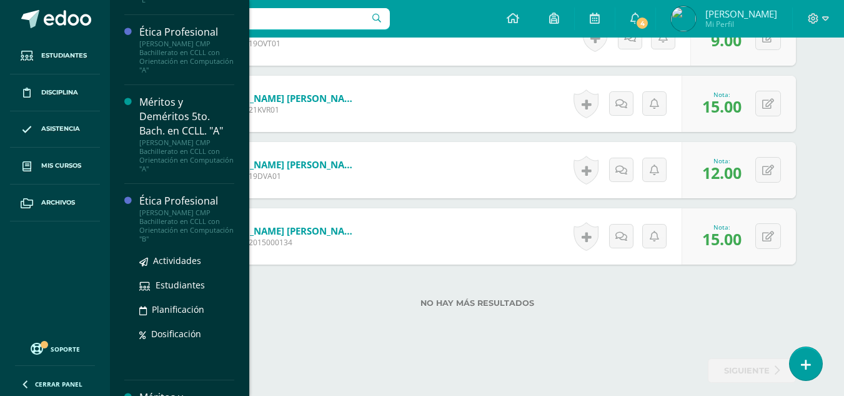
scroll to position [1121, 0]
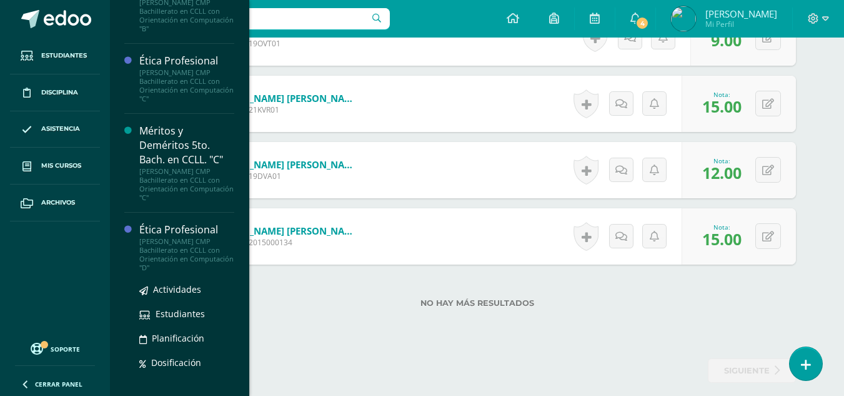
click at [170, 226] on div "Ética Profesional" at bounding box center [186, 229] width 95 height 14
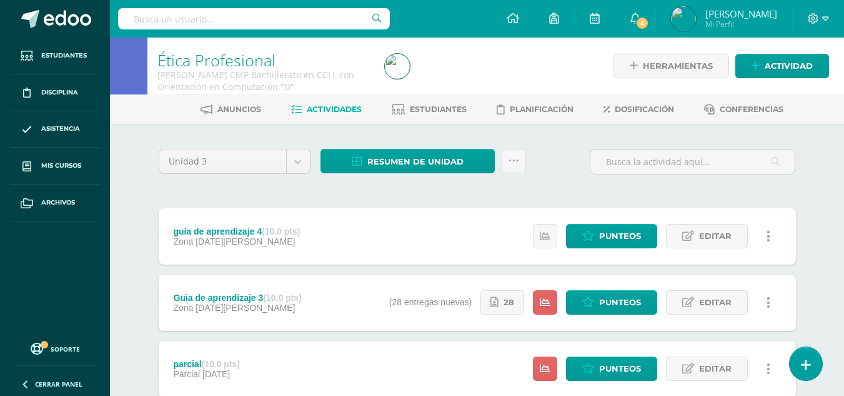
scroll to position [217, 0]
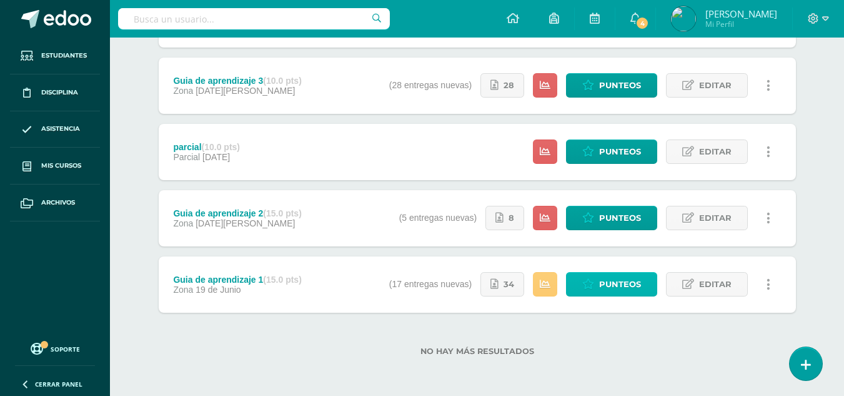
click at [609, 281] on span "Punteos" at bounding box center [620, 283] width 42 height 23
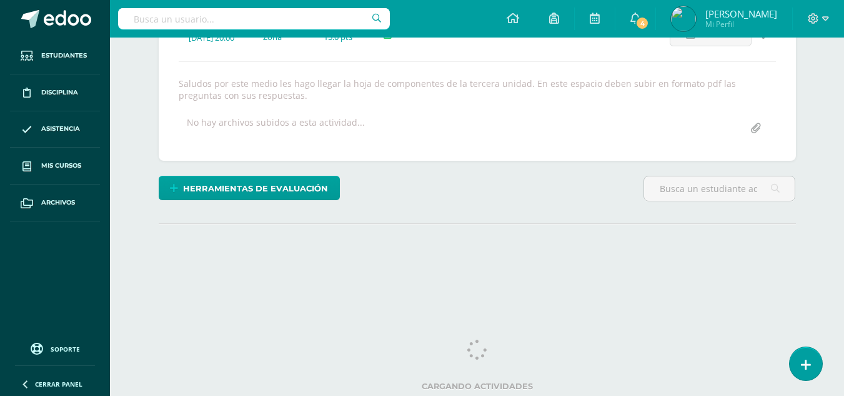
click at [503, 203] on div "Herramientas de evaluación Lista de cotejo Escala de valoración Puntos Extra Su…" at bounding box center [477, 194] width 647 height 36
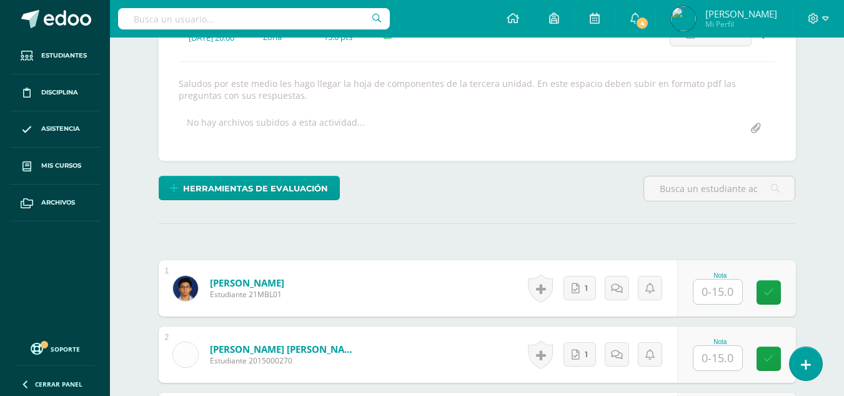
scroll to position [323, 0]
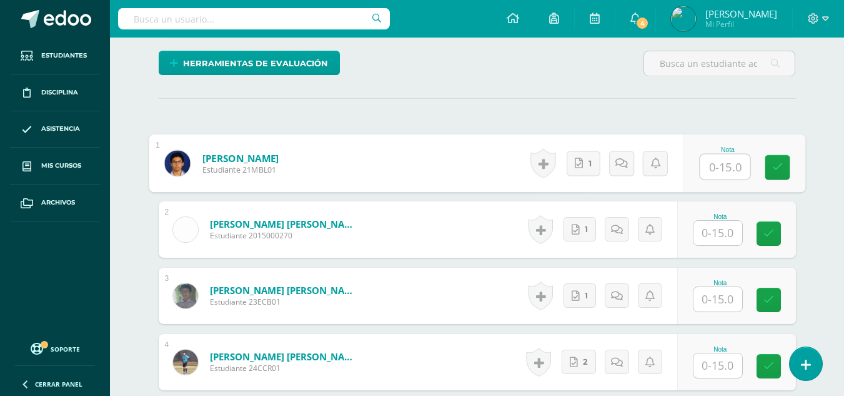
click at [728, 162] on input "text" at bounding box center [725, 166] width 50 height 25
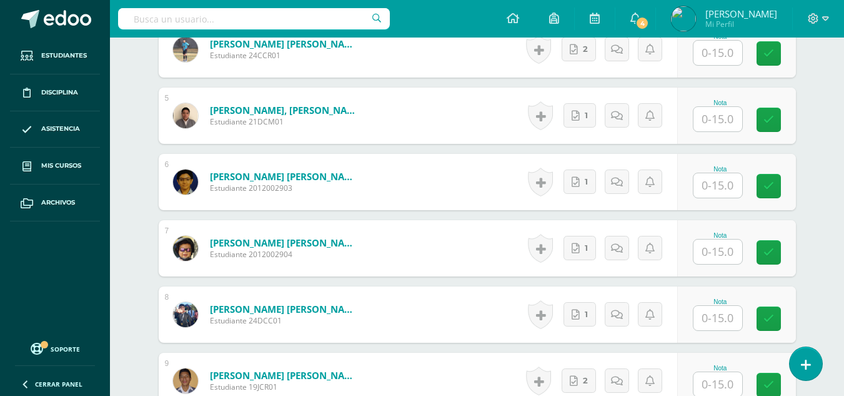
scroll to position [386, 0]
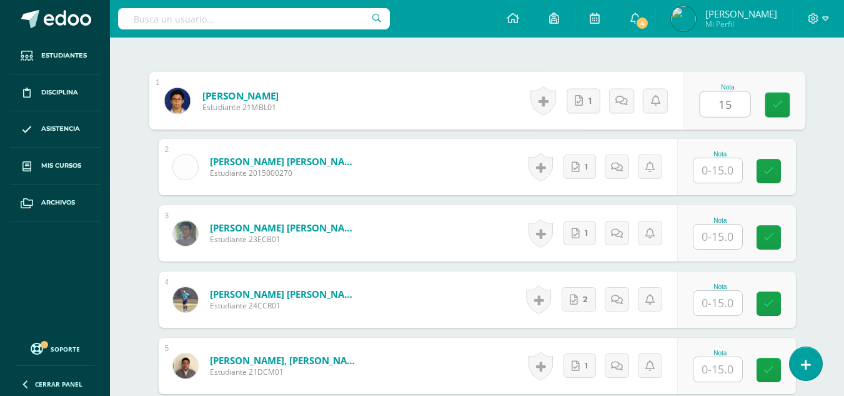
type input "15"
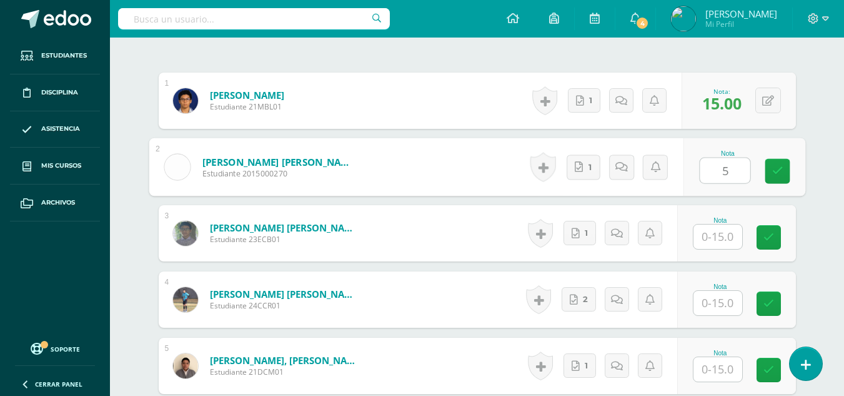
type input "5"
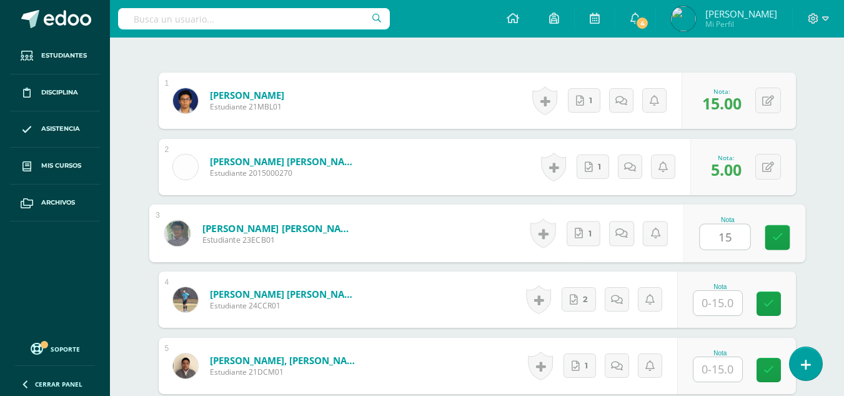
type input "15"
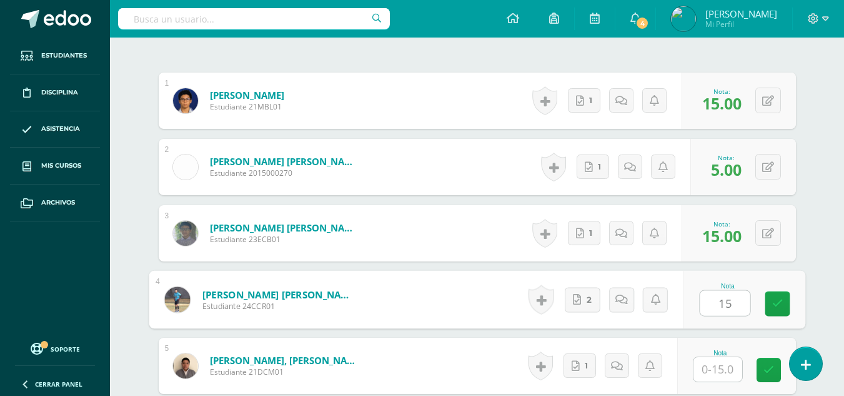
type input "15"
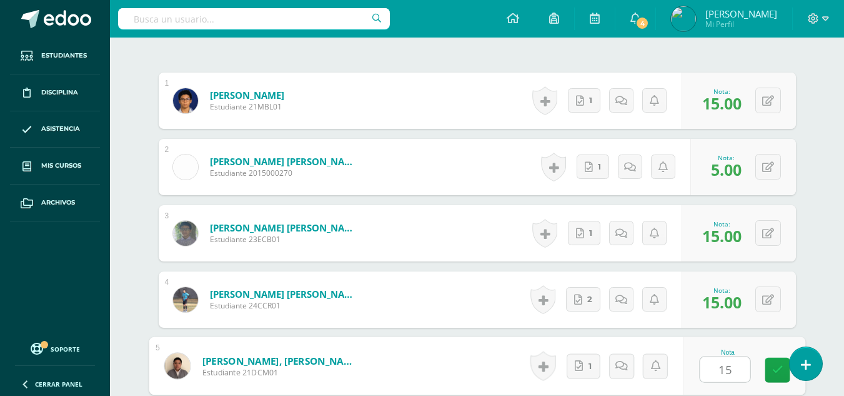
type input "15"
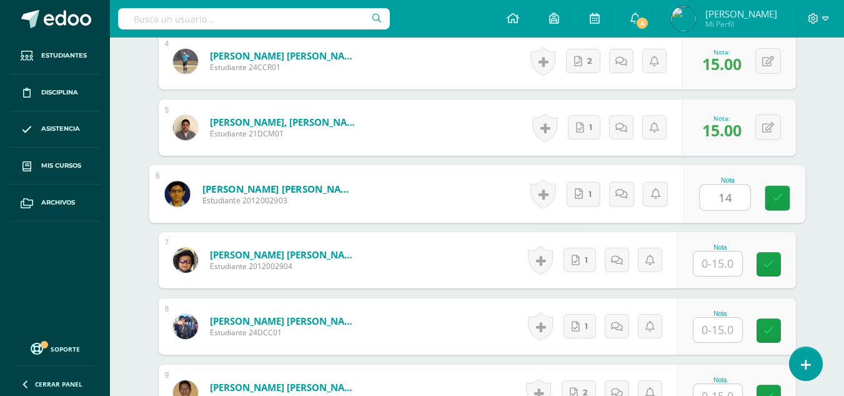
type input "14"
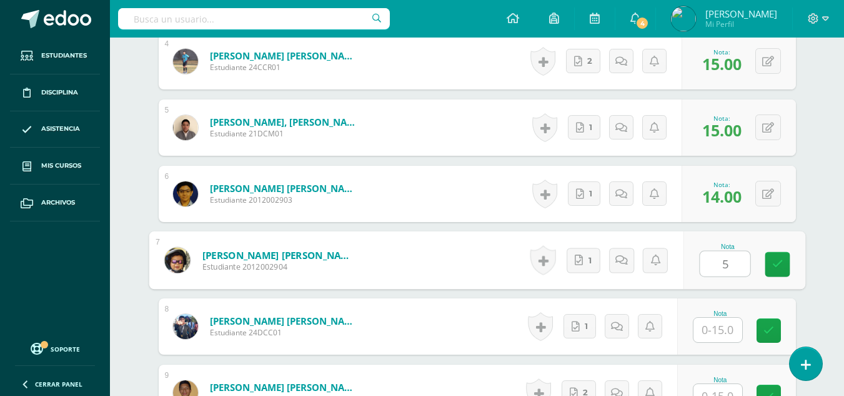
type input "5"
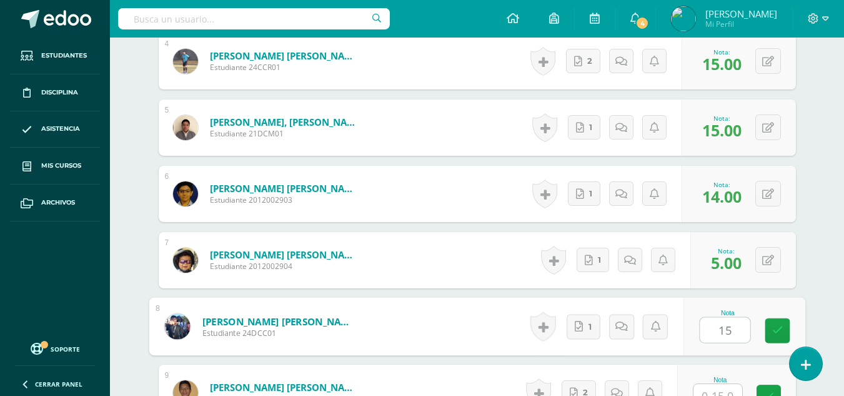
type input "15"
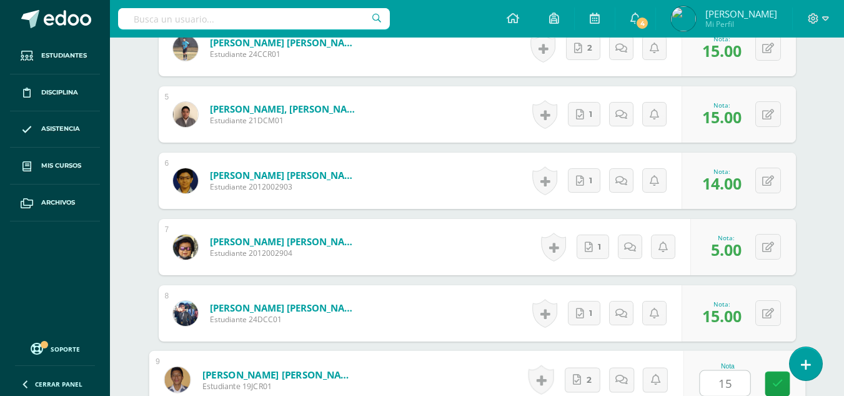
type input "151"
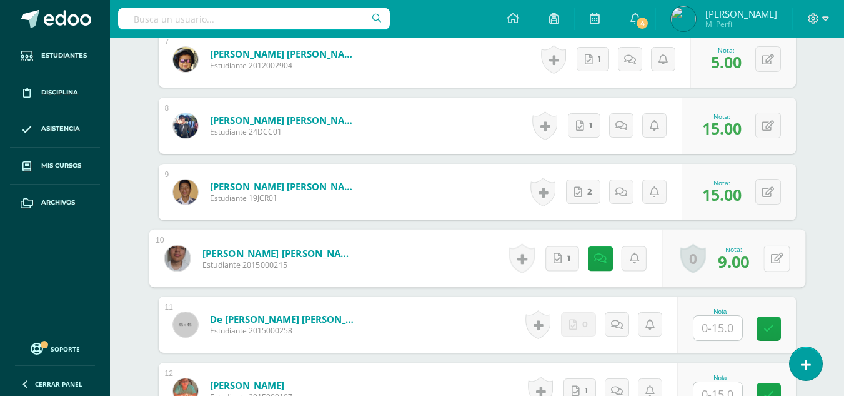
click at [769, 256] on button at bounding box center [777, 258] width 26 height 26
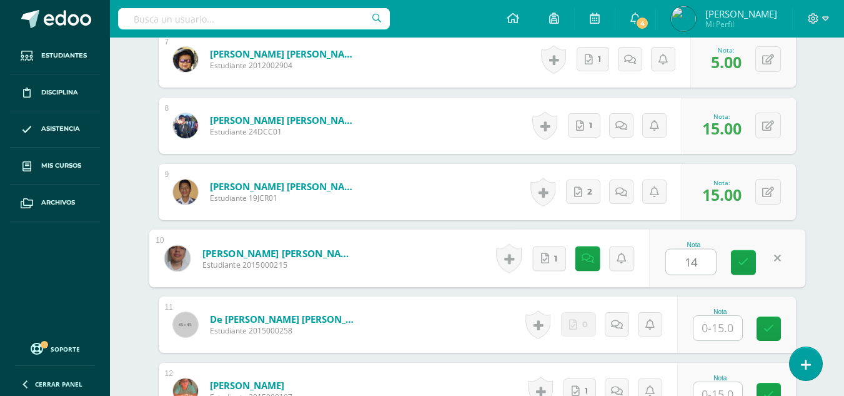
type input "14"
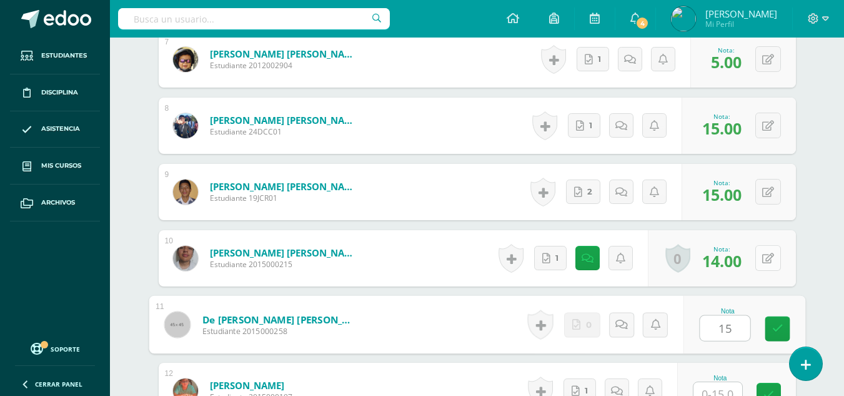
type input "15"
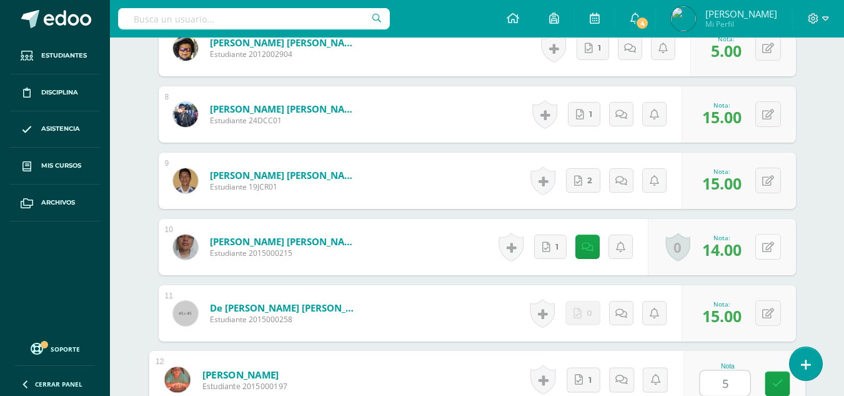
type input "5"
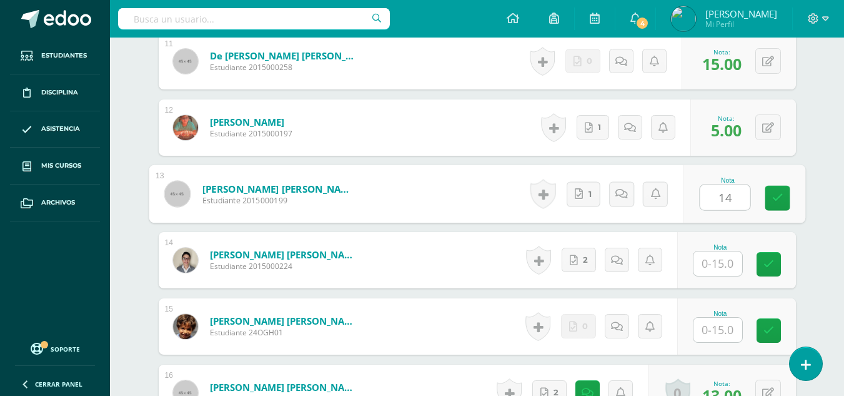
type input "14"
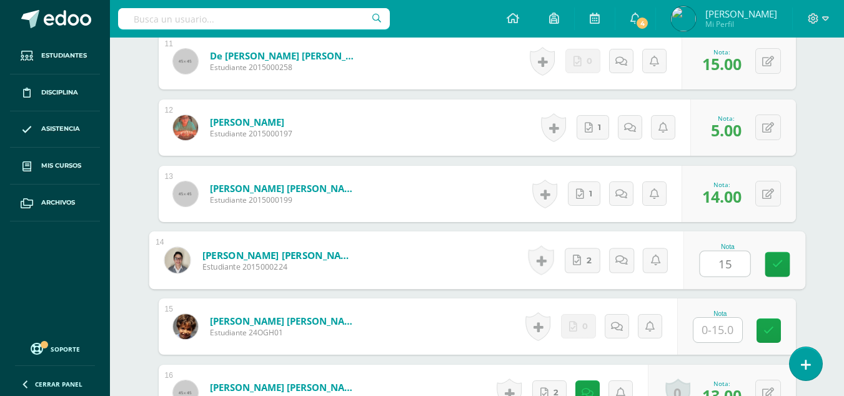
type input "15"
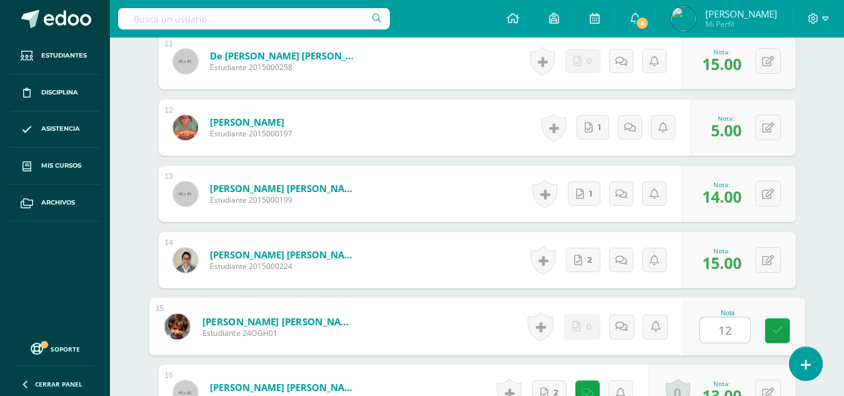
type input "121"
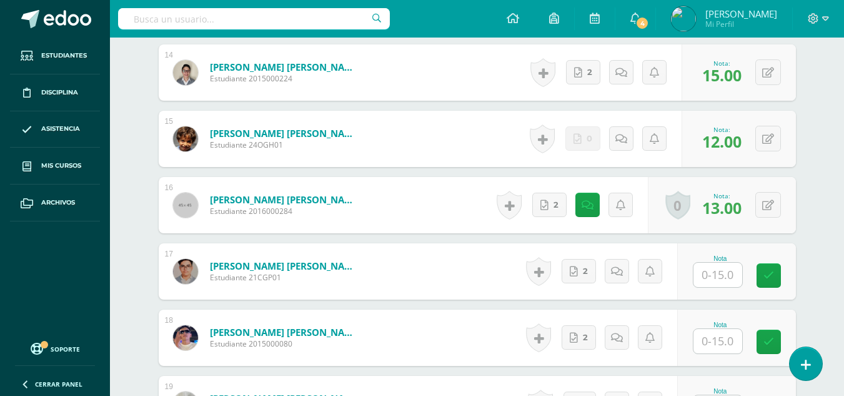
scroll to position [1337, 0]
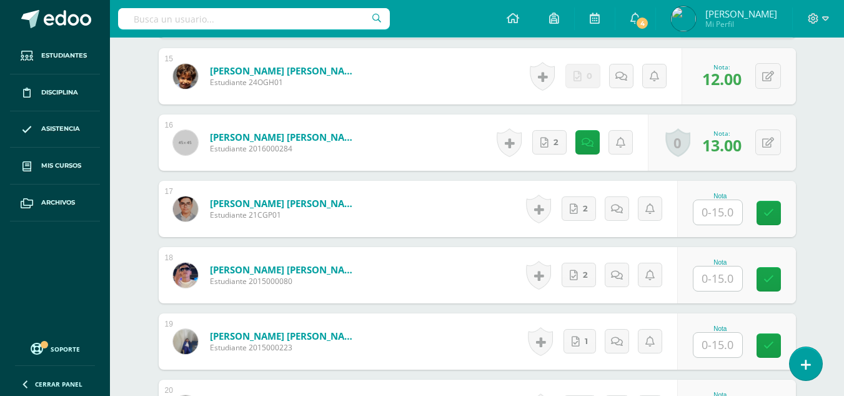
click at [726, 212] on input "text" at bounding box center [718, 212] width 49 height 24
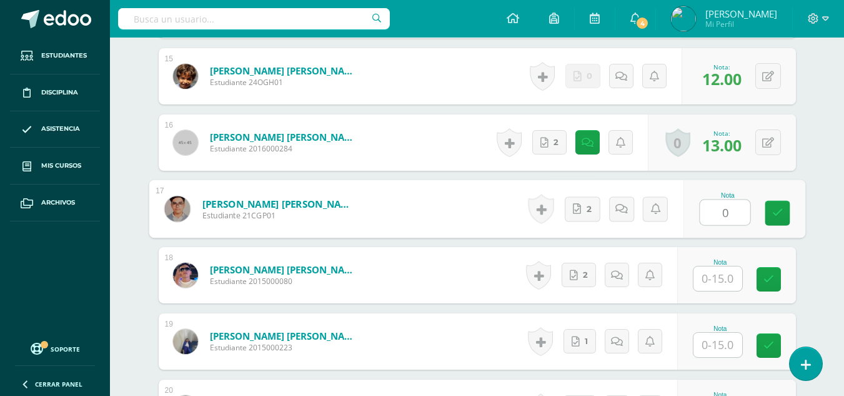
type input "0"
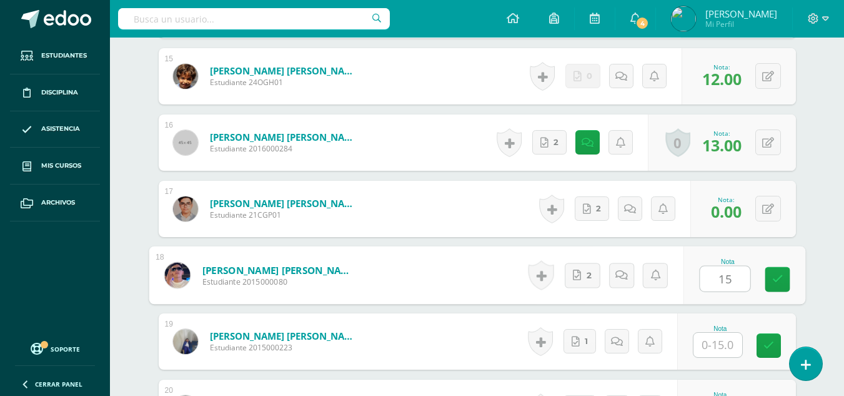
type input "15"
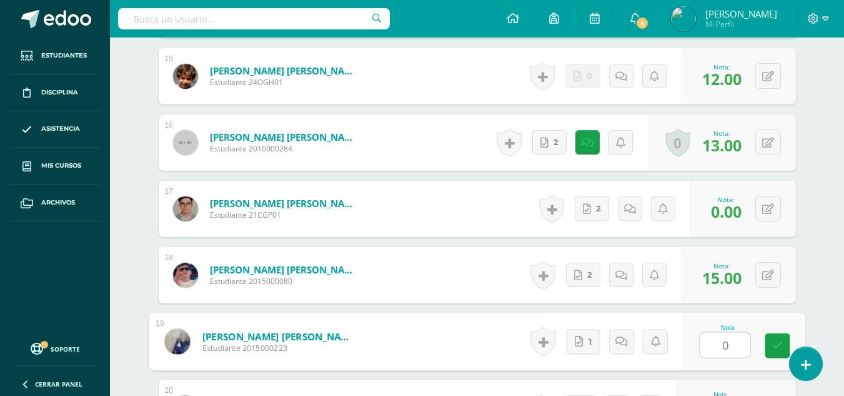
type input "0"
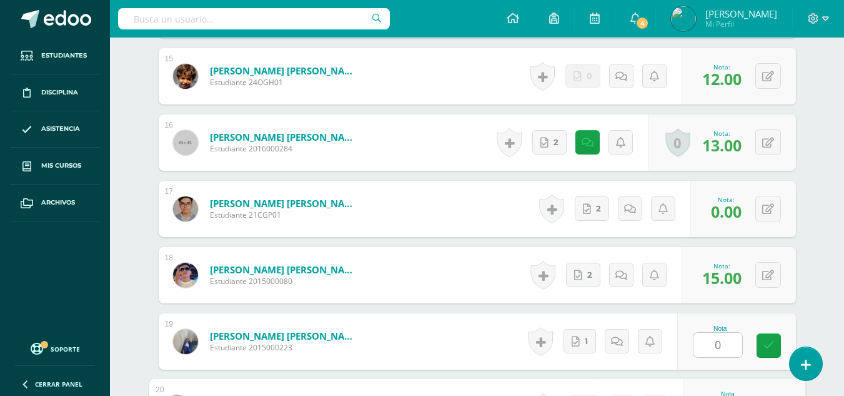
scroll to position [1551, 0]
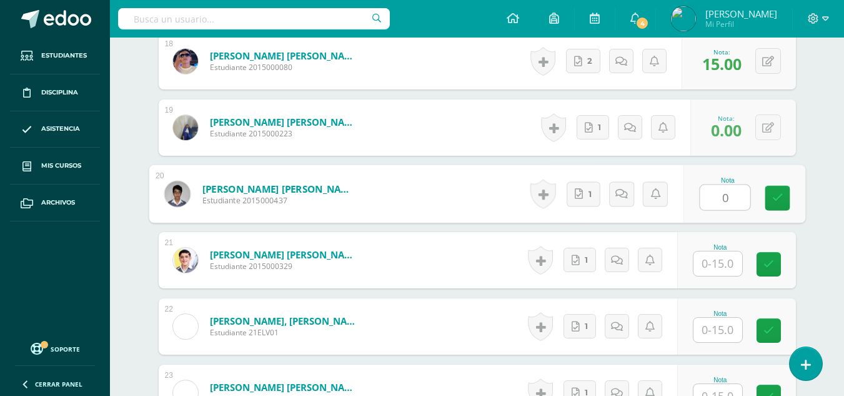
type input "0"
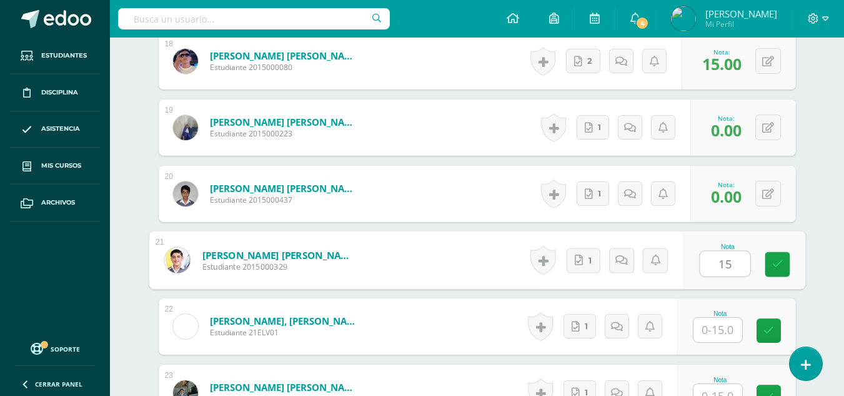
type input "15"
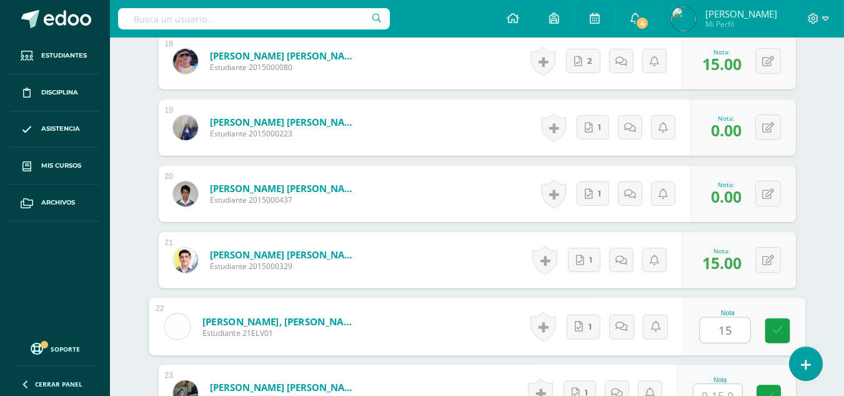
type input "15"
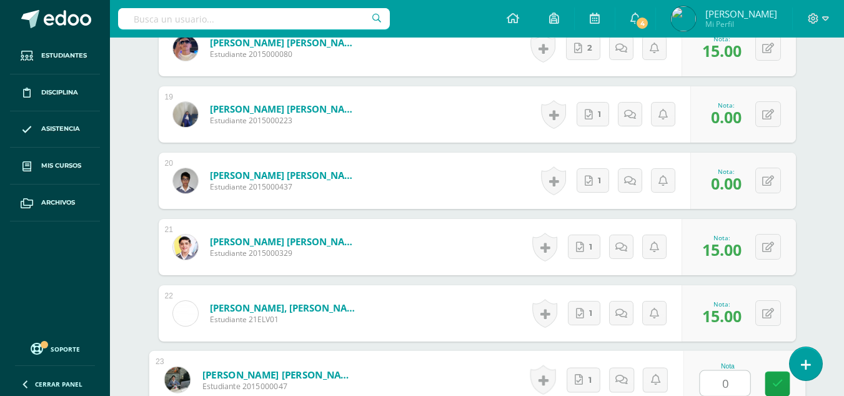
type input "0"
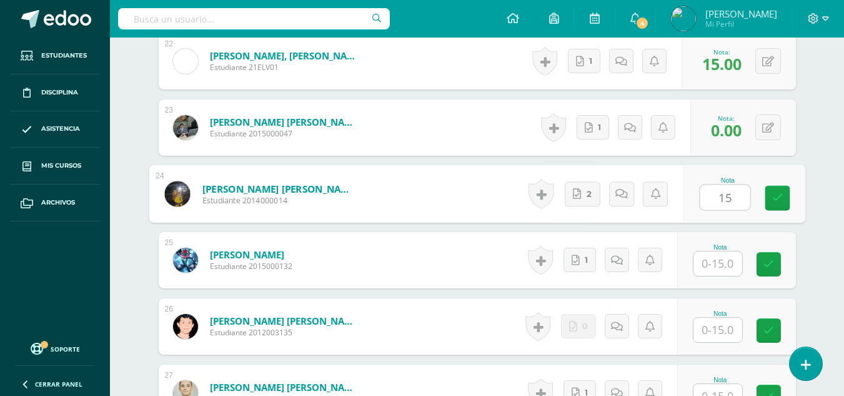
type input "15"
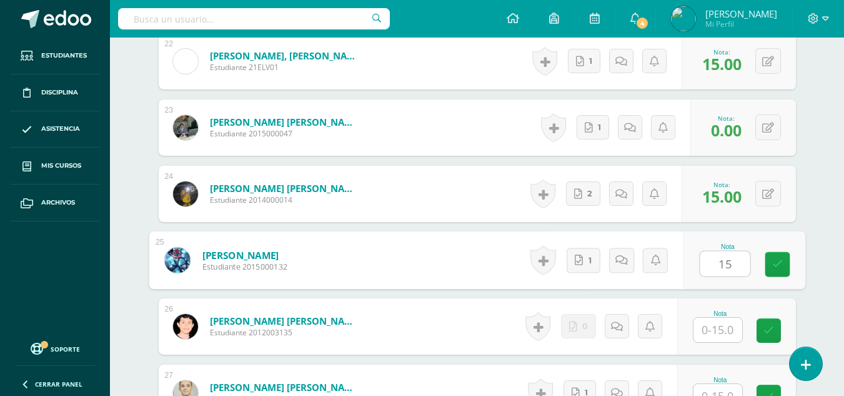
type input "15"
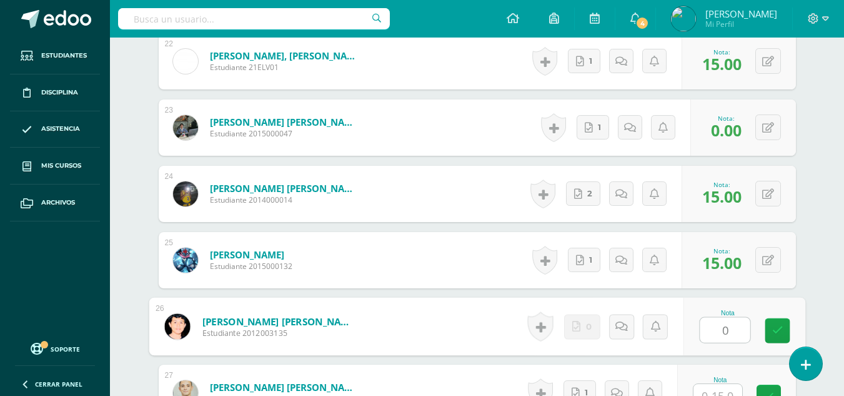
type input "0"
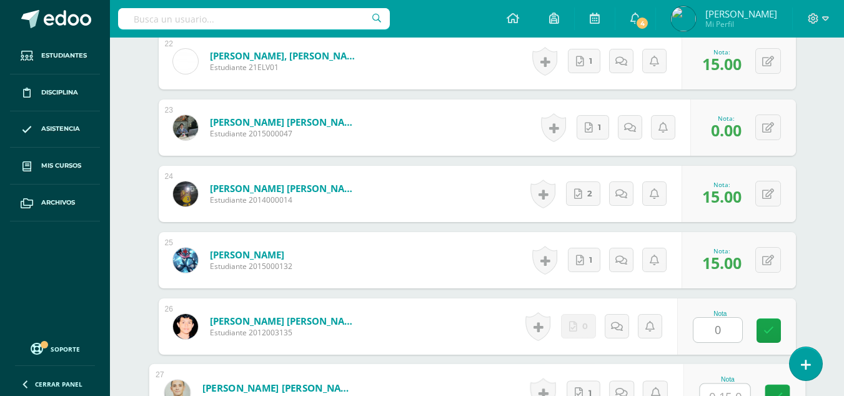
scroll to position [1829, 0]
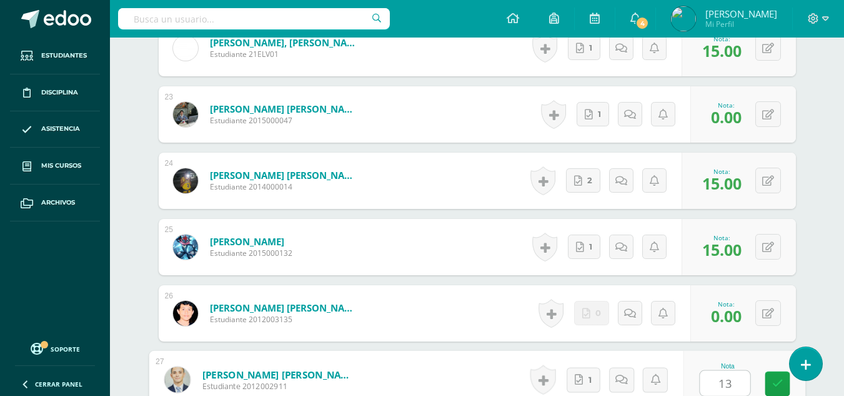
type input "13"
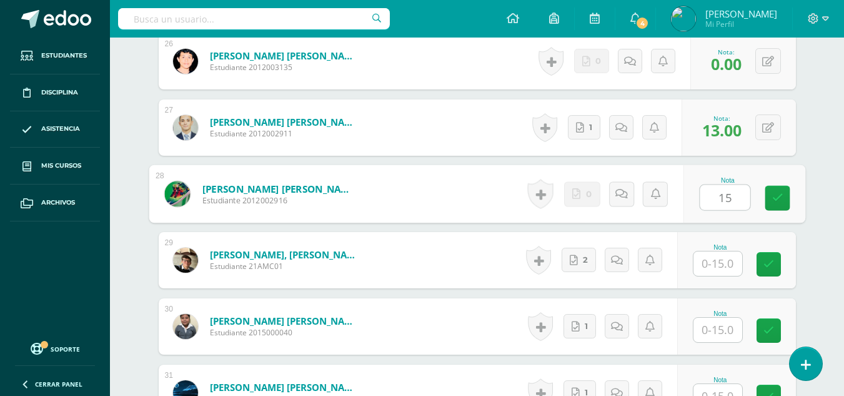
type input "15"
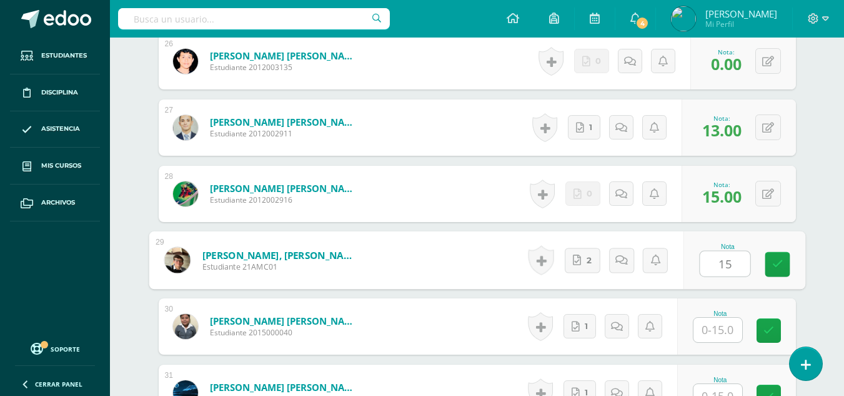
type input "15"
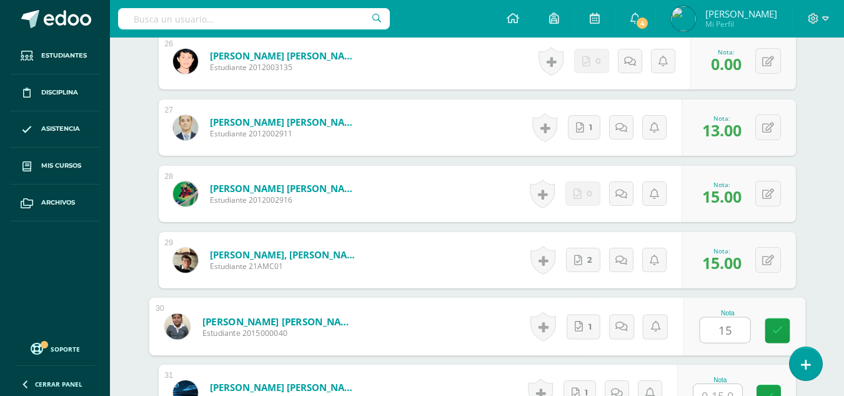
type input "15"
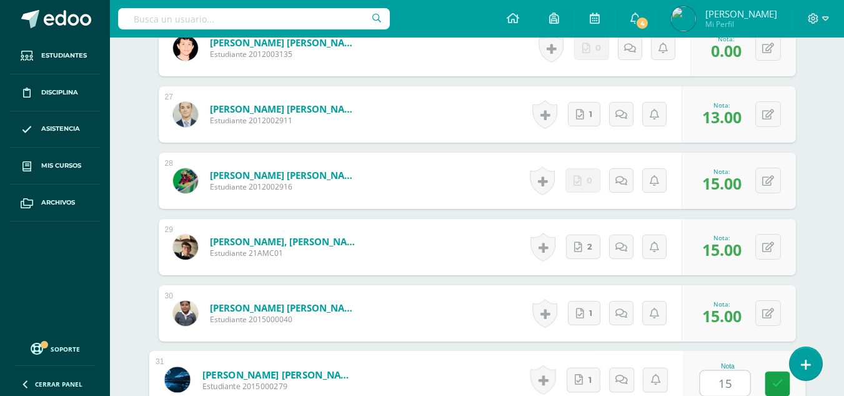
type input "15"
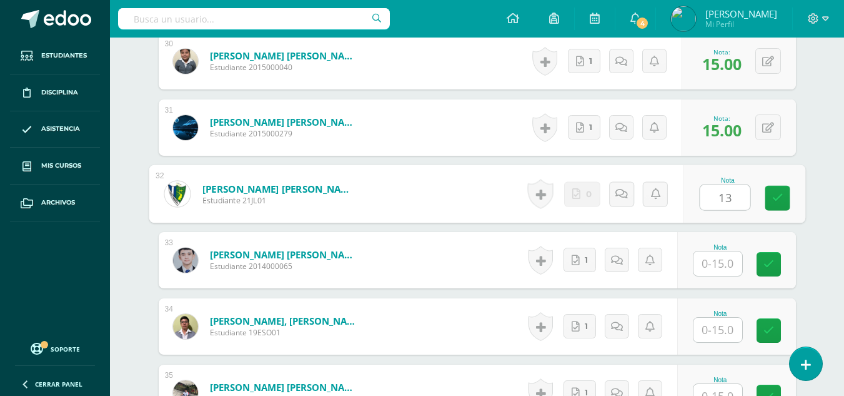
type input "13"
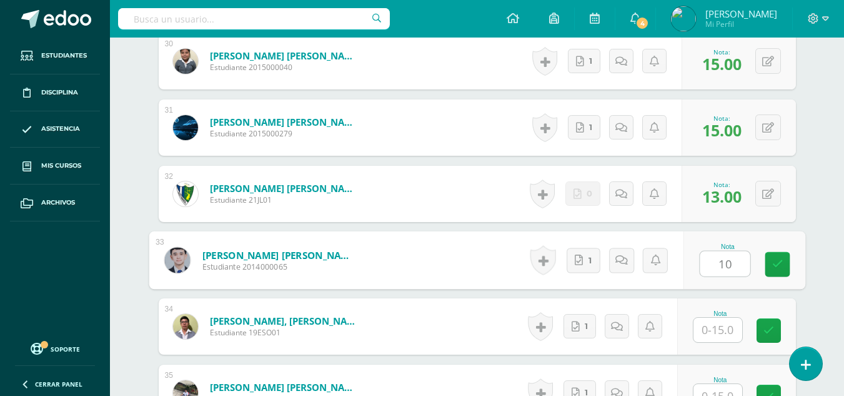
type input "10"
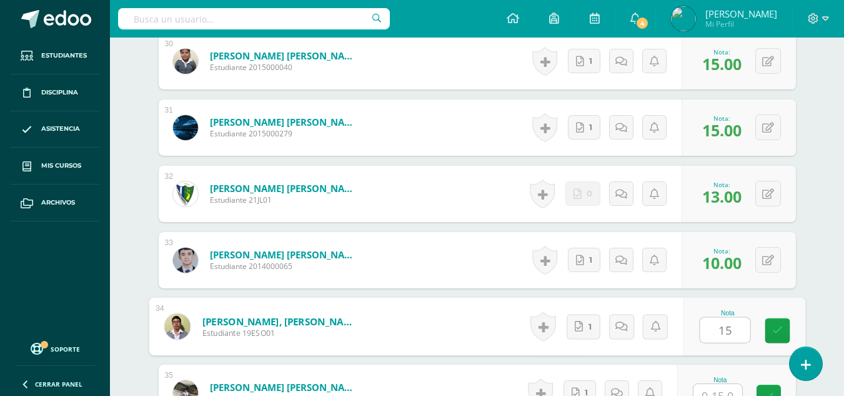
type input "15"
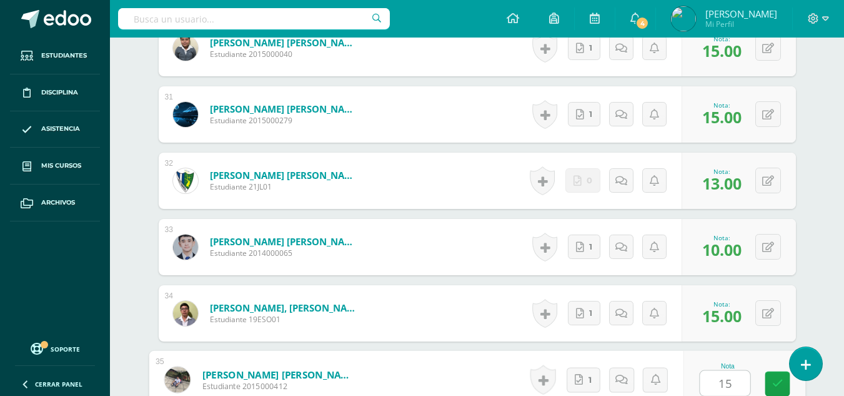
type input "15"
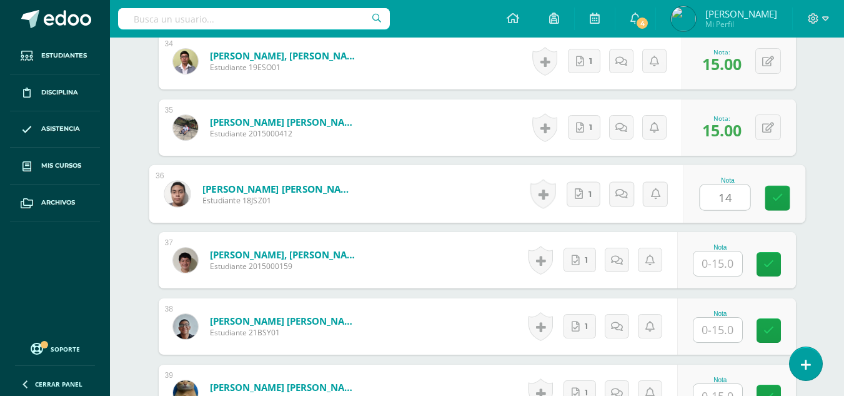
type input "14"
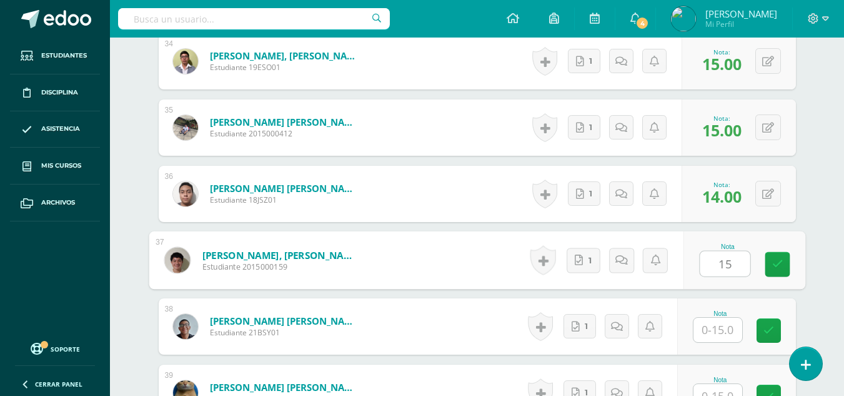
type input "15"
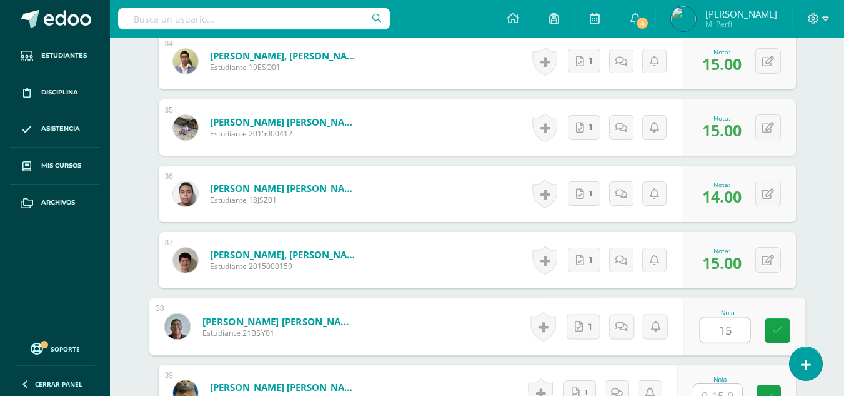
type input "15"
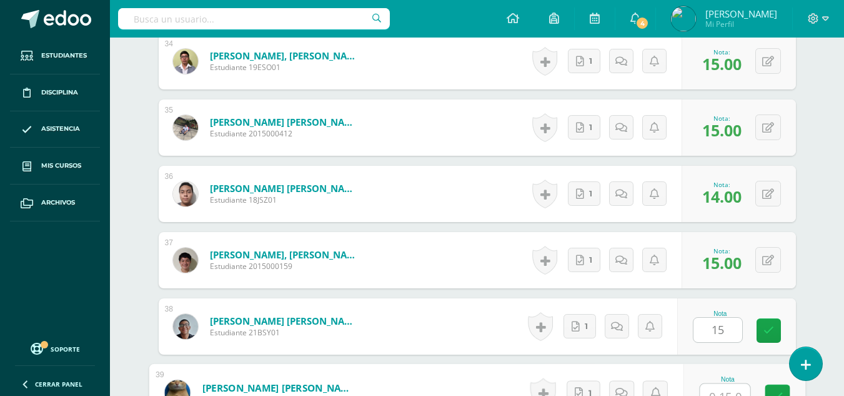
scroll to position [2624, 0]
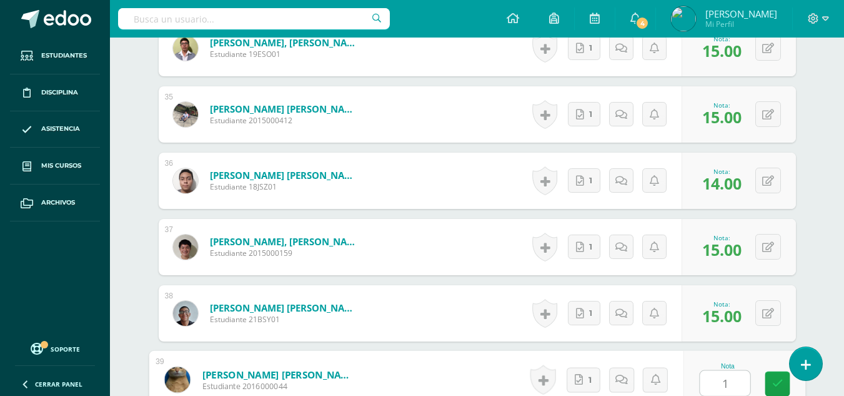
type input "14"
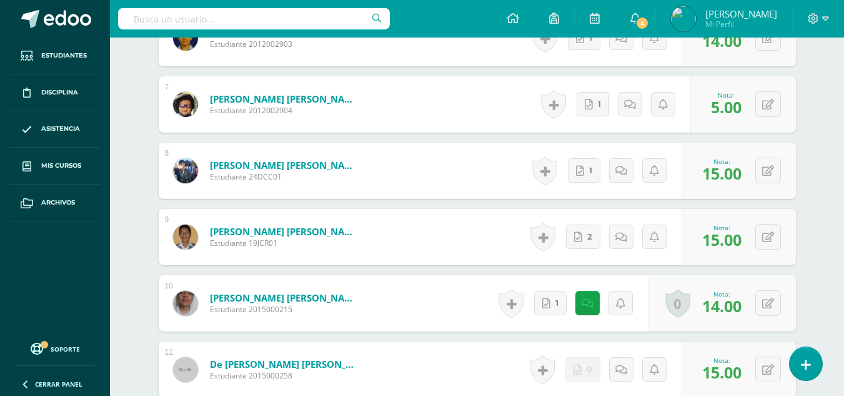
scroll to position [404, 0]
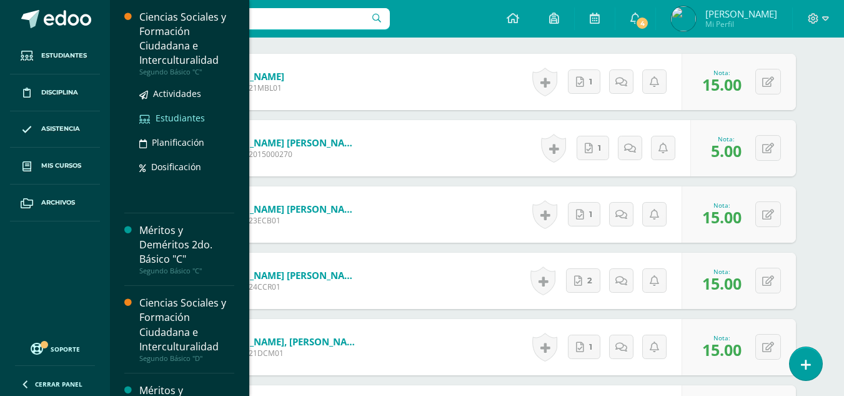
click at [182, 119] on span "Estudiantes" at bounding box center [180, 118] width 49 height 12
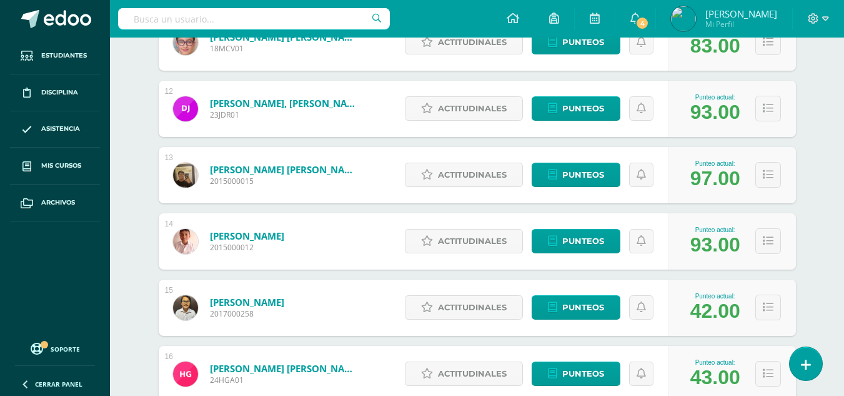
scroll to position [982, 0]
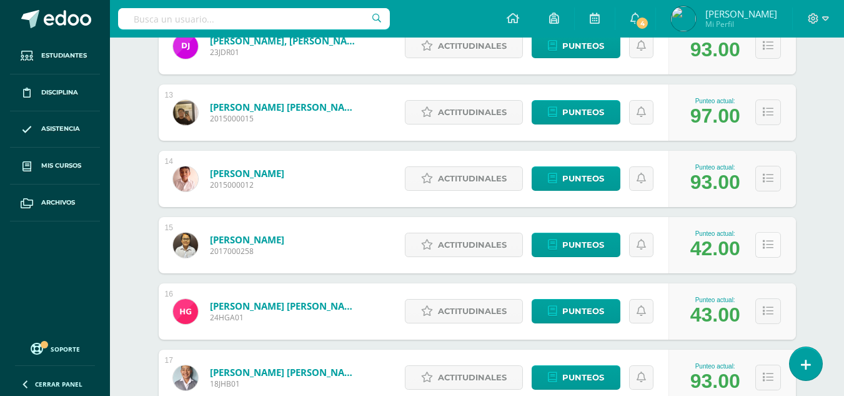
click at [770, 249] on icon at bounding box center [768, 244] width 11 height 11
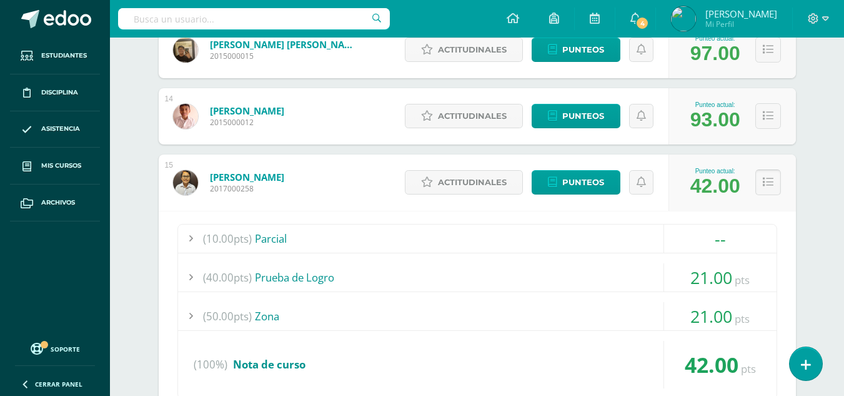
scroll to position [1170, 0]
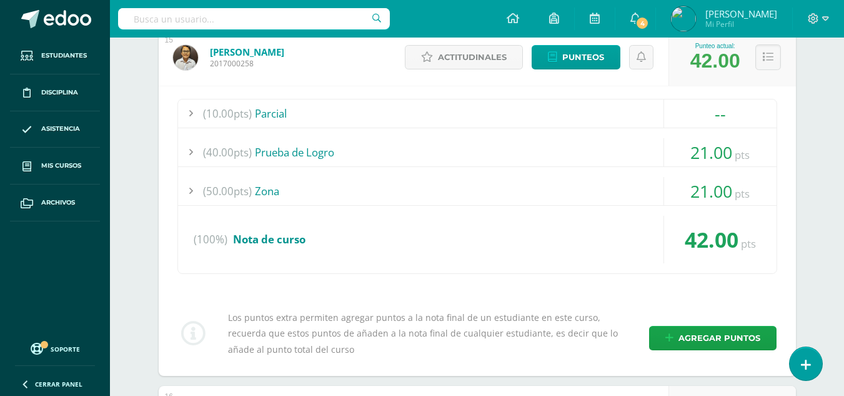
click at [194, 186] on div at bounding box center [190, 191] width 25 height 28
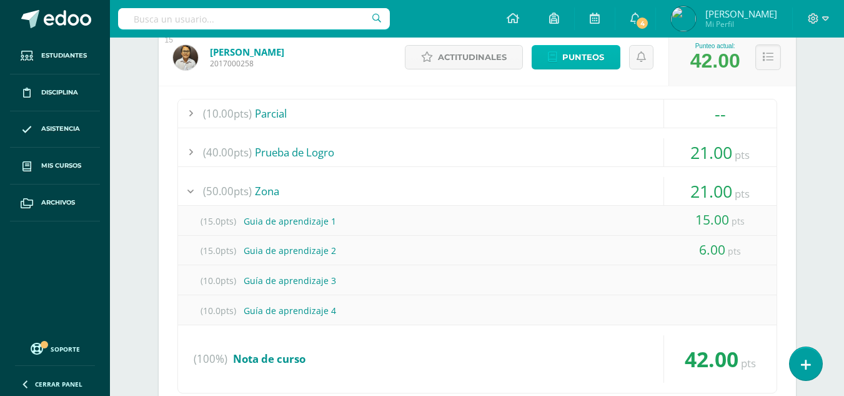
click at [573, 54] on span "Punteos" at bounding box center [583, 57] width 42 height 23
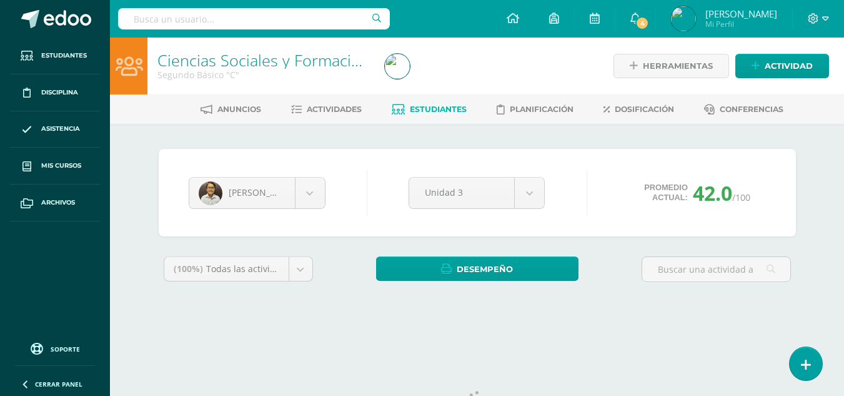
click at [586, 134] on div "[PERSON_NAME] [PERSON_NAME] [PERSON_NAME] [PERSON_NAME] [PERSON_NAME] [PERSON_N…" at bounding box center [477, 230] width 687 height 213
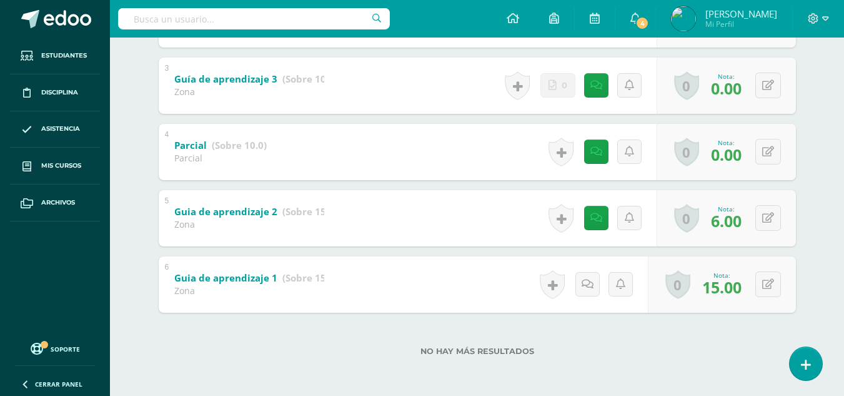
scroll to position [74, 0]
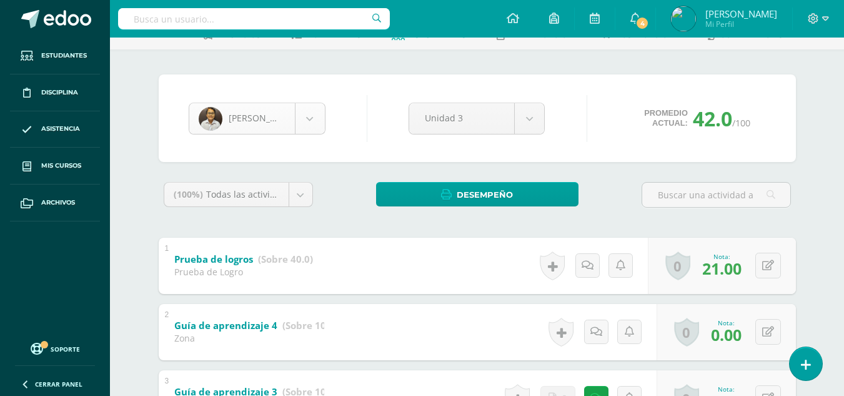
click at [302, 117] on body "Estudiantes Disciplina Asistencia Mis cursos Archivos Soporte Centro de ayuda Ú…" at bounding box center [422, 317] width 844 height 782
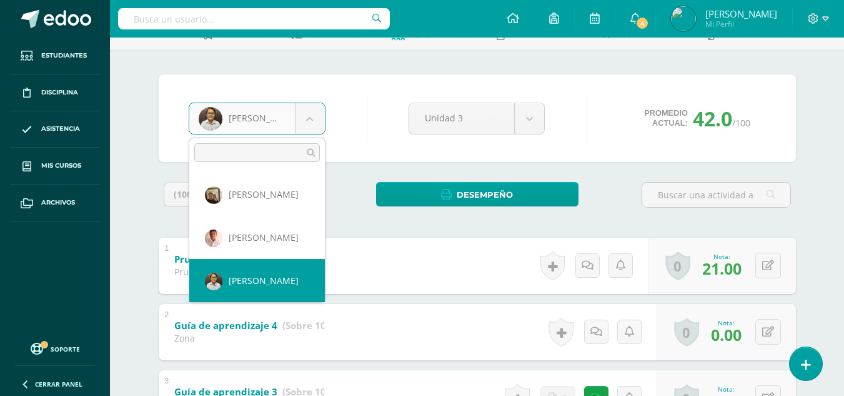
scroll to position [579, 0]
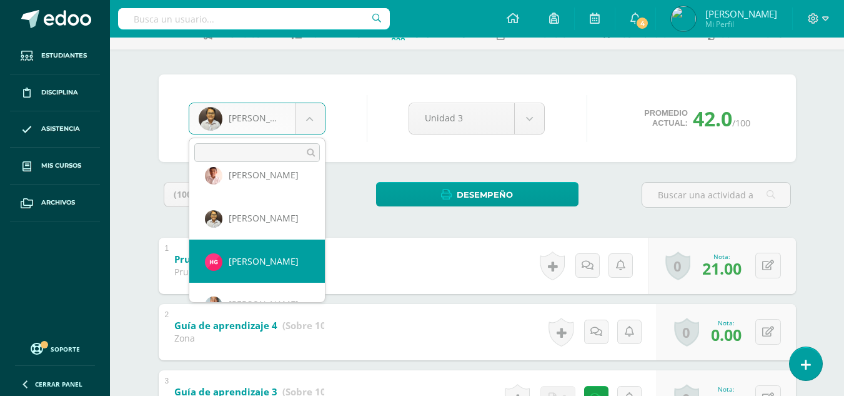
select select "2028"
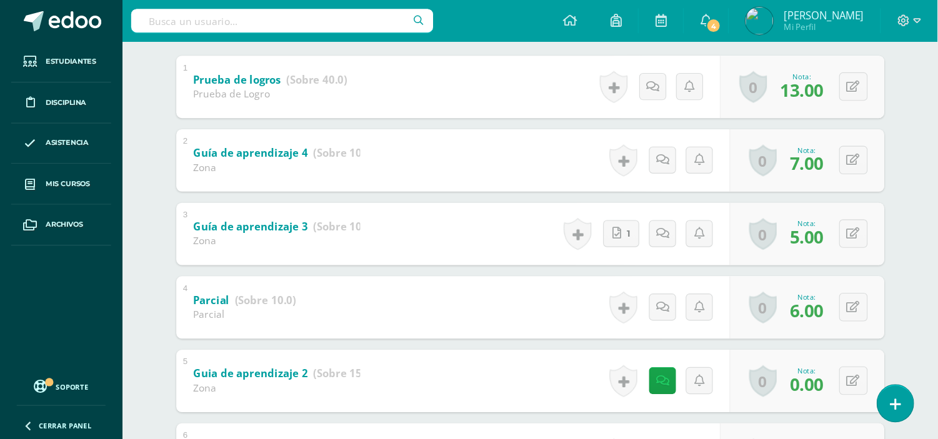
scroll to position [261, 0]
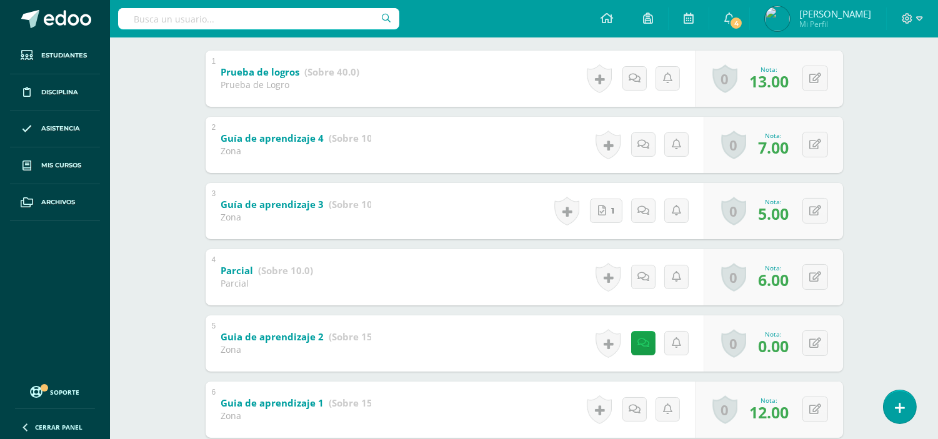
click at [844, 222] on div "Ciencias Sociales y Formación Ciudadana e Interculturalidad Segundo Básico "C" …" at bounding box center [524, 148] width 828 height 745
